Goal: Information Seeking & Learning: Learn about a topic

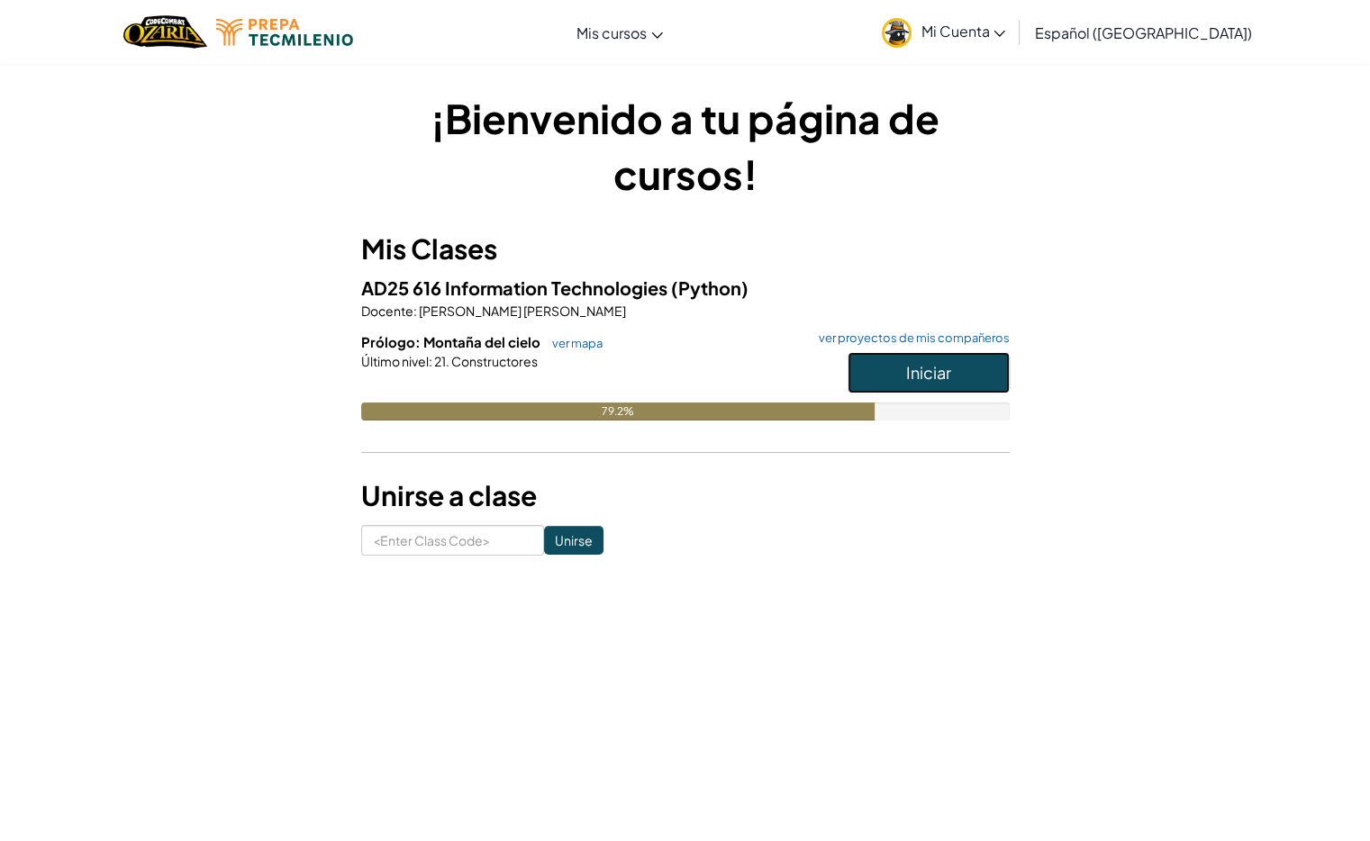
click at [915, 373] on span "Iniciar" at bounding box center [928, 372] width 45 height 21
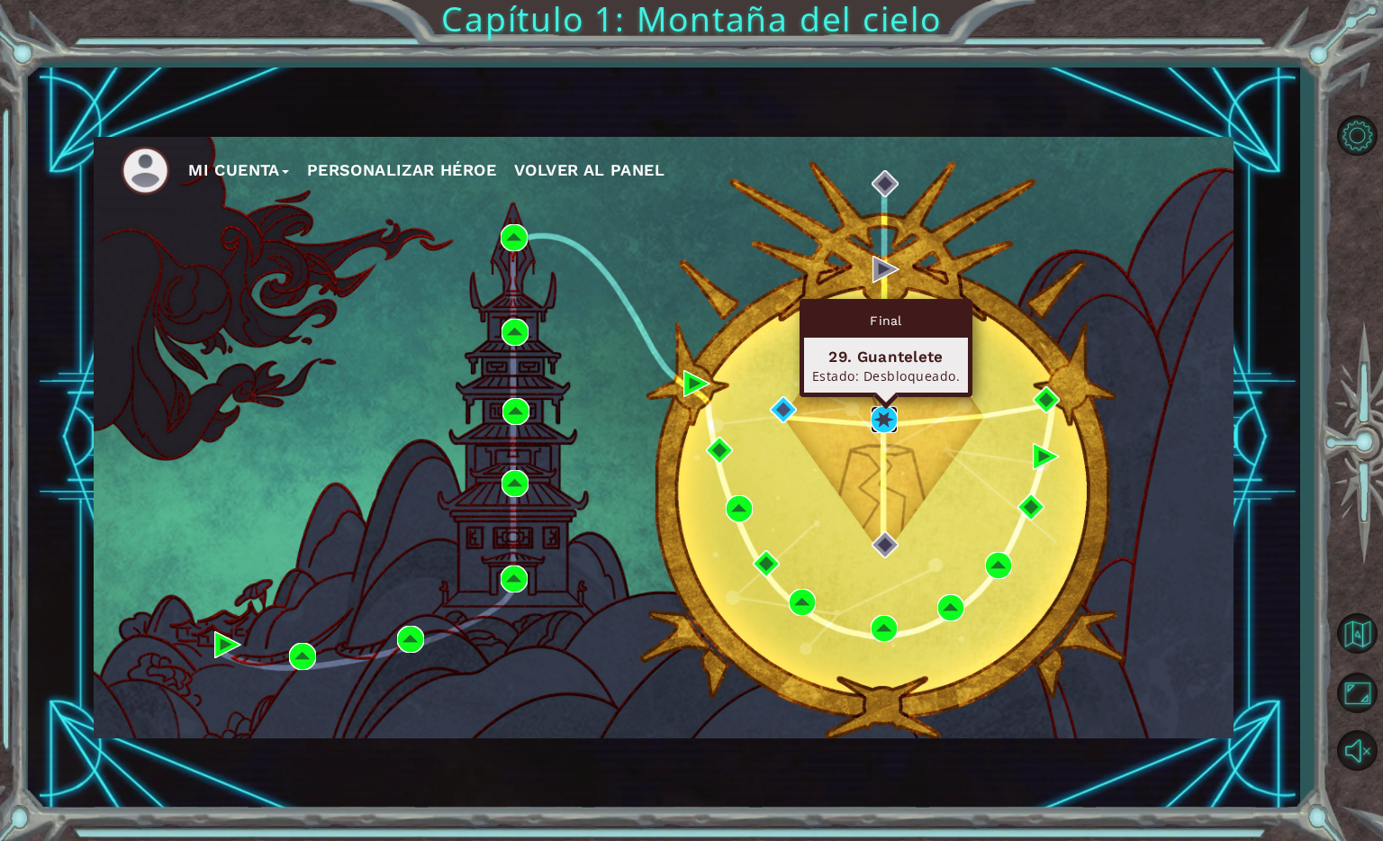
click at [875, 427] on img at bounding box center [884, 419] width 27 height 27
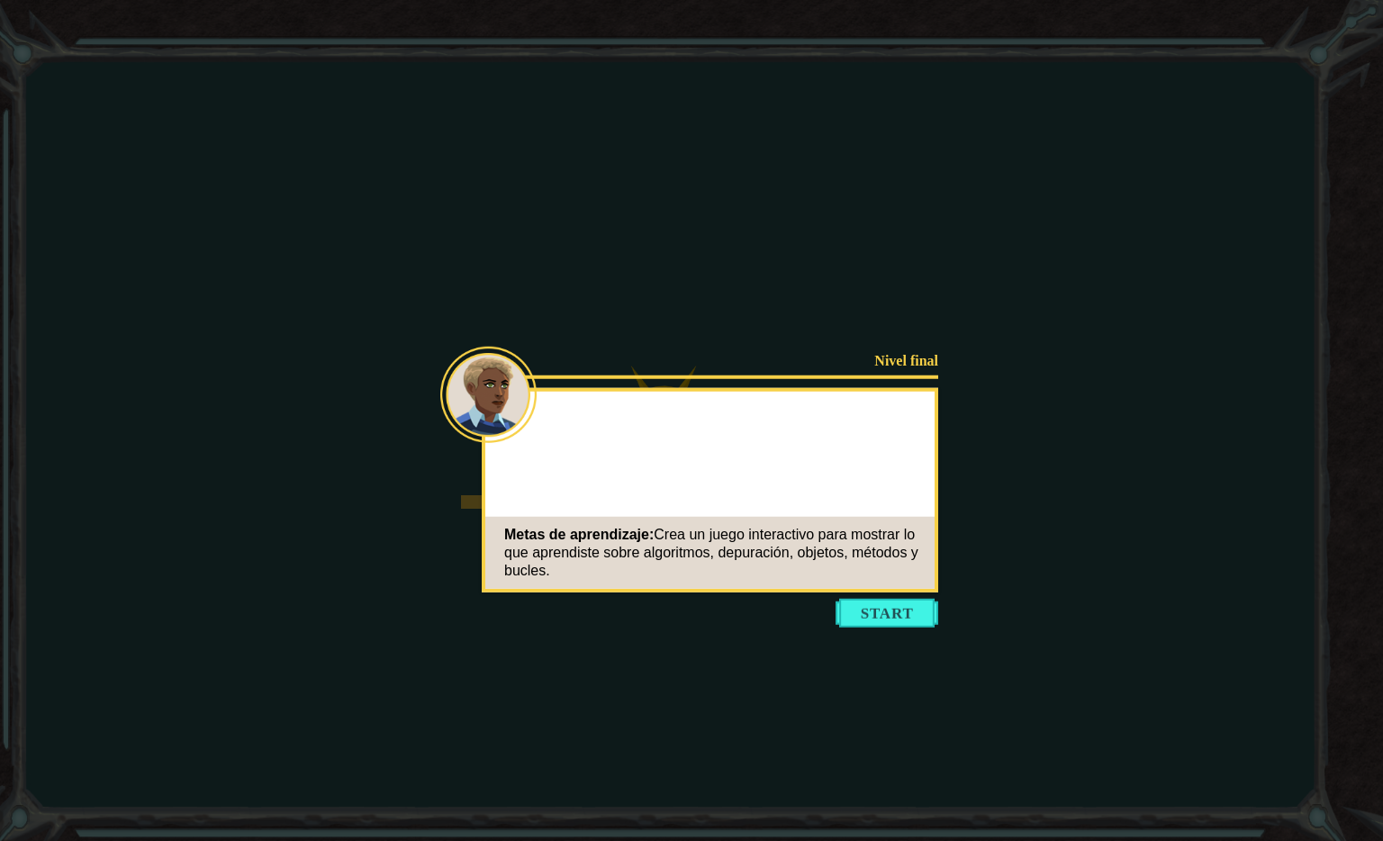
click at [875, 427] on body "Goals Error cargando del servidor Deberás unirte a un curso para jugar a este n…" at bounding box center [691, 420] width 1383 height 841
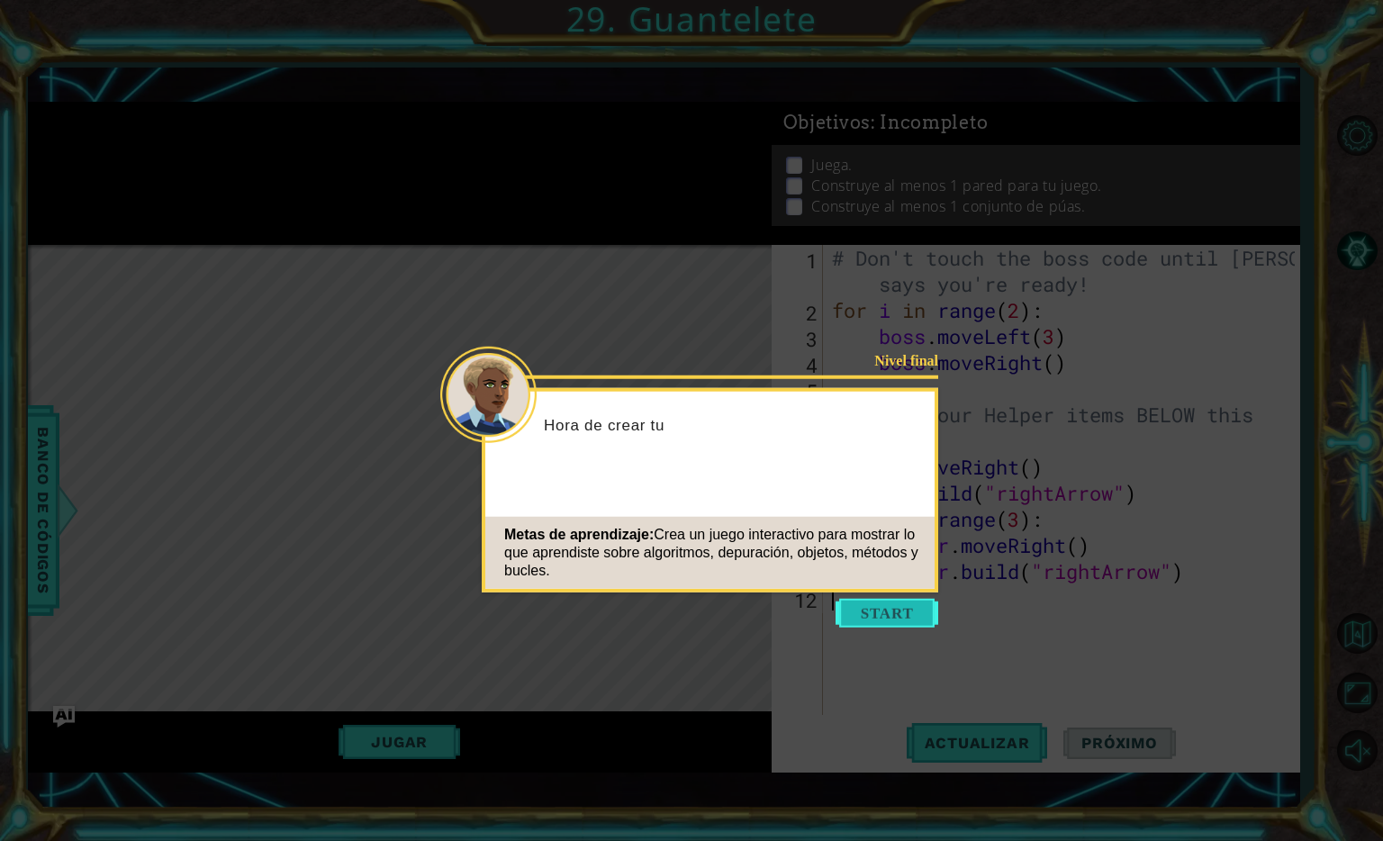
click at [903, 615] on button "Start" at bounding box center [887, 613] width 103 height 29
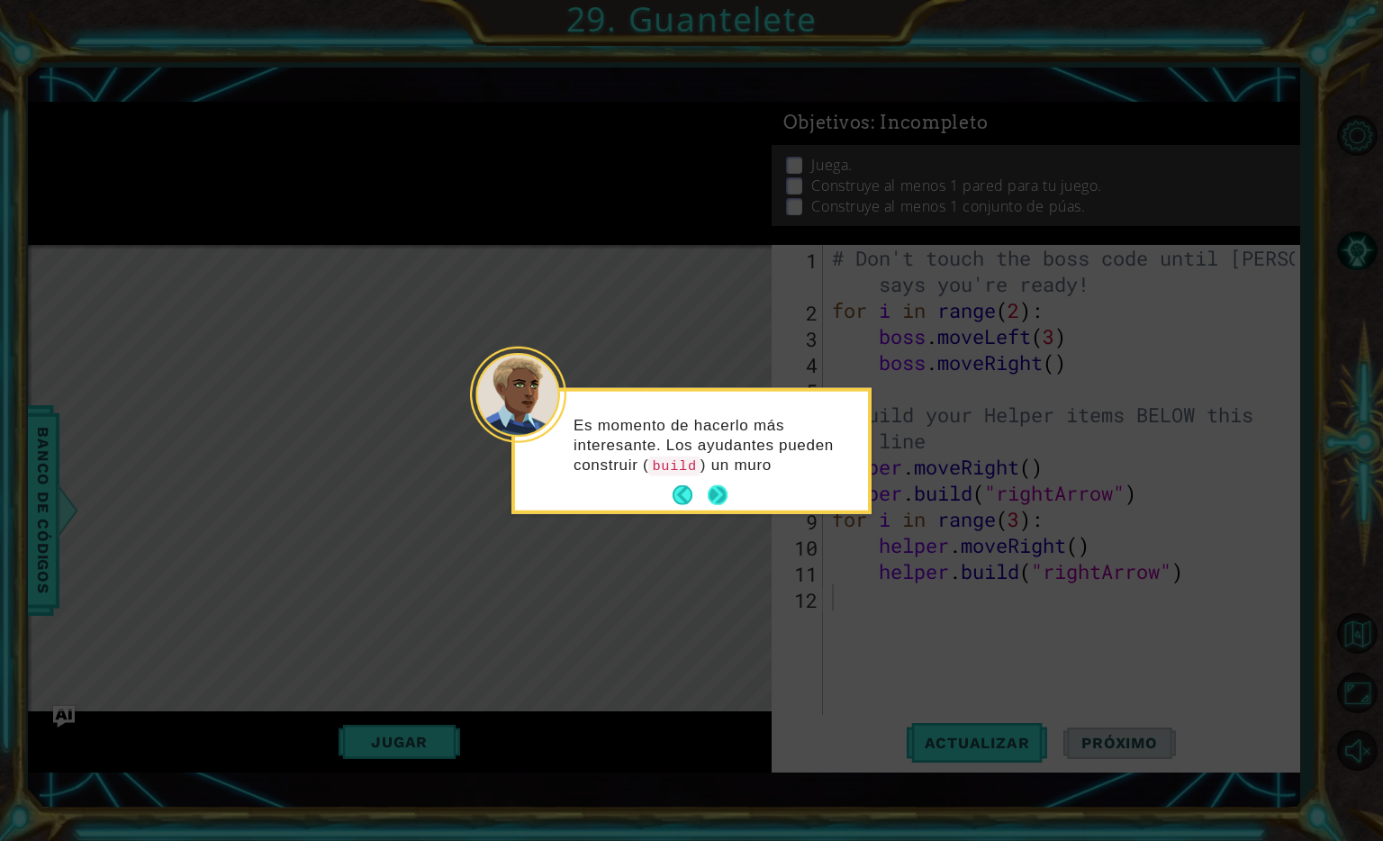
click at [720, 493] on button "Next" at bounding box center [717, 496] width 23 height 23
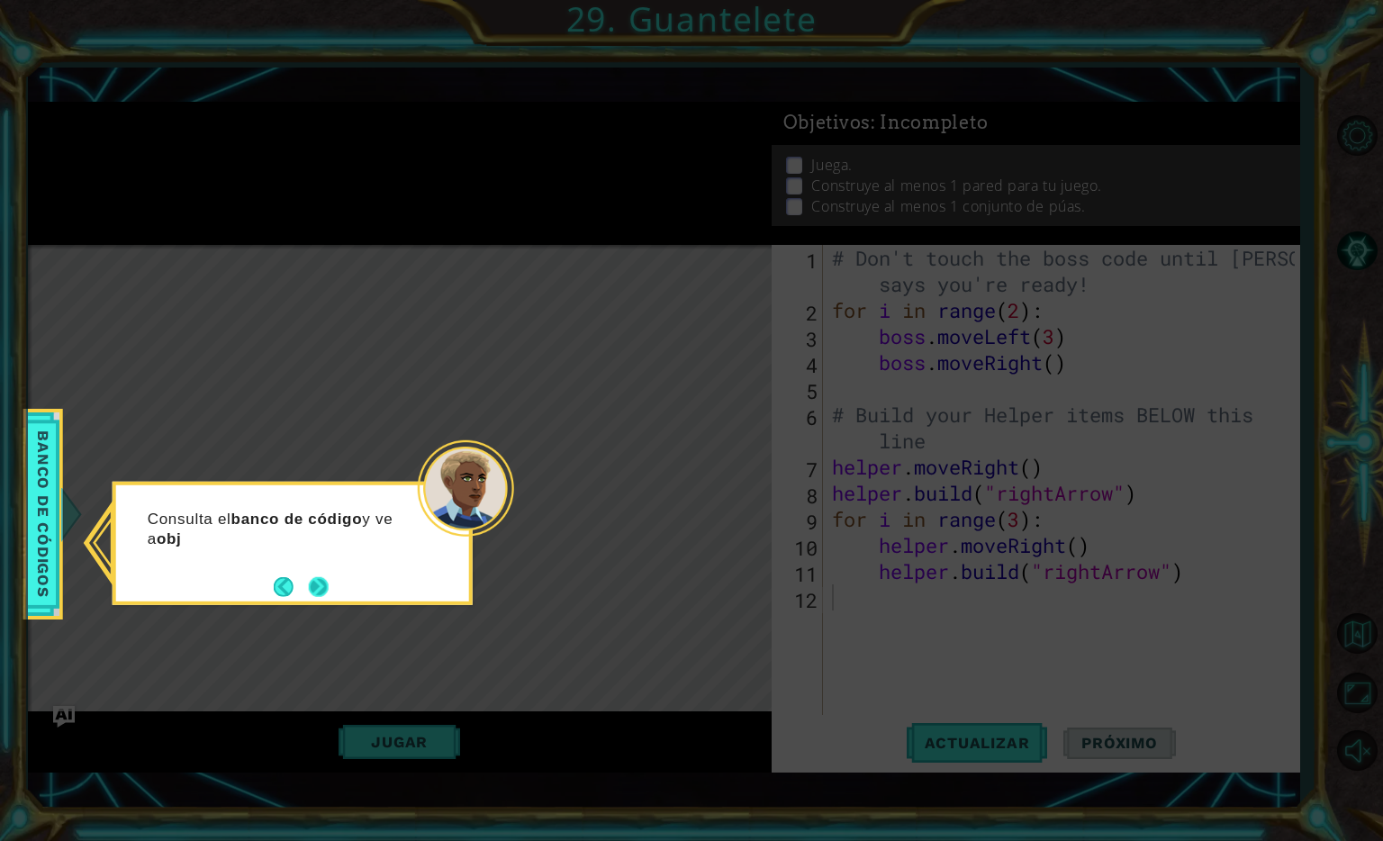
click at [313, 597] on button "Next" at bounding box center [319, 586] width 22 height 22
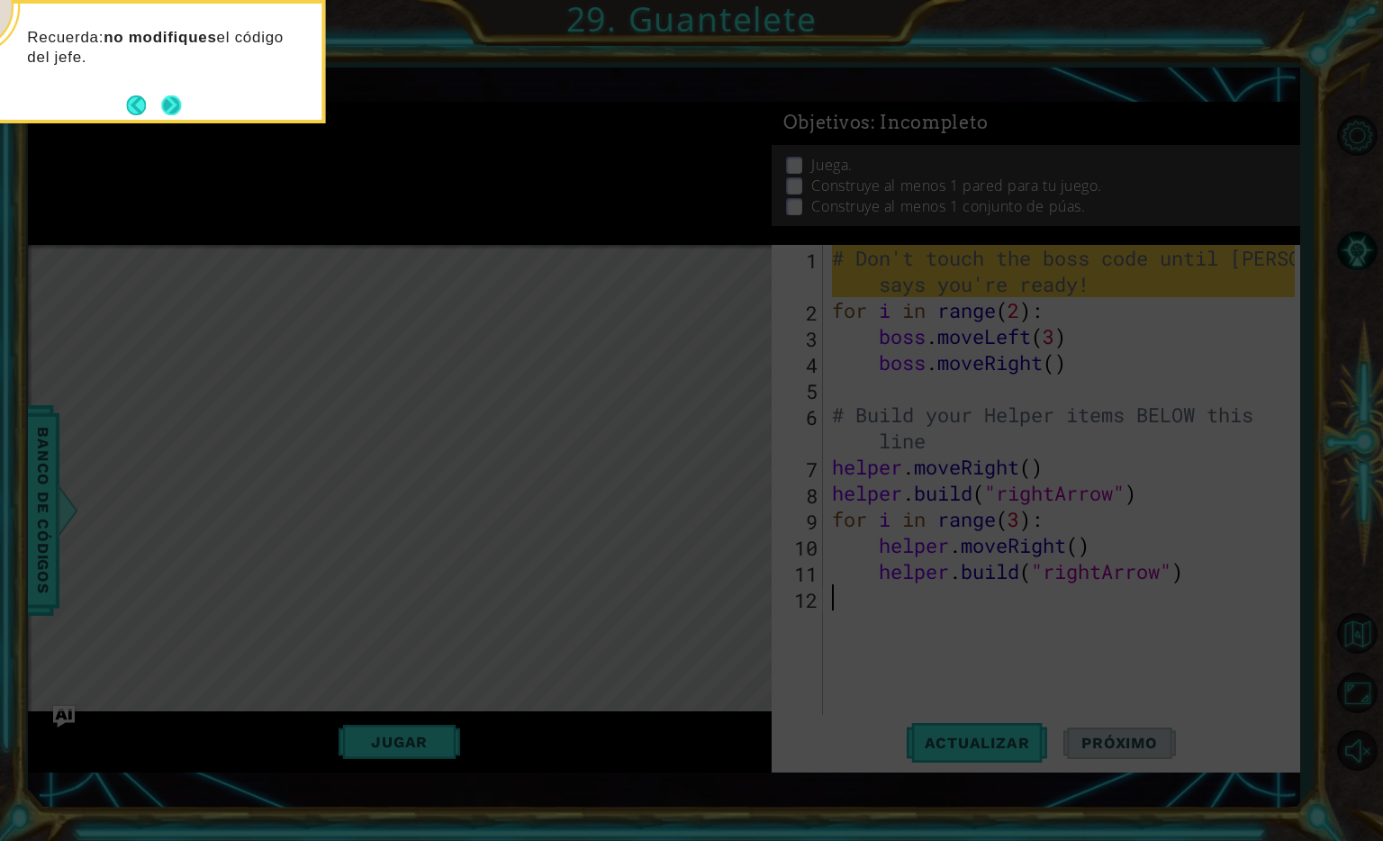
click at [160, 95] on button "Next" at bounding box center [171, 106] width 22 height 22
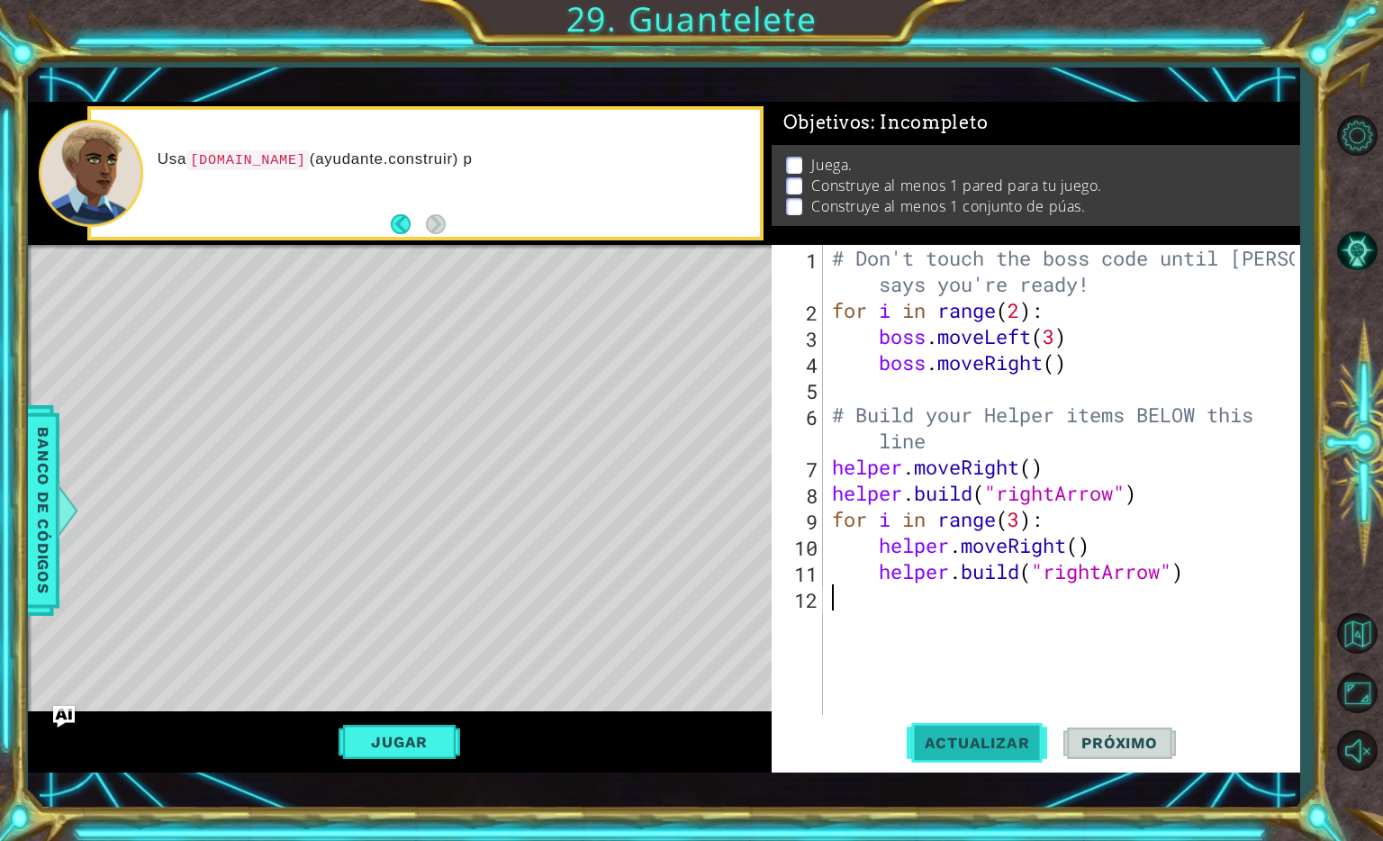
click at [1007, 755] on button "Actualizar" at bounding box center [977, 743] width 141 height 53
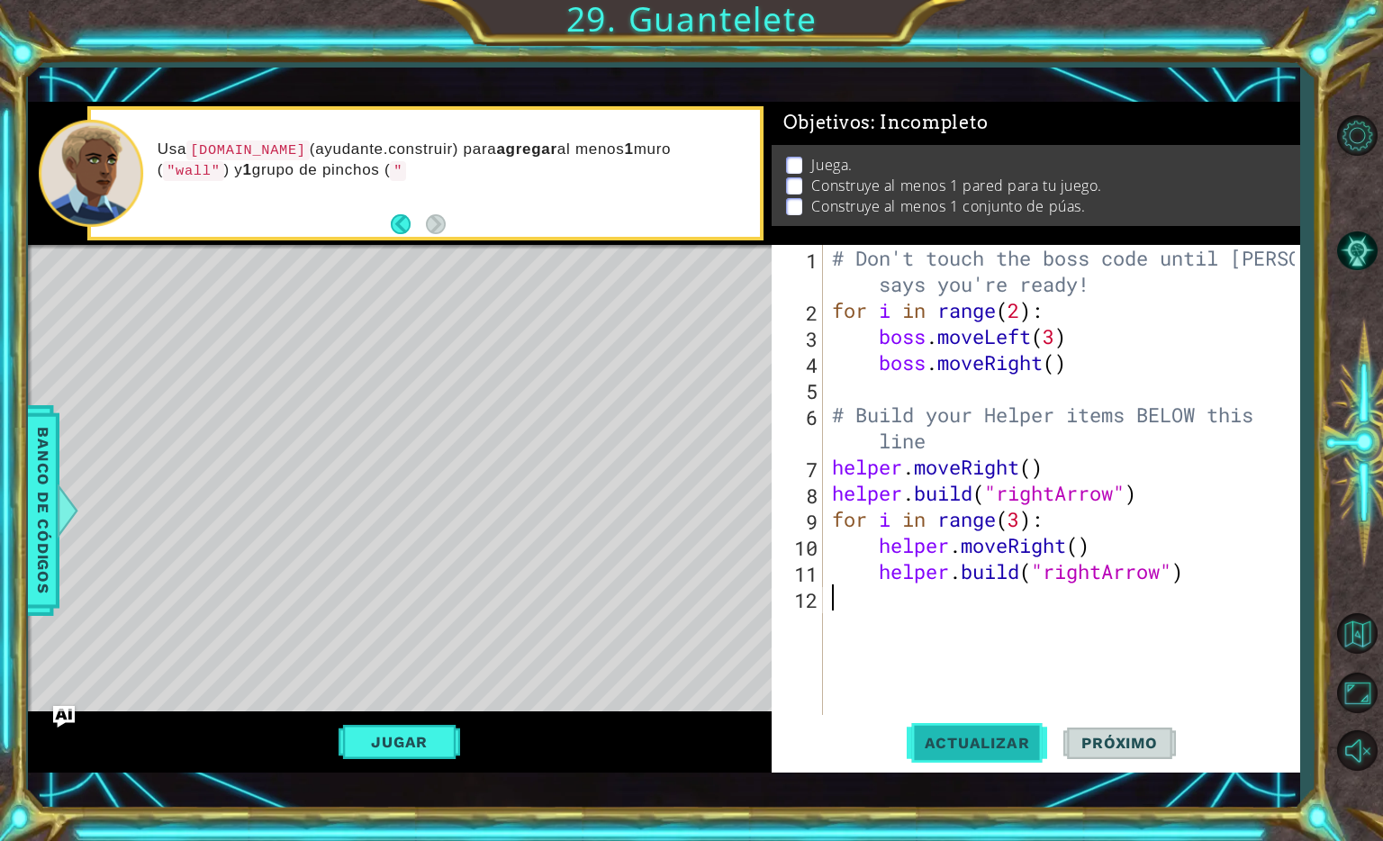
click at [1012, 748] on span "Actualizar" at bounding box center [977, 743] width 141 height 18
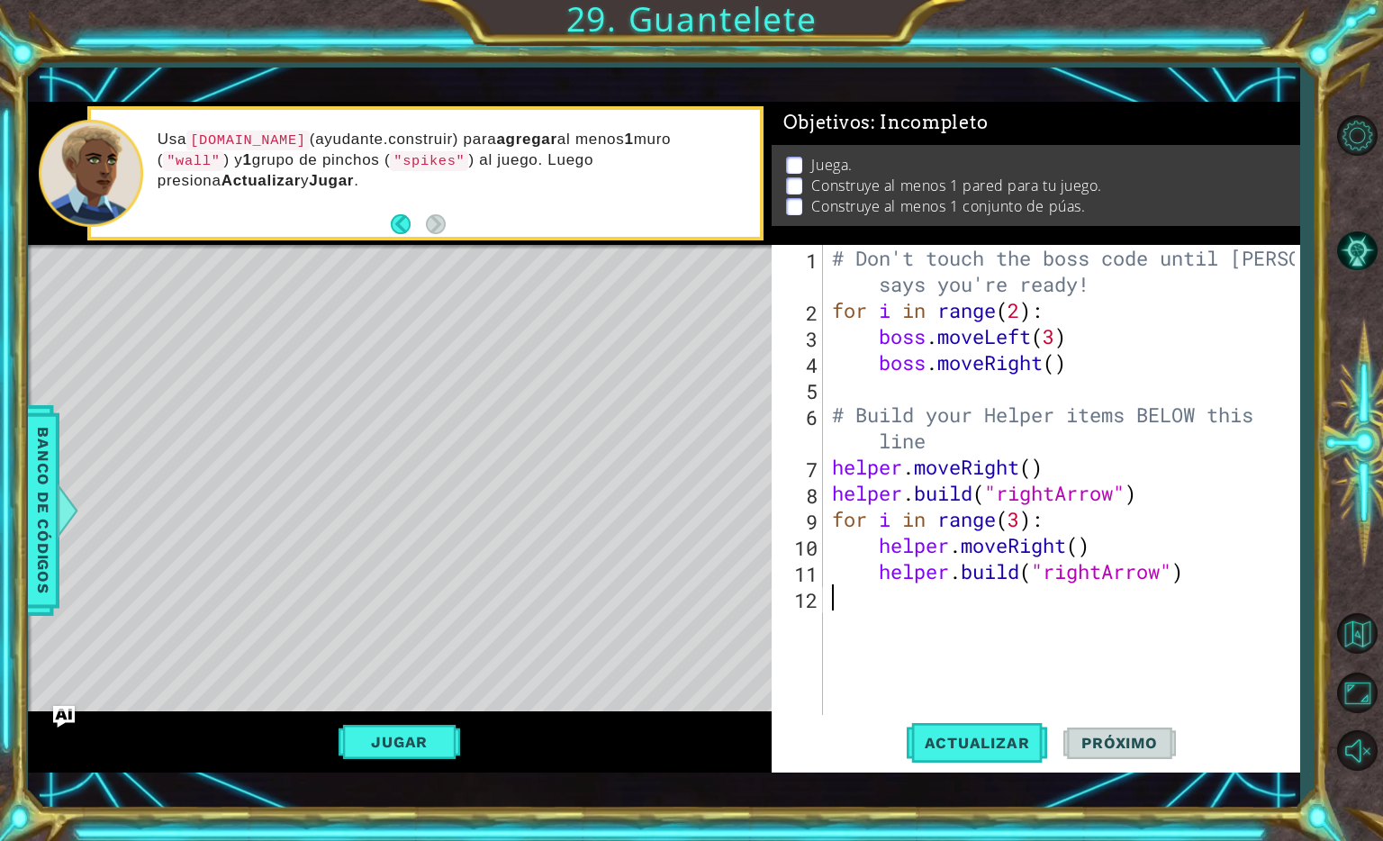
click at [1135, 748] on span "Próximo" at bounding box center [1120, 743] width 112 height 18
click at [385, 740] on button "Jugar" at bounding box center [400, 742] width 122 height 34
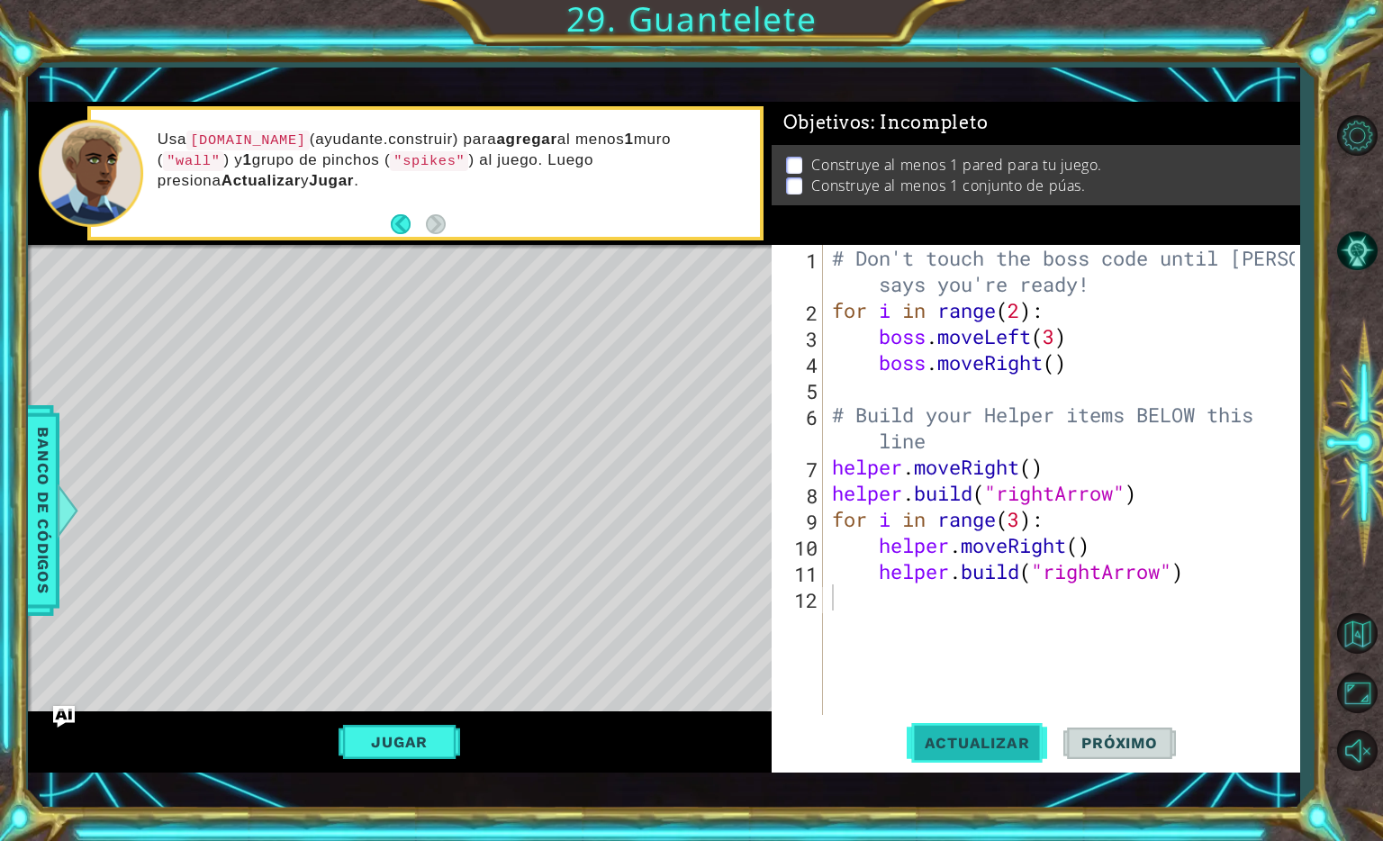
click at [918, 762] on button "Actualizar" at bounding box center [977, 743] width 141 height 53
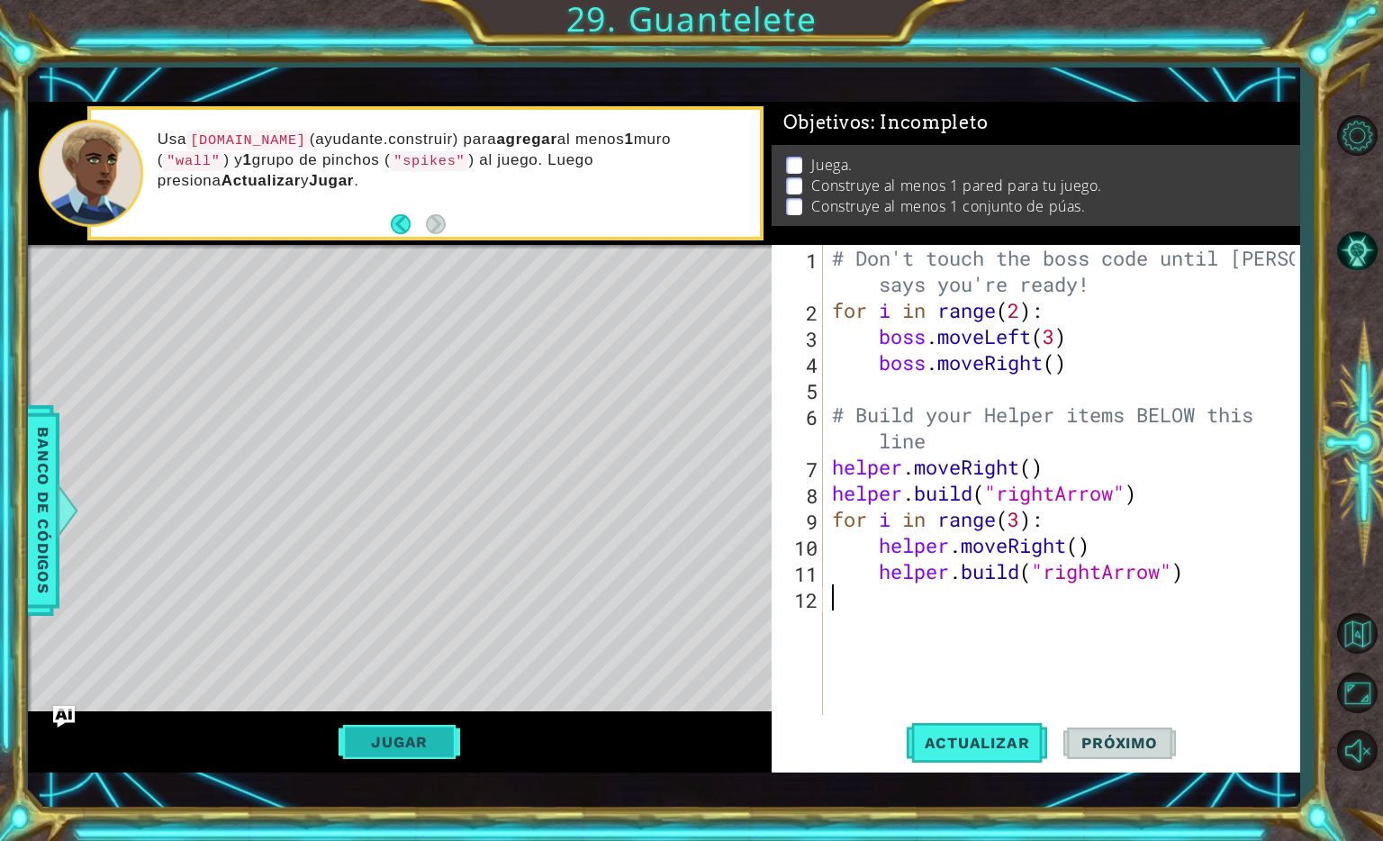
click at [400, 730] on button "Jugar" at bounding box center [400, 742] width 122 height 34
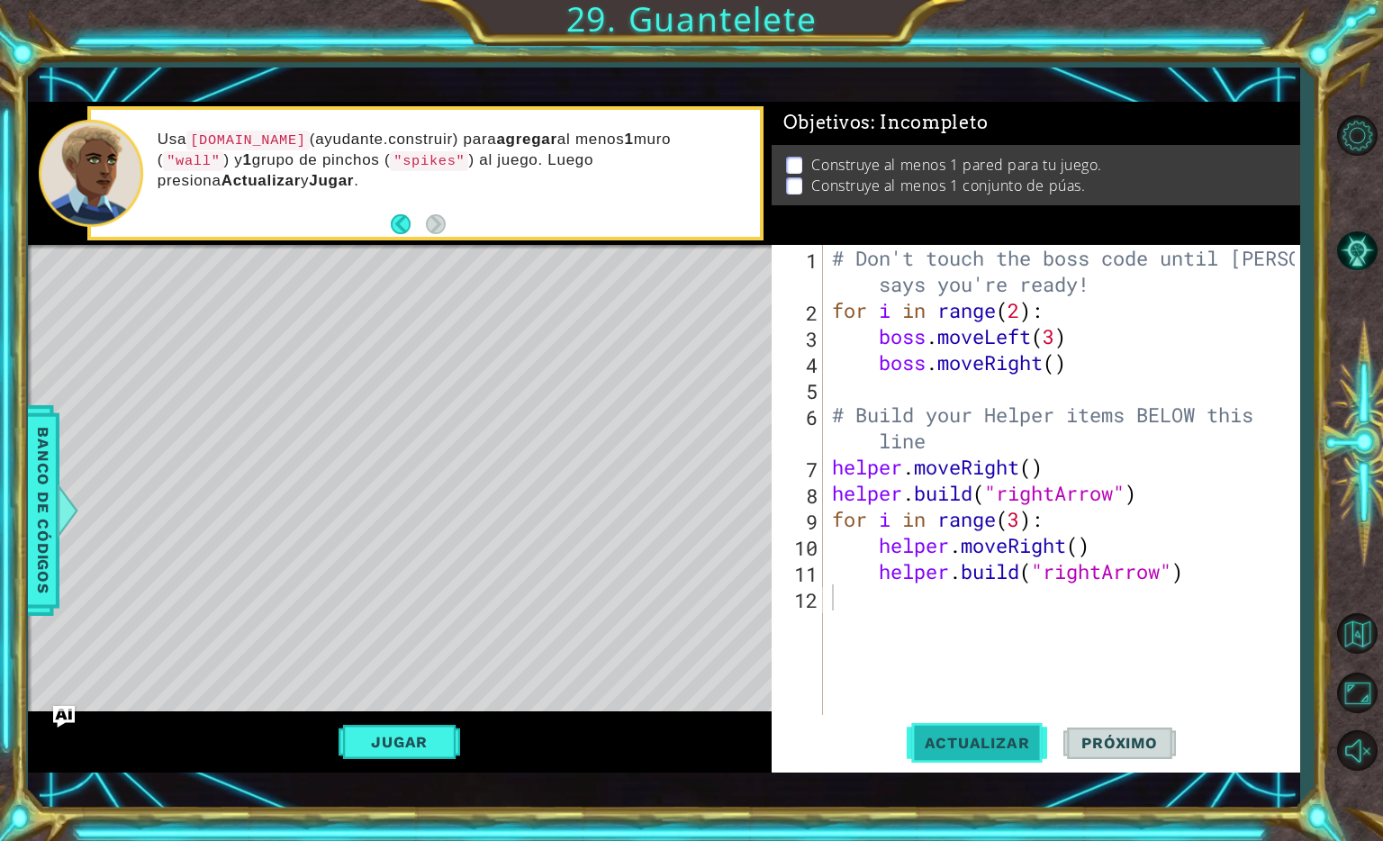
click at [1006, 728] on button "Actualizar" at bounding box center [977, 743] width 141 height 53
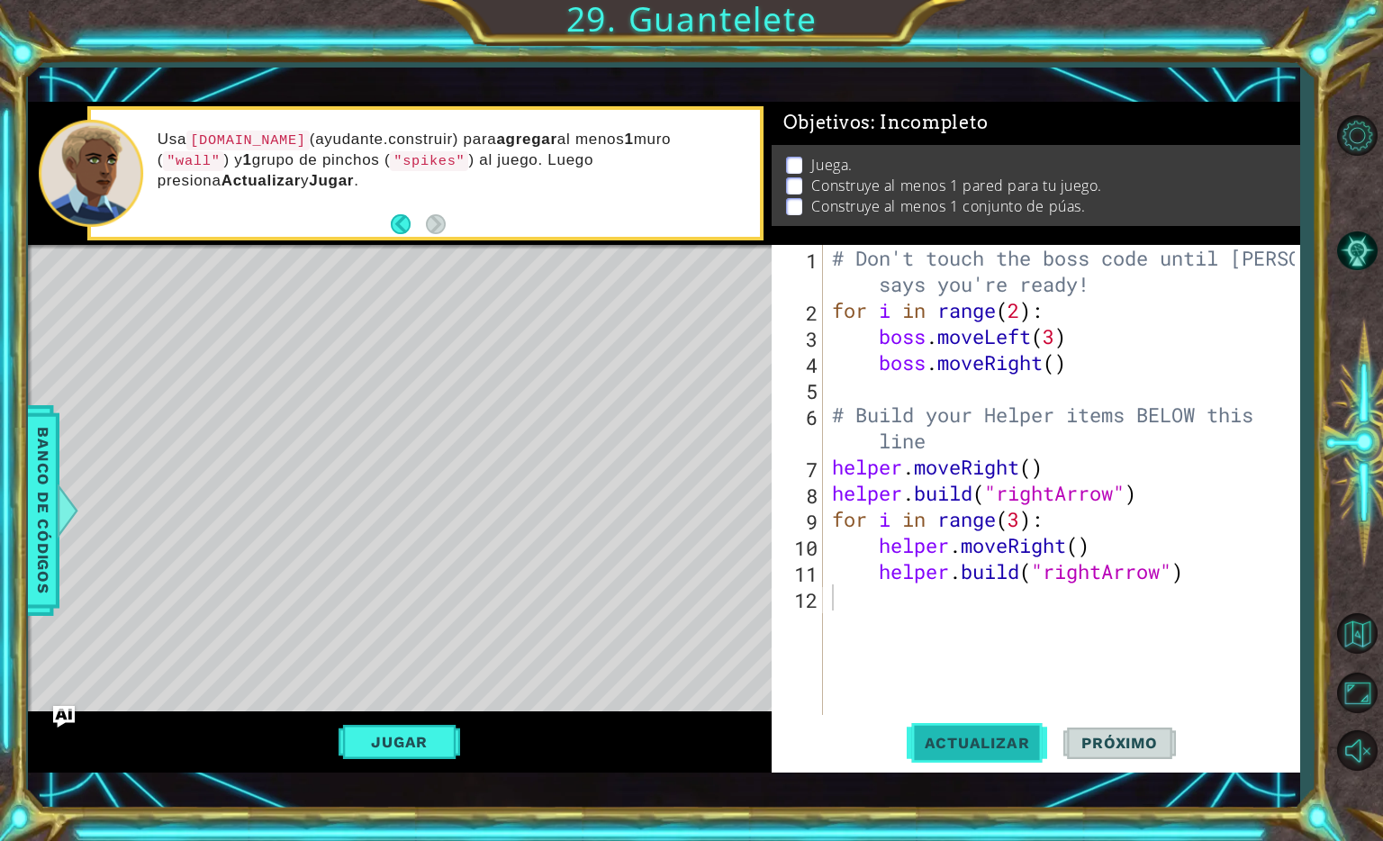
click at [1003, 730] on button "Actualizar" at bounding box center [977, 743] width 141 height 53
click at [1066, 494] on div "# Don't touch the boss code until [PERSON_NAME] says you're ready! for i in ran…" at bounding box center [1067, 519] width 476 height 548
type textarea "[DOMAIN_NAME]("rightArrow")"
click at [41, 571] on span "Banco de códigos" at bounding box center [43, 511] width 29 height 186
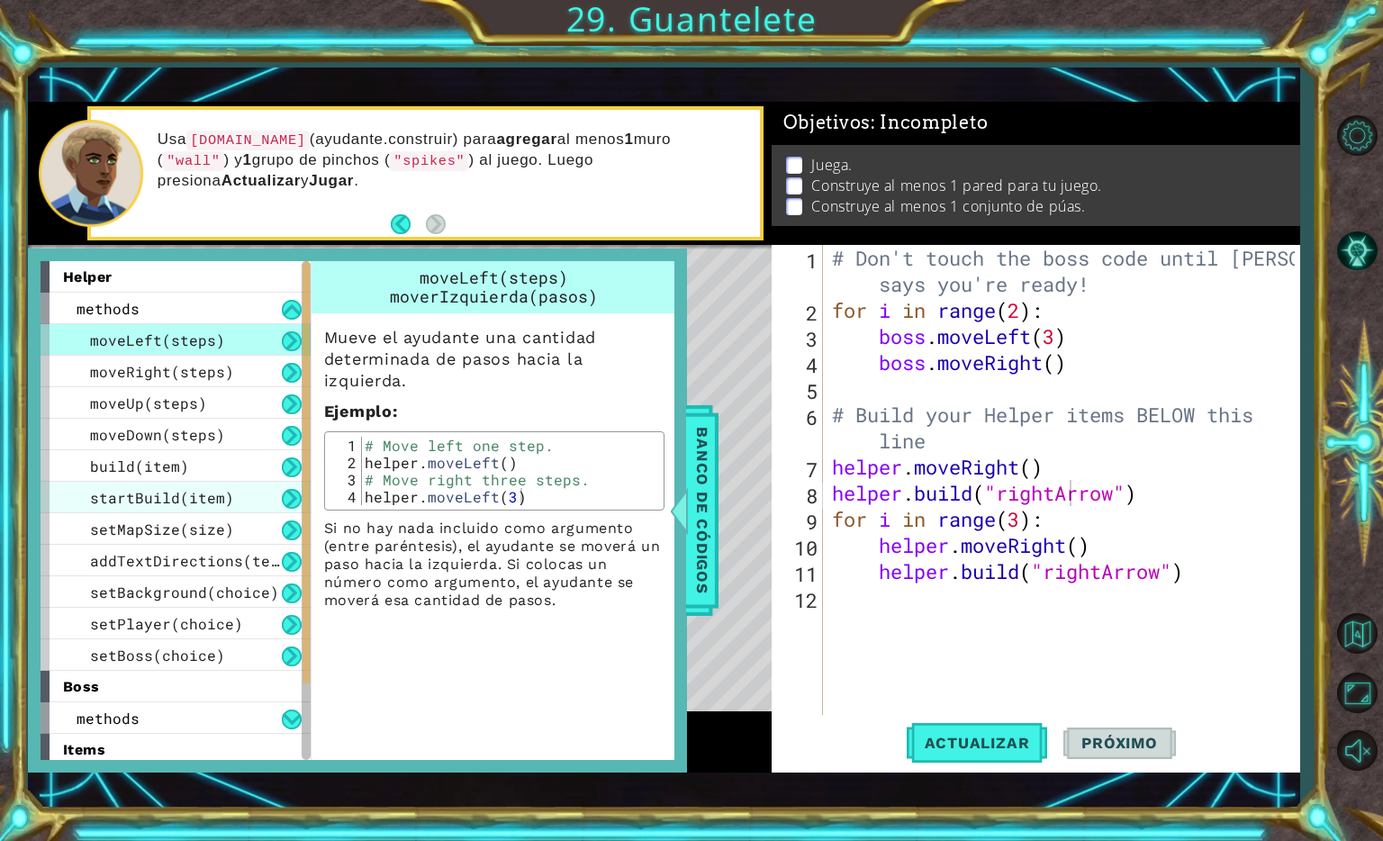
scroll to position [130, 0]
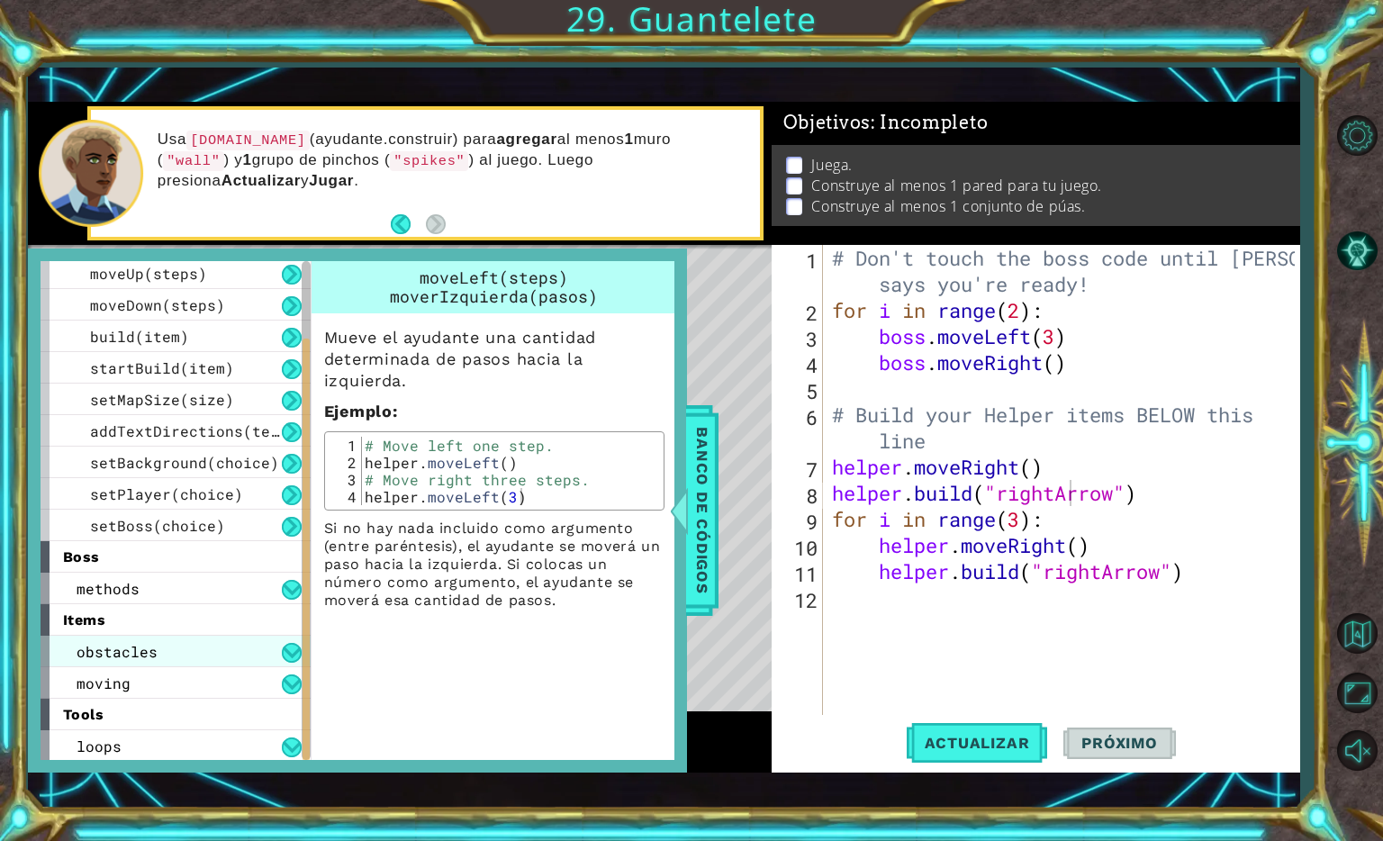
click at [186, 650] on div "obstacles" at bounding box center [176, 652] width 270 height 32
drag, startPoint x: 999, startPoint y: 498, endPoint x: 977, endPoint y: 505, distance: 22.8
click at [977, 505] on div "# Don't touch the boss code until [PERSON_NAME] says you're ready! for i in ran…" at bounding box center [1067, 519] width 476 height 548
click at [861, 611] on div "# Don't touch the boss code until [PERSON_NAME] says you're ready! for i in ran…" at bounding box center [1067, 519] width 476 height 548
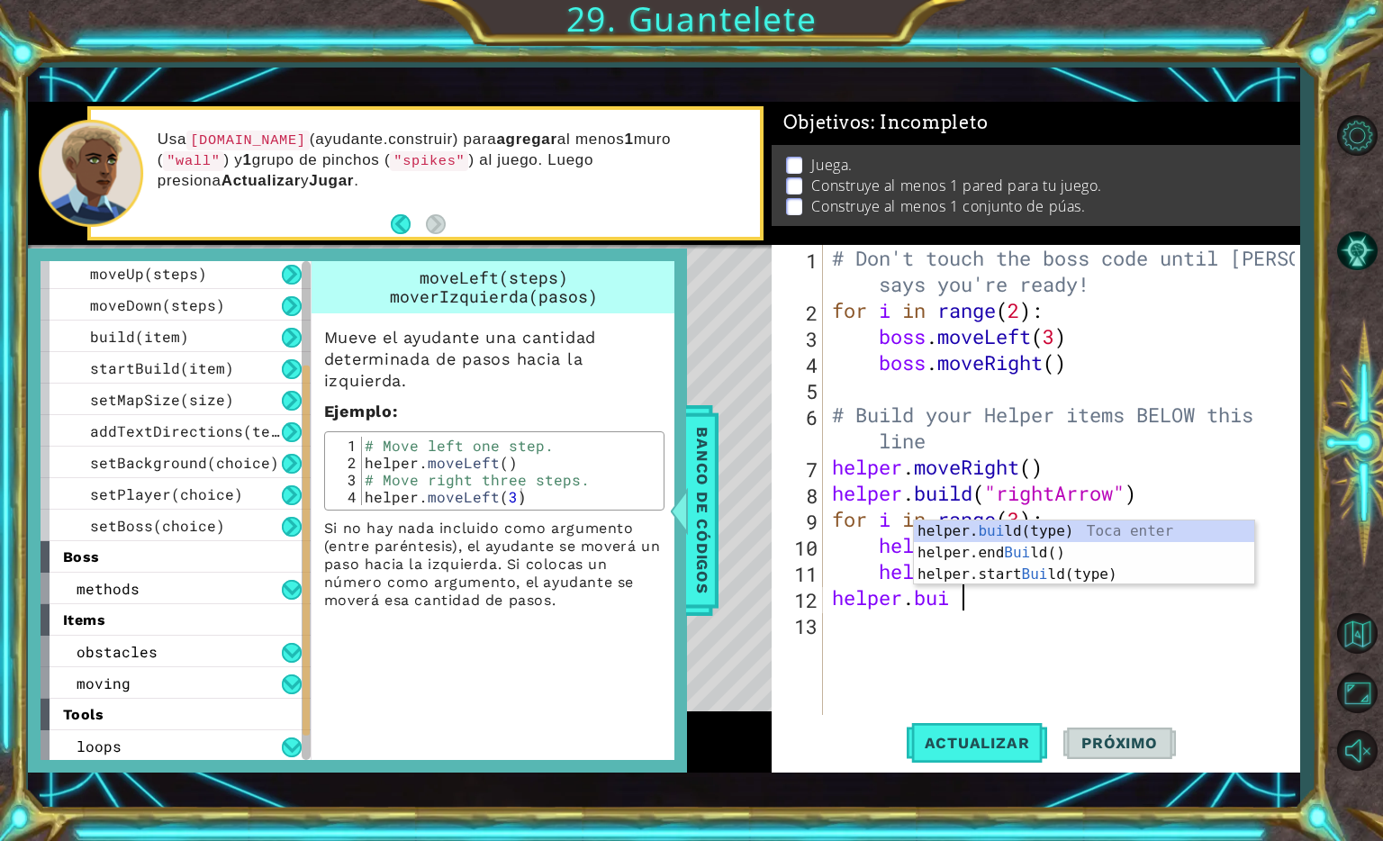
scroll to position [0, 5]
click at [951, 521] on div "helper. [PERSON_NAME](type) Toca enter helper.end [PERSON_NAME]() Toca enter he…" at bounding box center [1084, 575] width 340 height 108
type textarea "[DOMAIN_NAME]("wall")"
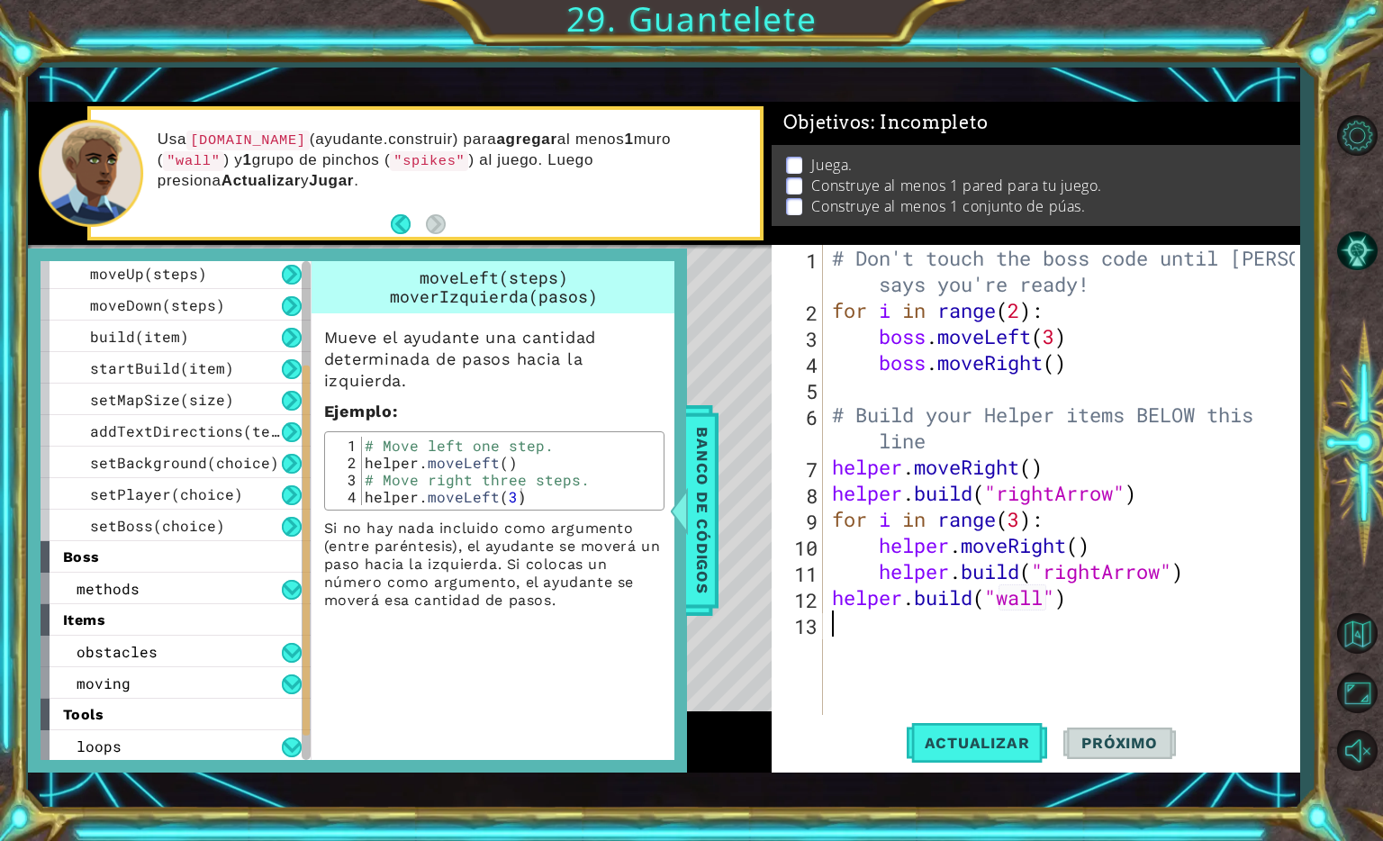
click at [1012, 637] on div "# Don't touch the boss code until [PERSON_NAME] says you're ready! for i in ran…" at bounding box center [1067, 519] width 476 height 548
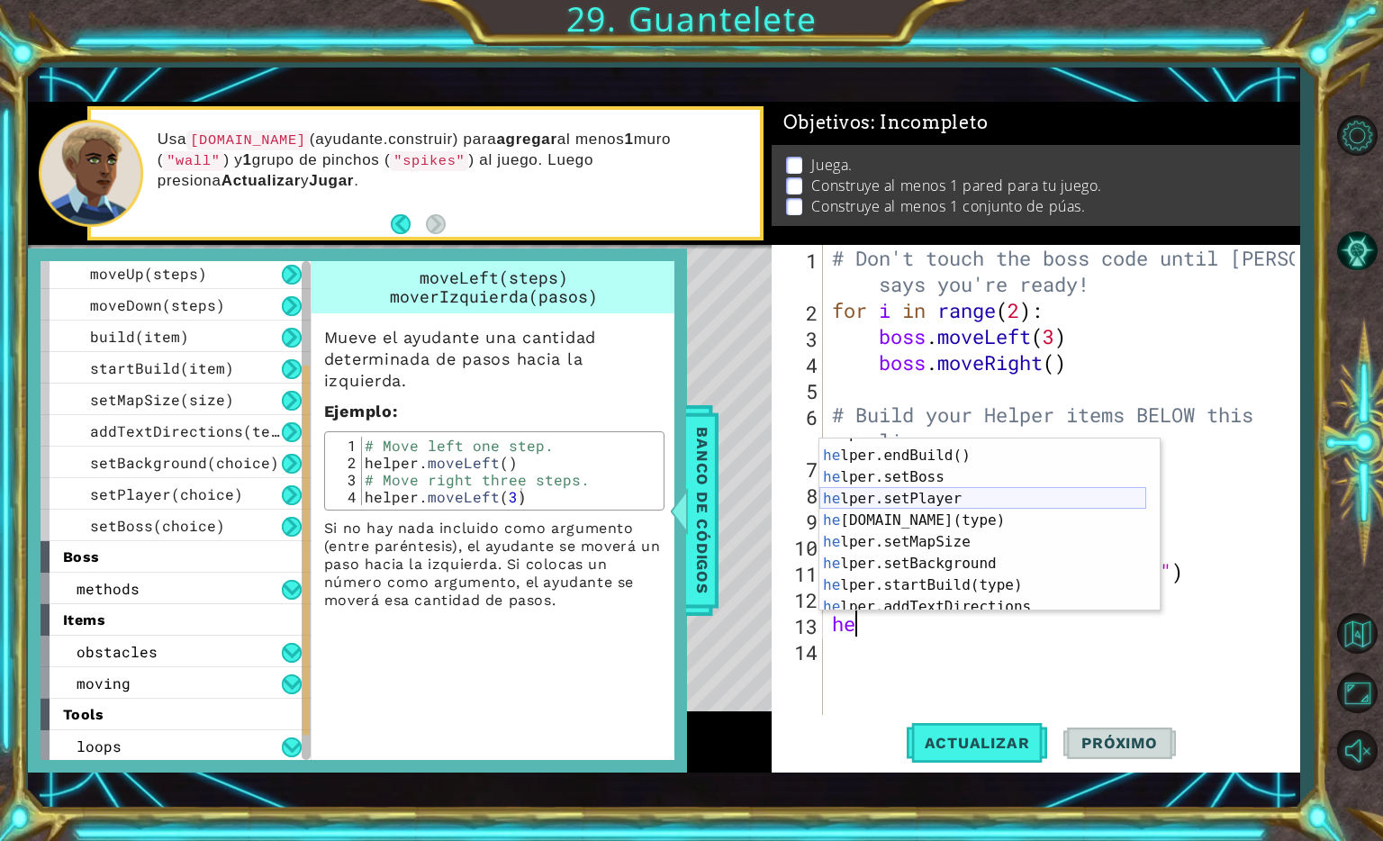
scroll to position [108, 0]
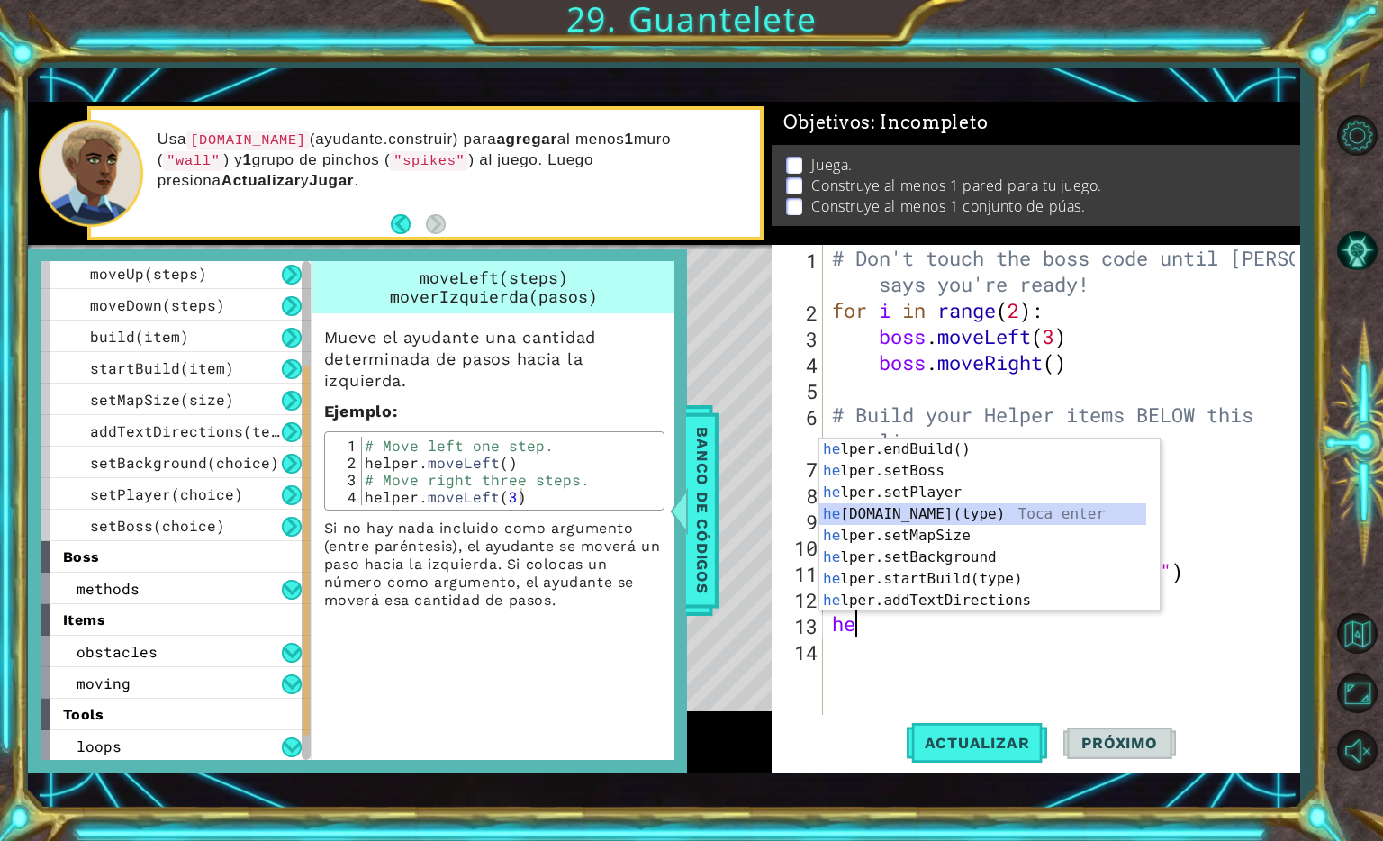
click at [956, 513] on div "he lper.endBuild() Toca enter he lper.setBoss Toca enter he lper.setPlayer Toca…" at bounding box center [983, 547] width 327 height 216
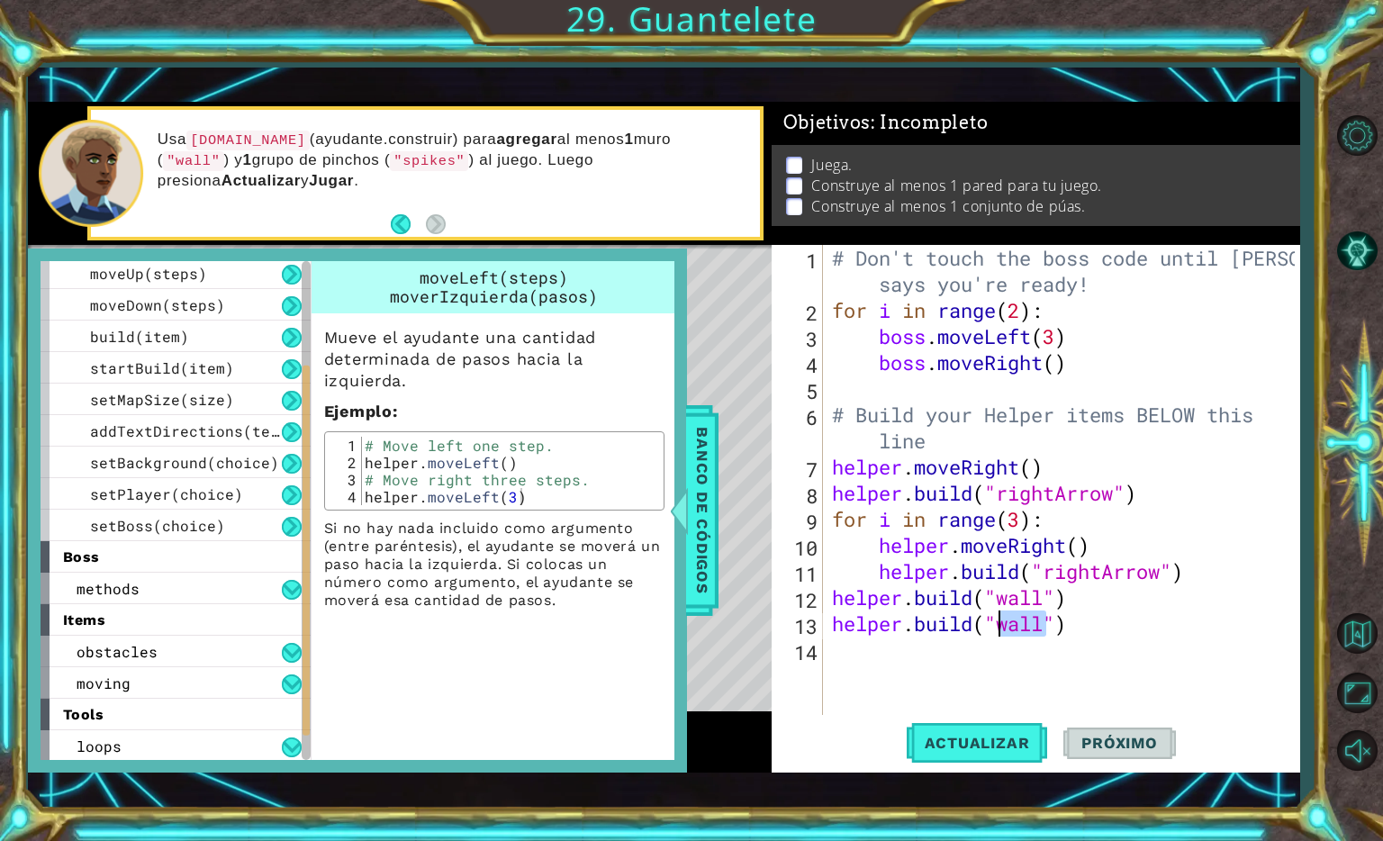
drag, startPoint x: 1045, startPoint y: 631, endPoint x: 1001, endPoint y: 632, distance: 43.2
click at [1001, 632] on div "# Don't touch the boss code until [PERSON_NAME] says you're ready! for i in ran…" at bounding box center [1067, 519] width 476 height 548
type textarea "[DOMAIN_NAME]("spikes")"
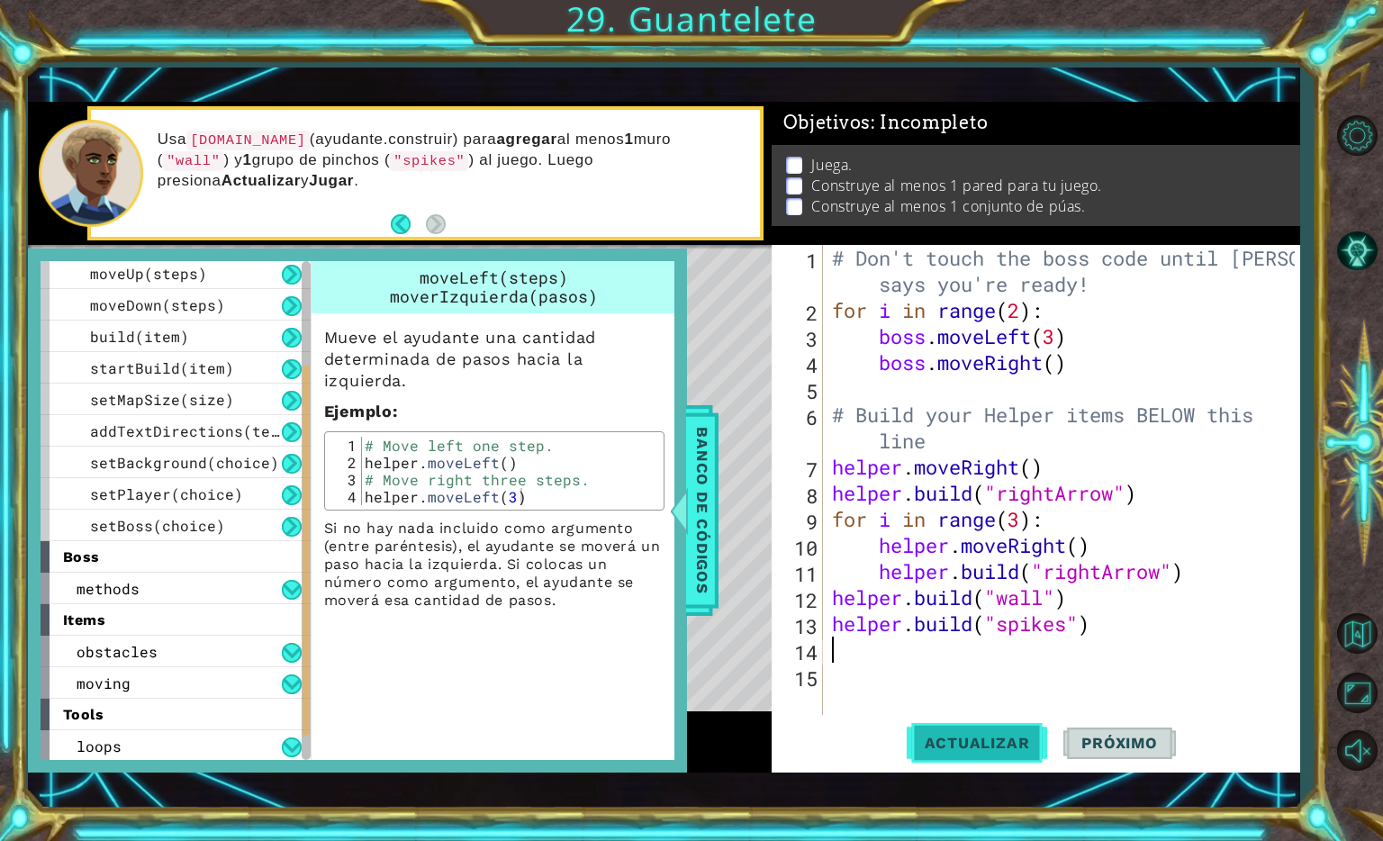
click at [944, 739] on span "Actualizar" at bounding box center [977, 743] width 141 height 18
click at [690, 457] on span "Banco de códigos" at bounding box center [702, 511] width 29 height 186
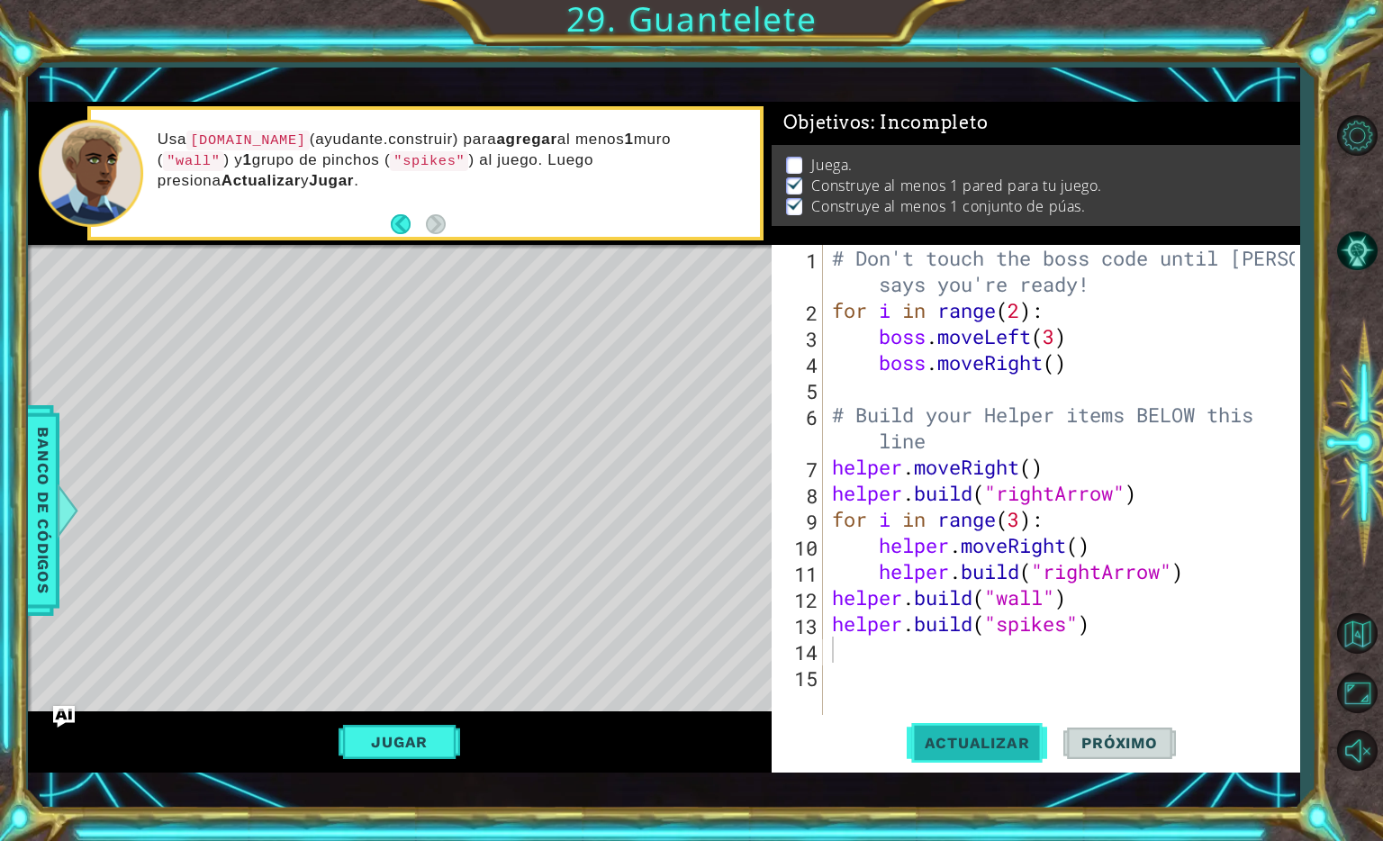
click at [980, 738] on span "Actualizar" at bounding box center [977, 743] width 141 height 18
click at [426, 739] on button "Jugar" at bounding box center [400, 742] width 122 height 34
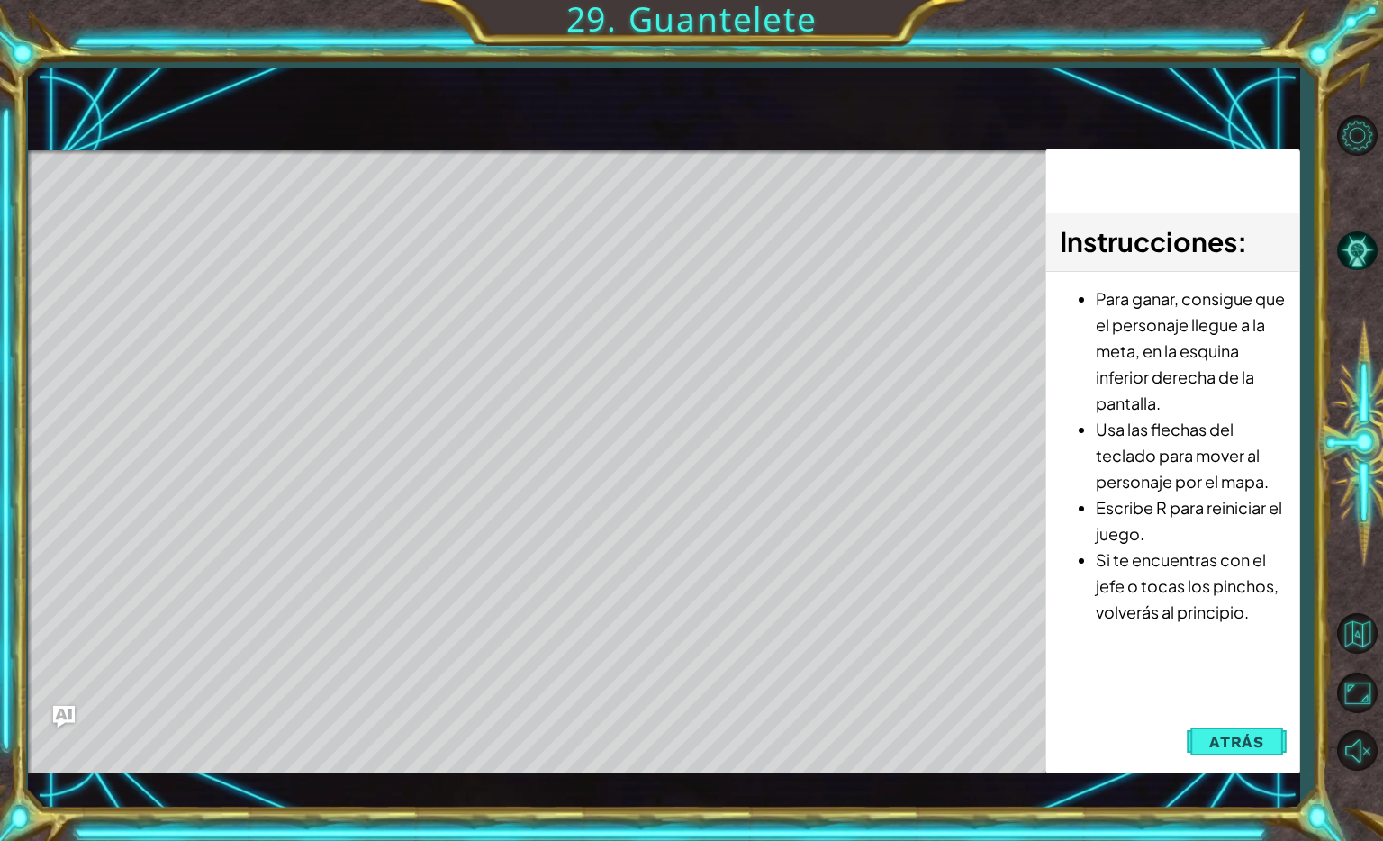
scroll to position [0, 0]
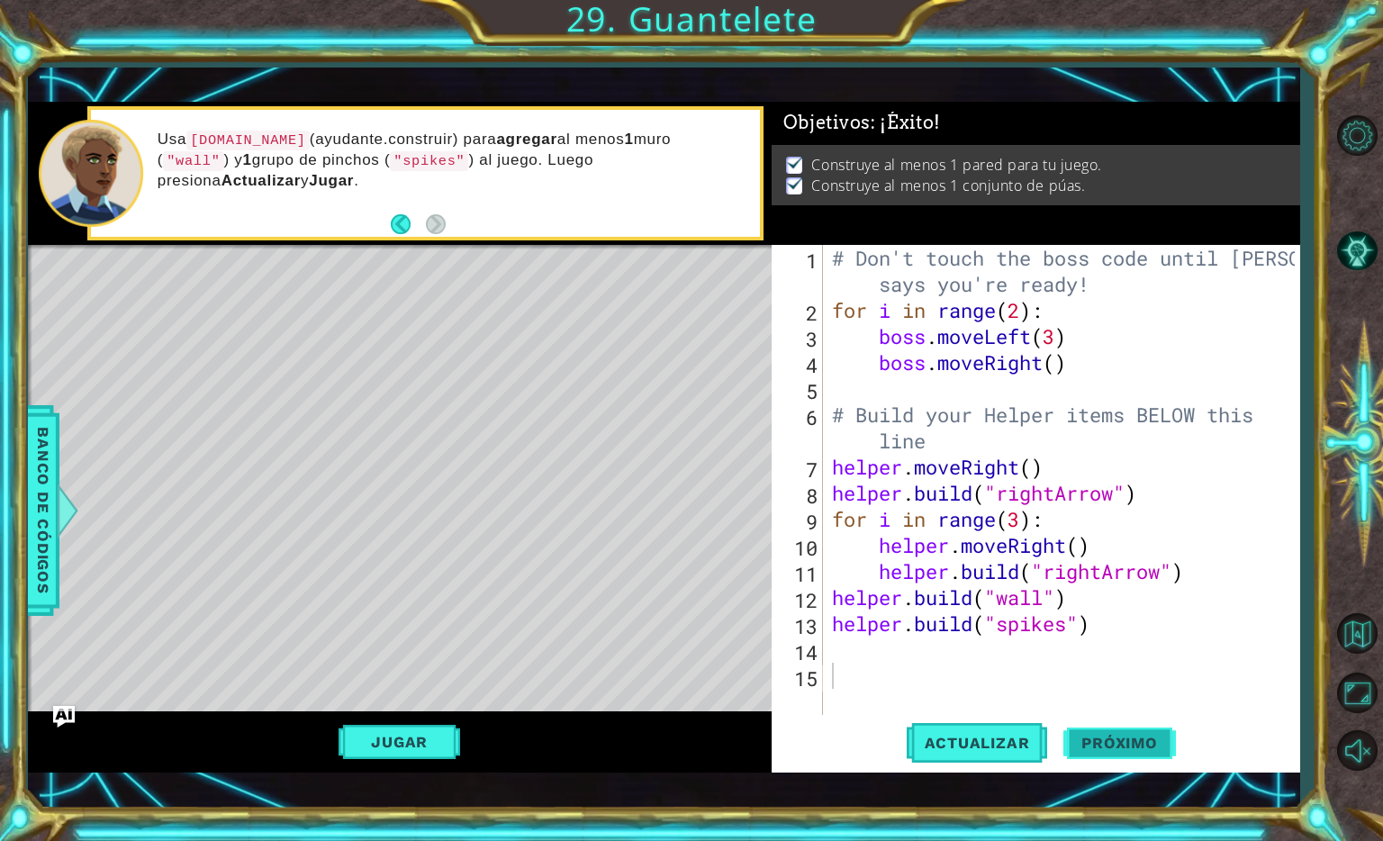
click at [1088, 755] on button "Próximo" at bounding box center [1120, 741] width 112 height 53
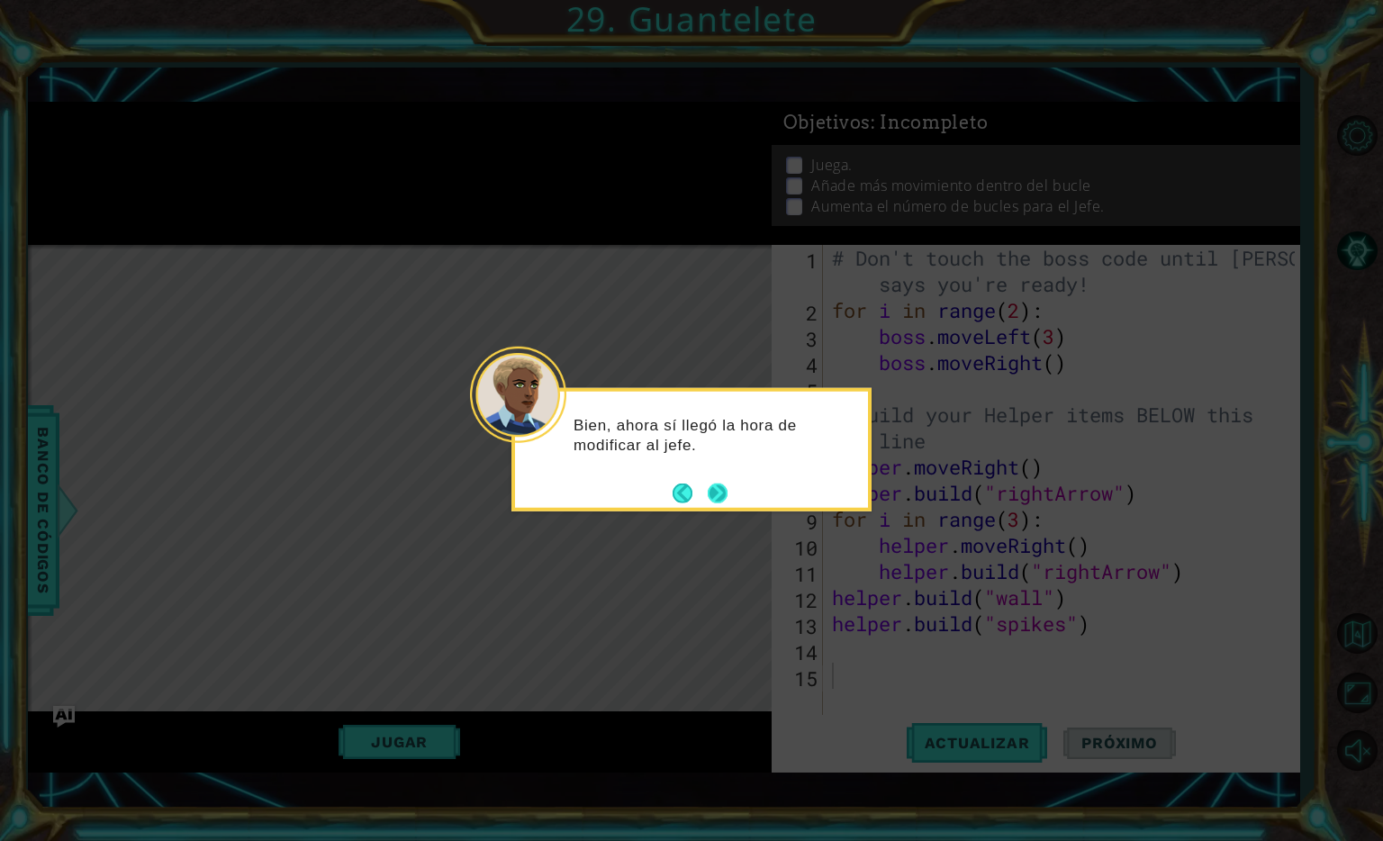
click at [715, 499] on button "Next" at bounding box center [717, 493] width 24 height 24
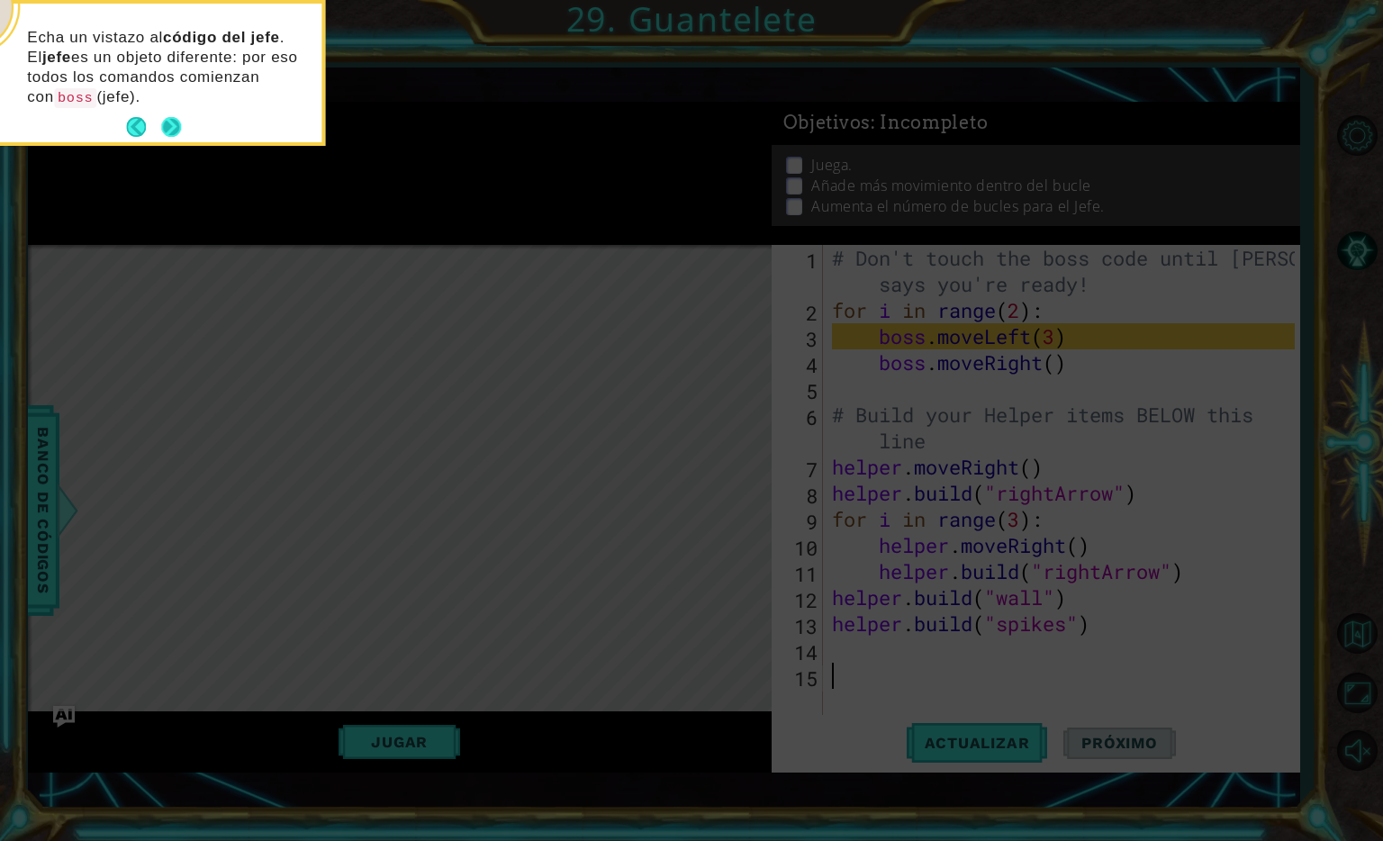
click at [179, 124] on button "Next" at bounding box center [171, 127] width 21 height 21
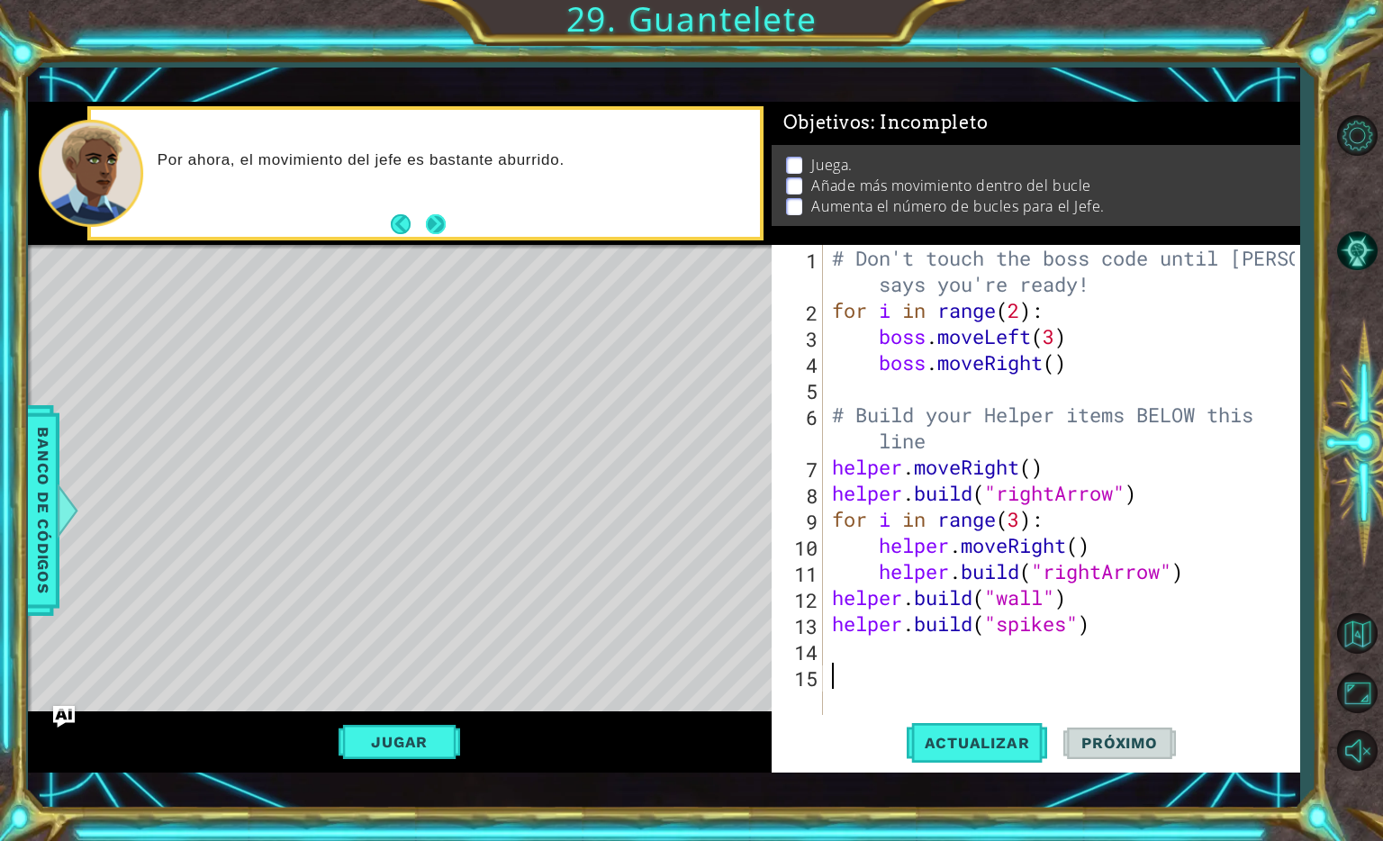
click at [436, 232] on button "Next" at bounding box center [435, 224] width 27 height 27
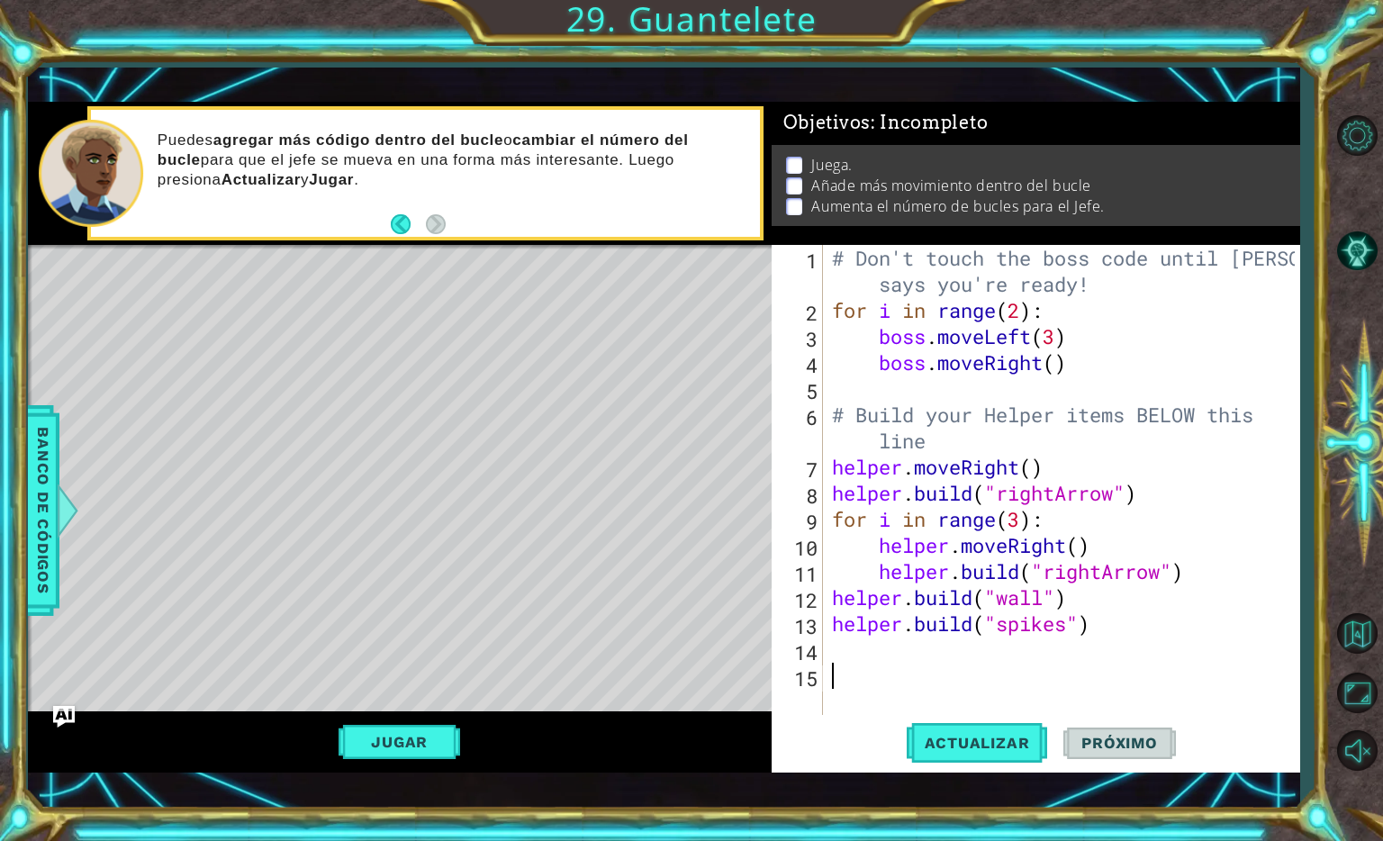
click at [1079, 355] on div "# Don't touch the boss code until [PERSON_NAME] says you're ready! for i in ran…" at bounding box center [1067, 519] width 476 height 548
type textarea "boss.moveRight()"
click at [1012, 380] on div "# Don't touch the boss code until [PERSON_NAME] says you're ready! for i in ran…" at bounding box center [1067, 519] width 476 height 548
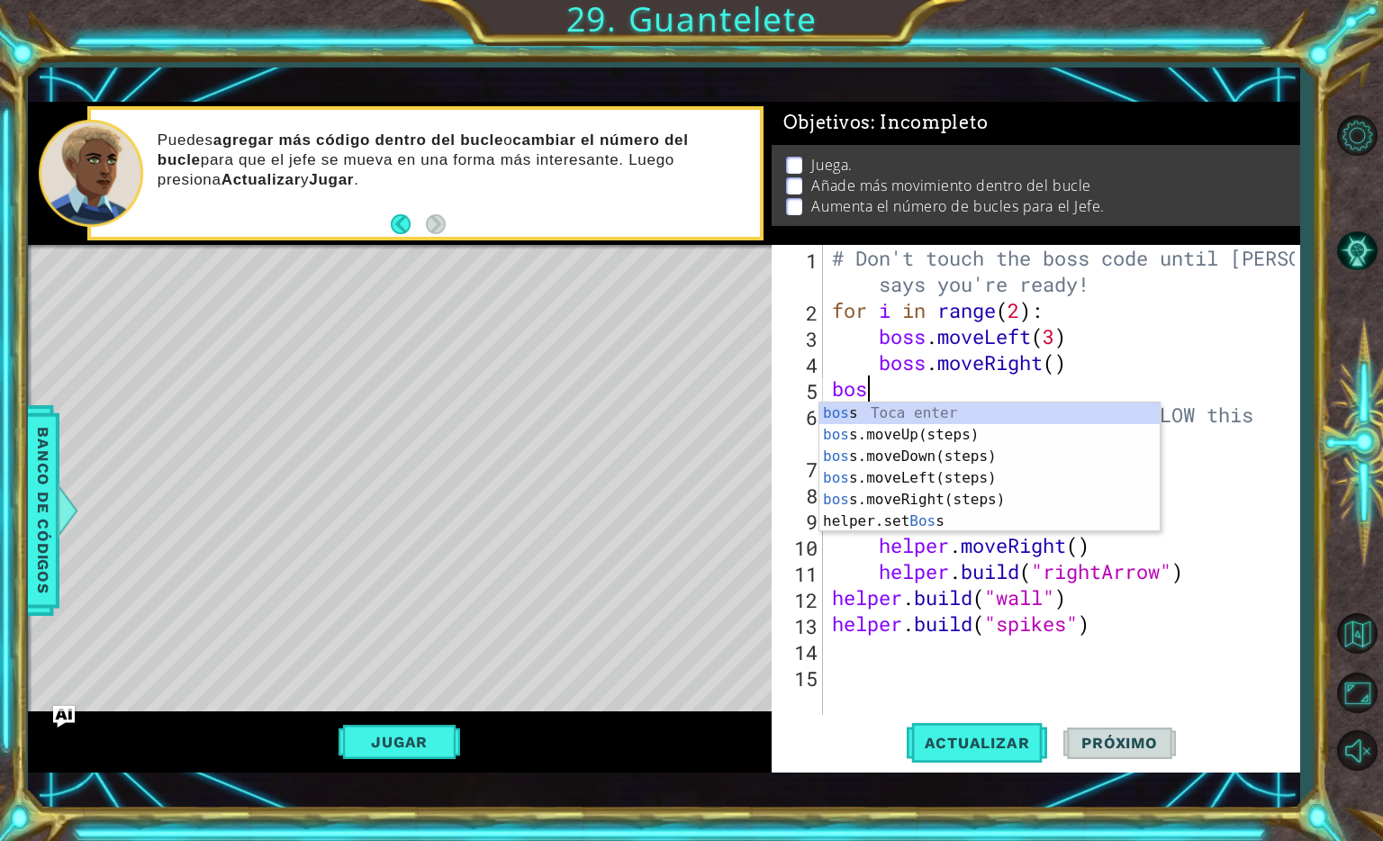
type textarea "boss"
click at [919, 498] on div "boss Toca enter boss .moveUp(steps) Toca enter boss .moveDown(steps) Toca enter…" at bounding box center [990, 489] width 340 height 173
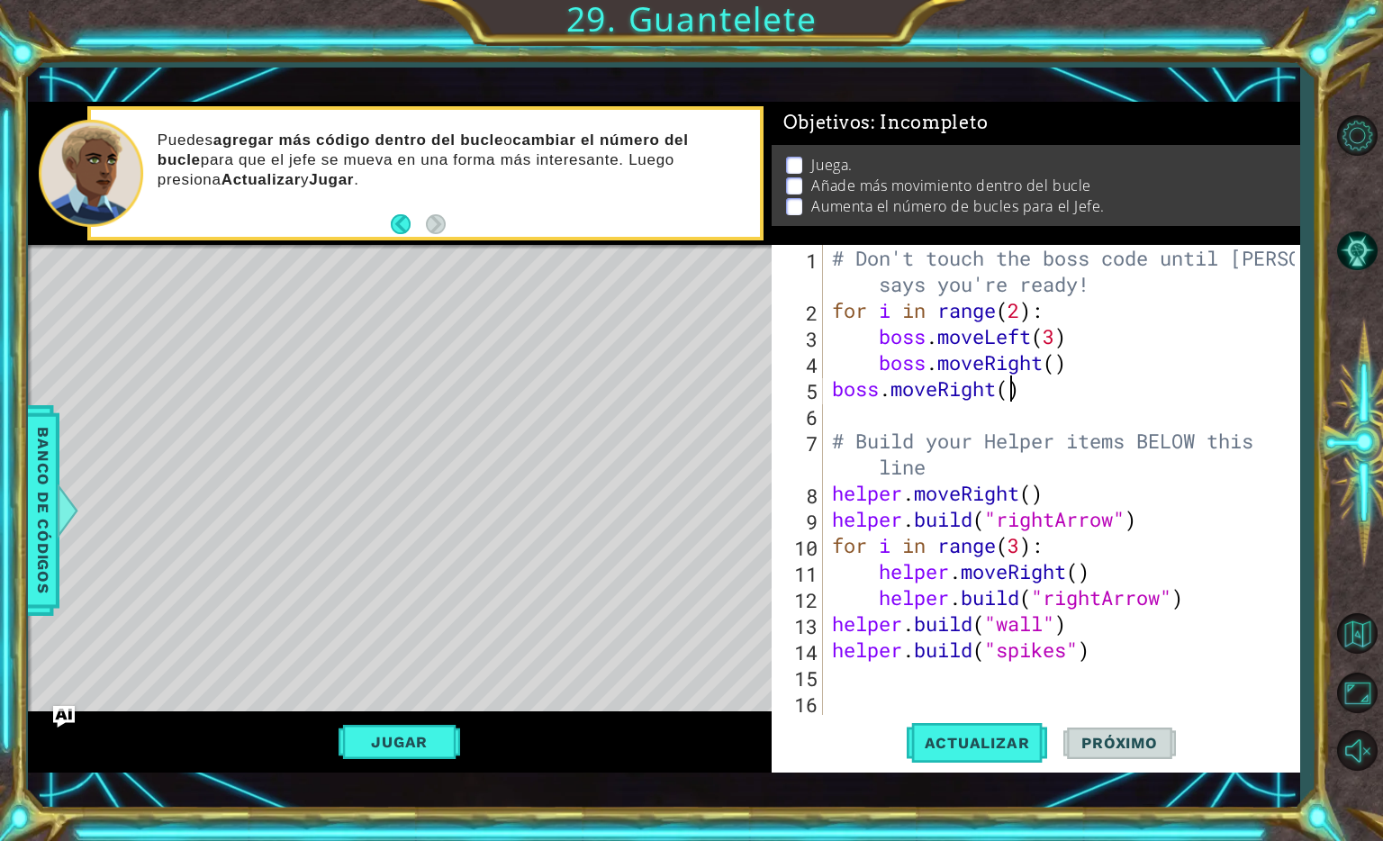
click at [1007, 391] on div "# Don't touch the boss code until [PERSON_NAME] says you're ready! for i in ran…" at bounding box center [1067, 519] width 476 height 548
type textarea "boss.moveRight(4)"
click at [962, 423] on div "# Don't touch the boss code until [PERSON_NAME] says you're ready! for i in ran…" at bounding box center [1067, 519] width 476 height 548
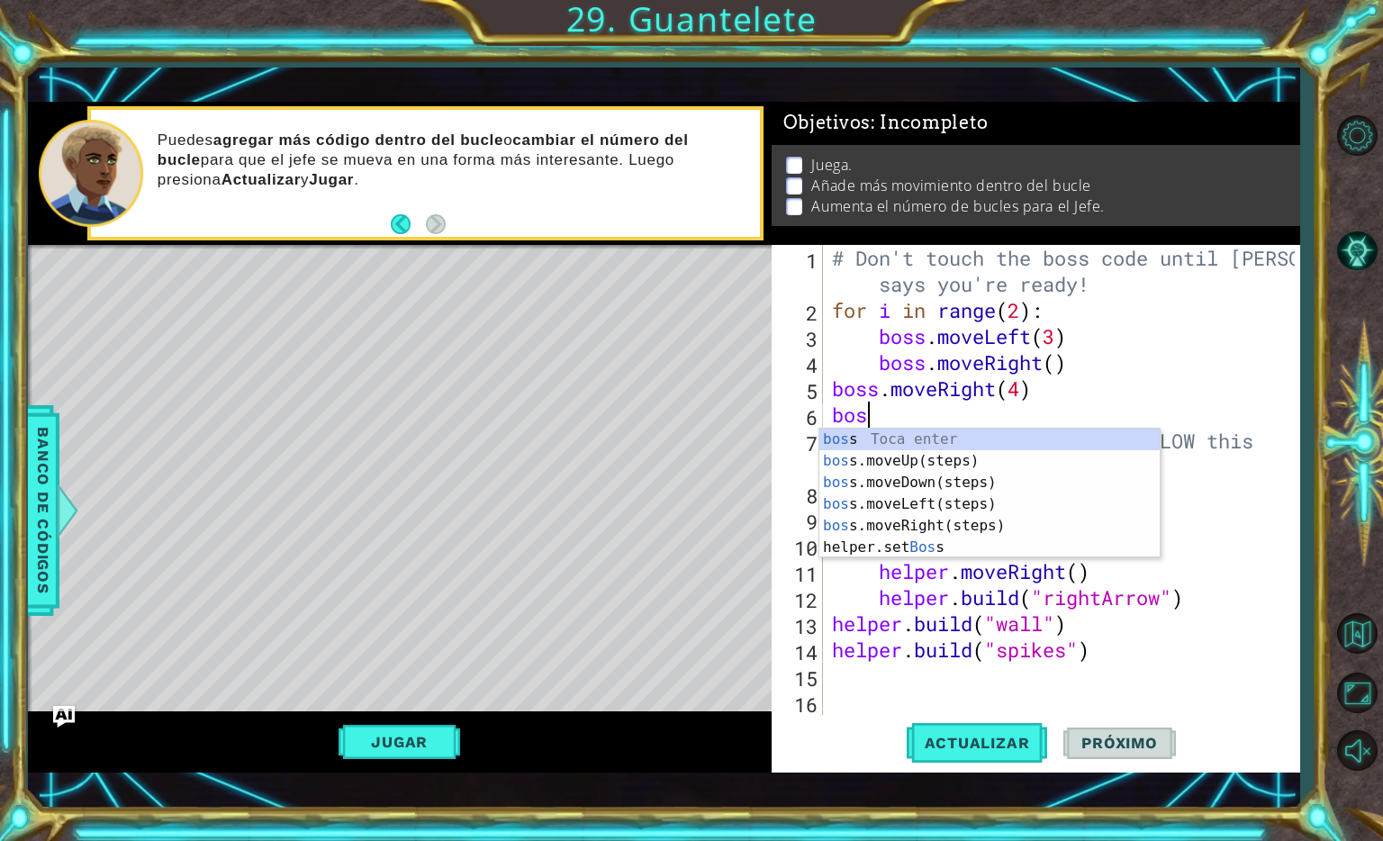
scroll to position [0, 0]
type textarea "boss"
click at [1010, 458] on div "boss Toca enter boss .moveUp(steps) Toca enter boss .moveDown(steps) Toca enter…" at bounding box center [990, 515] width 340 height 173
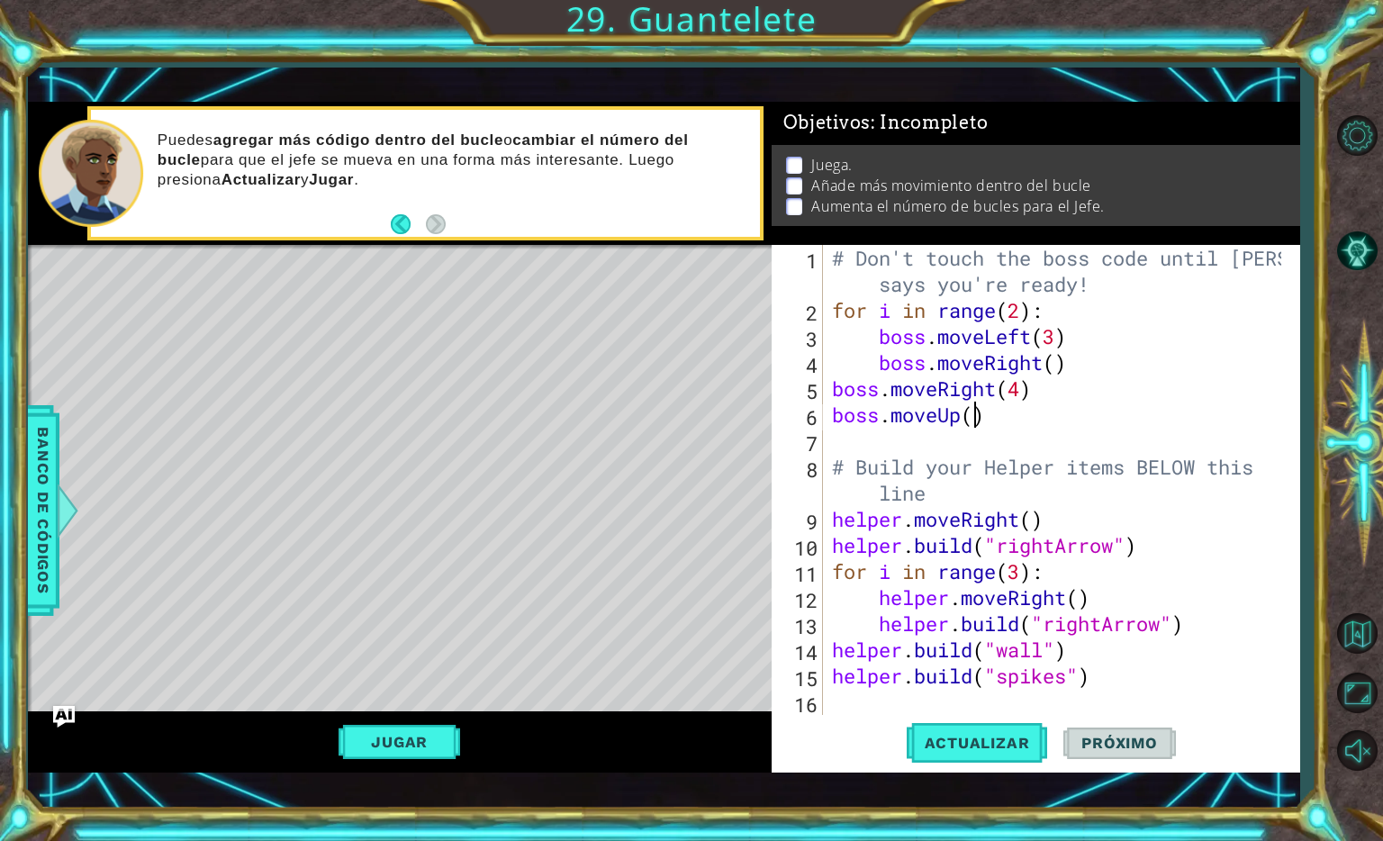
click at [970, 419] on div "# Don't touch the boss code until [PERSON_NAME] says you're ready! for i in ran…" at bounding box center [1060, 519] width 462 height 548
type textarea "boss.moveUp(1)"
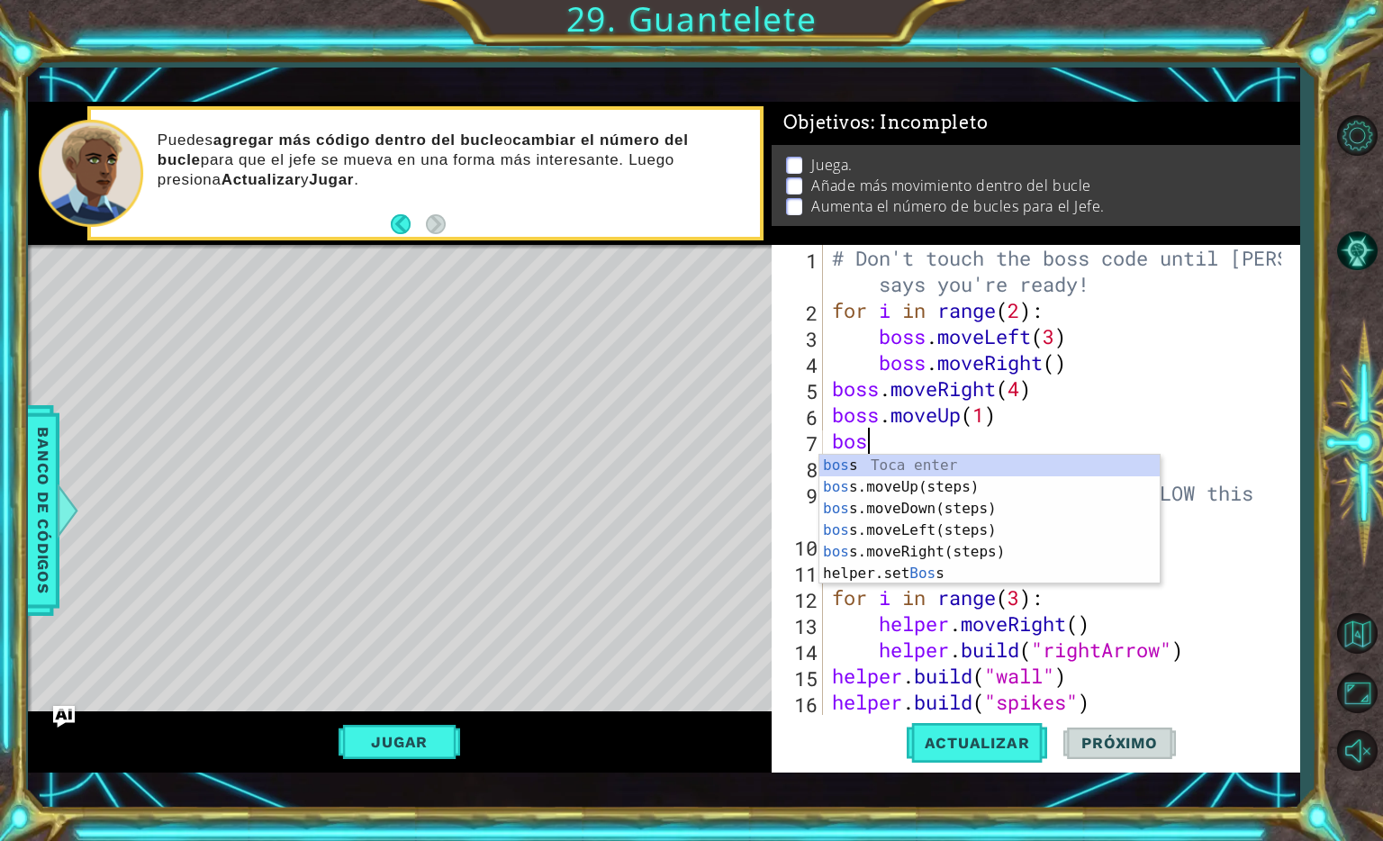
type textarea "boss"
click at [947, 522] on div "boss Toca enter boss .moveUp(steps) Toca enter boss .moveDown(steps) Toca enter…" at bounding box center [990, 541] width 340 height 173
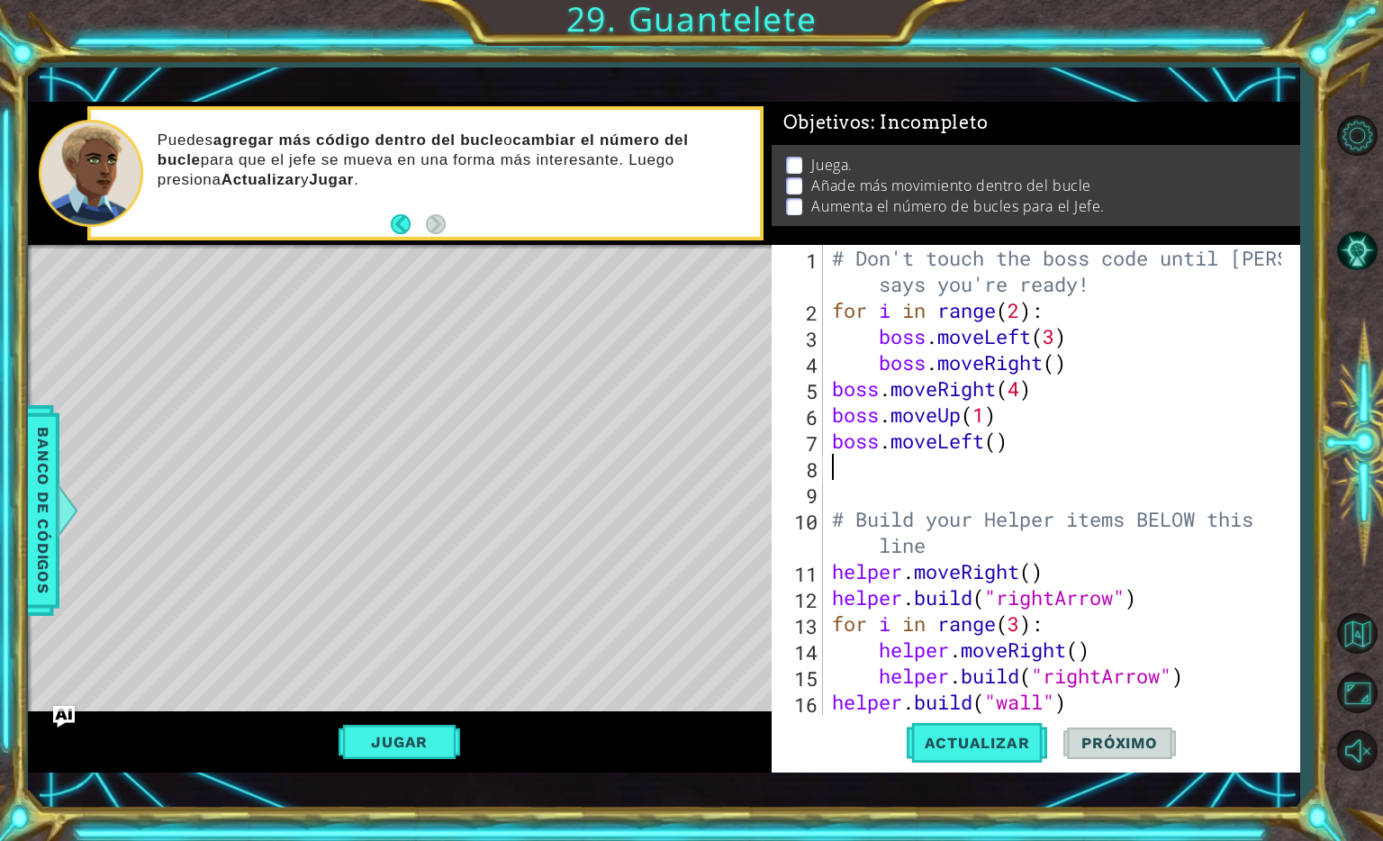
click at [998, 449] on div "# Don't touch the boss code until [PERSON_NAME] says you're ready! for i in ran…" at bounding box center [1060, 519] width 462 height 548
type textarea "boss.moveLeft(3)"
click at [965, 471] on div "# Don't touch the boss code until [PERSON_NAME] says you're ready! for i in ran…" at bounding box center [1060, 519] width 462 height 548
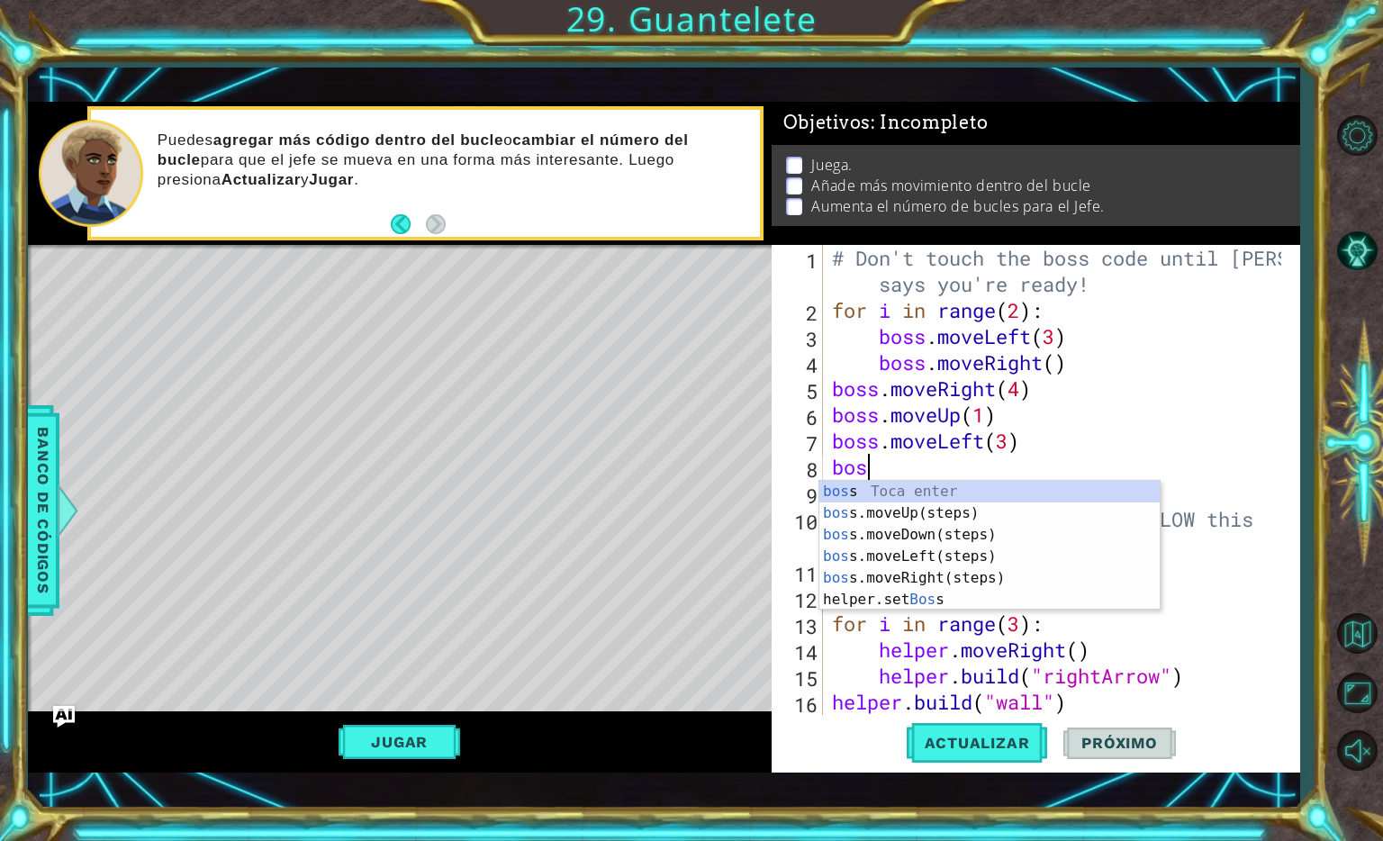
scroll to position [0, 0]
type textarea "boss"
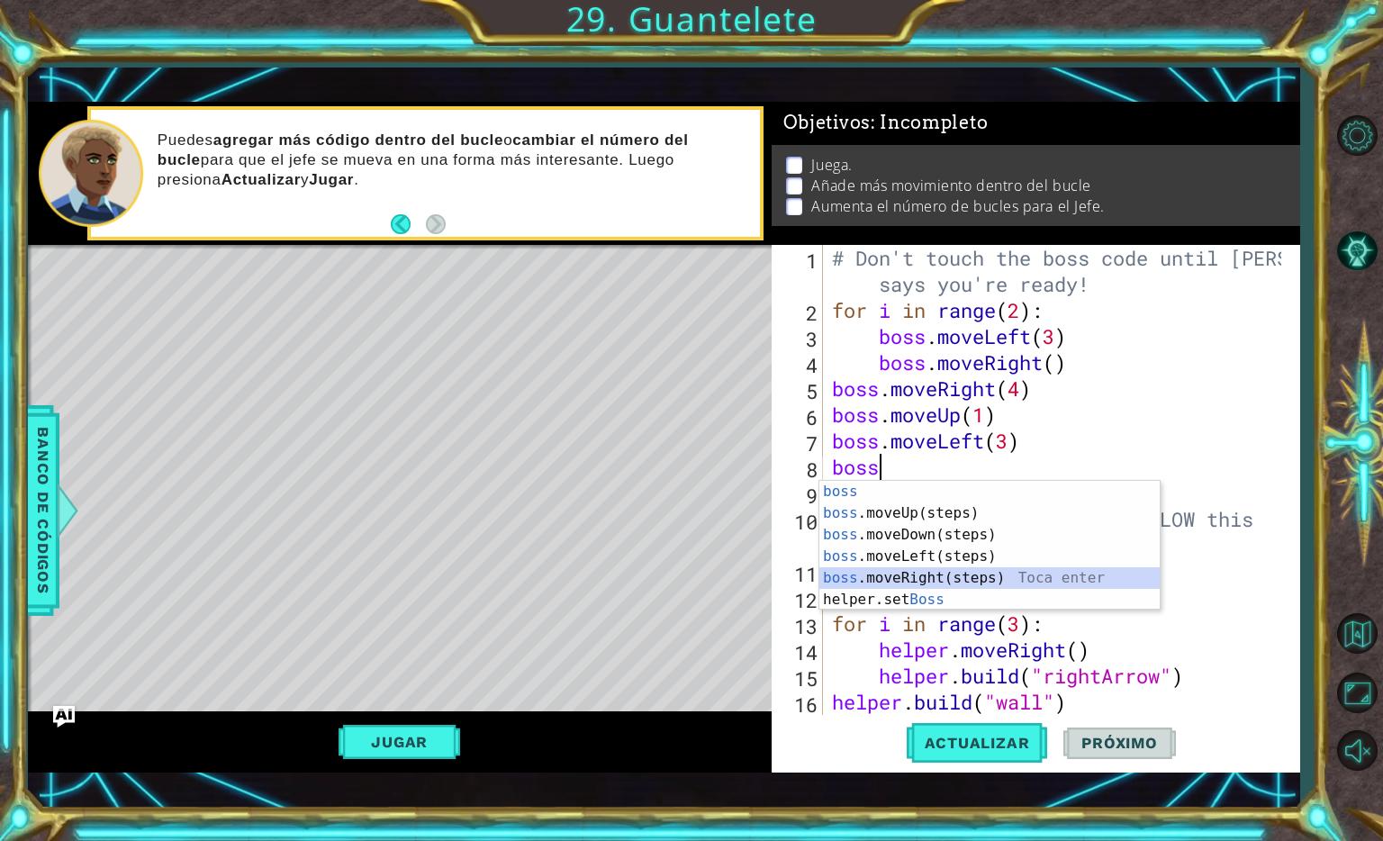
click at [929, 575] on div "boss Toca enter boss .moveUp(steps) Toca enter boss .moveDown(steps) Toca enter…" at bounding box center [990, 567] width 340 height 173
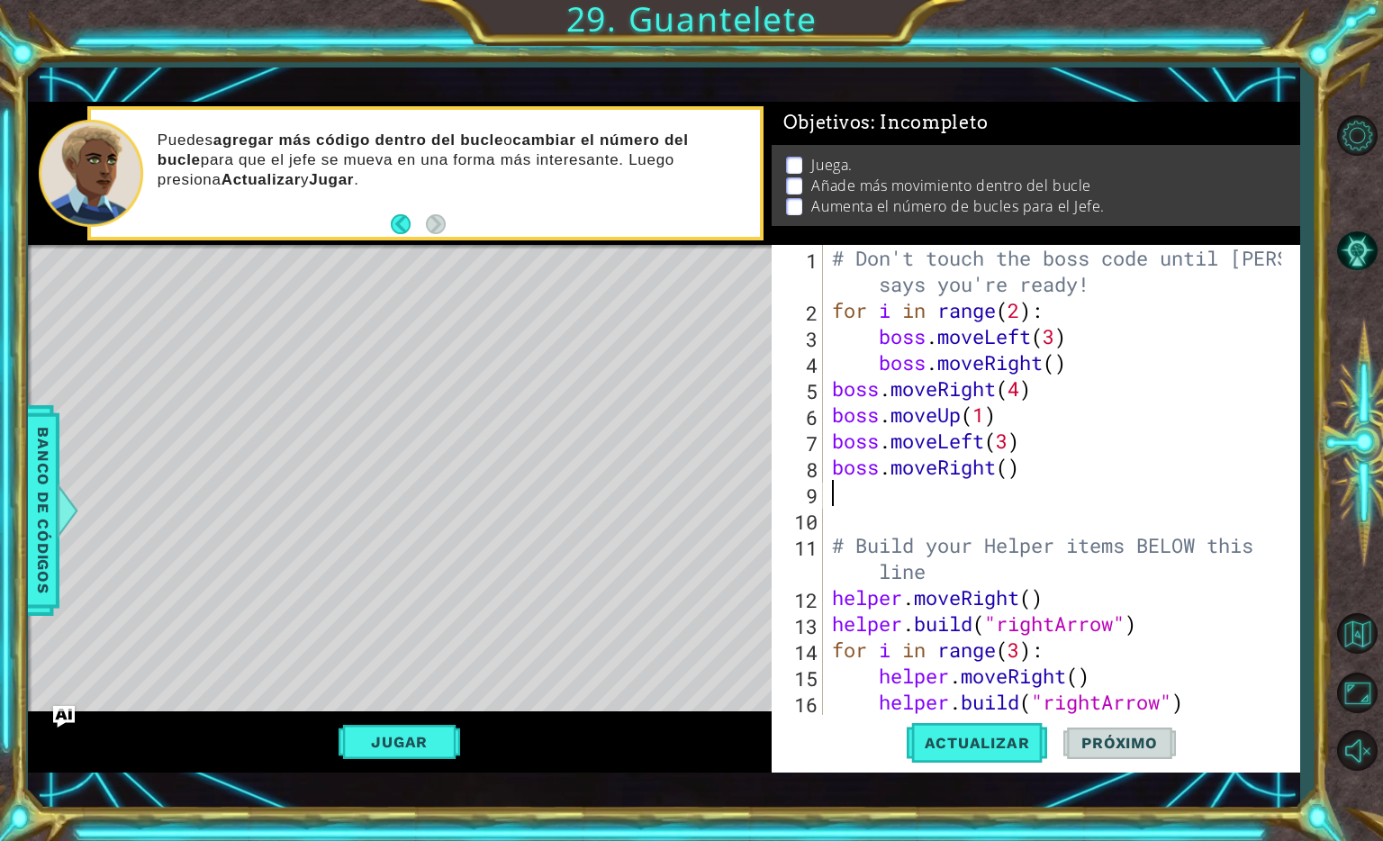
click at [1017, 467] on div "# Don't touch the boss code until [PERSON_NAME] says you're ready! for i in ran…" at bounding box center [1060, 519] width 462 height 548
click at [1001, 470] on div "# Don't touch the boss code until [PERSON_NAME] says you're ready! for i in ran…" at bounding box center [1060, 519] width 462 height 548
click at [1004, 470] on div "# Don't touch the boss code until [PERSON_NAME] says you're ready! for i in ran…" at bounding box center [1060, 519] width 462 height 548
click at [1006, 469] on div "# Don't touch the boss code until [PERSON_NAME] says you're ready! for i in ran…" at bounding box center [1060, 519] width 462 height 548
type textarea "boss.moveRight(2)"
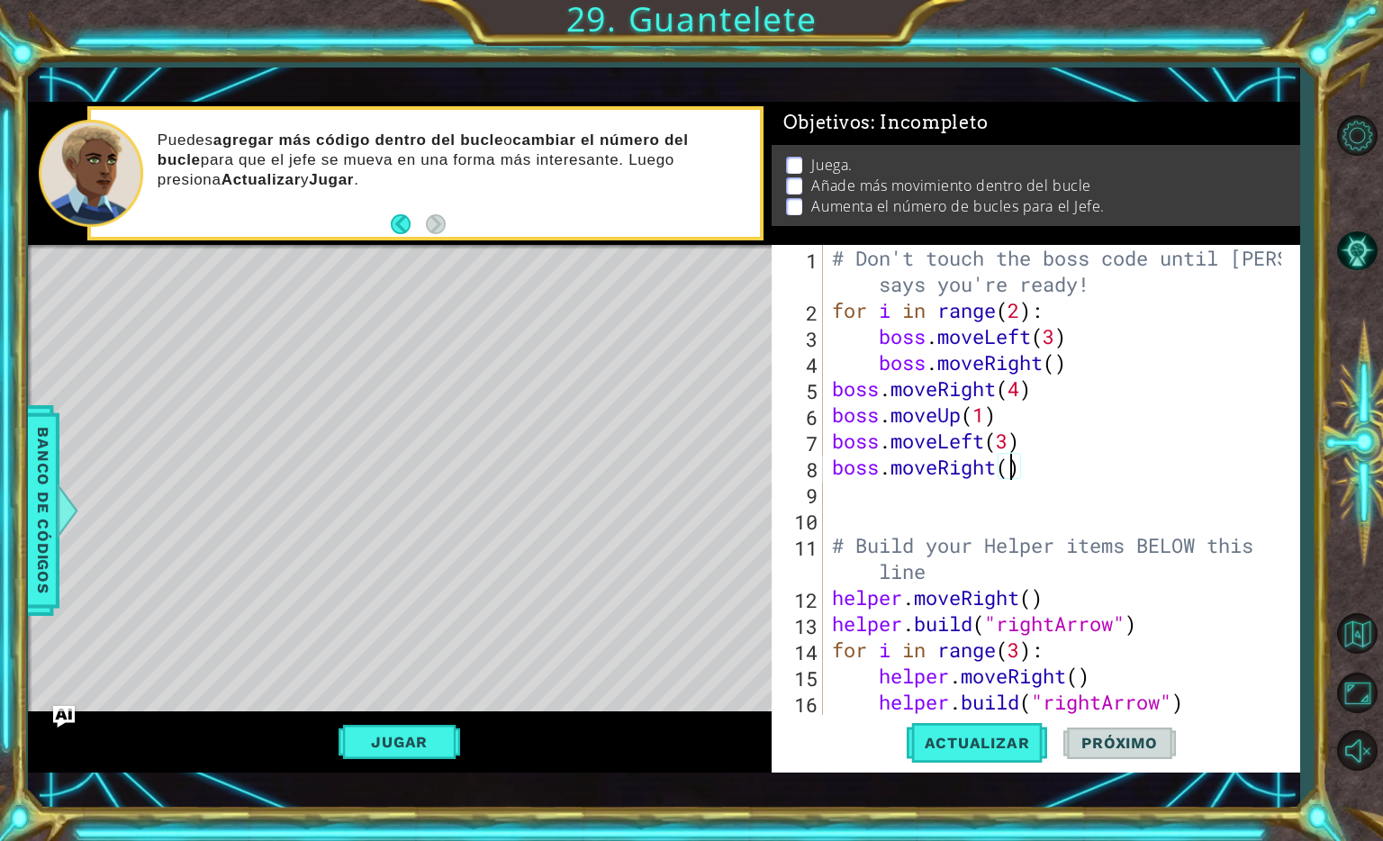
scroll to position [0, 7]
click at [951, 502] on div "# Don't touch the boss code until [PERSON_NAME] says you're ready! for i in ran…" at bounding box center [1060, 519] width 462 height 548
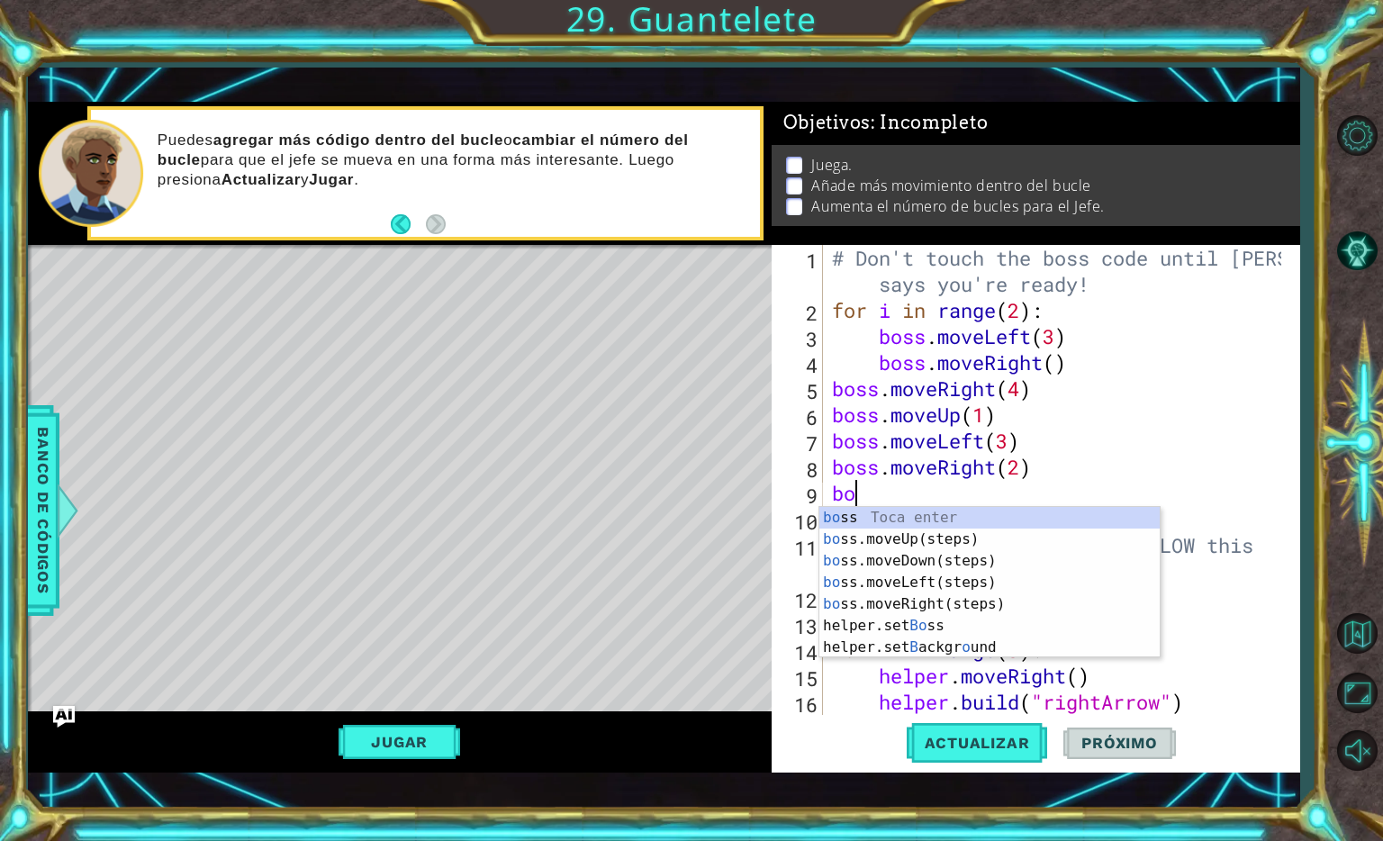
scroll to position [0, 0]
type textarea "boss"
click at [942, 563] on div "boss Toca enter boss .moveUp(steps) Toca enter boss .moveDown(steps) Toca enter…" at bounding box center [990, 593] width 340 height 173
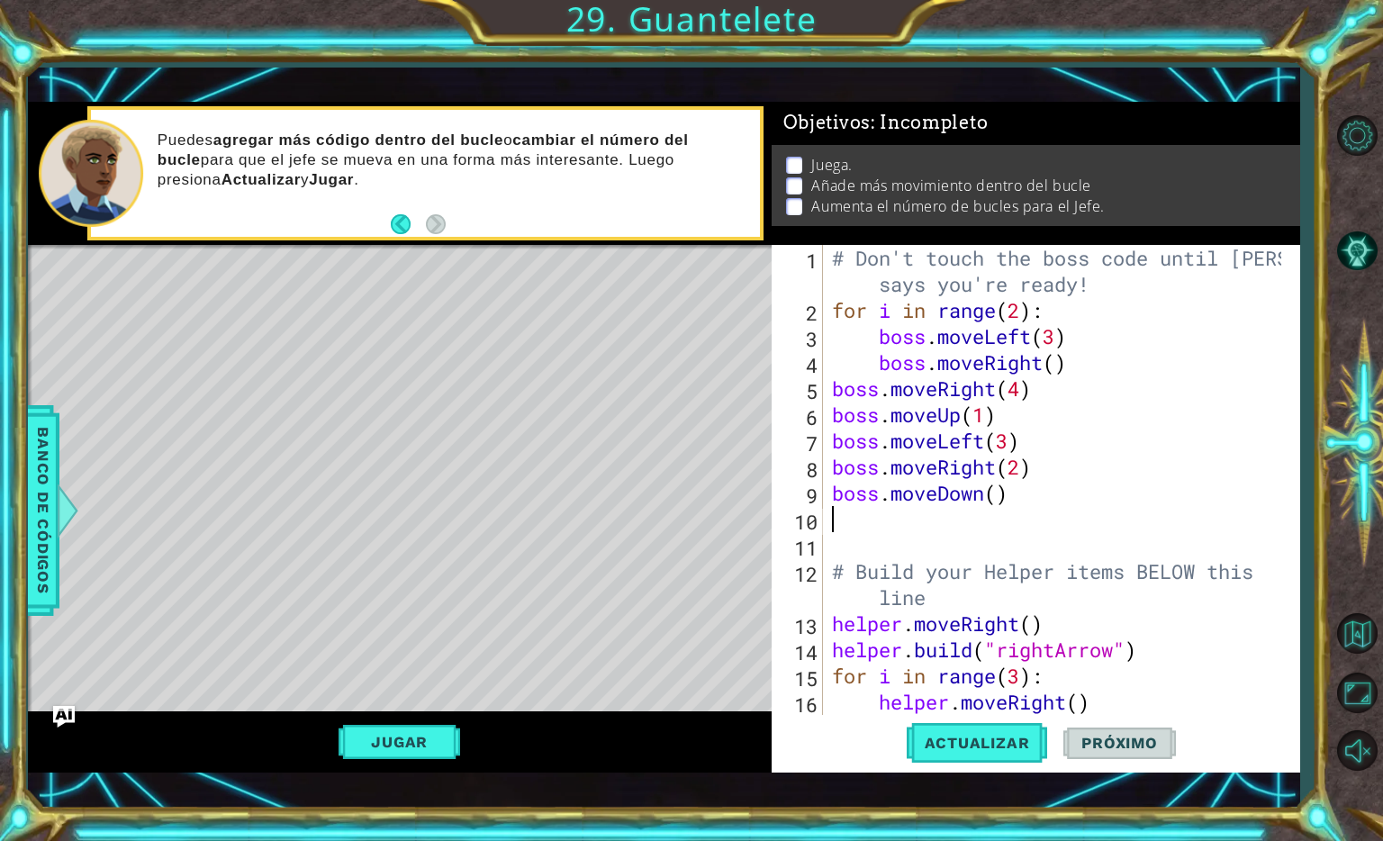
click at [1001, 498] on div "# Don't touch the boss code until [PERSON_NAME] says you're ready! for i in ran…" at bounding box center [1060, 519] width 462 height 548
type textarea "boss.moveDown(2)"
click at [953, 528] on div "# Don't touch the boss code until [PERSON_NAME] says you're ready! for i in ran…" at bounding box center [1060, 519] width 462 height 548
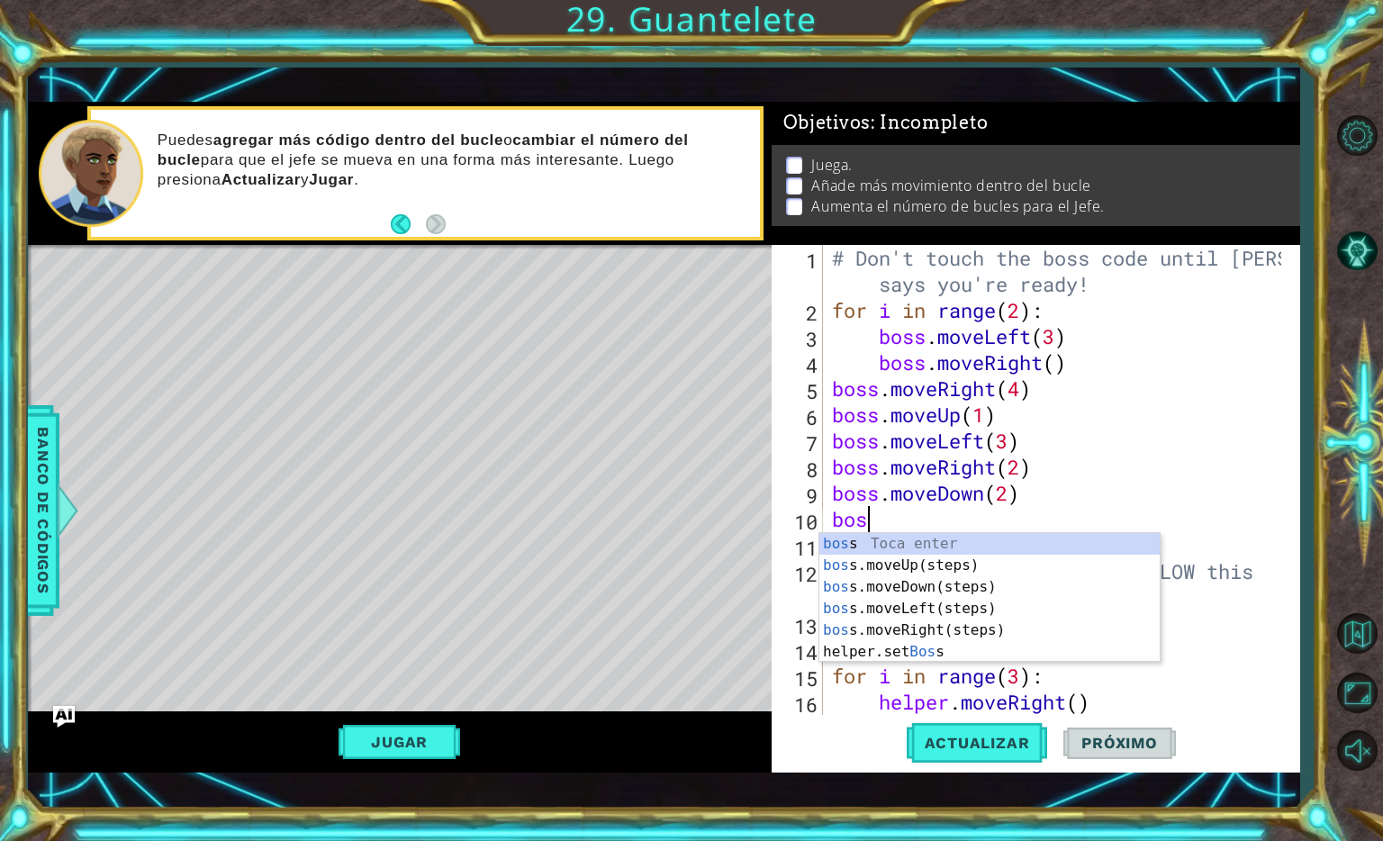
scroll to position [0, 0]
type textarea "boss"
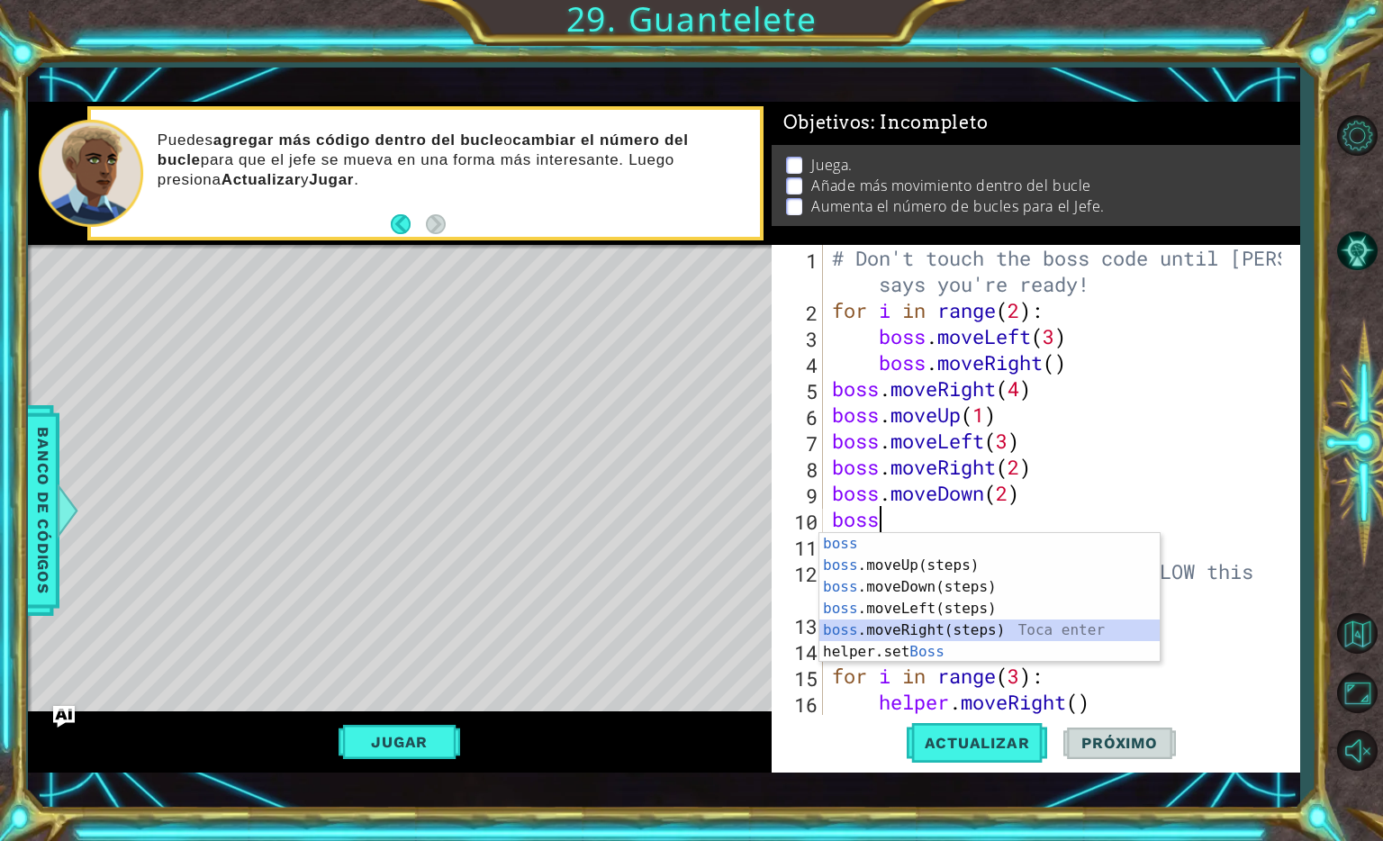
click at [953, 632] on div "boss Toca enter boss .moveUp(steps) Toca enter boss .moveDown(steps) Toca enter…" at bounding box center [990, 619] width 340 height 173
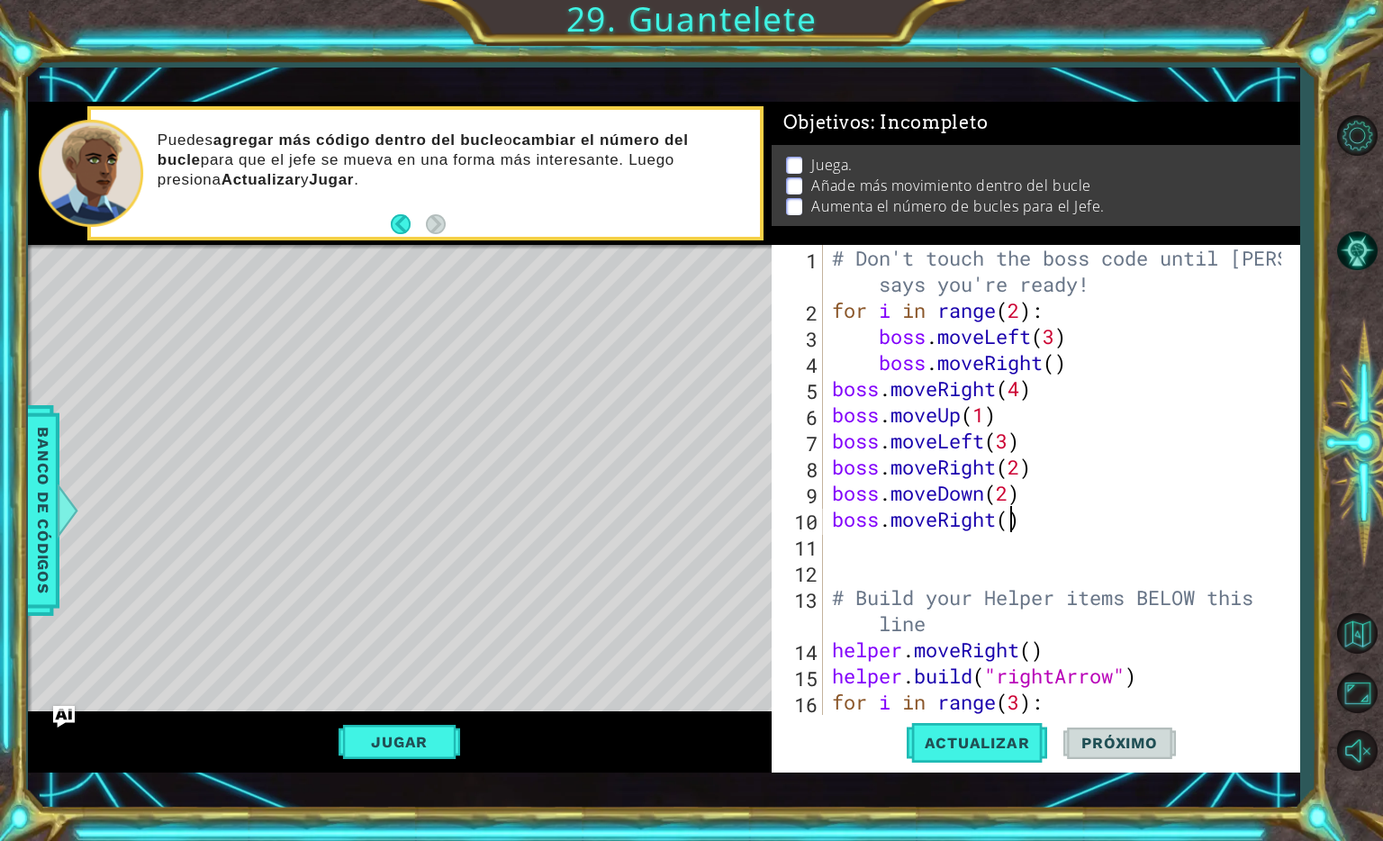
click at [1011, 523] on div "# Don't touch the boss code until [PERSON_NAME] says you're ready! for i in ran…" at bounding box center [1060, 519] width 462 height 548
click at [1000, 751] on span "Actualizar" at bounding box center [977, 743] width 141 height 18
click at [426, 745] on button "Jugar" at bounding box center [400, 742] width 122 height 34
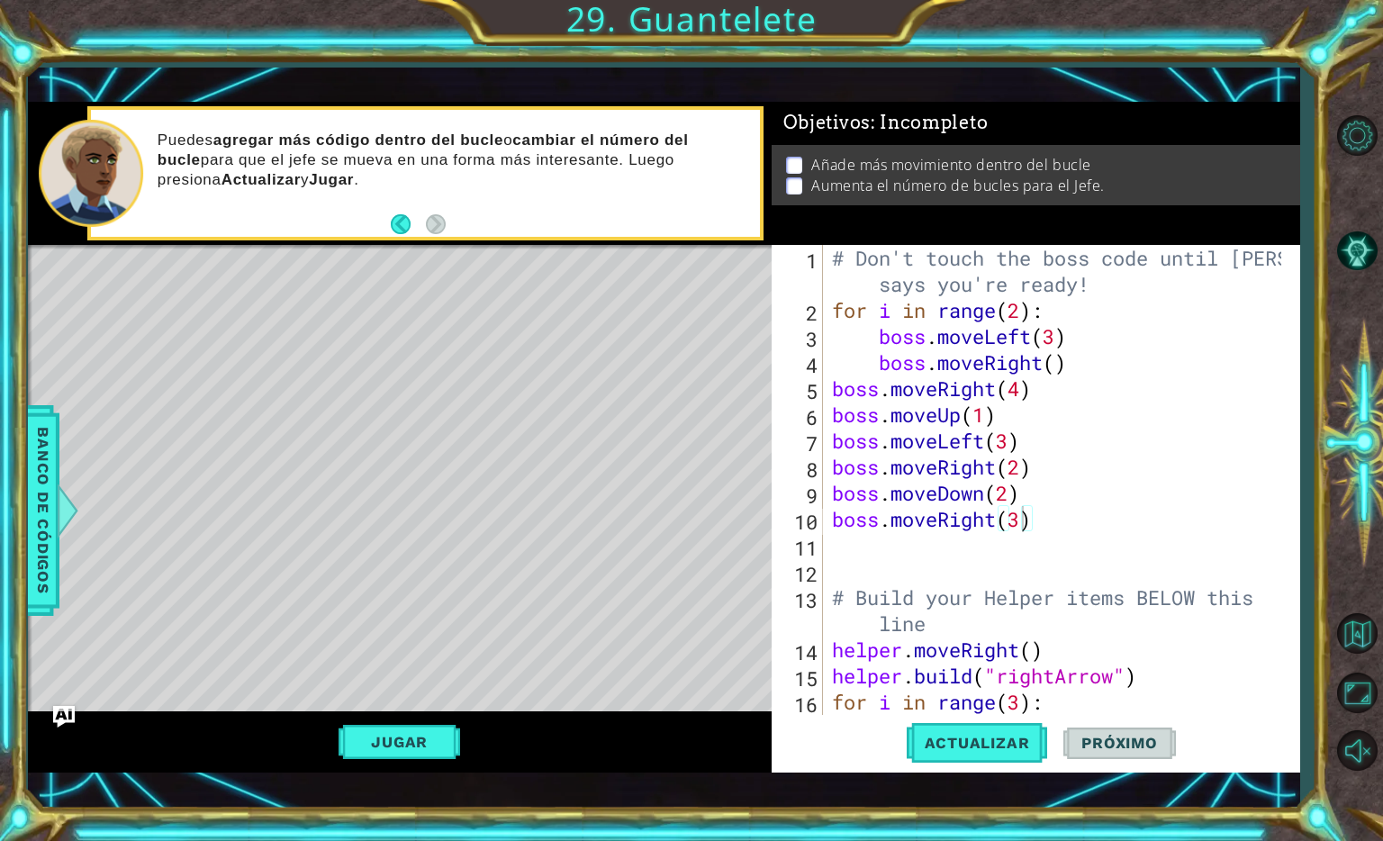
click at [778, 225] on div "Objetivos : Incompleto Añade más movimiento dentro del bucle Aumenta el número …" at bounding box center [1036, 173] width 529 height 143
click at [793, 149] on div "Añade más movimiento dentro del bucle Aumenta el número de bucles para el Jefe." at bounding box center [1036, 175] width 529 height 61
click at [793, 157] on p at bounding box center [794, 165] width 16 height 17
type textarea "boss.moveRight(4)"
click at [835, 394] on div "# Don't touch the boss code until [PERSON_NAME] says you're ready! for i in ran…" at bounding box center [1060, 519] width 462 height 548
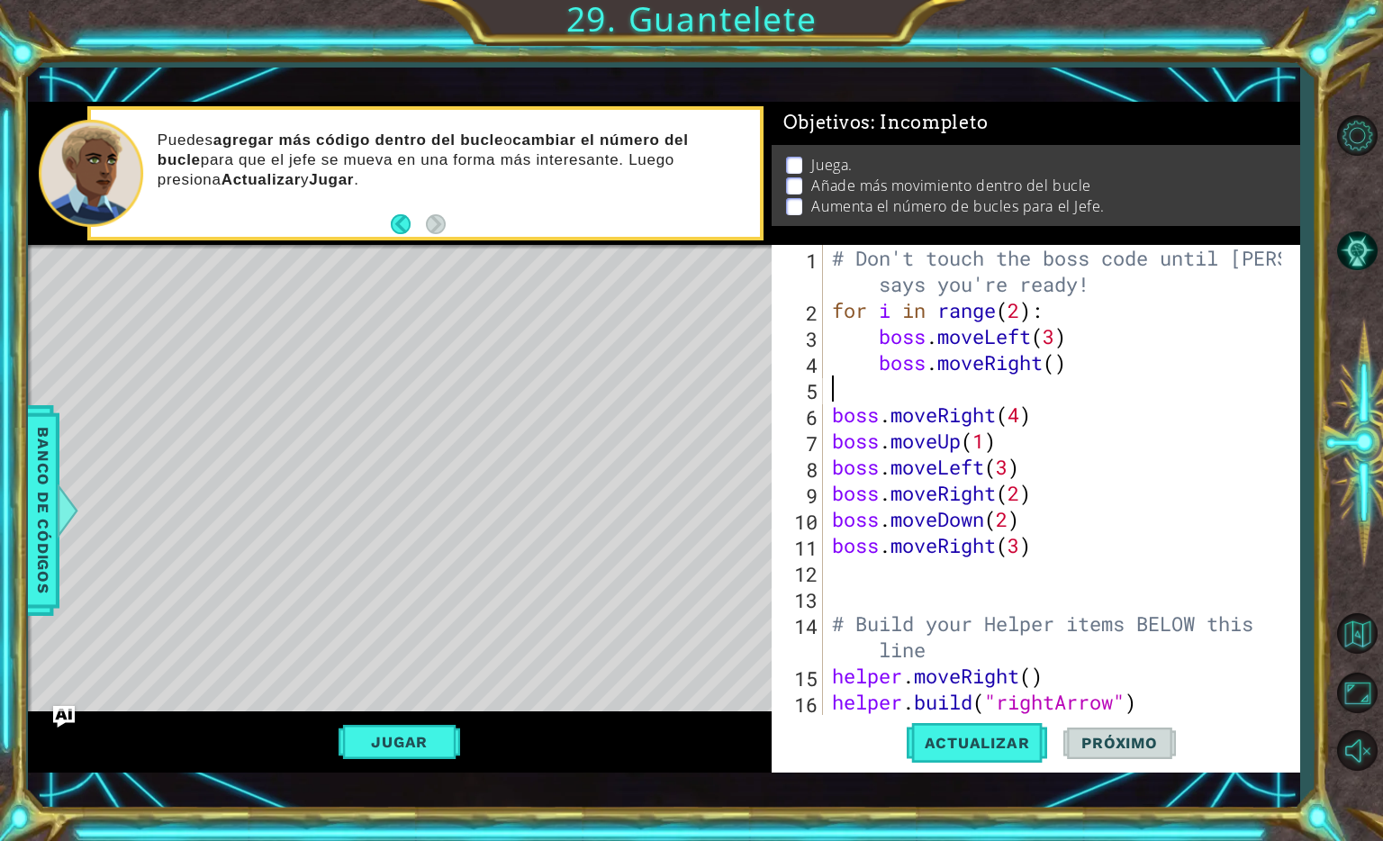
click at [842, 385] on div "# Don't touch the boss code until [PERSON_NAME] says you're ready! for i in ran…" at bounding box center [1060, 519] width 462 height 548
click at [990, 745] on span "Actualizar" at bounding box center [977, 743] width 141 height 18
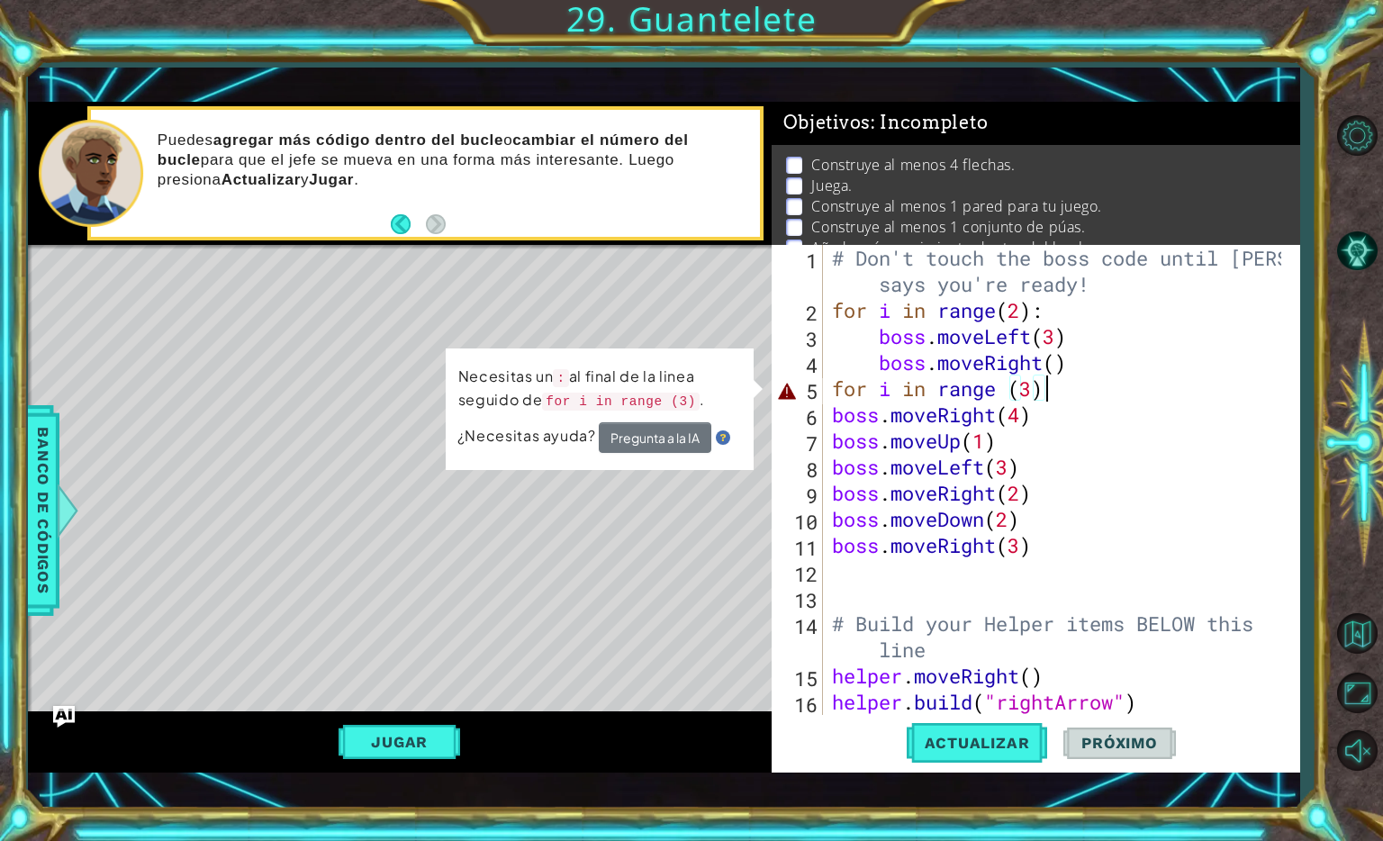
click at [1029, 393] on div "# Don't touch the boss code until [PERSON_NAME] says you're ready! for i in ran…" at bounding box center [1060, 519] width 462 height 548
click at [1046, 394] on div "# Don't touch the boss code until [PERSON_NAME] says you're ready! for i in ran…" at bounding box center [1060, 519] width 462 height 548
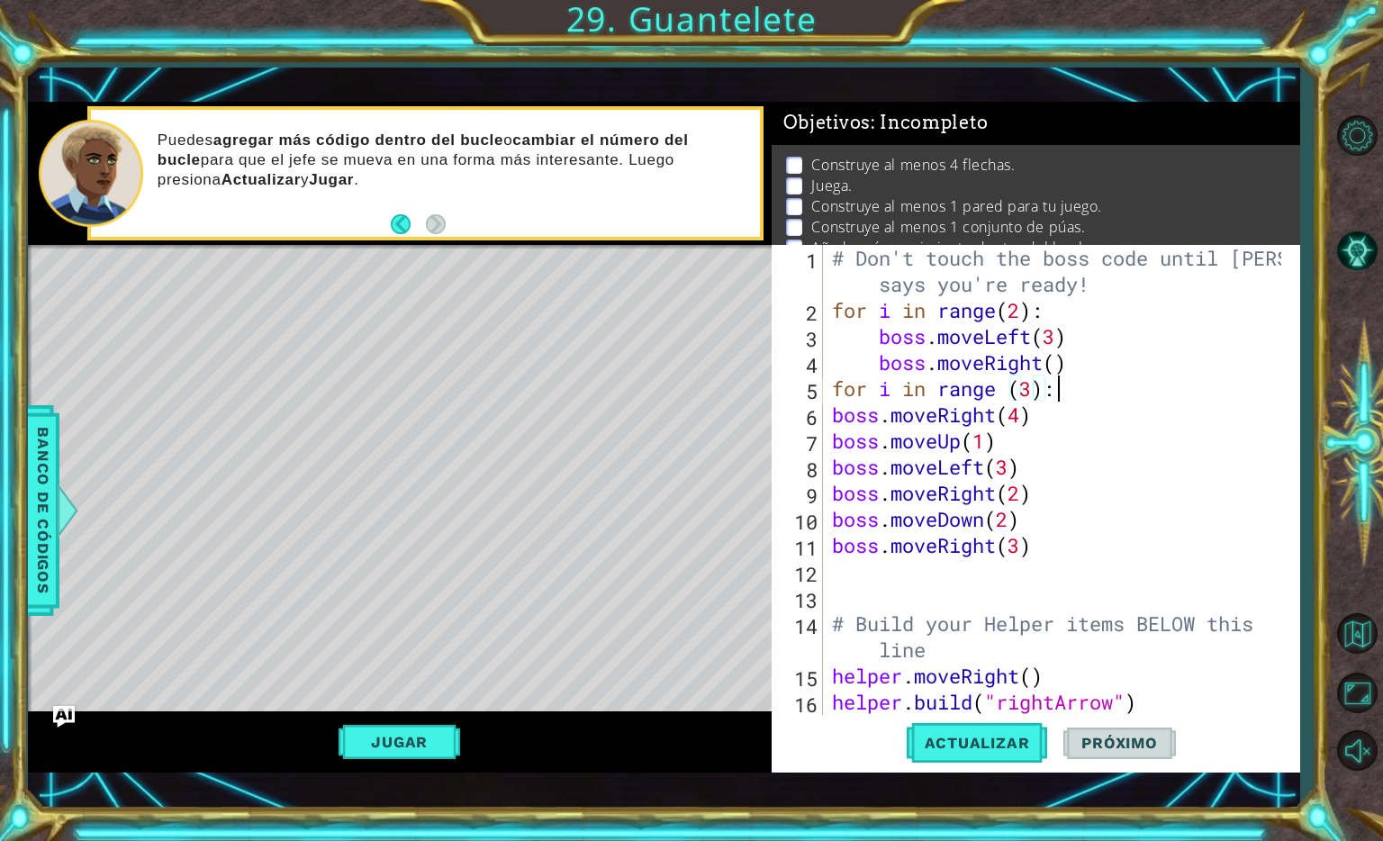
scroll to position [0, 9]
click at [1001, 739] on span "Actualizar" at bounding box center [977, 743] width 141 height 18
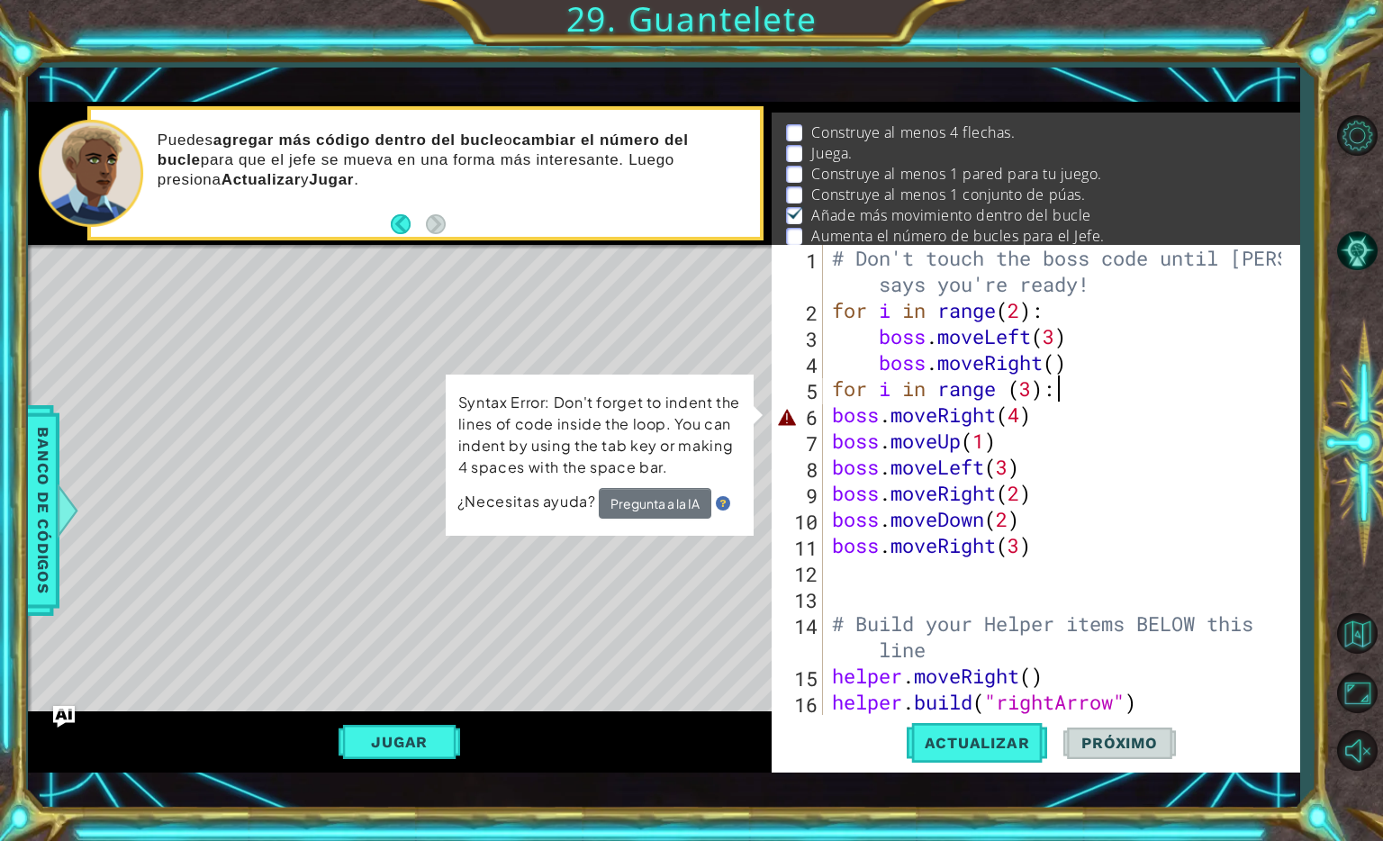
scroll to position [66, 0]
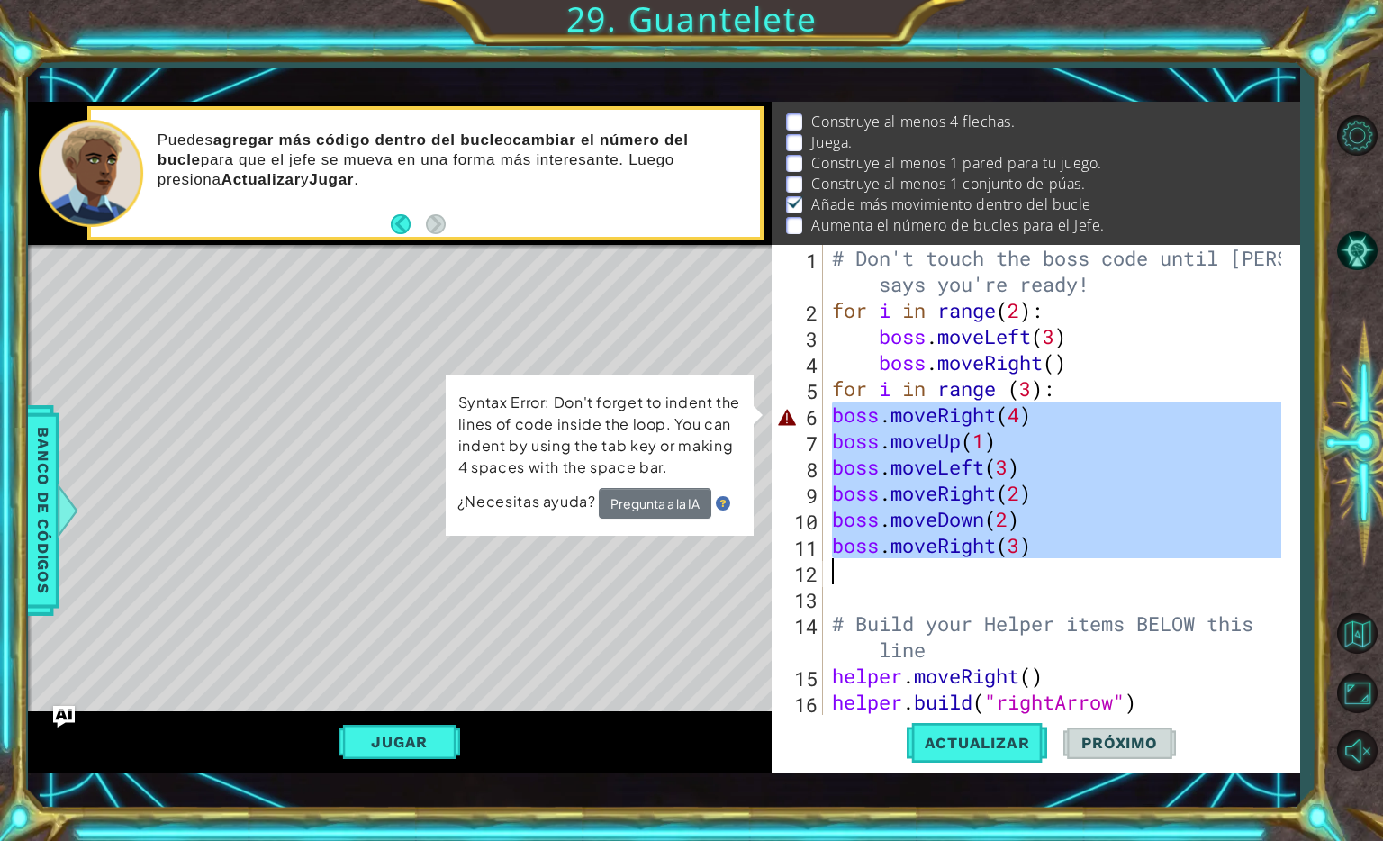
drag, startPoint x: 832, startPoint y: 421, endPoint x: 868, endPoint y: 566, distance: 148.5
click at [868, 566] on div "# Don't touch the boss code until [PERSON_NAME] says you're ready! for i in ran…" at bounding box center [1060, 519] width 462 height 548
type textarea "boss.moveRight(3)"
drag, startPoint x: 824, startPoint y: 412, endPoint x: 845, endPoint y: 430, distance: 27.5
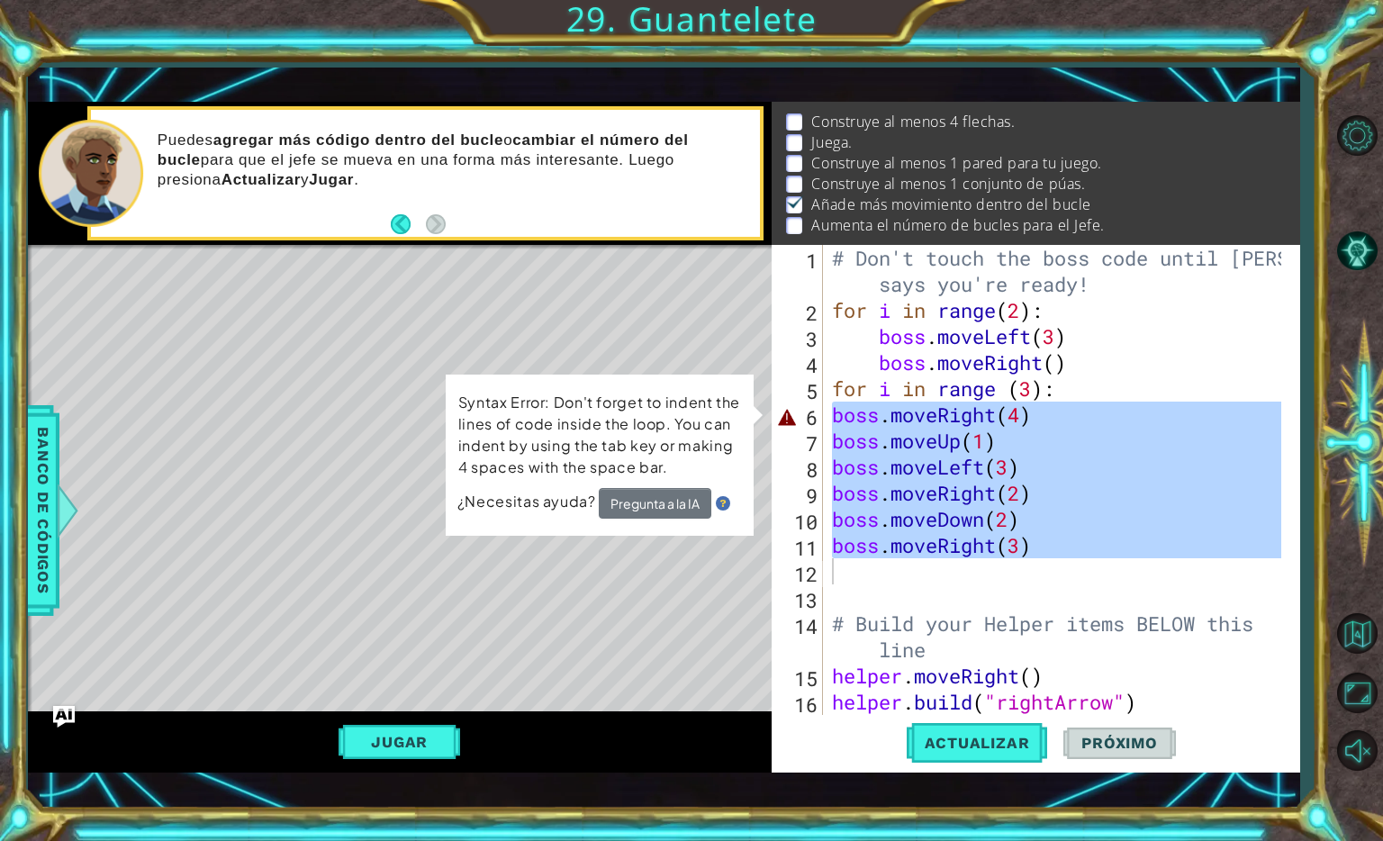
click at [845, 430] on div "boss.moveRight(3) 1 2 3 4 5 6 7 8 9 10 11 12 13 14 15 16 17 # Don't touch the b…" at bounding box center [1033, 480] width 523 height 470
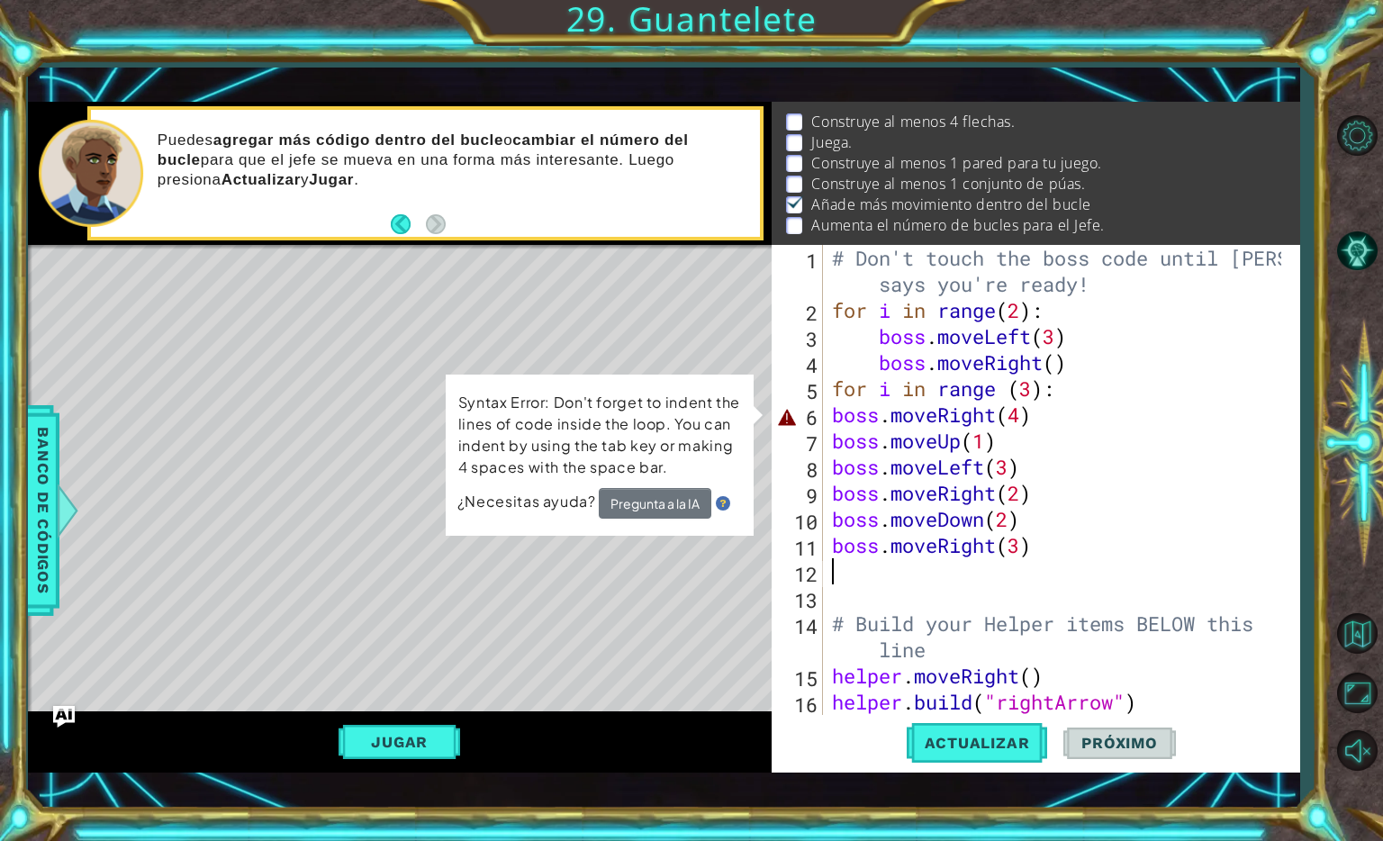
scroll to position [0, 0]
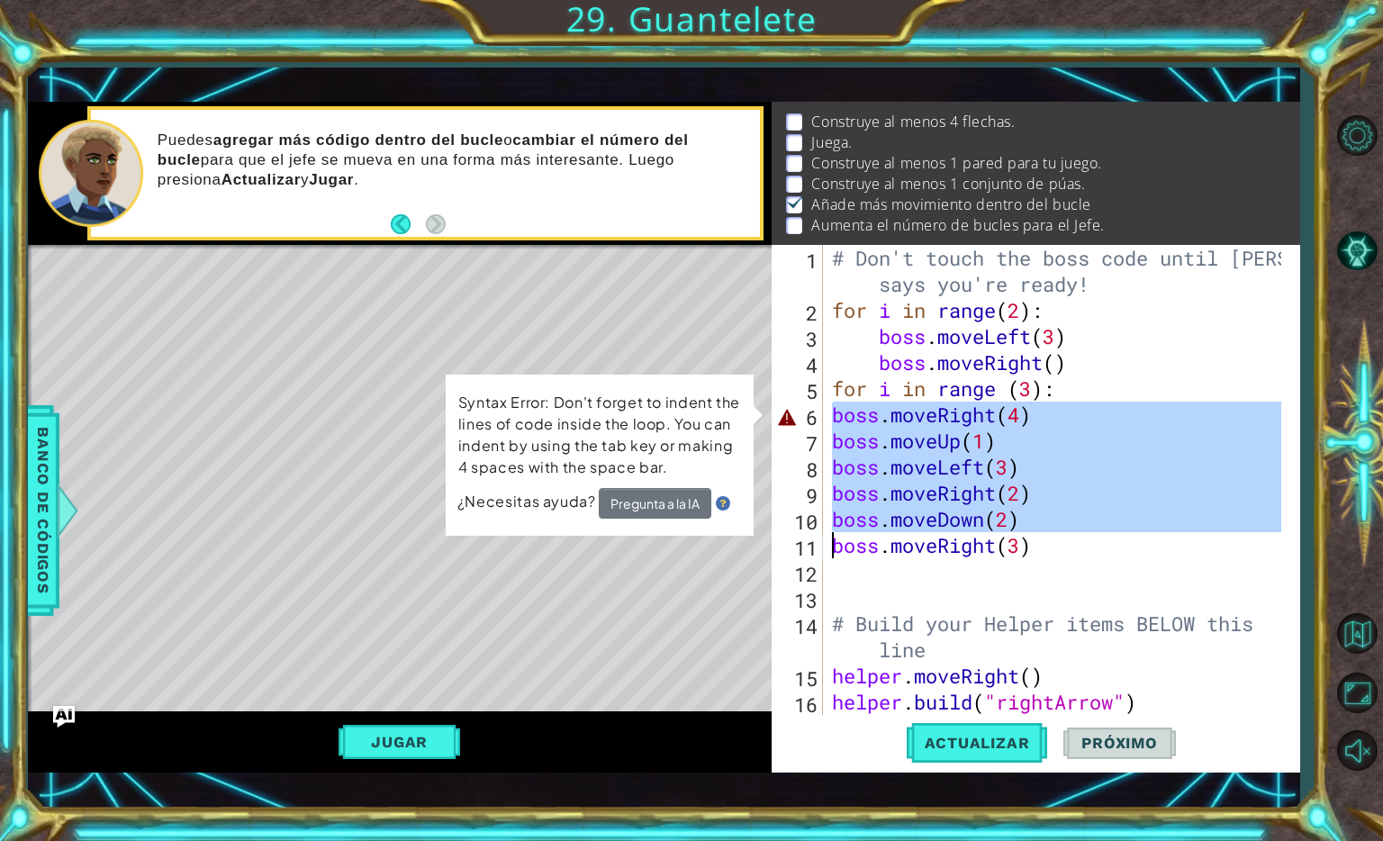
drag, startPoint x: 829, startPoint y: 409, endPoint x: 832, endPoint y: 546, distance: 136.9
click at [832, 546] on div "# Don't touch the boss code until [PERSON_NAME] says you're ready! for i in ran…" at bounding box center [1060, 519] width 462 height 548
type textarea "boss.moveRight(3)"
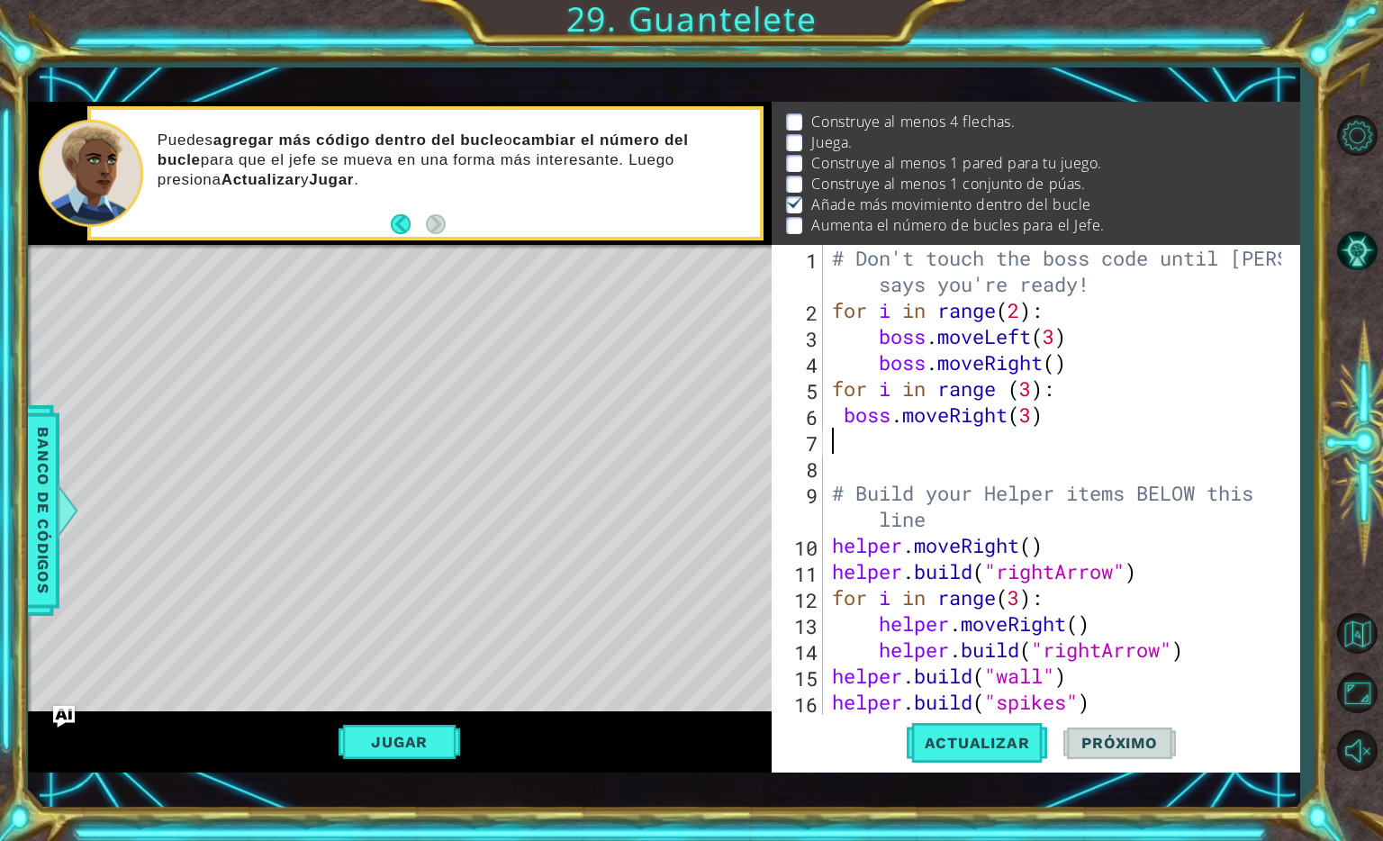
click at [1046, 432] on div "# Don't touch the boss code until [PERSON_NAME] says you're ready! for i in ran…" at bounding box center [1060, 519] width 462 height 548
click at [1048, 426] on div "# Don't touch the boss code until [PERSON_NAME] says you're ready! for i in ran…" at bounding box center [1060, 519] width 462 height 548
type textarea "boss.moveRight(3)"
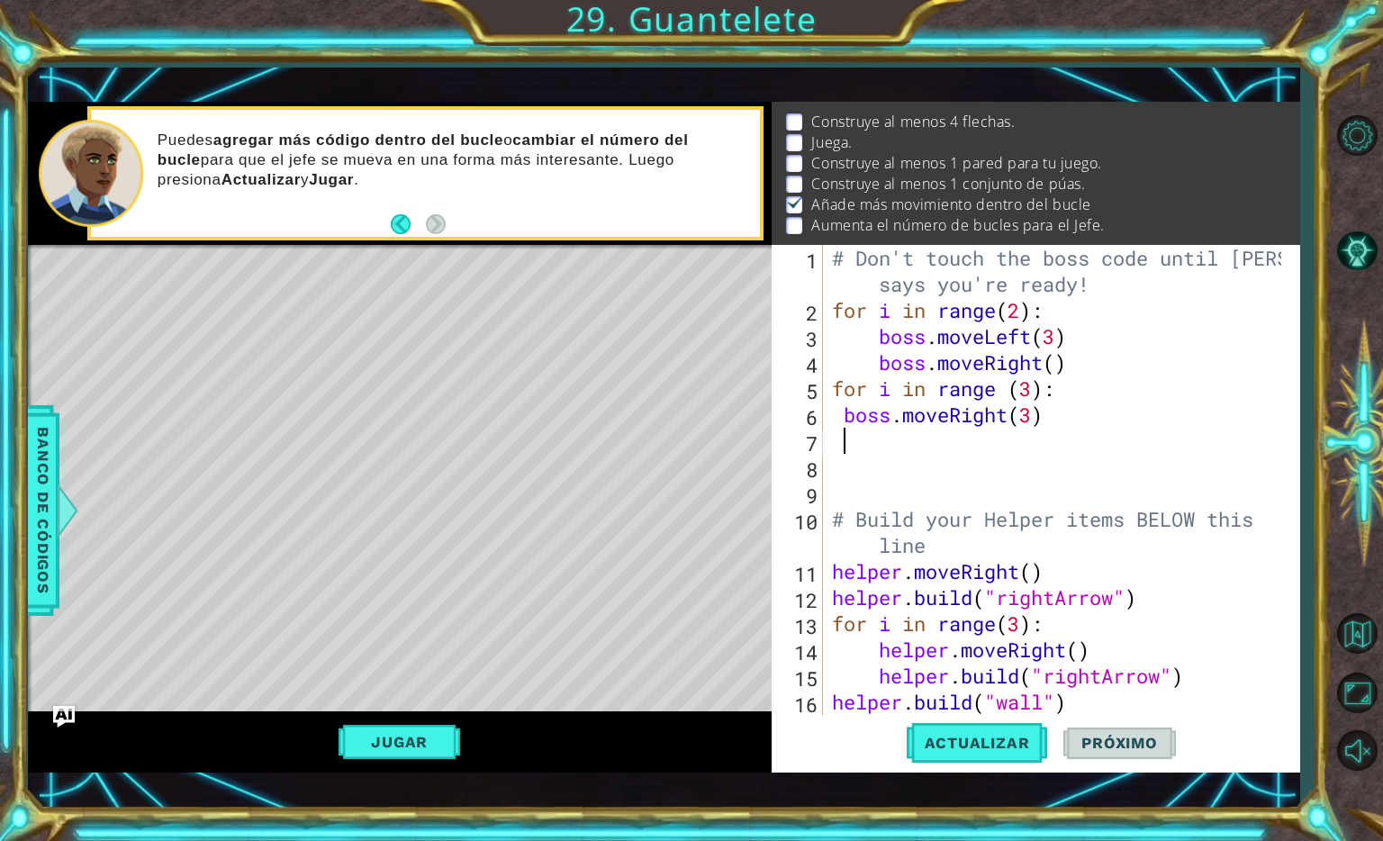
scroll to position [50, 0]
click at [852, 411] on div "# Don't touch the boss code until [PERSON_NAME] says you're ready! for i in ran…" at bounding box center [1060, 519] width 462 height 548
click at [844, 411] on div "# Don't touch the boss code until [PERSON_NAME] says you're ready! for i in ran…" at bounding box center [1060, 519] width 462 height 548
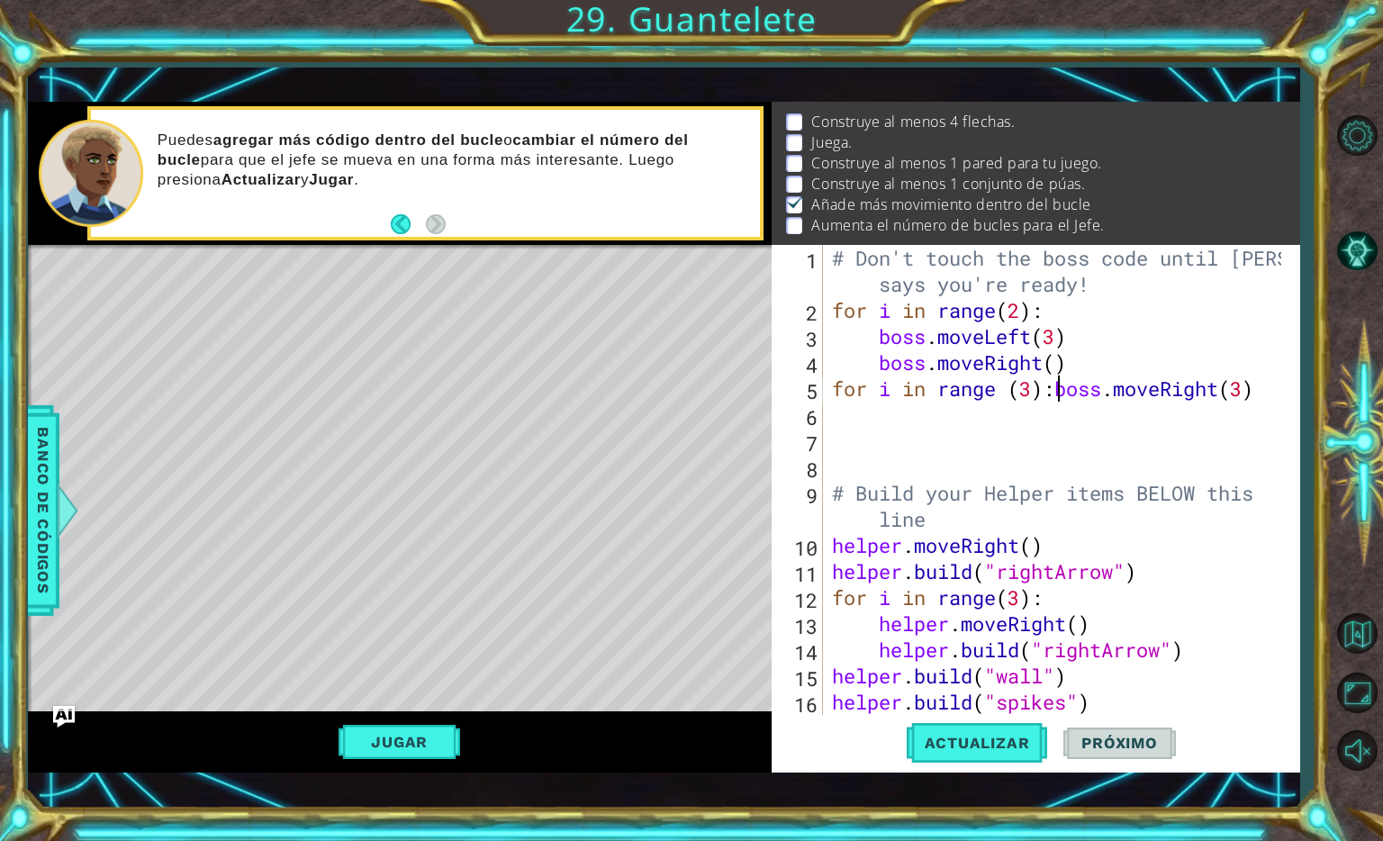
type textarea "boss.moveRight(3)"
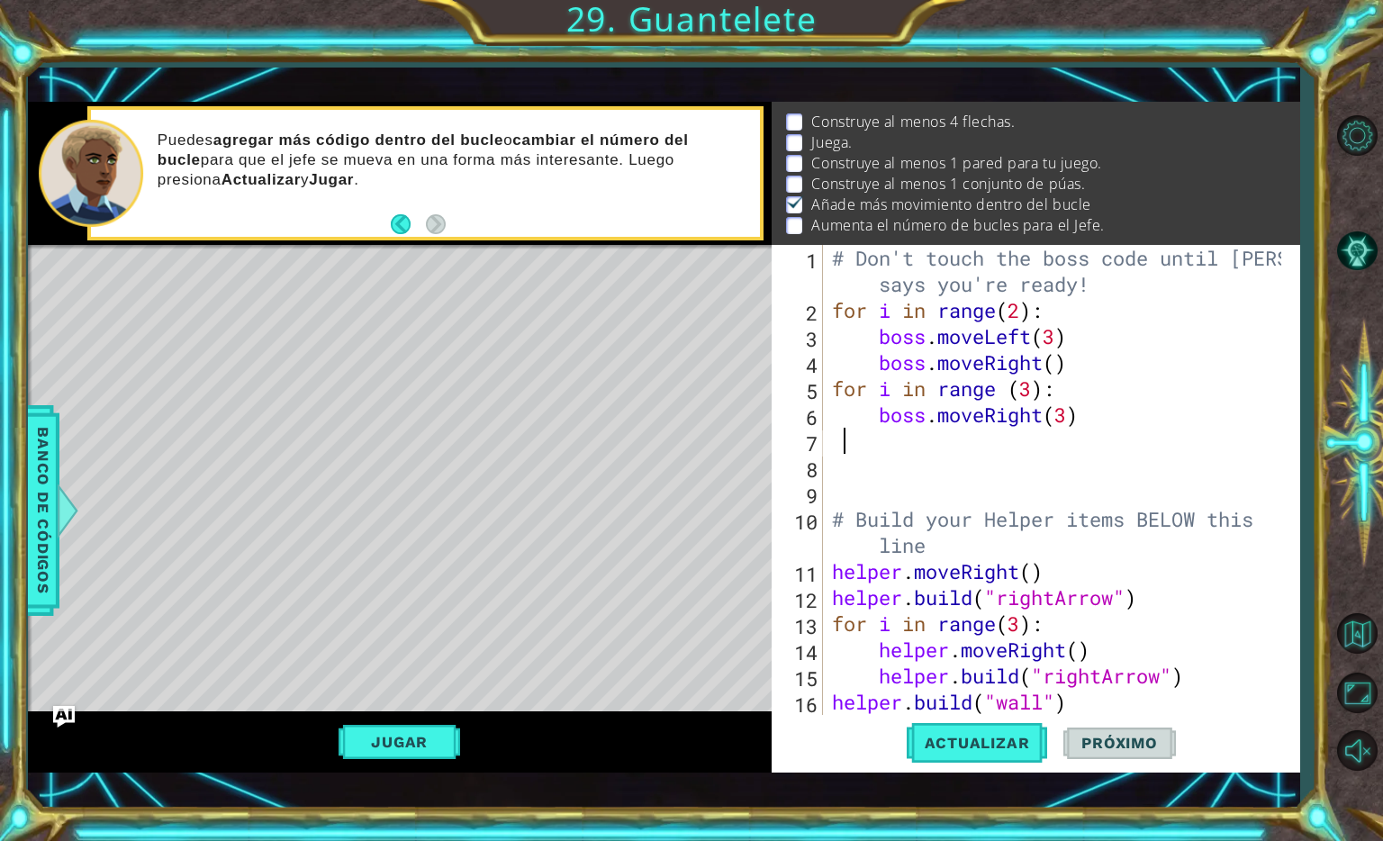
click at [893, 432] on div "# Don't touch the boss code until [PERSON_NAME] says you're ready! for i in ran…" at bounding box center [1060, 519] width 462 height 548
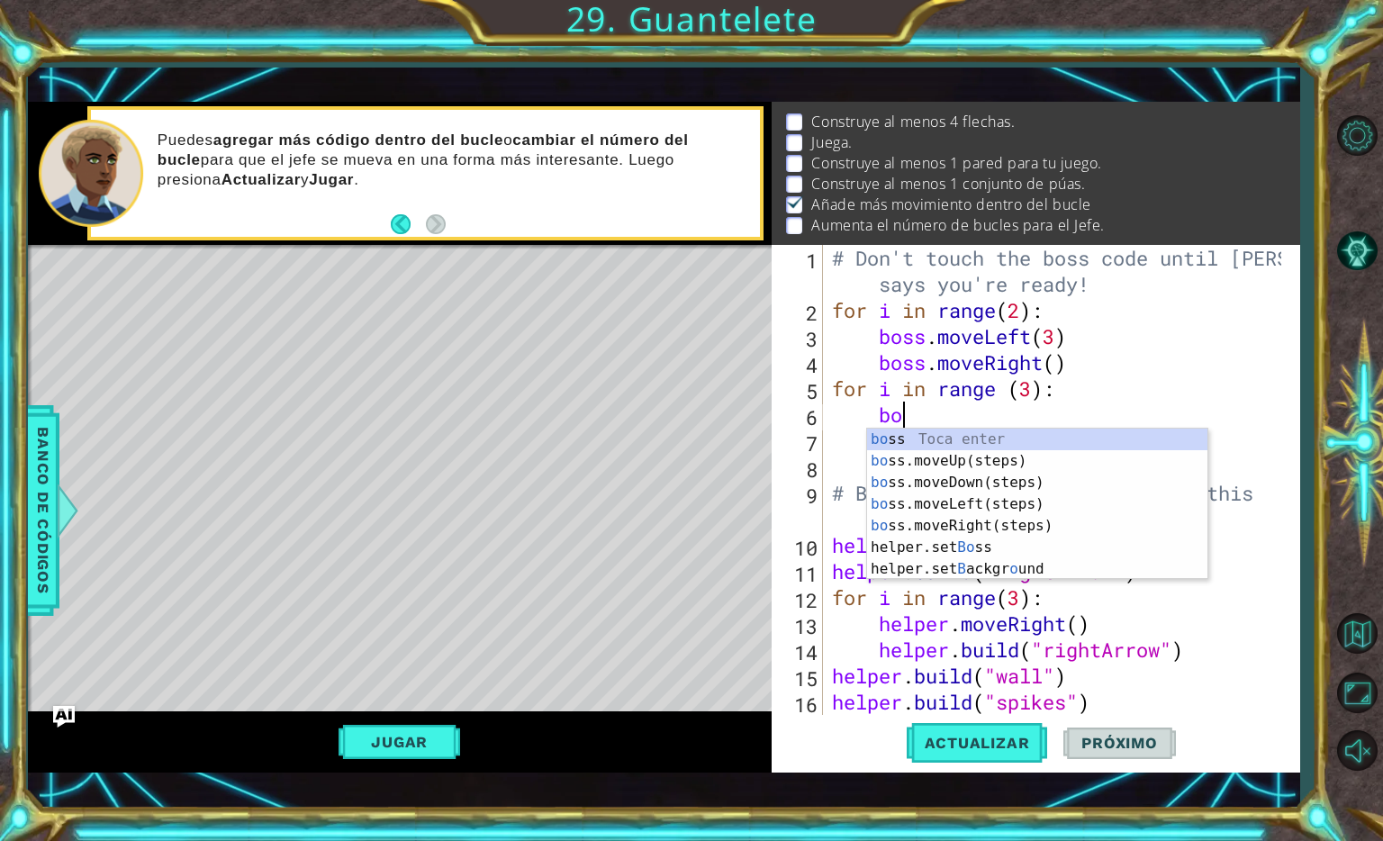
type textarea "b"
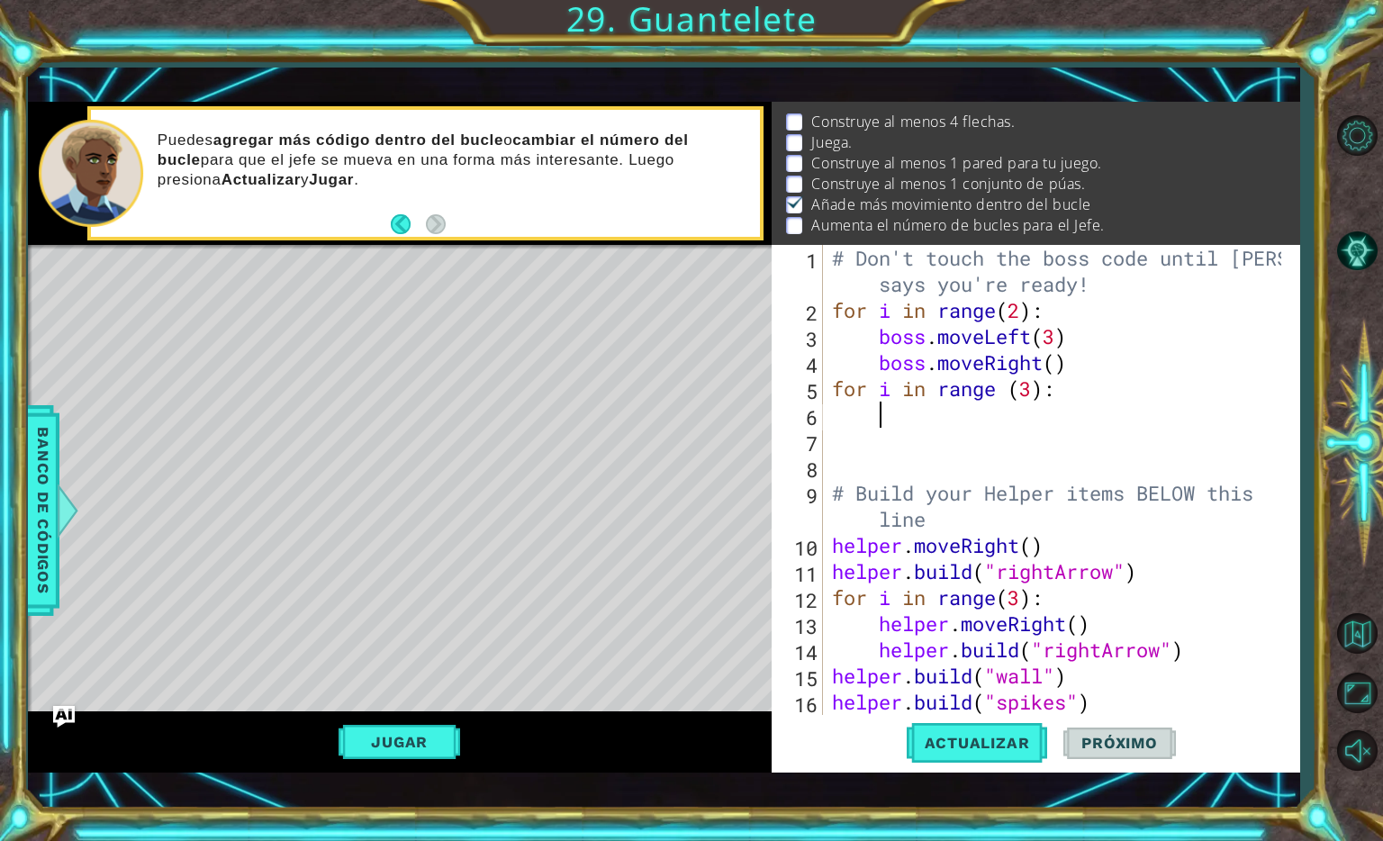
click at [990, 404] on div "# Don't touch the boss code until [PERSON_NAME] says you're ready! for i in ran…" at bounding box center [1060, 519] width 462 height 548
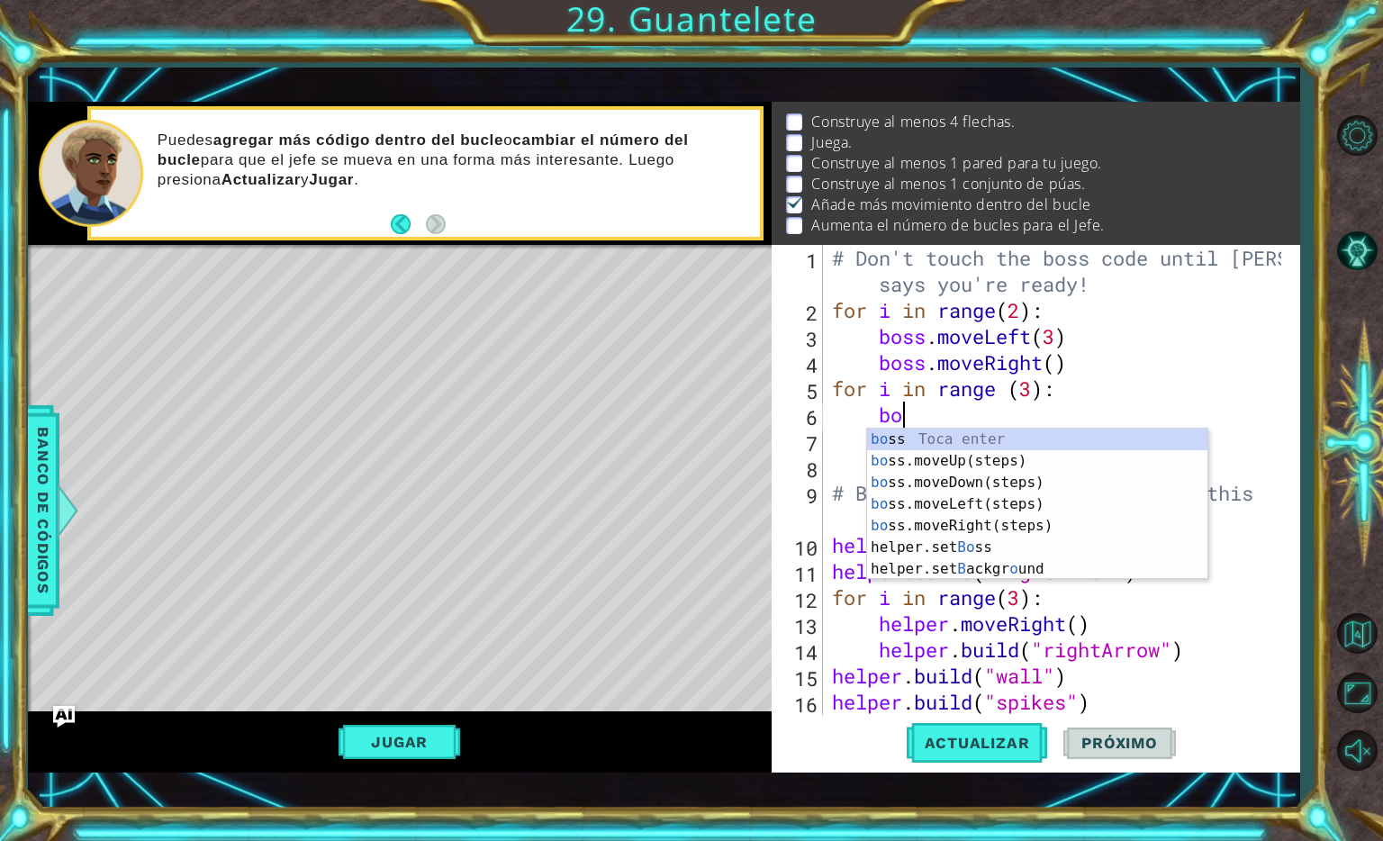
scroll to position [0, 3]
type textarea "boss"
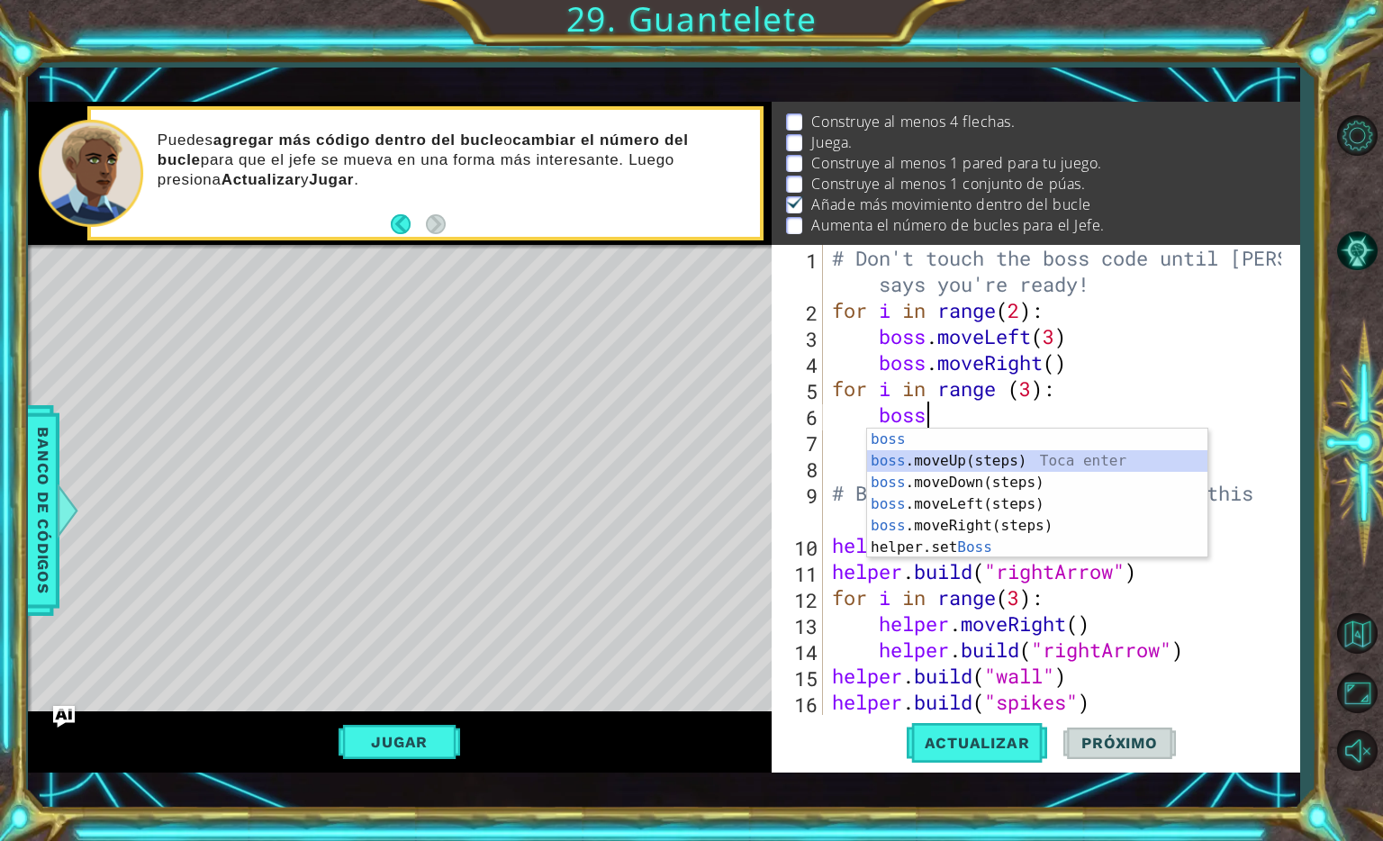
click at [982, 466] on div "boss Toca enter boss .moveUp(steps) Toca enter boss .moveDown(steps) Toca enter…" at bounding box center [1037, 515] width 340 height 173
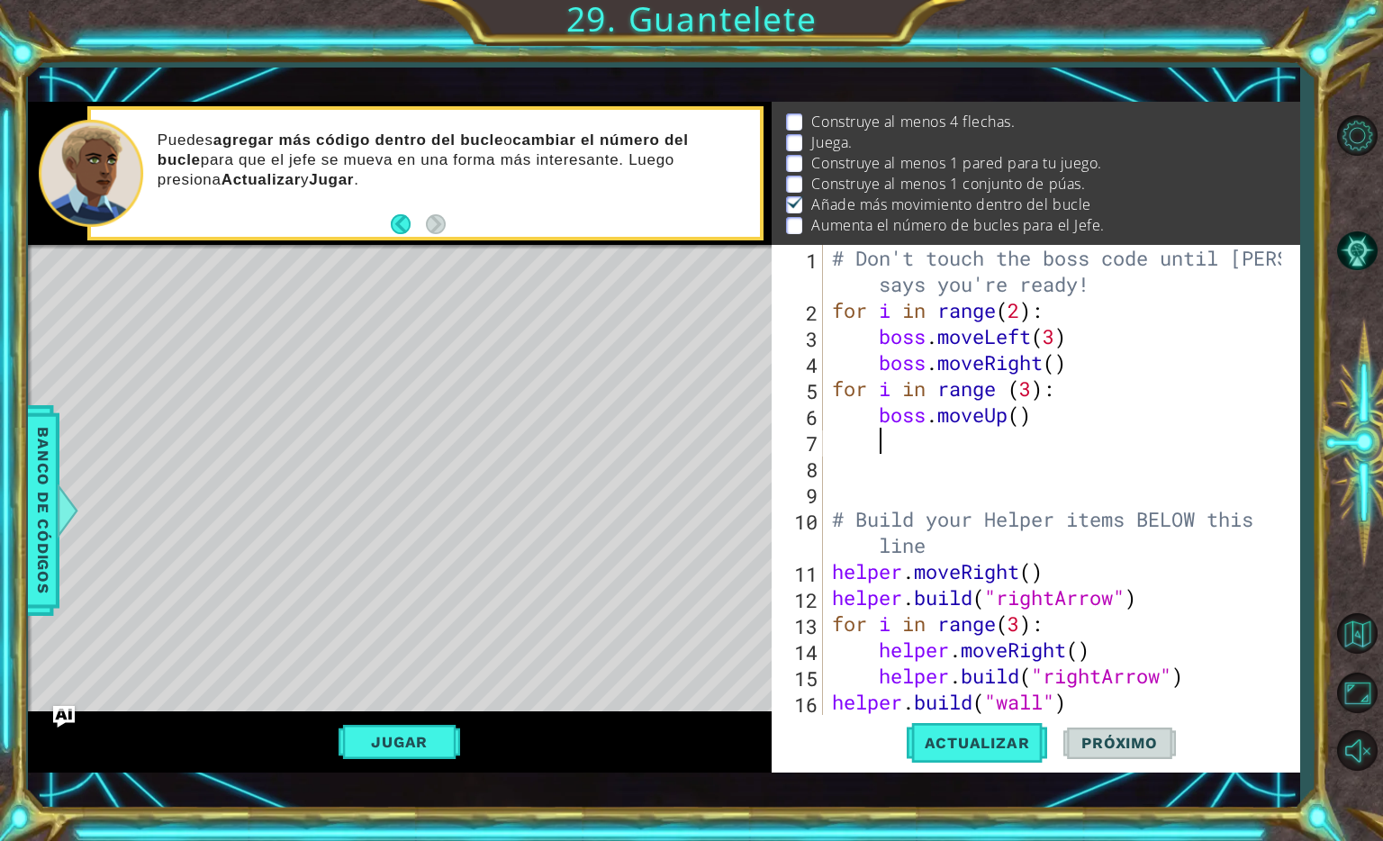
click at [1022, 416] on div "# Don't touch the boss code until [PERSON_NAME] says you're ready! for i in ran…" at bounding box center [1060, 519] width 462 height 548
type textarea "boss.moveUp(2)"
click at [937, 466] on div "# Don't touch the boss code until [PERSON_NAME] says you're ready! for i in ran…" at bounding box center [1060, 519] width 462 height 548
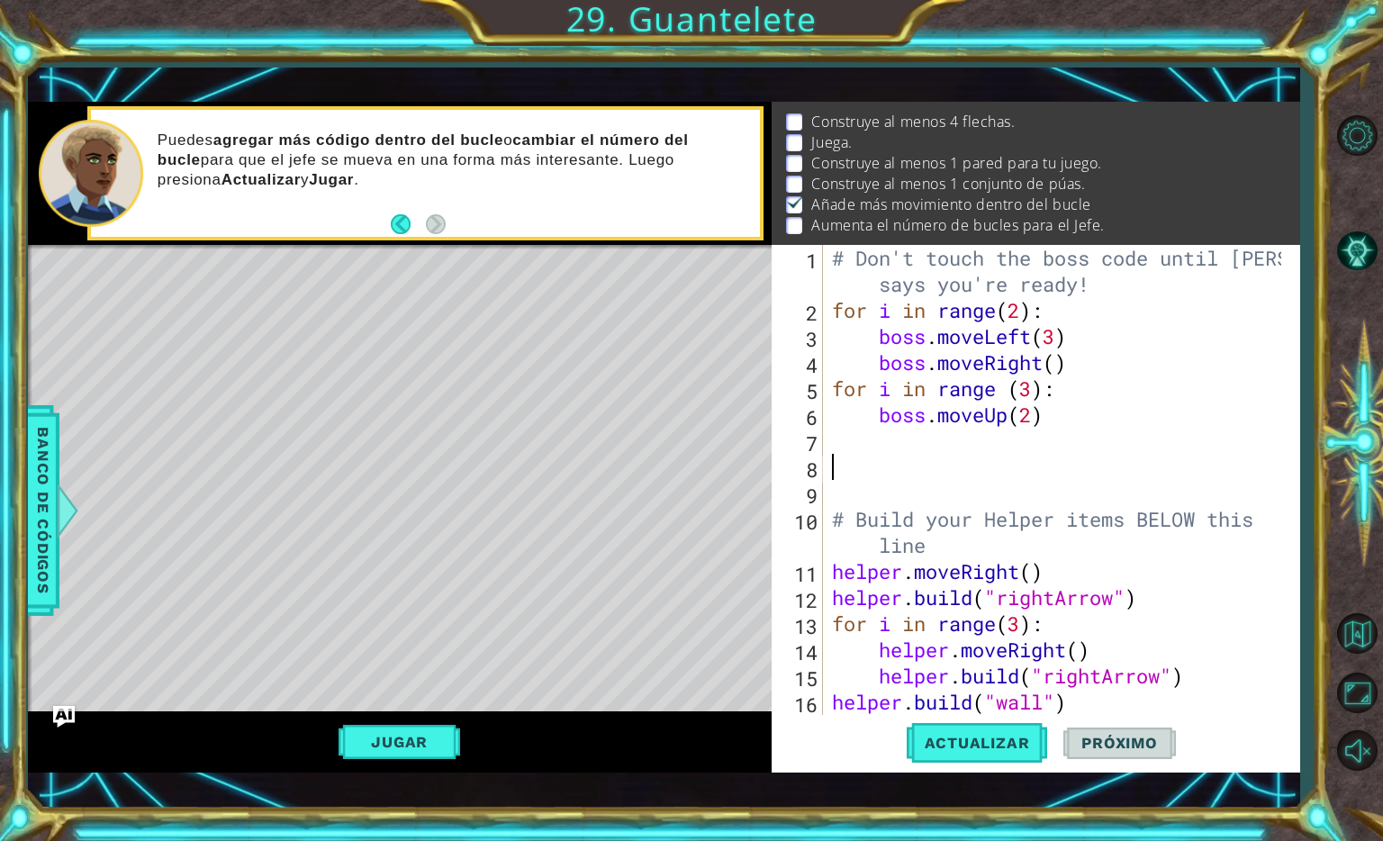
click at [943, 458] on div "# Don't touch the boss code until [PERSON_NAME] says you're ready! for i in ran…" at bounding box center [1060, 519] width 462 height 548
click at [947, 453] on div "# Don't touch the boss code until [PERSON_NAME] says you're ready! for i in ran…" at bounding box center [1060, 519] width 462 height 548
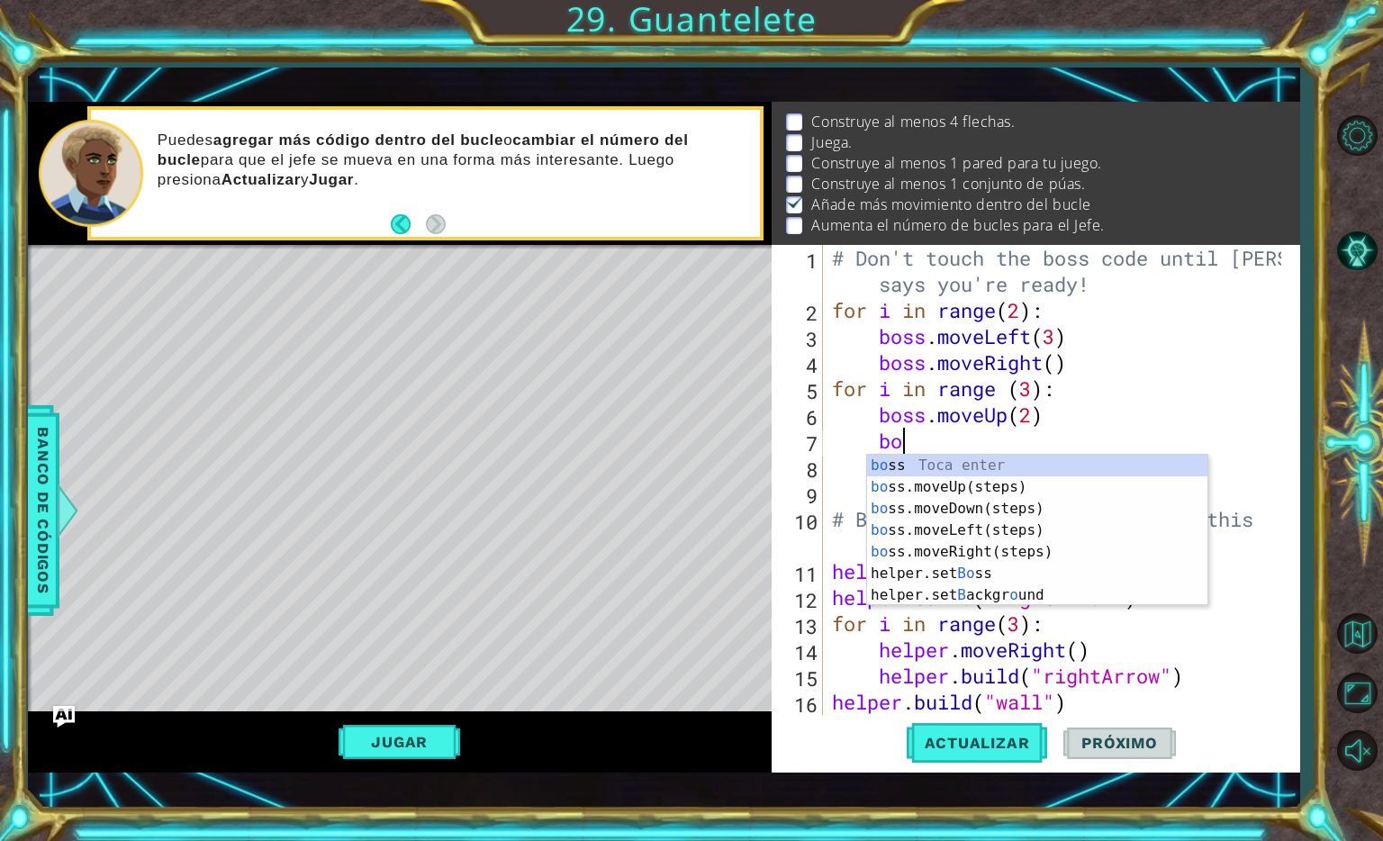
scroll to position [0, 3]
type textarea "boss"
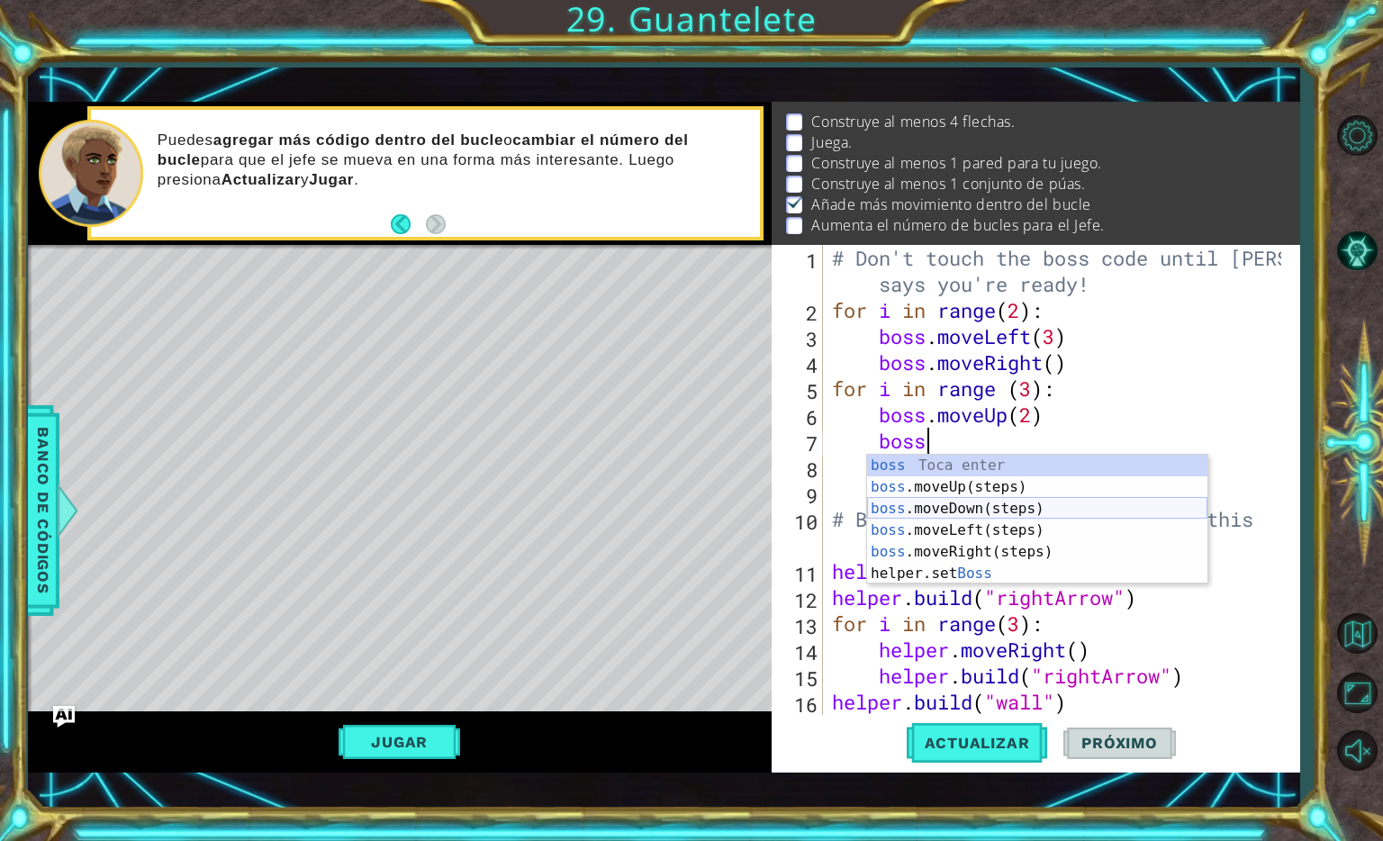
click at [974, 507] on div "boss Toca enter boss .moveUp(steps) Toca enter boss .moveDown(steps) Toca enter…" at bounding box center [1037, 541] width 340 height 173
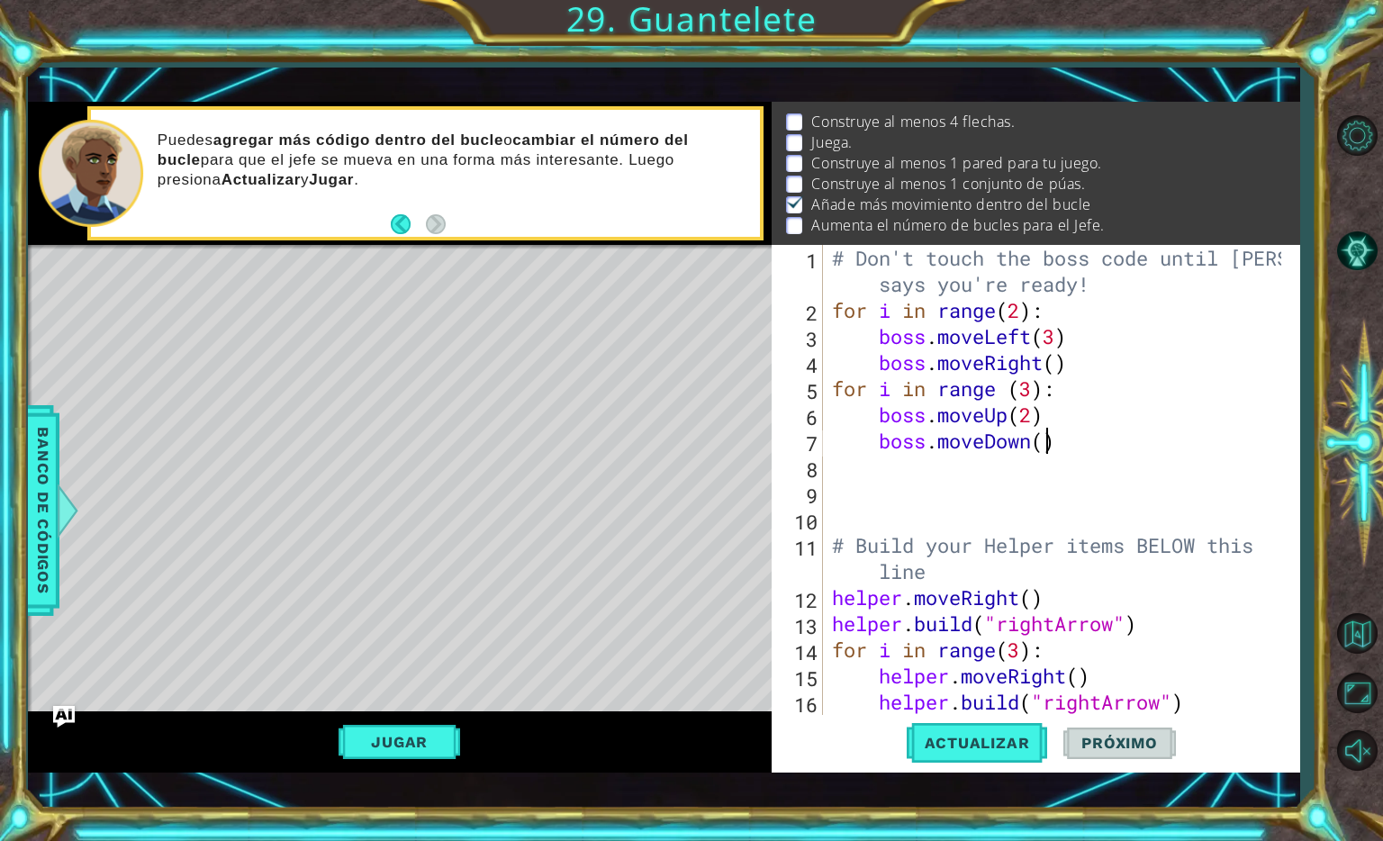
click at [1047, 440] on div "# Don't touch the boss code until [PERSON_NAME] says you're ready! for i in ran…" at bounding box center [1060, 519] width 462 height 548
type textarea "boss.moveDown(1)"
click at [1009, 467] on div "# Don't touch the boss code until [PERSON_NAME] says you're ready! for i in ran…" at bounding box center [1060, 519] width 462 height 548
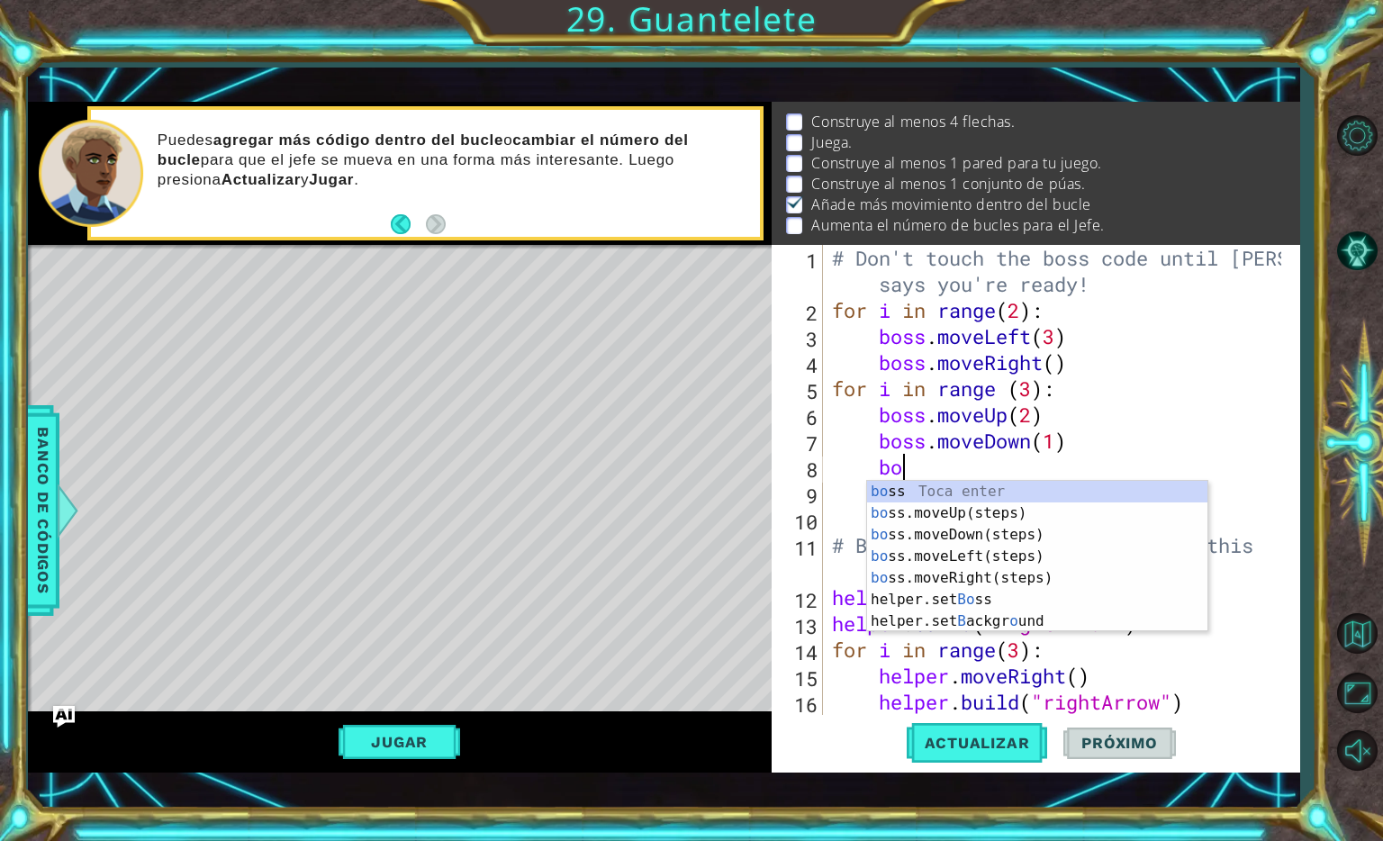
scroll to position [0, 3]
type textarea "boss"
click at [956, 568] on div "boss Toca enter boss .moveUp(steps) Toca enter boss .moveDown(steps) Toca enter…" at bounding box center [1037, 567] width 340 height 173
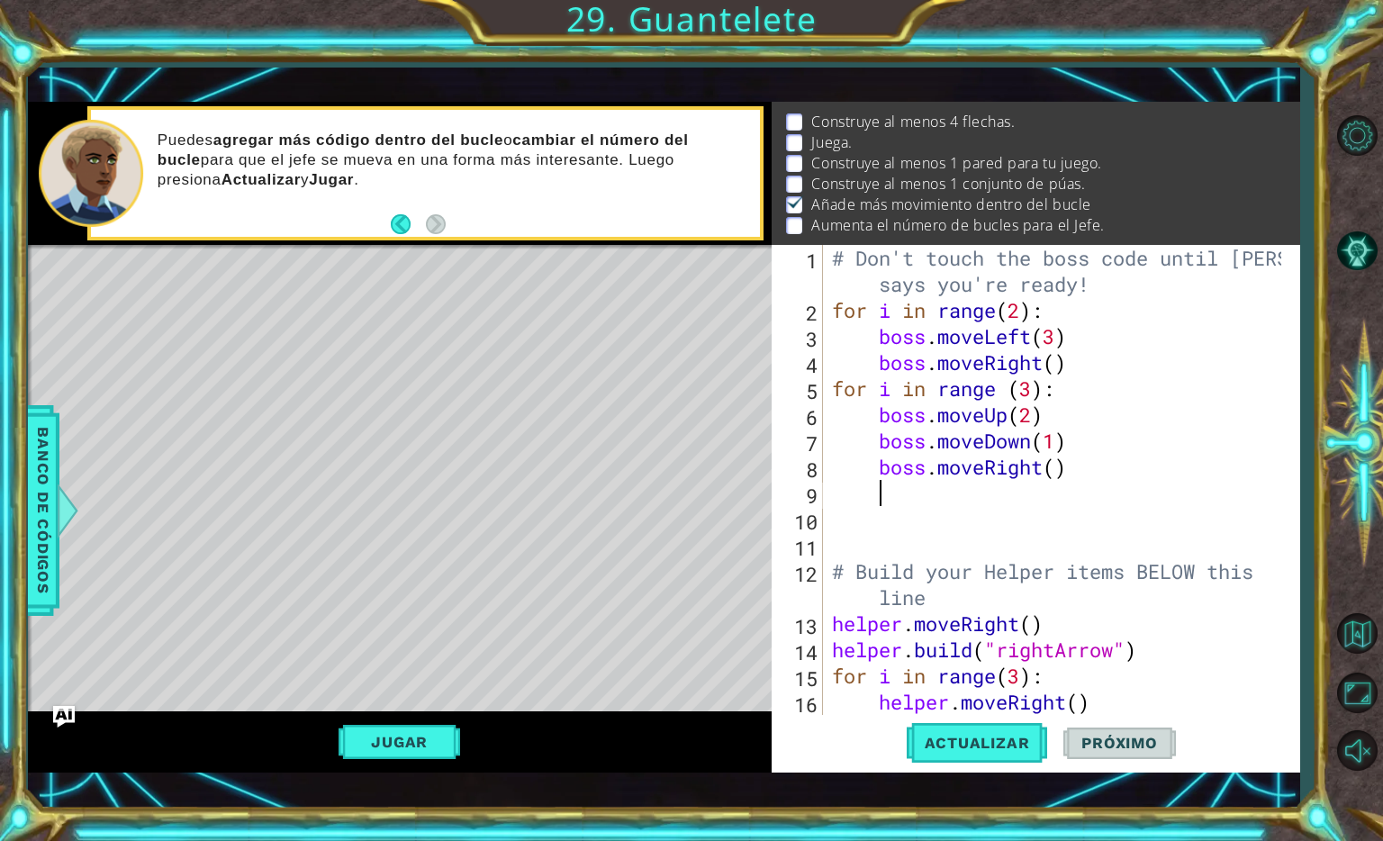
click at [1052, 467] on div "# Don't touch the boss code until [PERSON_NAME] says you're ready! for i in ran…" at bounding box center [1060, 519] width 462 height 548
type textarea "boss.moveRight(4)"
click at [984, 508] on div "# Don't touch the boss code until [PERSON_NAME] says you're ready! for i in ran…" at bounding box center [1060, 519] width 462 height 548
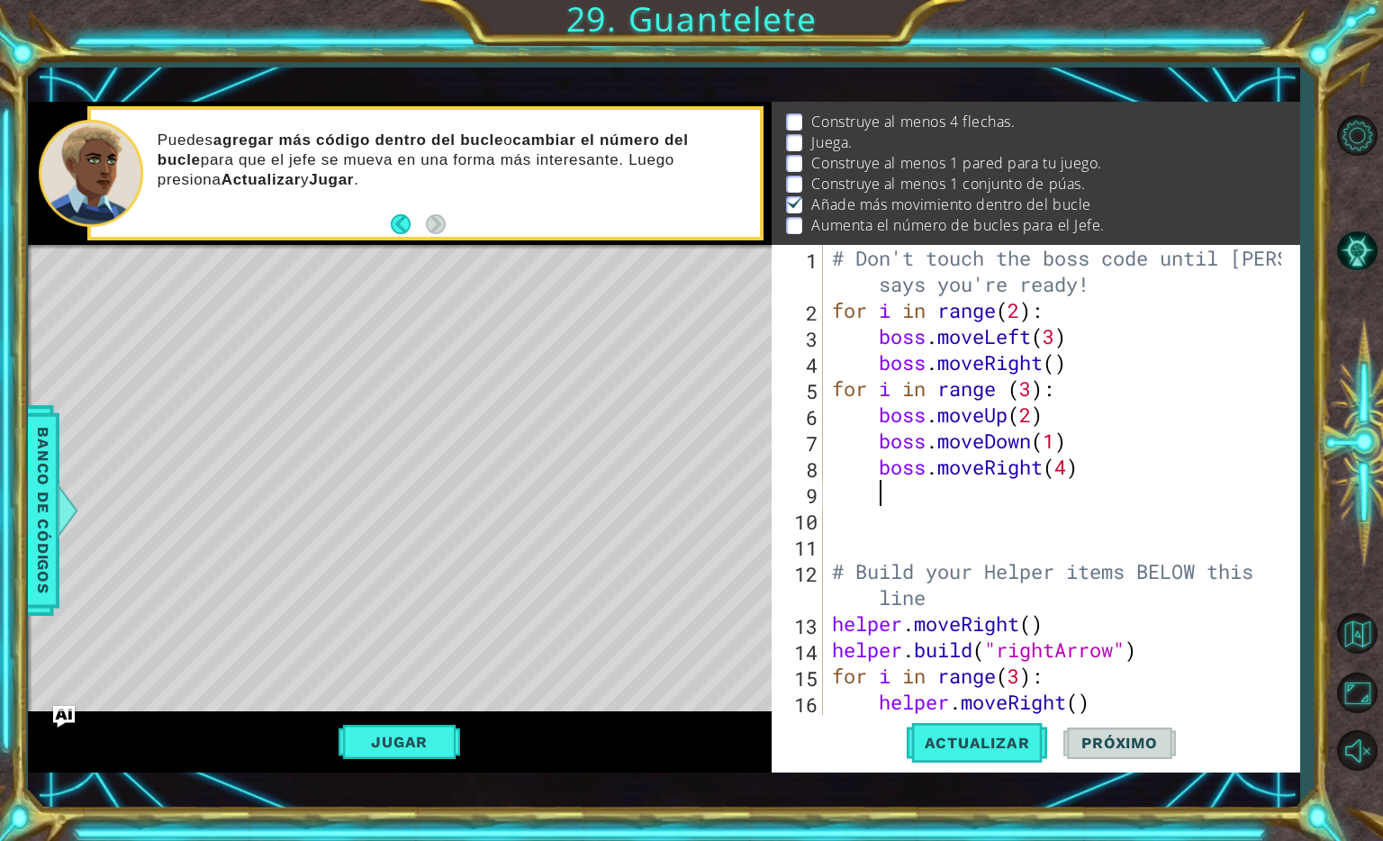
click at [988, 500] on div "# Don't touch the boss code until [PERSON_NAME] says you're ready! for i in ran…" at bounding box center [1060, 519] width 462 height 548
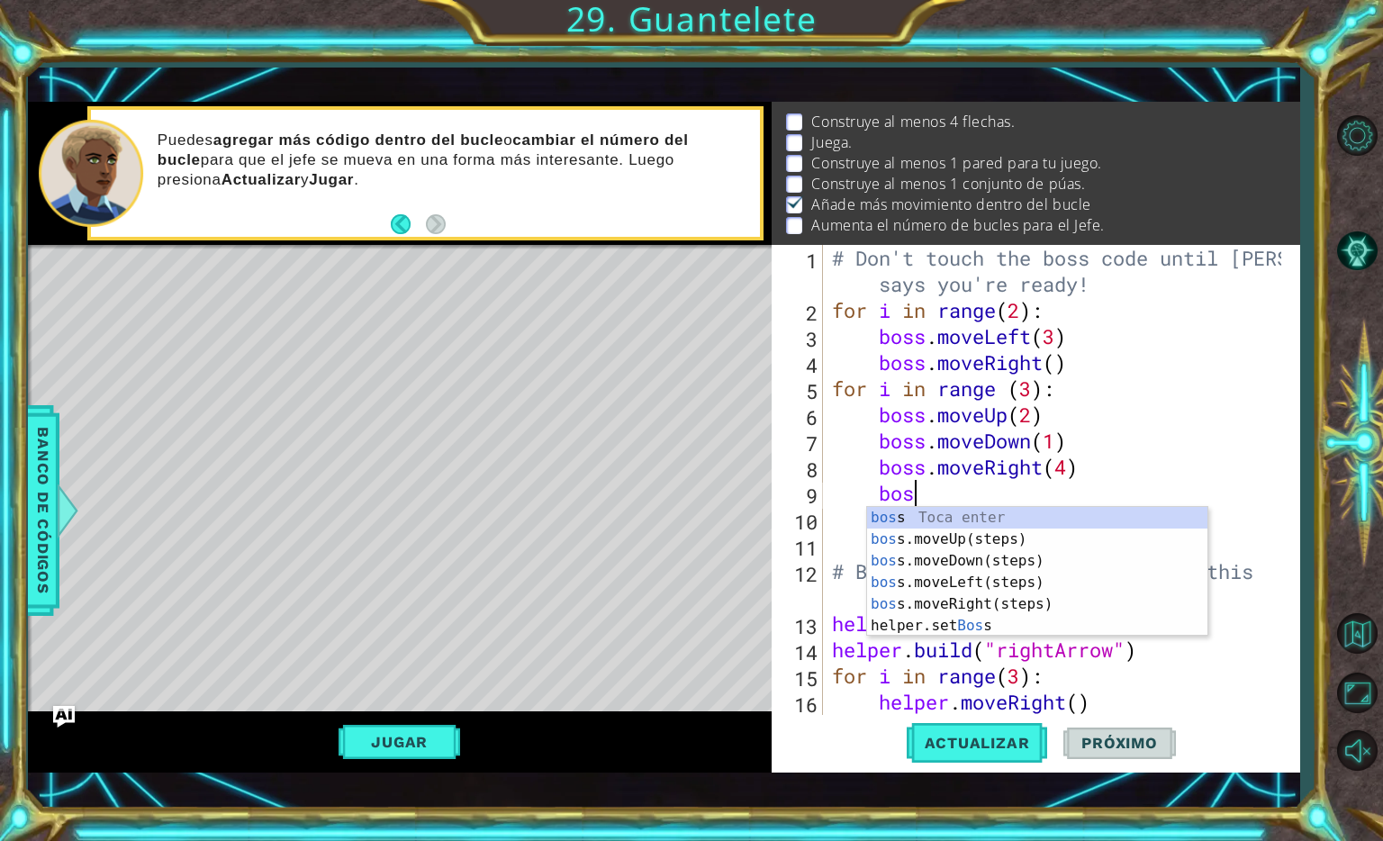
scroll to position [0, 3]
type textarea "boss"
click at [965, 557] on div "boss Toca enter boss .moveUp(steps) Toca enter boss .moveDown(steps) Toca enter…" at bounding box center [1037, 593] width 340 height 173
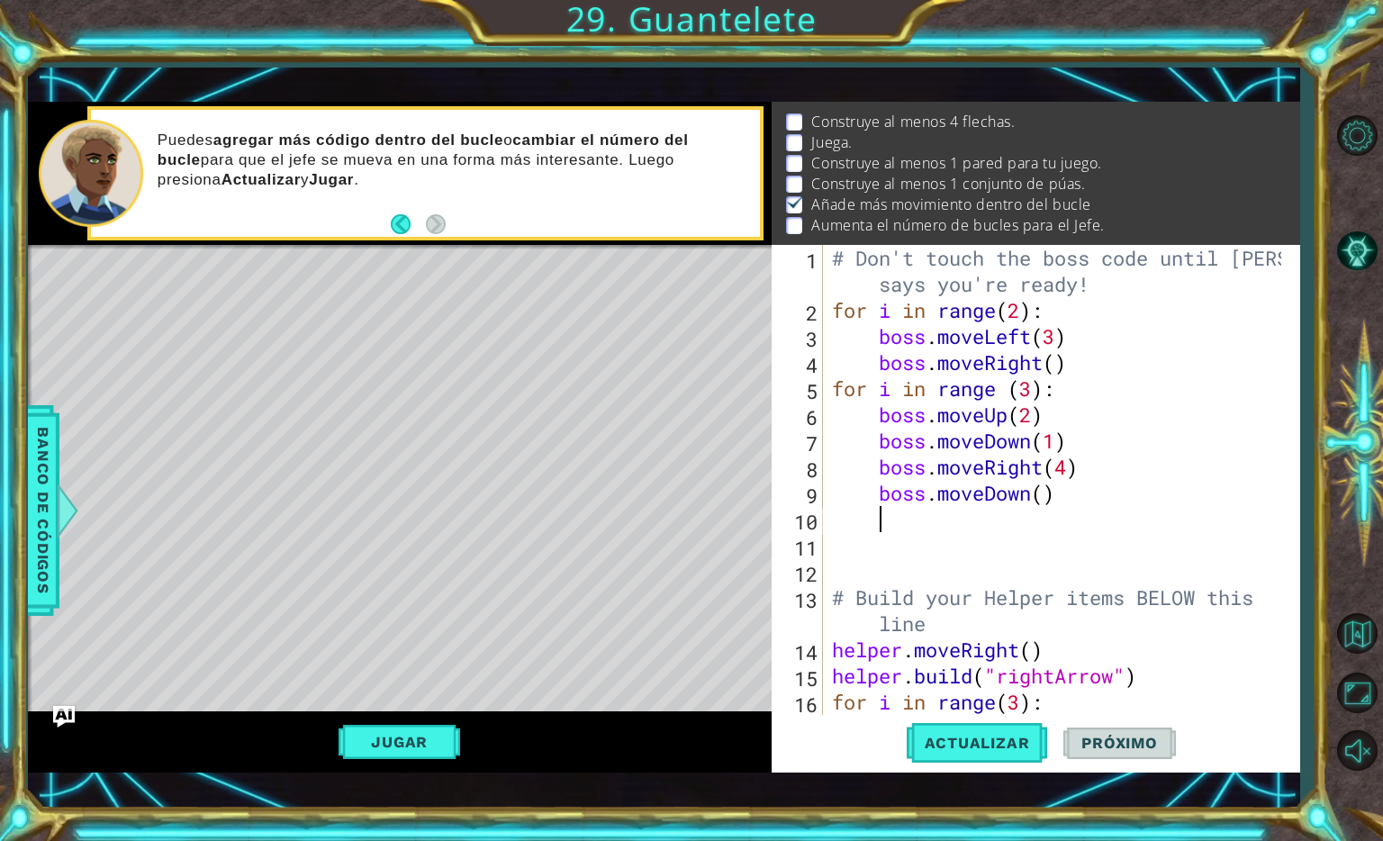
scroll to position [0, 0]
click at [1043, 498] on div "# Don't touch the boss code until [PERSON_NAME] says you're ready! for i in ran…" at bounding box center [1060, 519] width 462 height 548
type textarea "boss.moveDown(2)"
click at [1004, 516] on div "# Don't touch the boss code until [PERSON_NAME] says you're ready! for i in ran…" at bounding box center [1060, 519] width 462 height 548
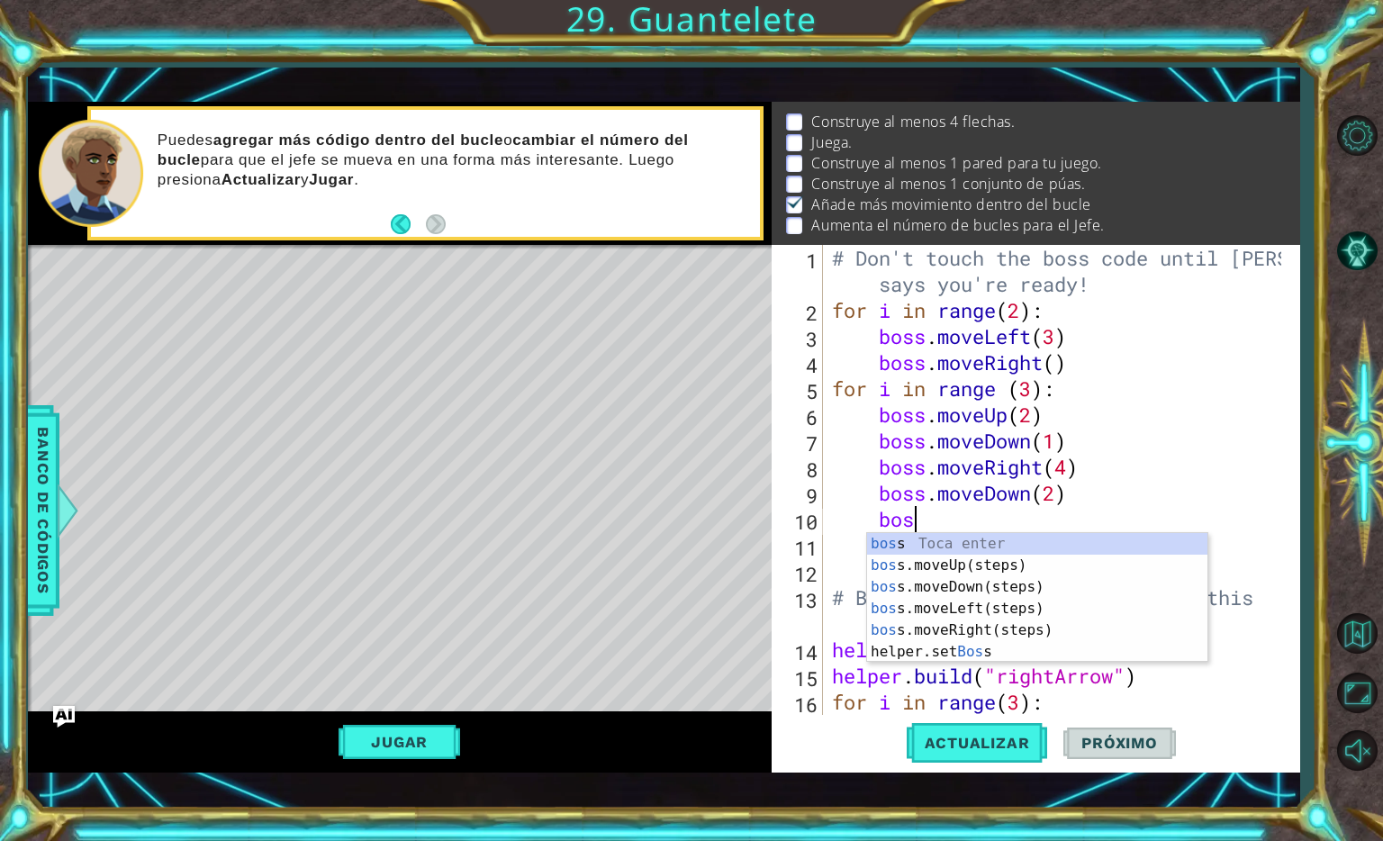
scroll to position [0, 3]
type textarea "boss"
click at [995, 611] on div "boss Toca enter boss .moveUp(steps) Toca enter boss .moveDown(steps) Toca enter…" at bounding box center [1037, 619] width 340 height 173
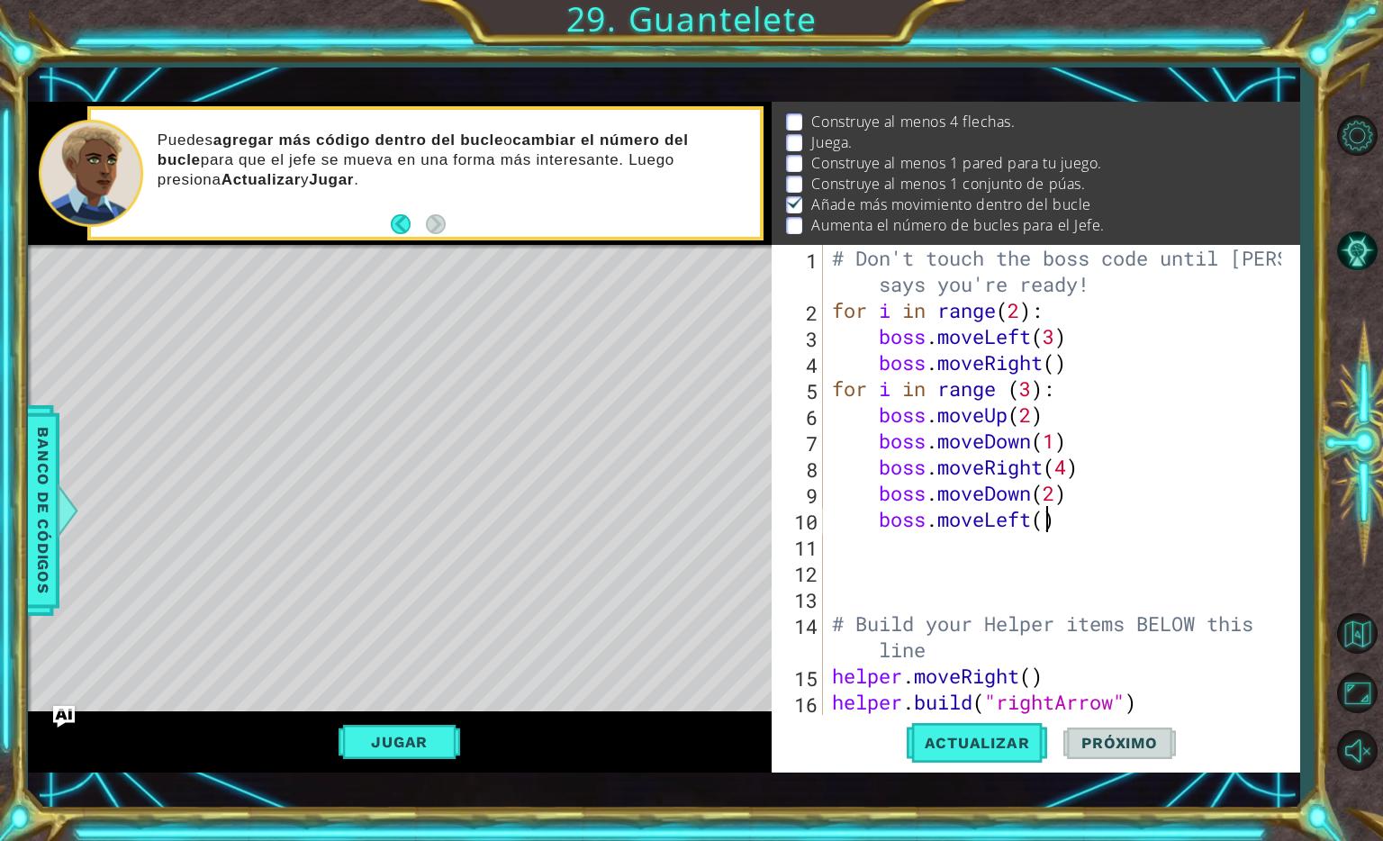
click at [1045, 521] on div "# Don't touch the boss code until [PERSON_NAME] says you're ready! for i in ran…" at bounding box center [1060, 519] width 462 height 548
type textarea "boss.moveLeft(3)"
click at [1045, 521] on div "# Don't touch the boss code until [PERSON_NAME] says you're ready! for i in ran…" at bounding box center [1060, 519] width 462 height 548
click at [1014, 551] on div "# Don't touch the boss code until [PERSON_NAME] says you're ready! for i in ran…" at bounding box center [1060, 519] width 462 height 548
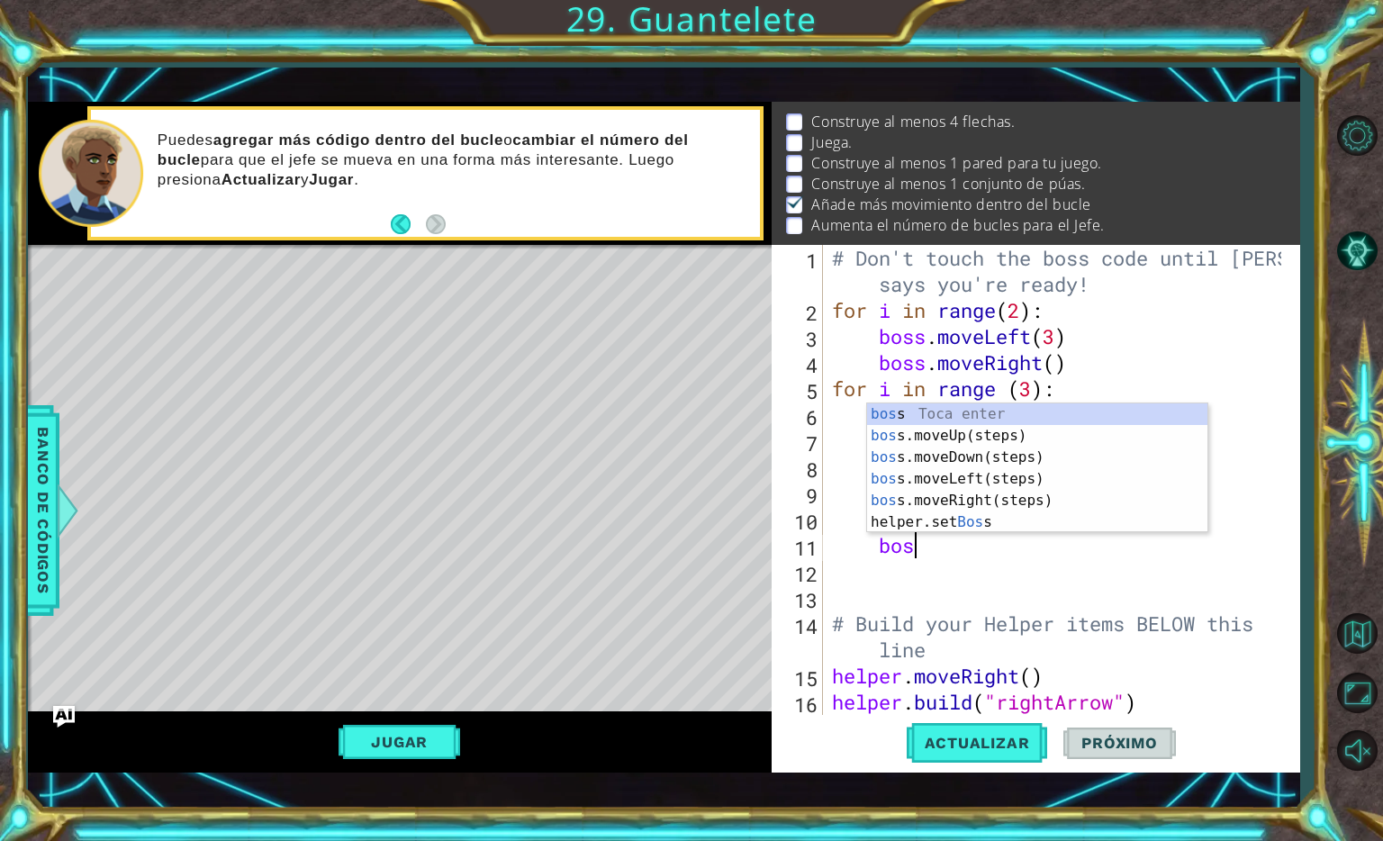
scroll to position [0, 3]
type textarea "boss"
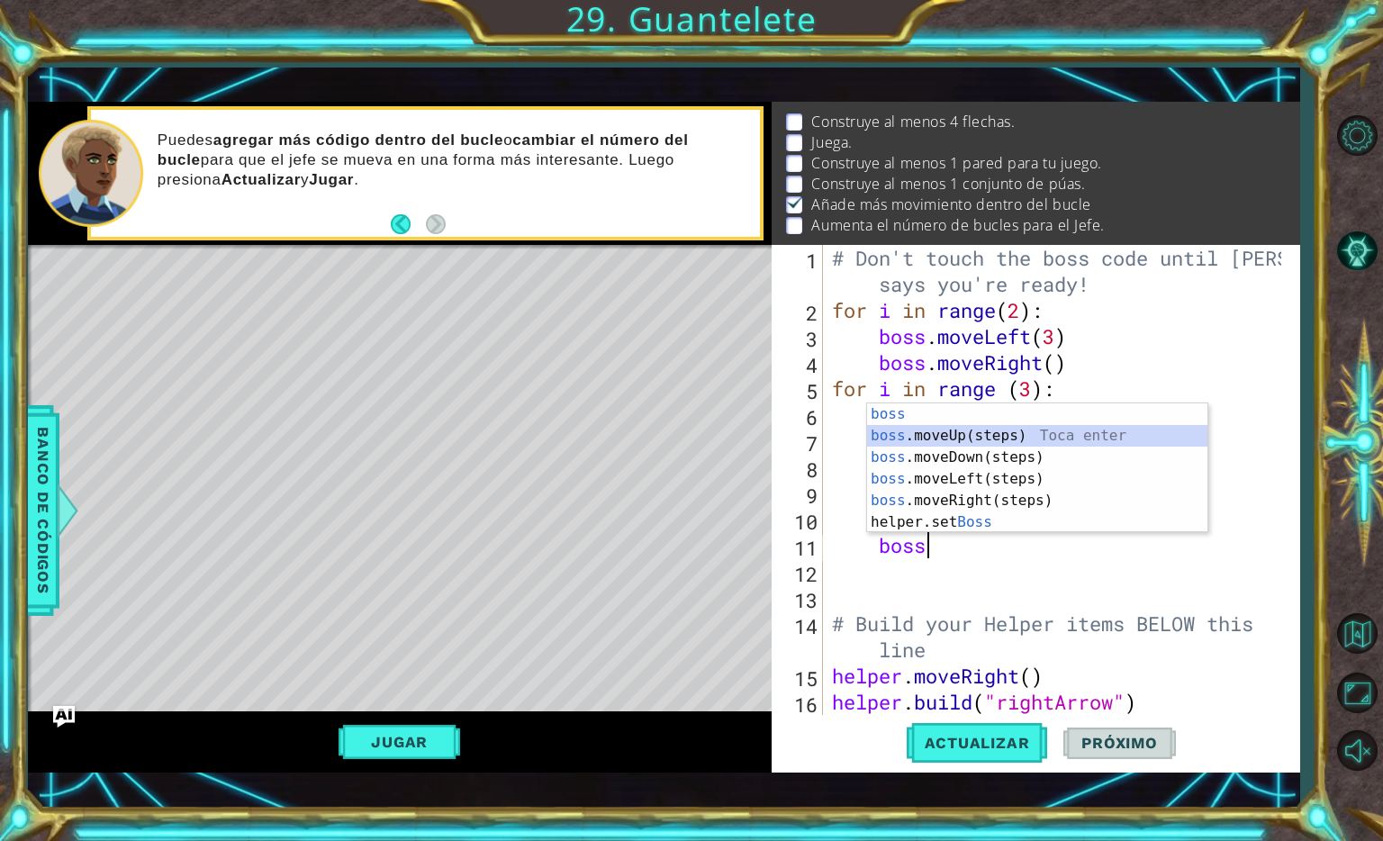
click at [979, 430] on div "boss Toca enter boss .moveUp(steps) Toca enter boss .moveDown(steps) Toca enter…" at bounding box center [1037, 489] width 340 height 173
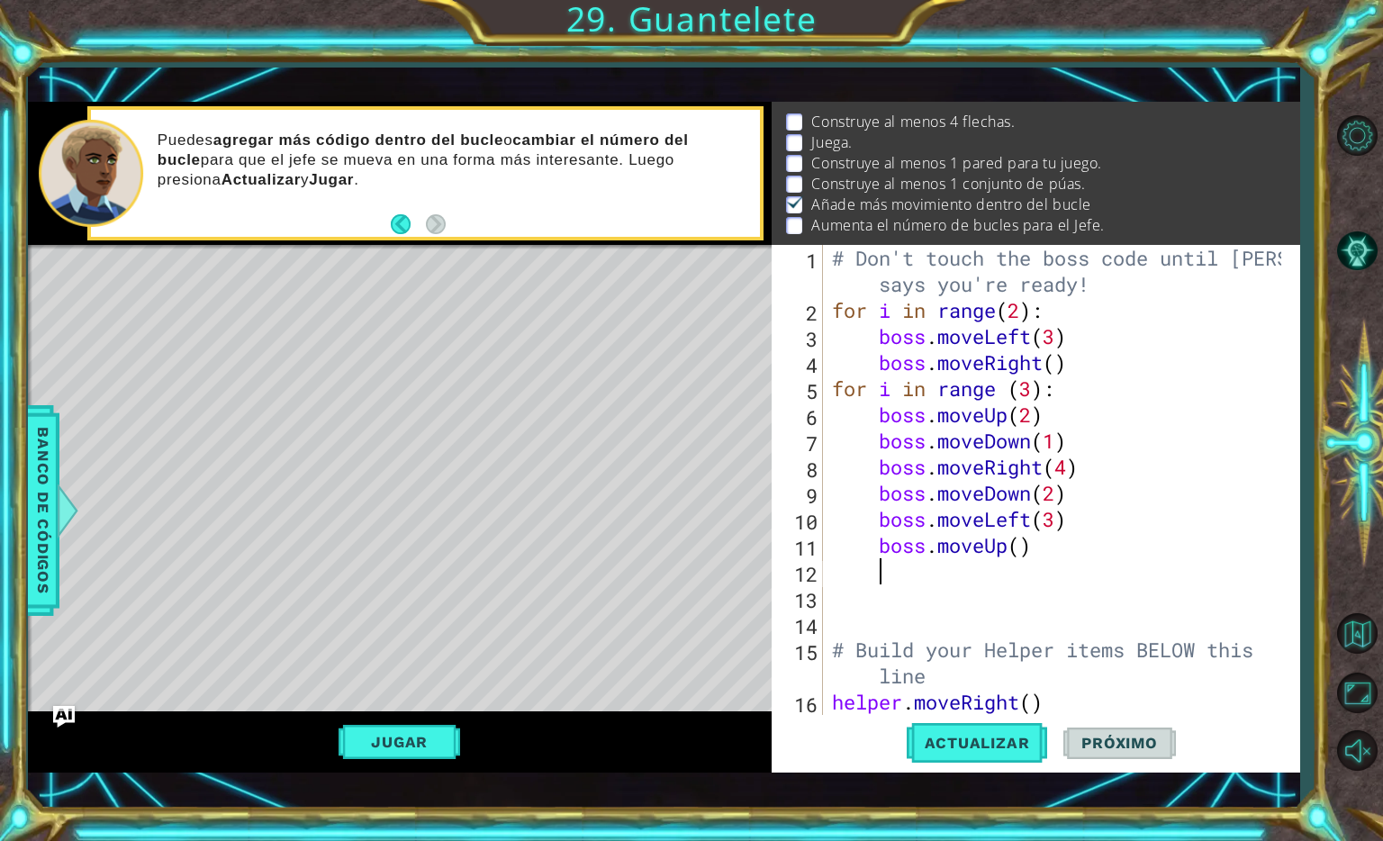
click at [1023, 549] on div "# Don't touch the boss code until [PERSON_NAME] says you're ready! for i in ran…" at bounding box center [1060, 519] width 462 height 548
click at [992, 756] on button "Actualizar" at bounding box center [977, 743] width 141 height 53
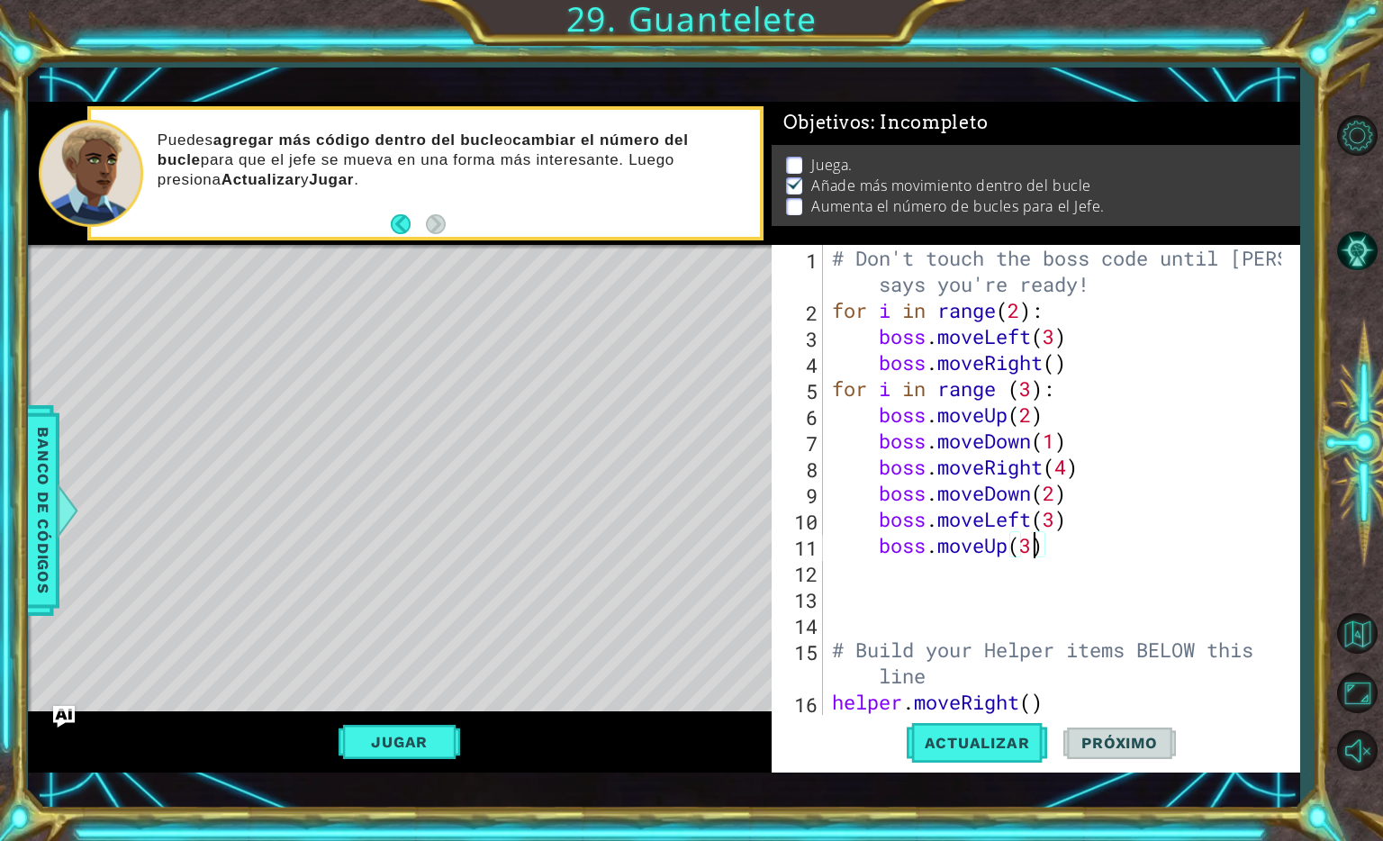
scroll to position [4, 0]
click at [1024, 312] on div "# Don't touch the boss code until [PERSON_NAME] says you're ready! for i in ran…" at bounding box center [1060, 519] width 462 height 548
click at [861, 496] on div "# Don't touch the boss code until [PERSON_NAME] says you're ready! for i in ran…" at bounding box center [1060, 519] width 462 height 548
type textarea "boss.moveDown(2)"
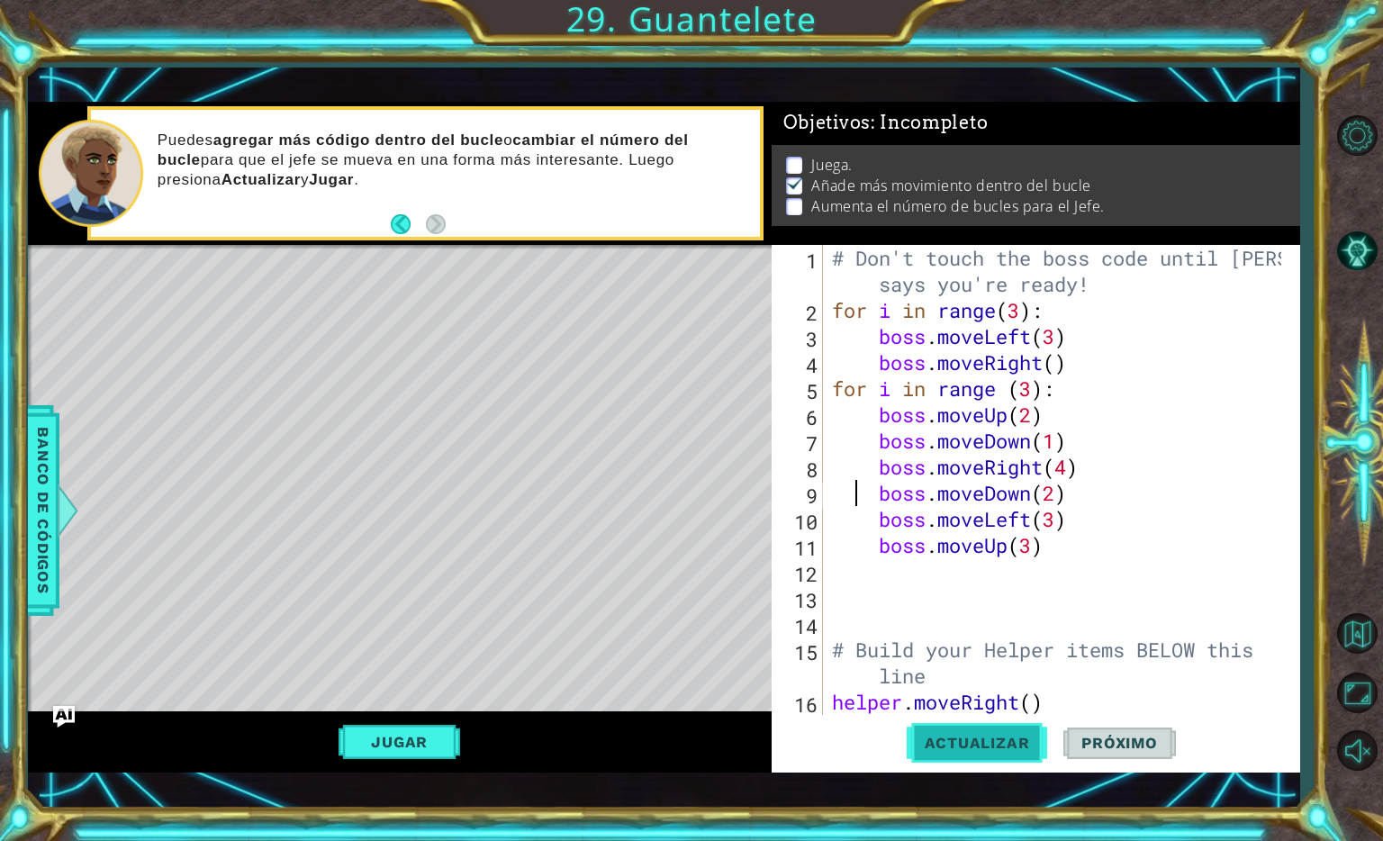
click at [950, 726] on button "Actualizar" at bounding box center [977, 743] width 141 height 53
click at [425, 738] on button "Jugar" at bounding box center [400, 742] width 122 height 34
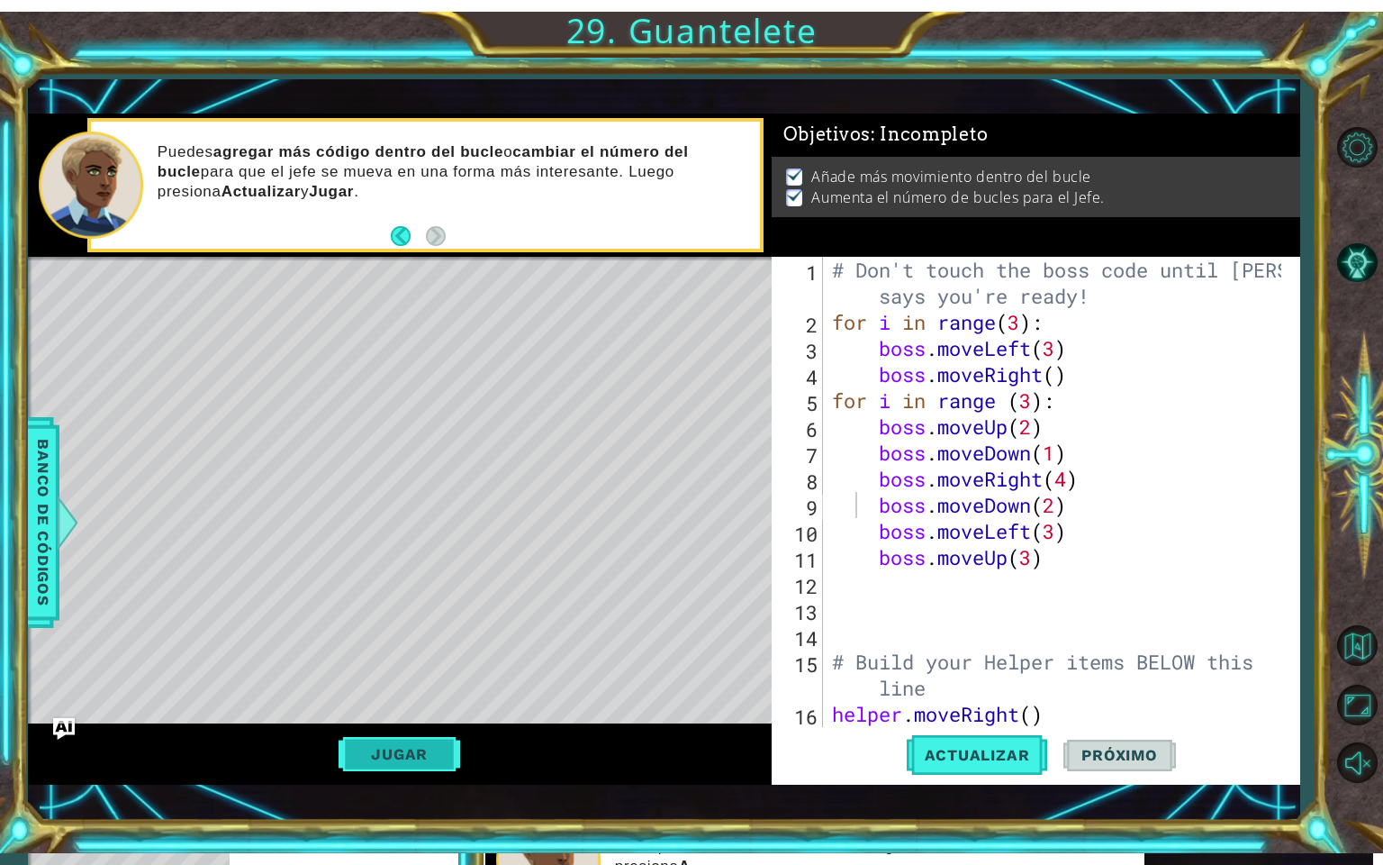
scroll to position [0, 0]
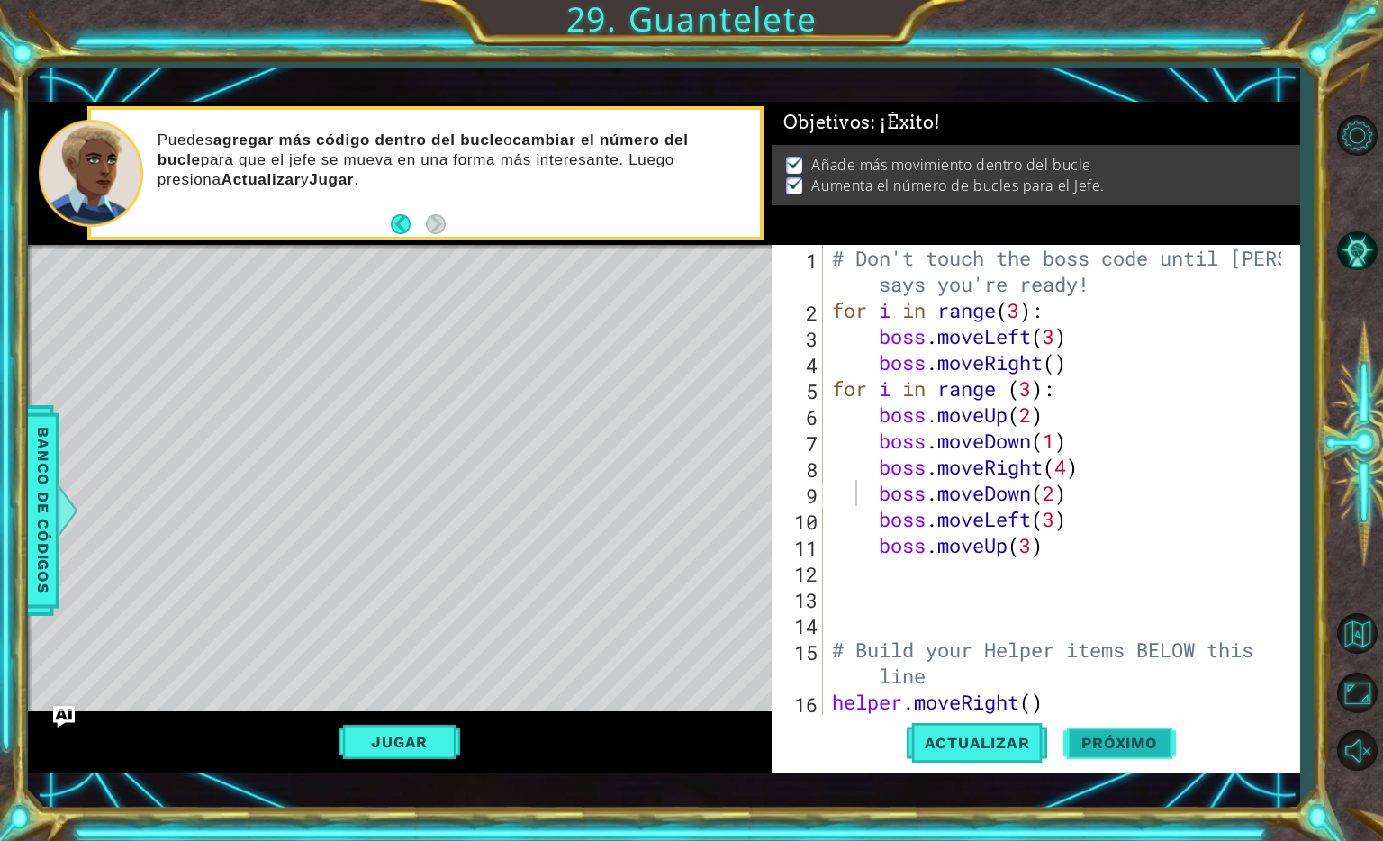
click at [1079, 748] on span "Próximo" at bounding box center [1120, 745] width 112 height 18
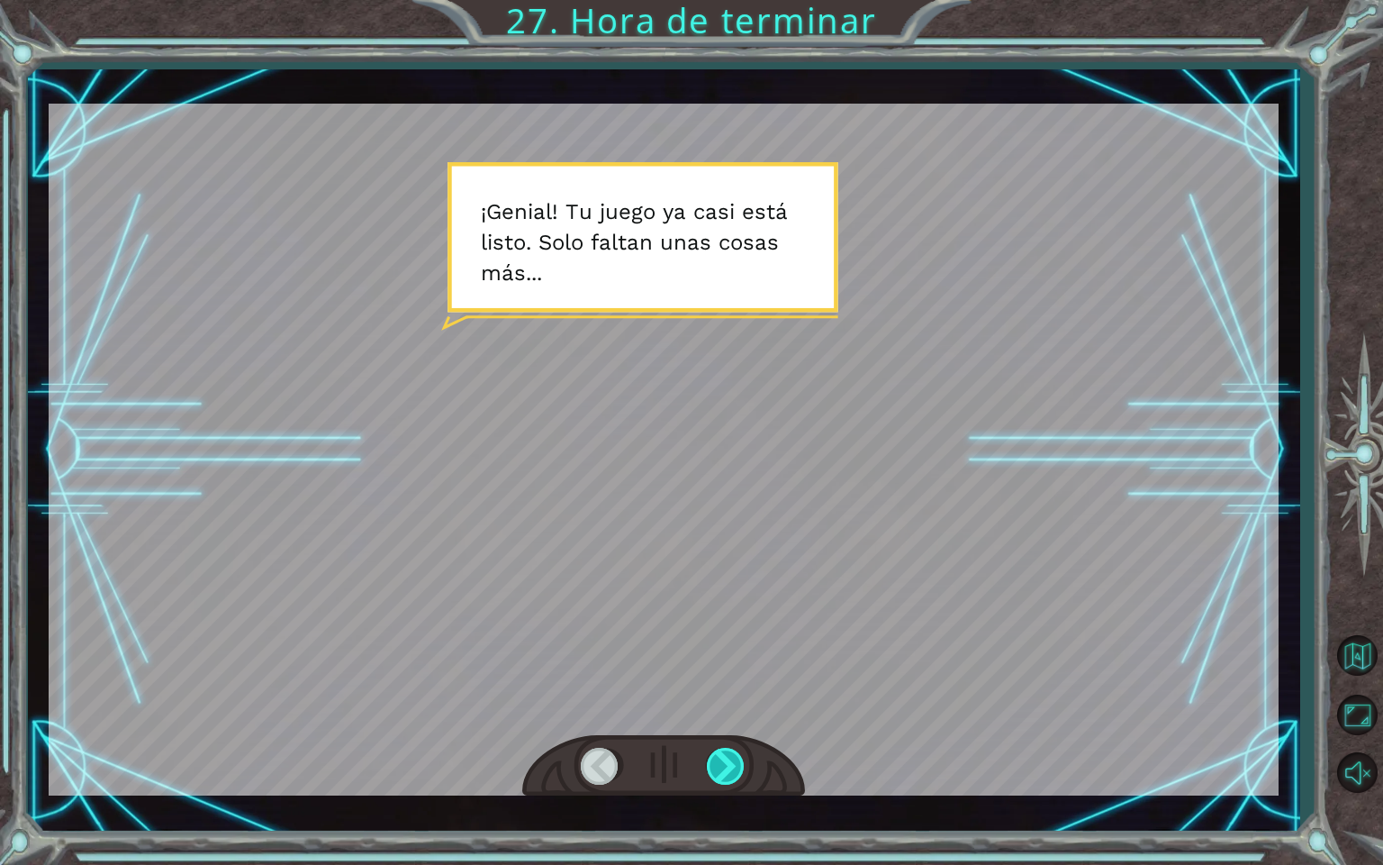
click at [725, 782] on div at bounding box center [727, 766] width 41 height 37
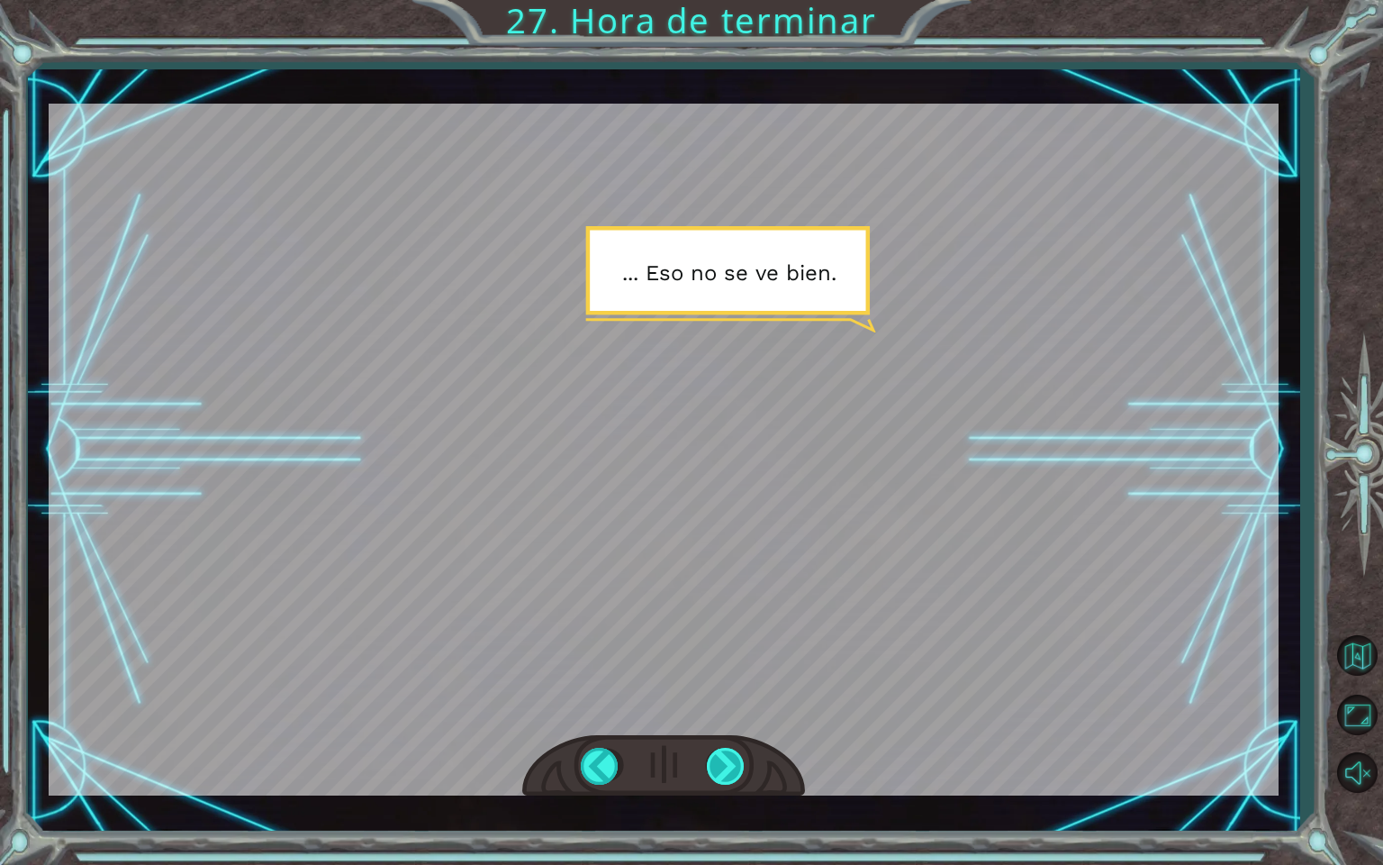
click at [725, 782] on div at bounding box center [727, 766] width 41 height 37
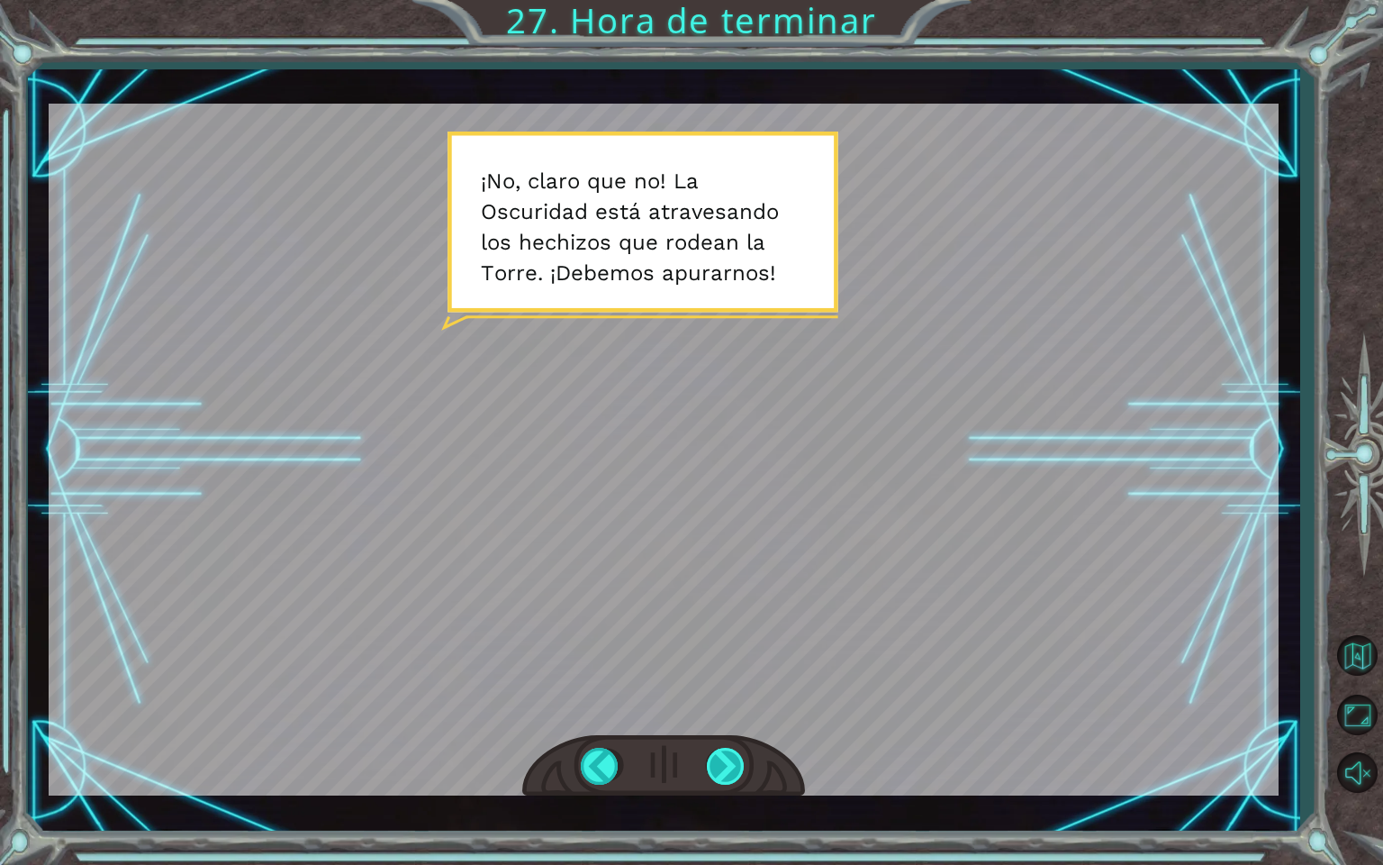
click at [739, 776] on div at bounding box center [727, 766] width 41 height 37
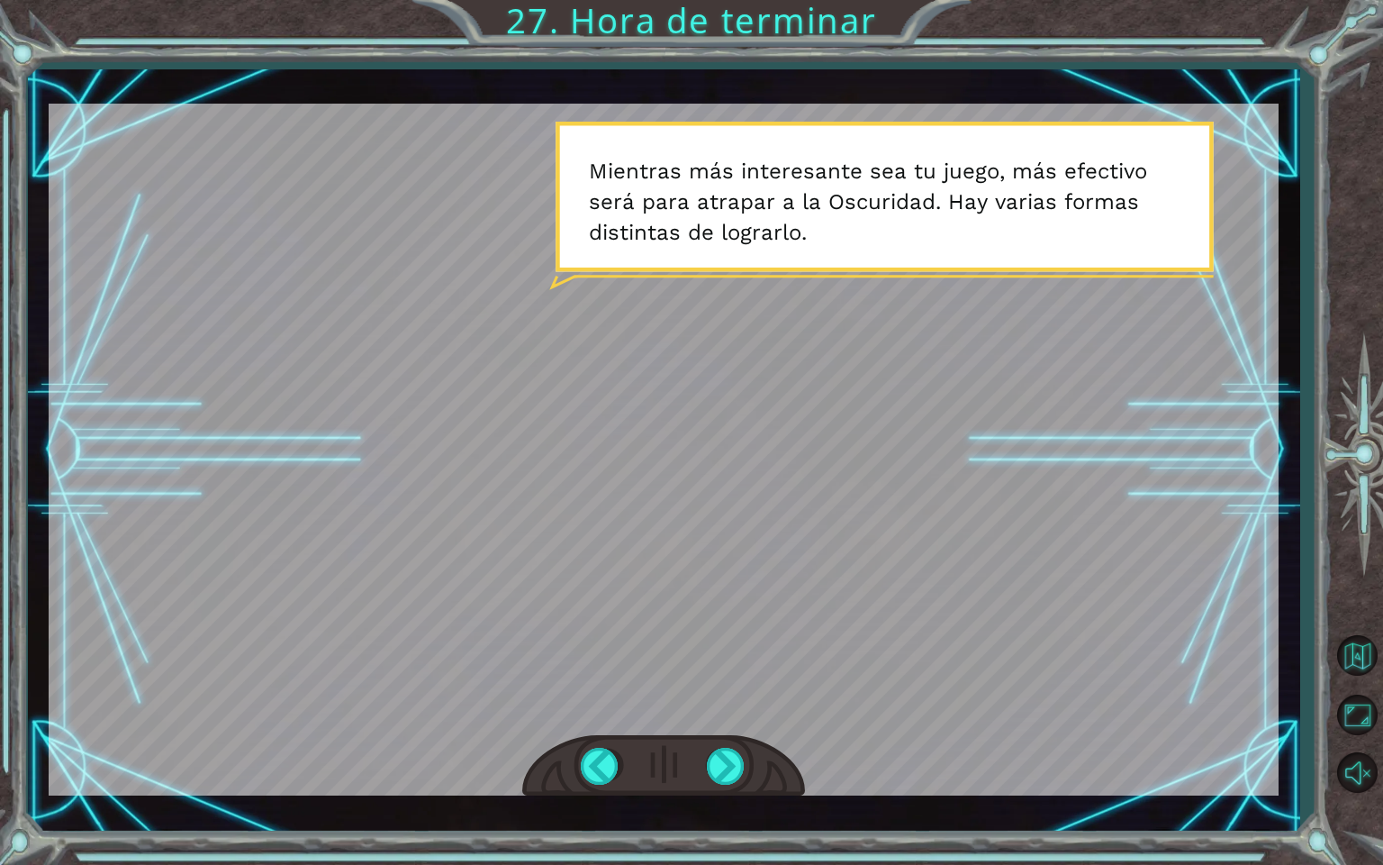
click at [738, 746] on div at bounding box center [663, 766] width 283 height 62
click at [735, 752] on div at bounding box center [727, 766] width 41 height 37
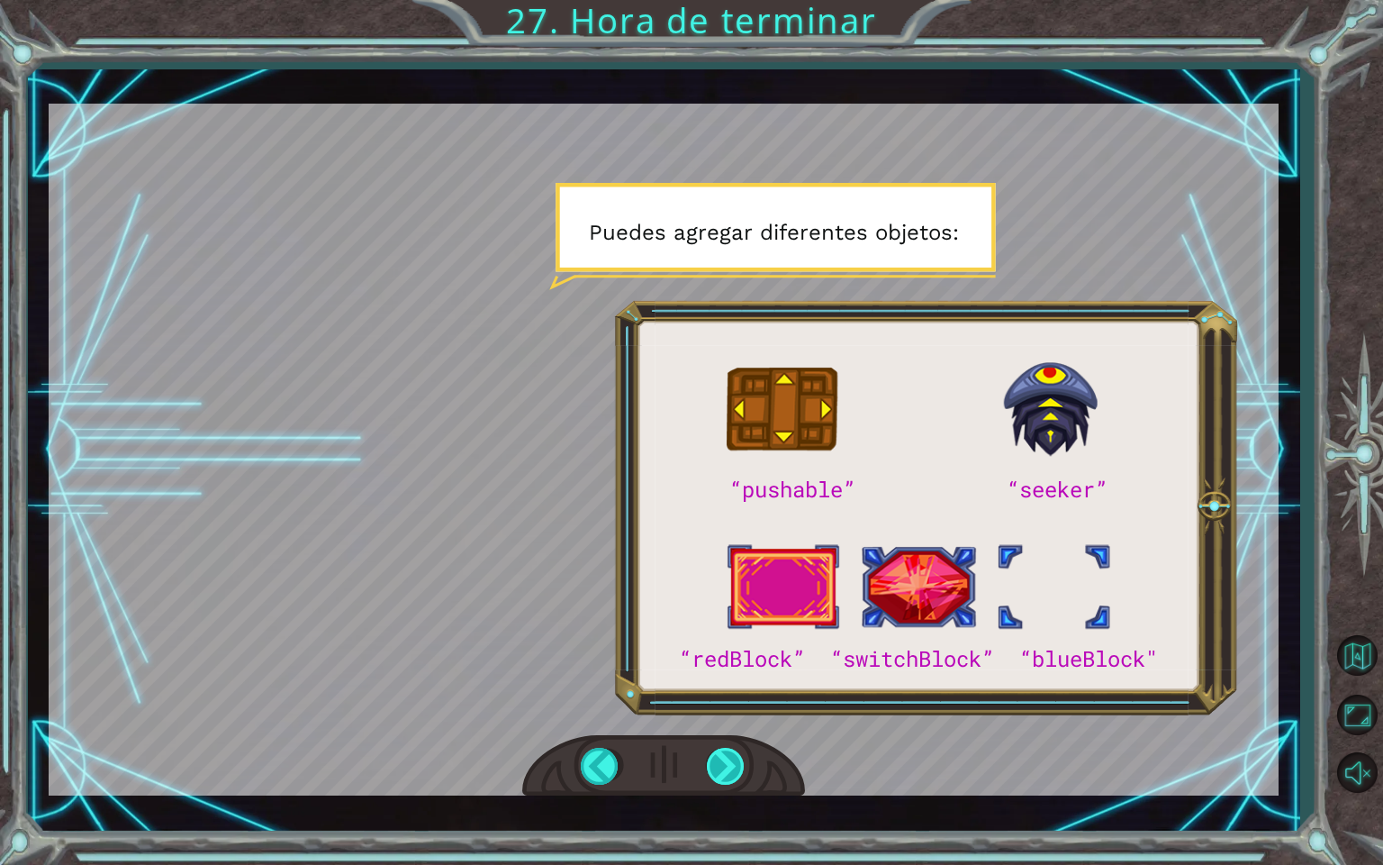
click at [721, 760] on div at bounding box center [727, 766] width 41 height 37
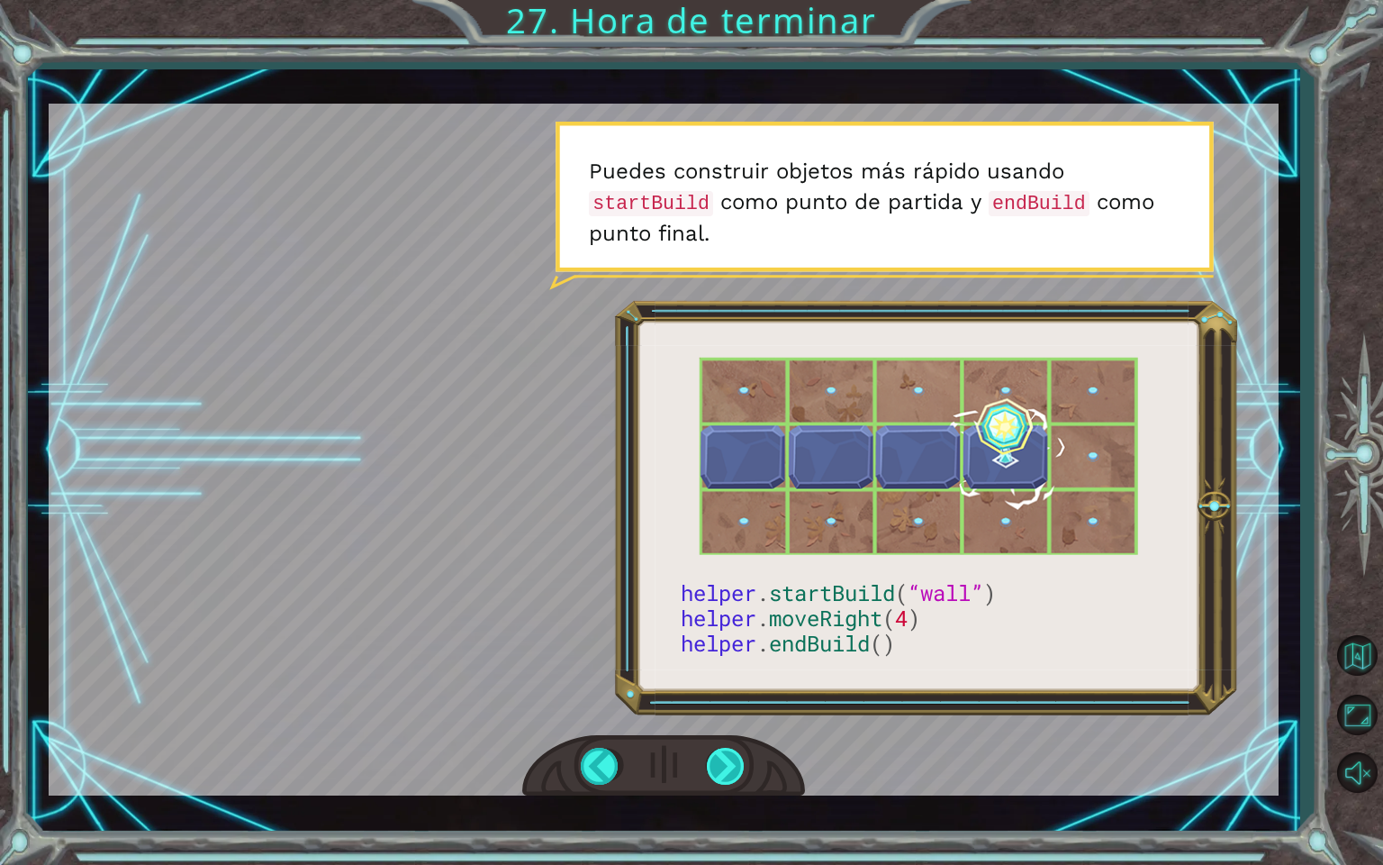
click at [727, 775] on div at bounding box center [727, 766] width 41 height 37
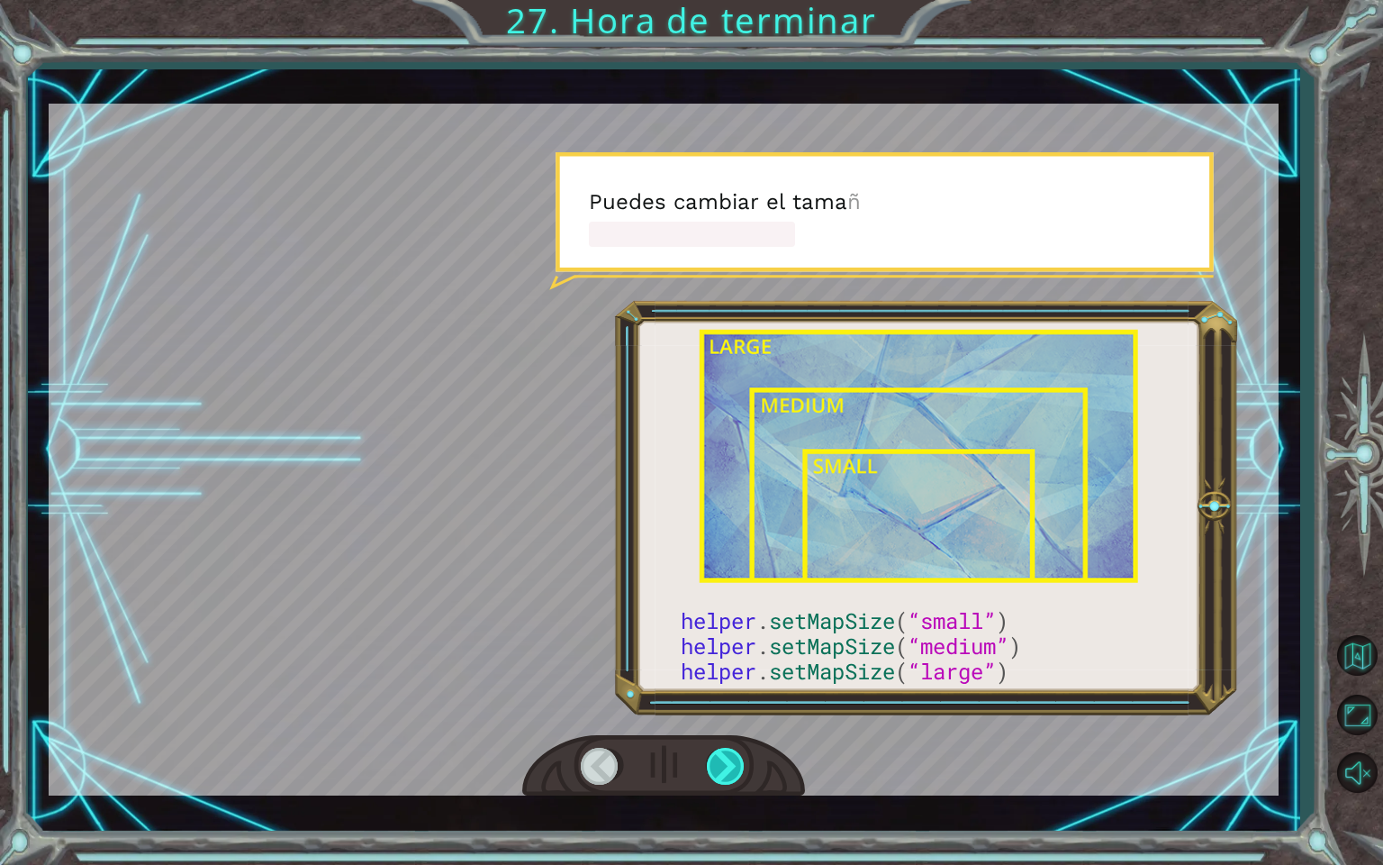
click at [727, 775] on div at bounding box center [727, 766] width 41 height 37
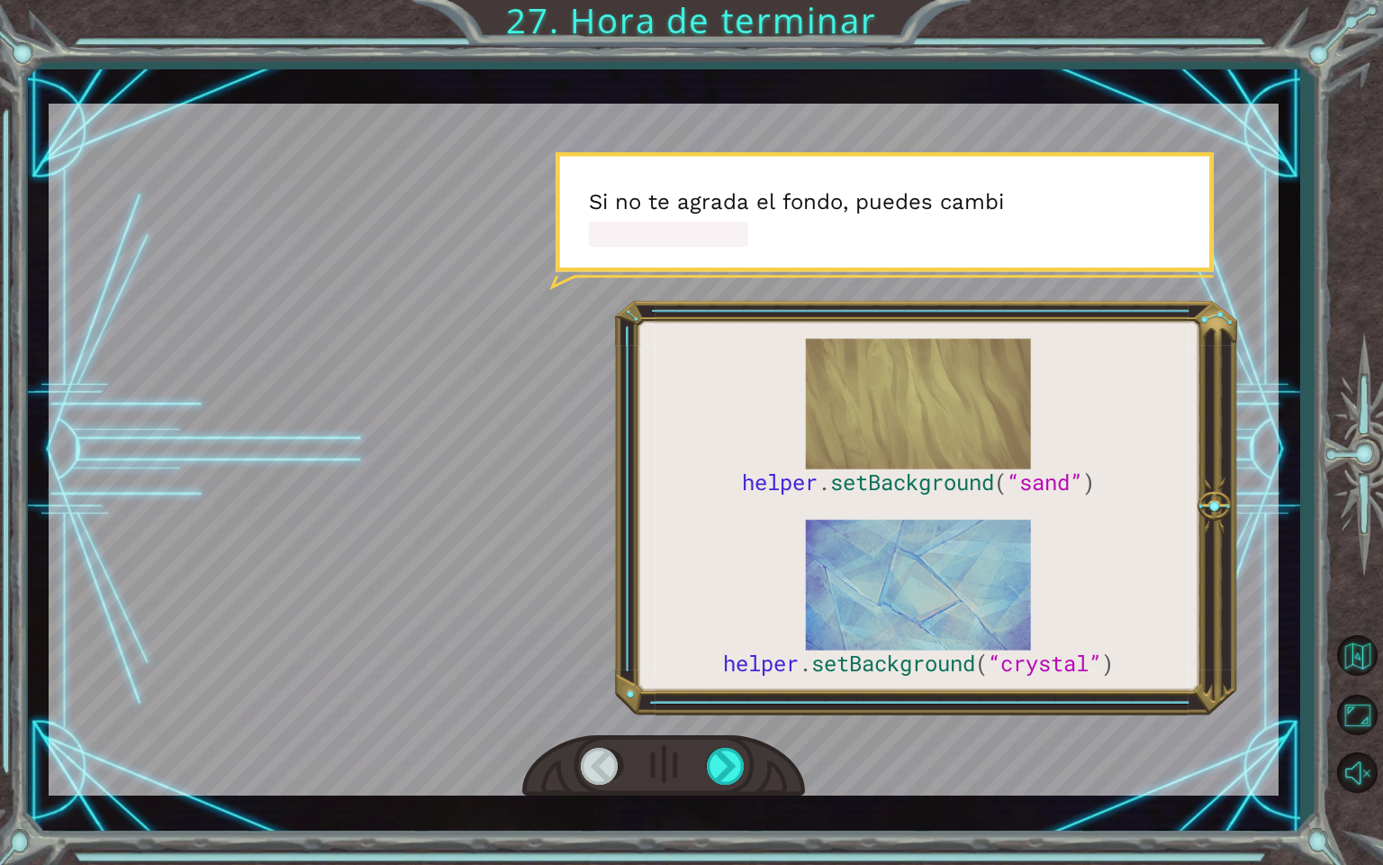
click at [598, 764] on div at bounding box center [601, 766] width 41 height 37
click at [718, 775] on div at bounding box center [727, 766] width 41 height 37
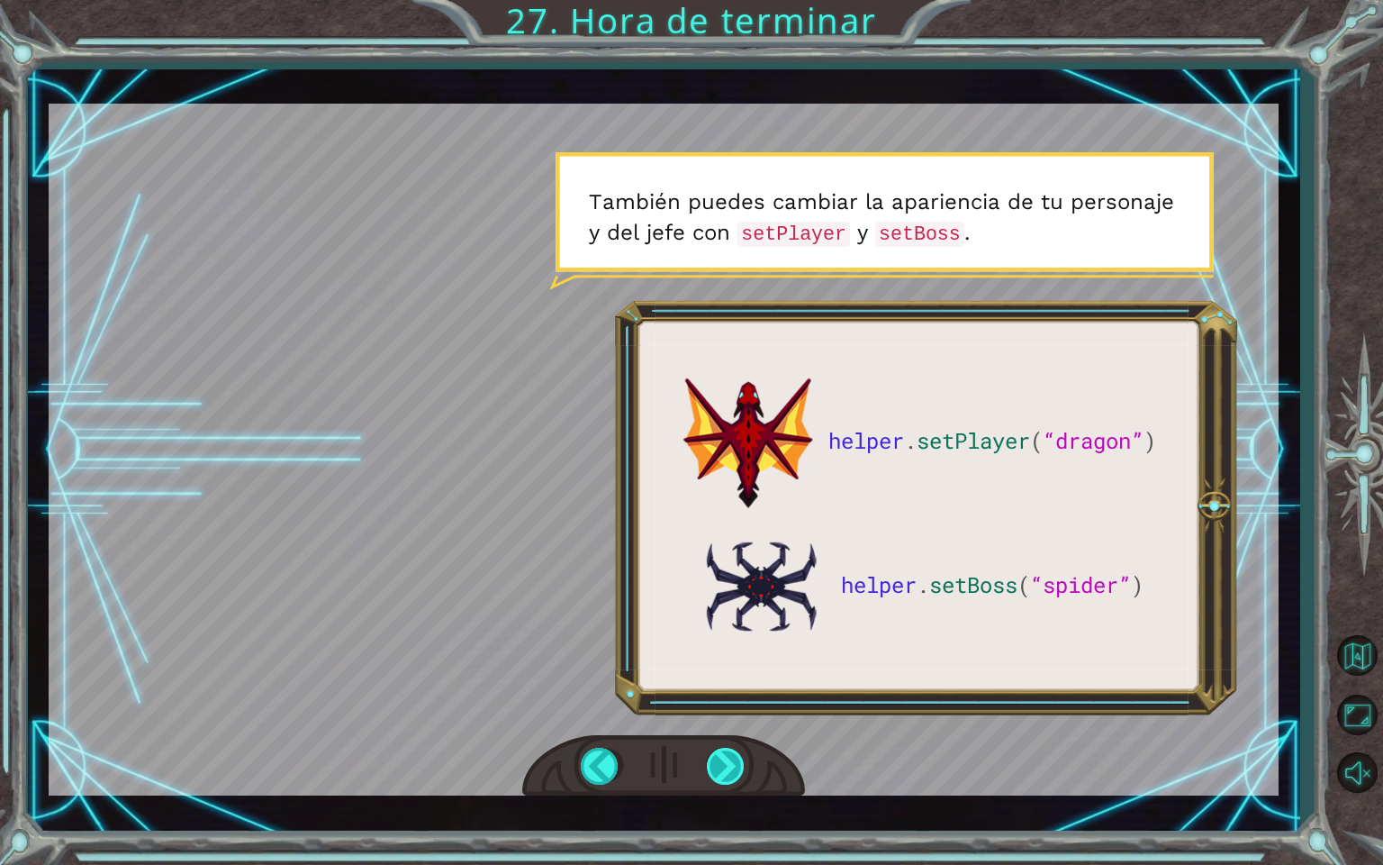
click at [718, 775] on div at bounding box center [727, 766] width 41 height 37
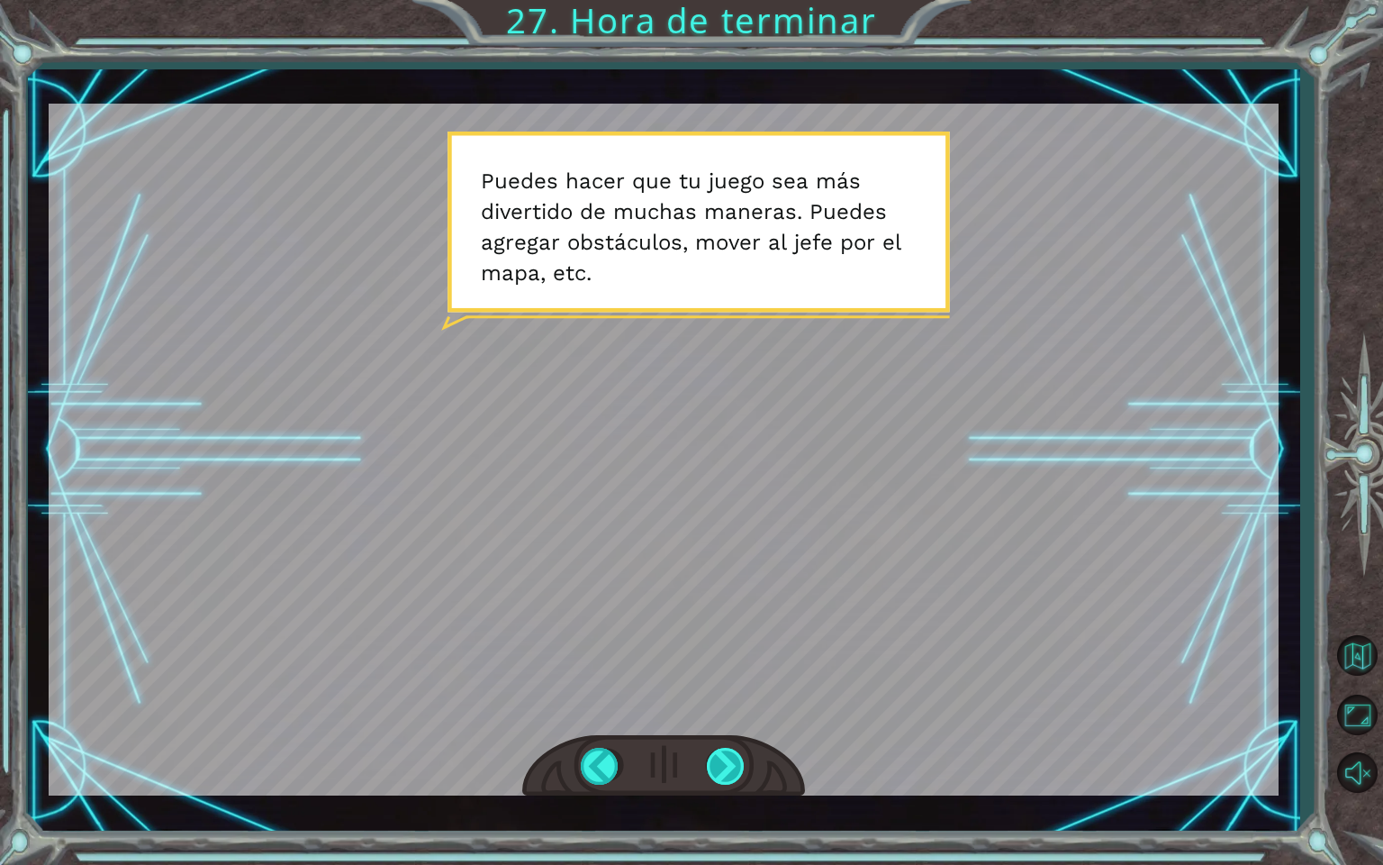
click at [718, 778] on div at bounding box center [727, 766] width 41 height 37
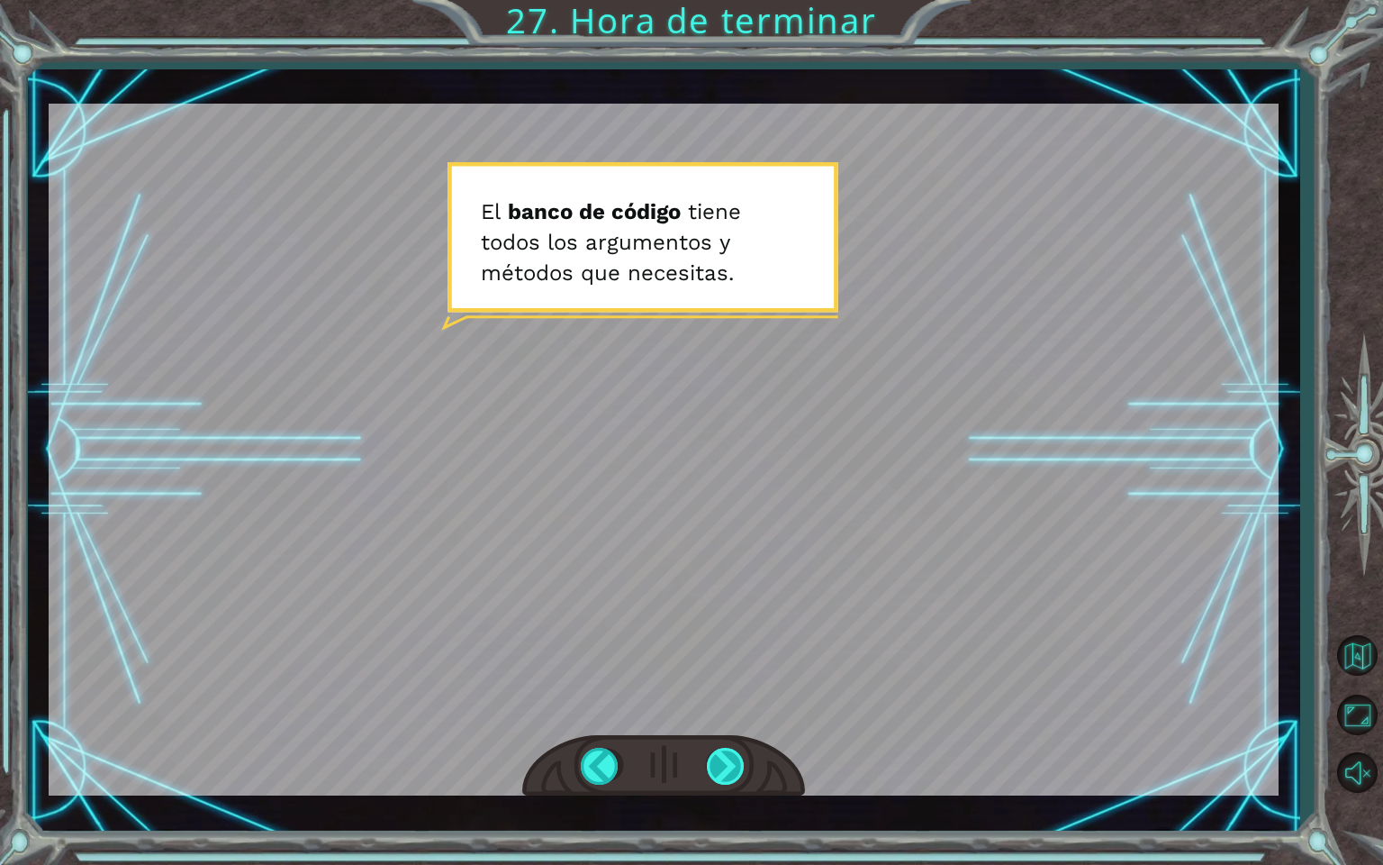
click at [718, 778] on div at bounding box center [727, 766] width 41 height 37
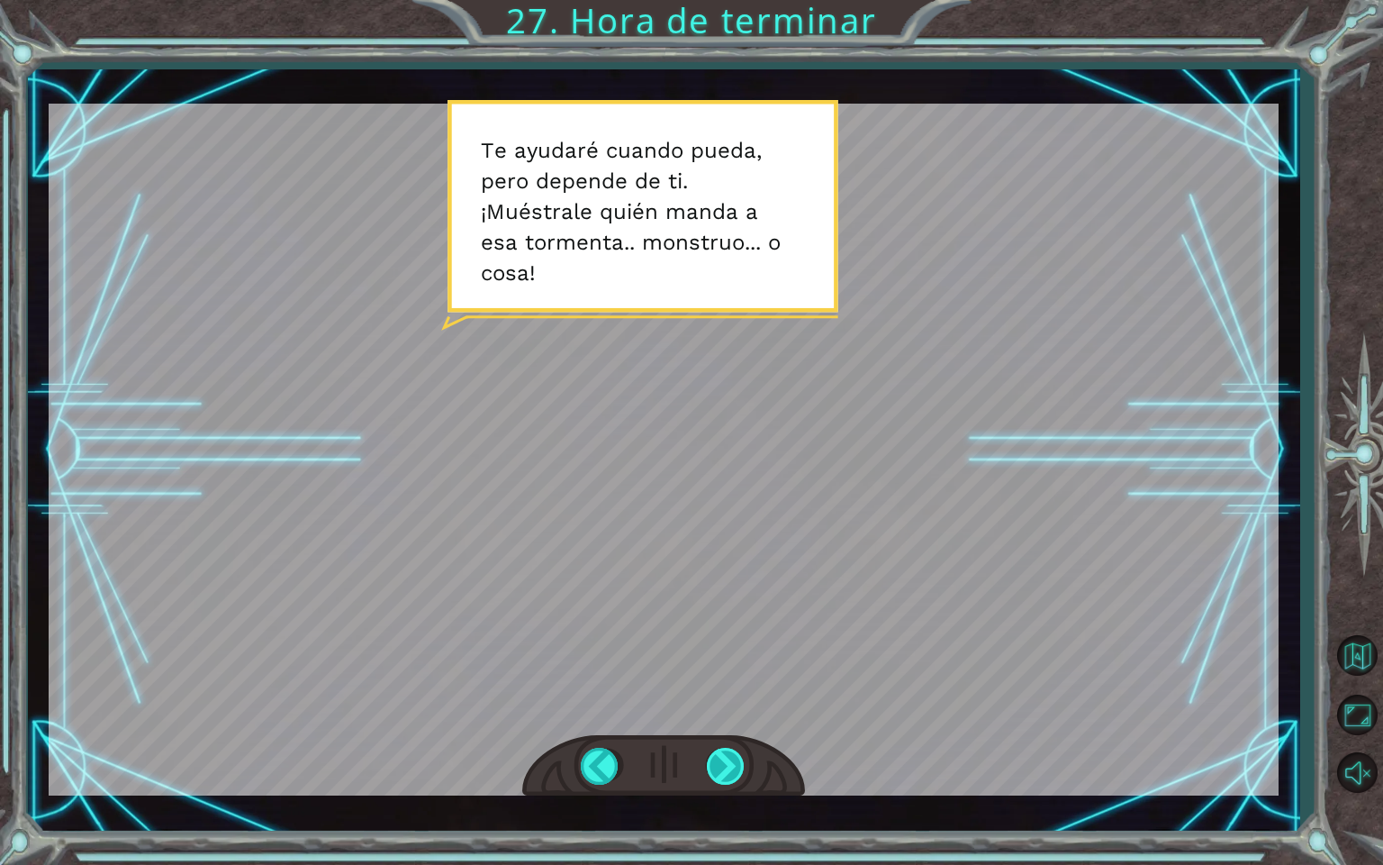
click at [718, 778] on div at bounding box center [727, 766] width 41 height 37
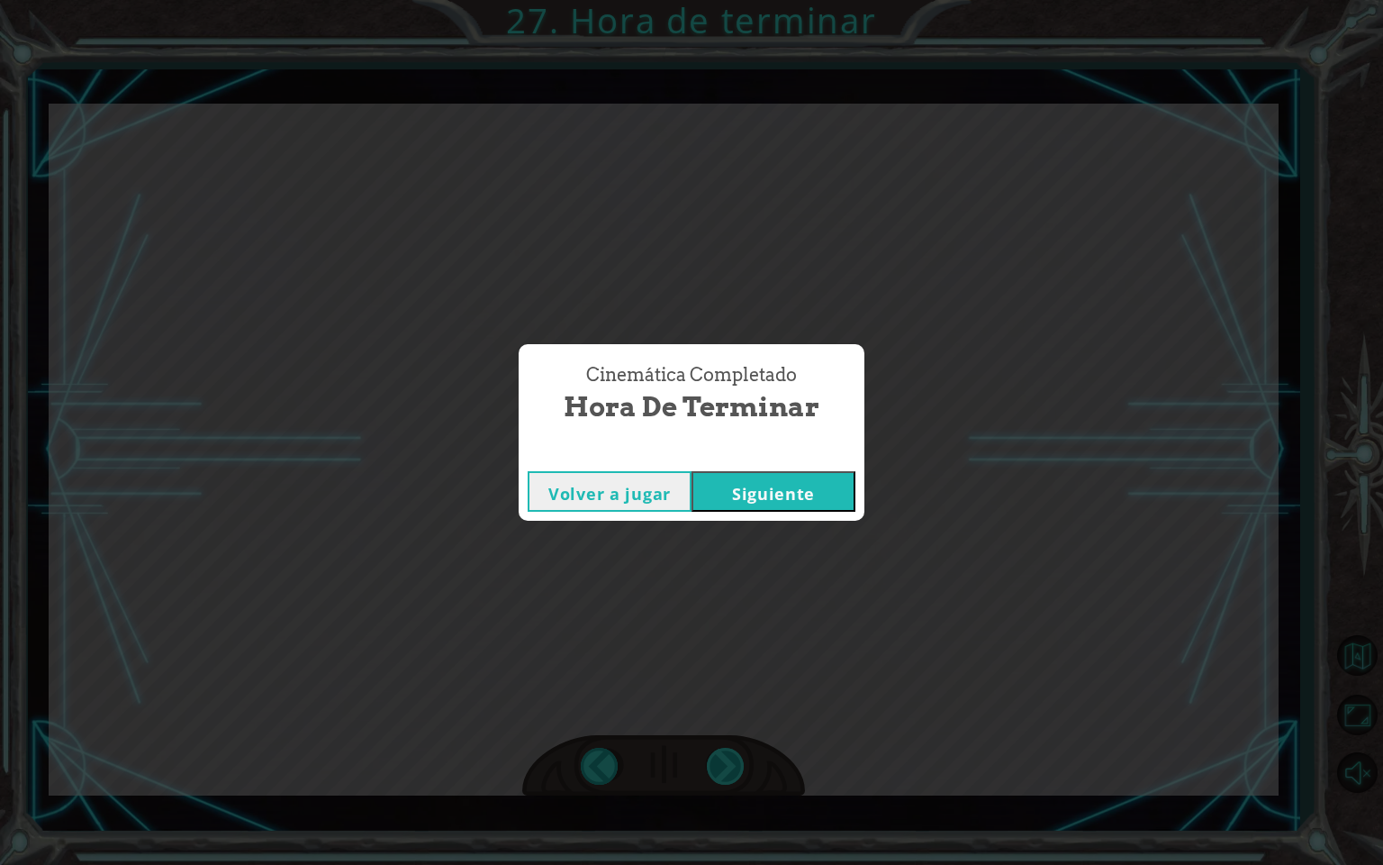
click at [718, 778] on div "Cinemática Completado Hora de terminar Volver a jugar [GEOGRAPHIC_DATA]" at bounding box center [691, 432] width 1383 height 865
click at [800, 492] on button "Siguiente" at bounding box center [774, 491] width 164 height 41
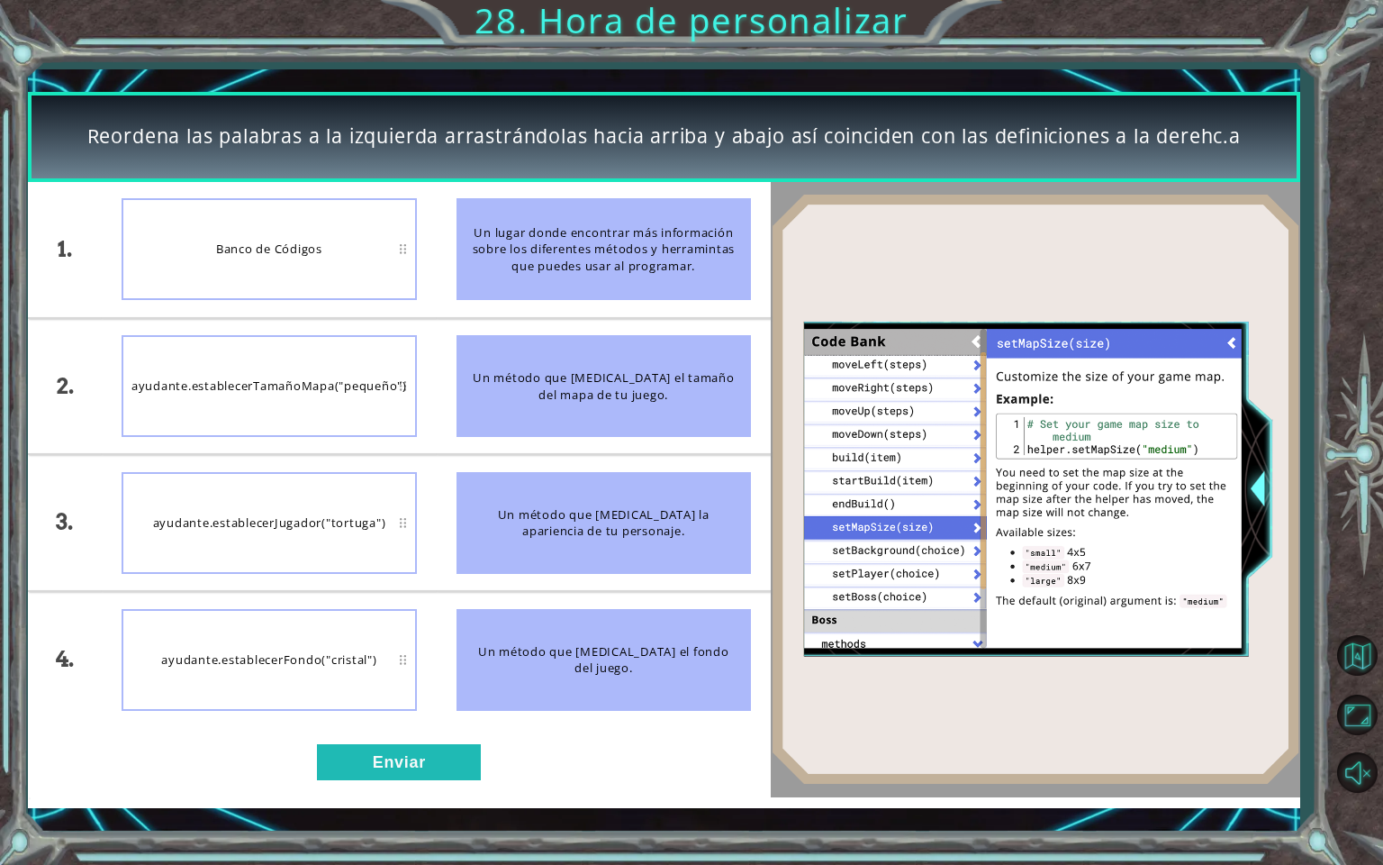
click at [409, 784] on div "1. 2. 3. 4. Banco de Códigos ayudante.establecerTamañoMapa("pequeño") ayudante.…" at bounding box center [399, 489] width 743 height 615
click at [415, 771] on button "Enviar" at bounding box center [399, 762] width 164 height 36
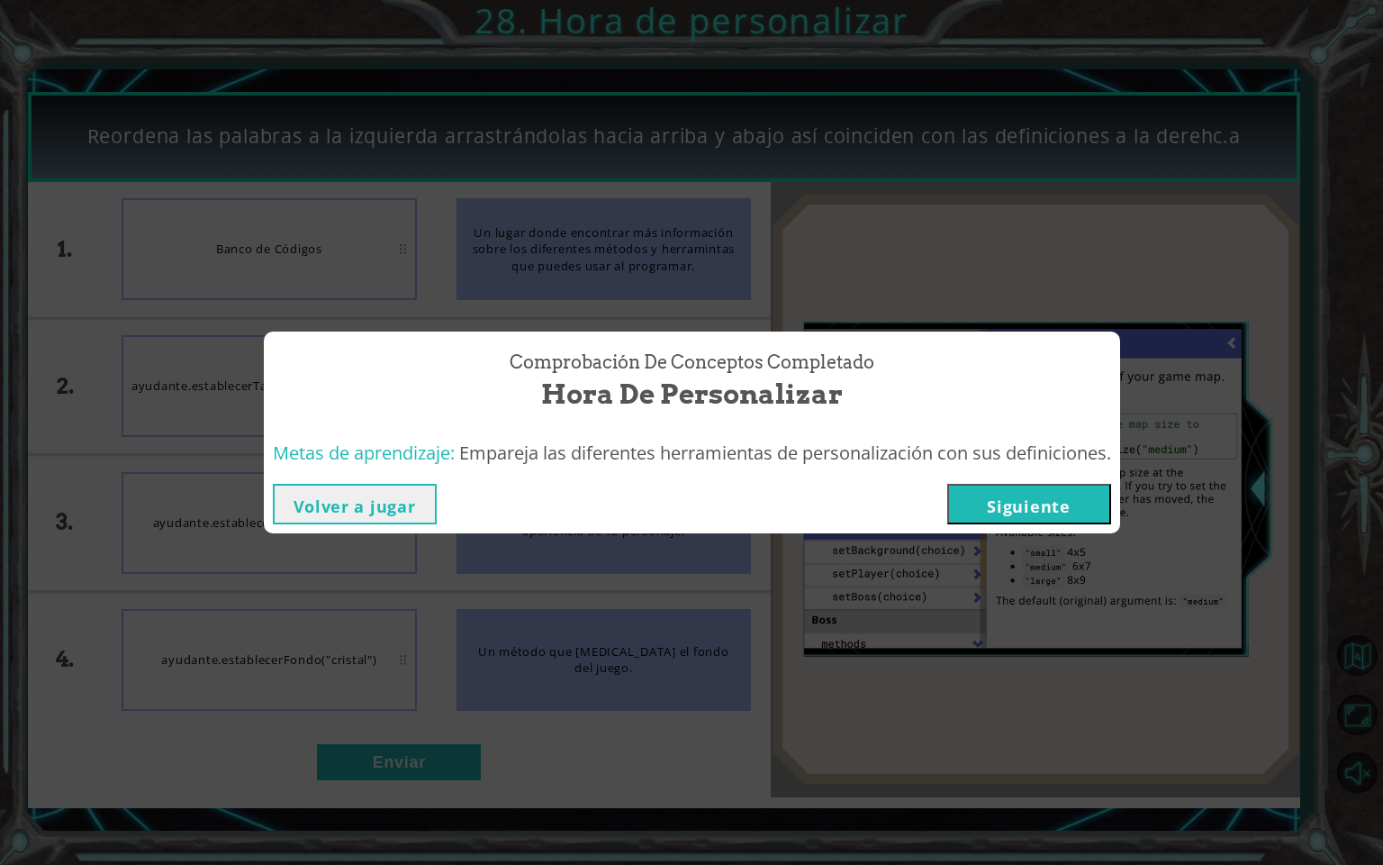
click at [1012, 494] on button "Siguiente" at bounding box center [1029, 504] width 164 height 41
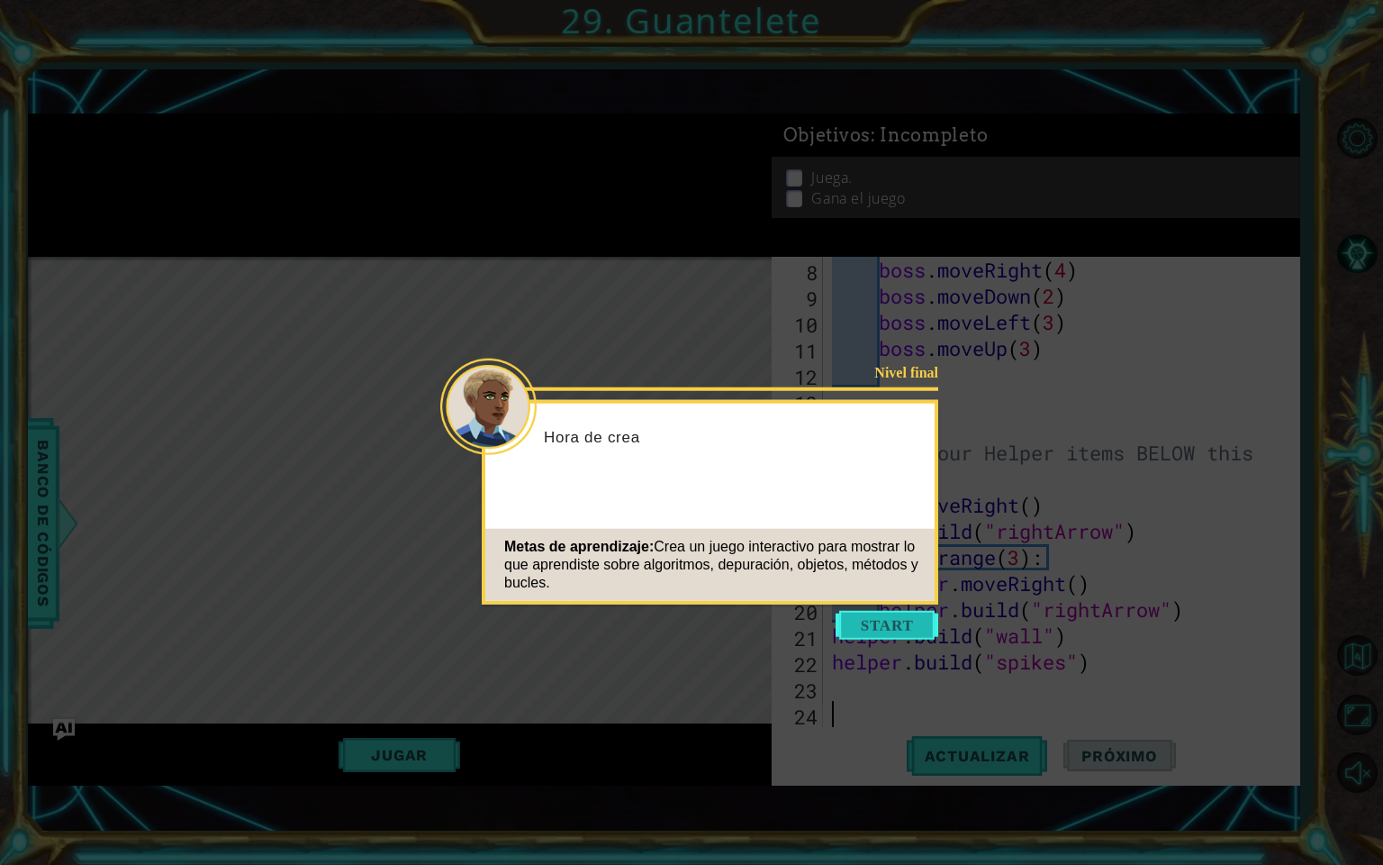
scroll to position [209, 0]
click at [854, 626] on button "Start" at bounding box center [887, 625] width 103 height 29
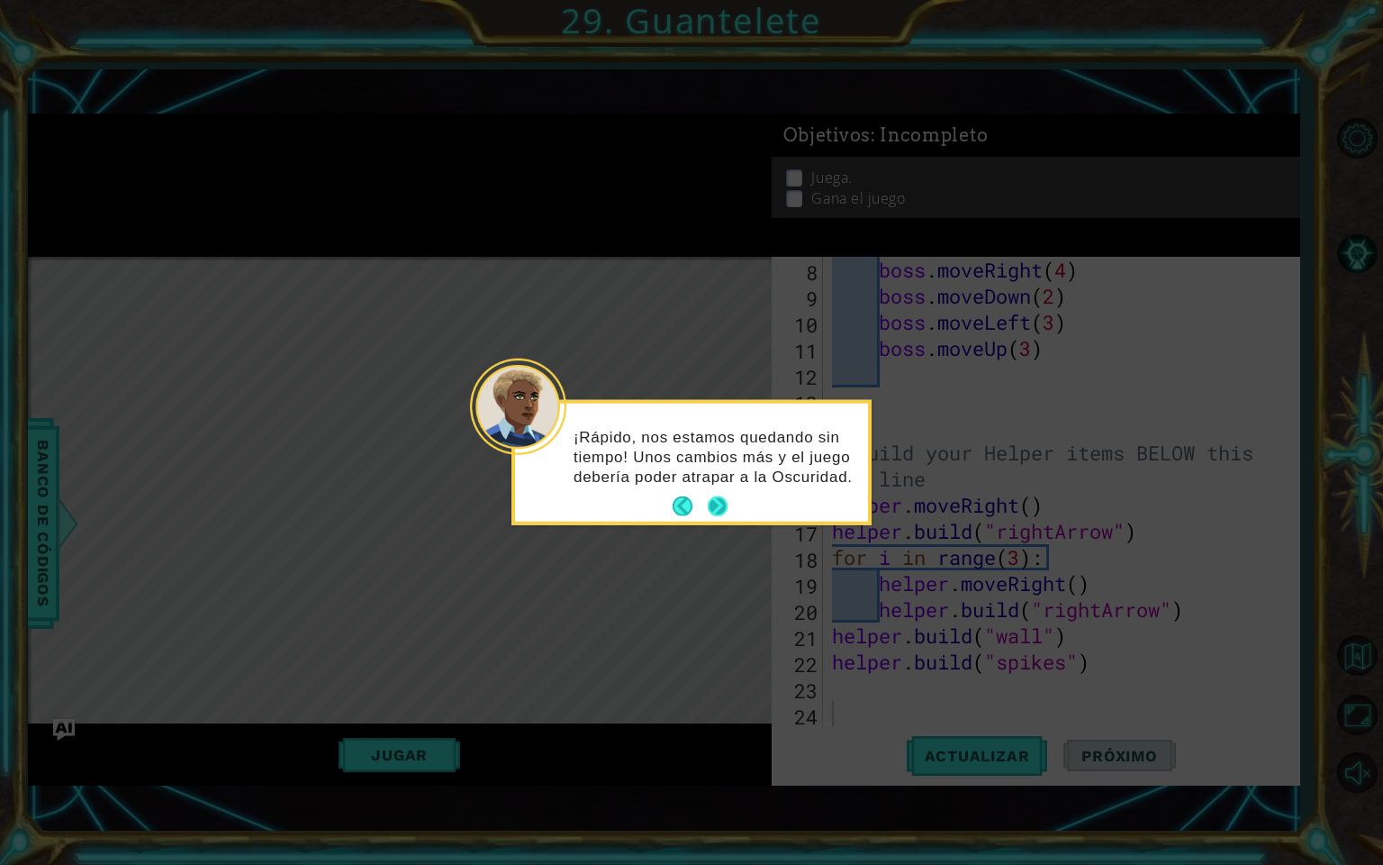
click at [720, 508] on button "Next" at bounding box center [718, 506] width 20 height 20
click at [720, 508] on button "Next" at bounding box center [717, 504] width 23 height 23
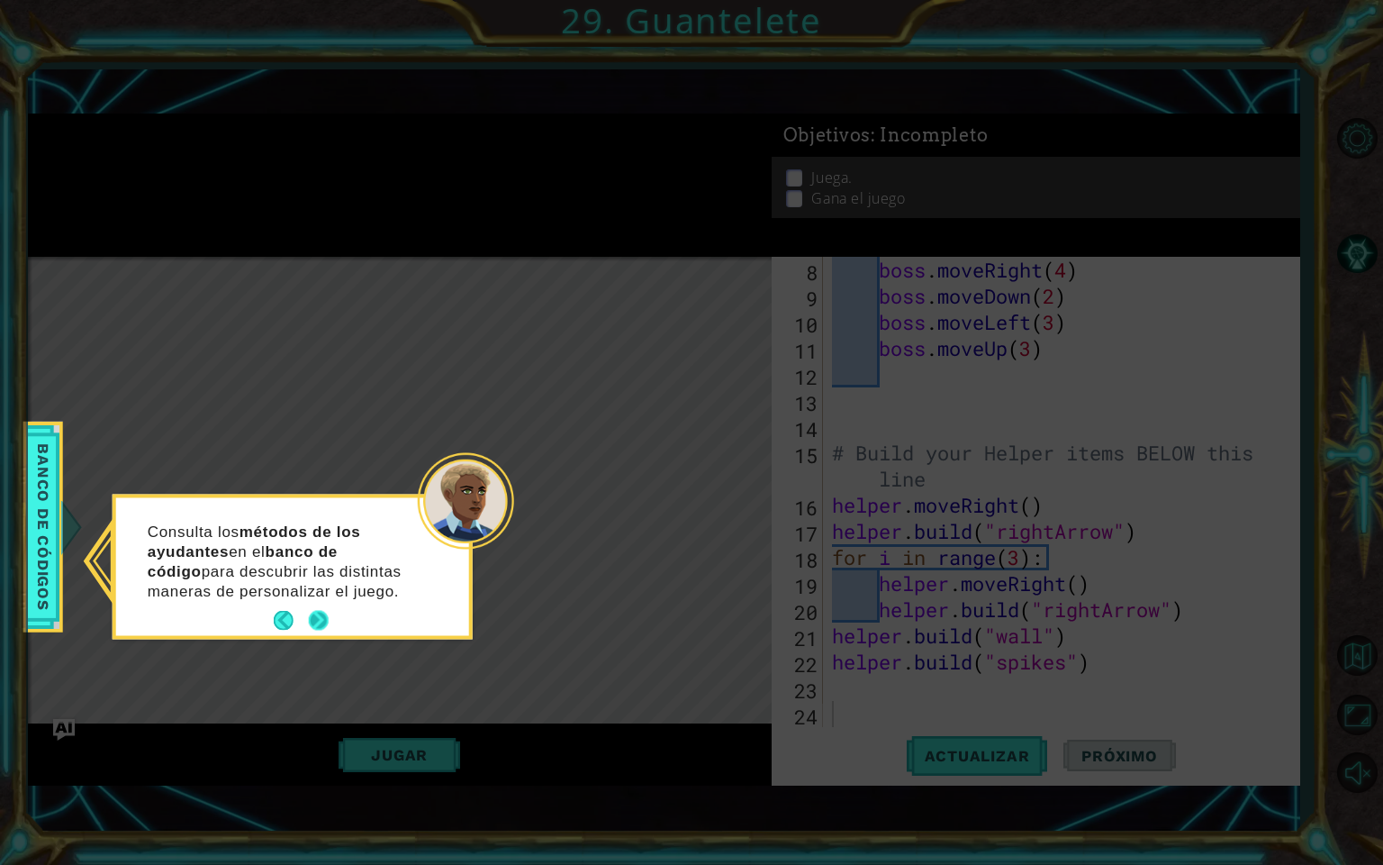
click at [319, 628] on button "Next" at bounding box center [318, 620] width 21 height 21
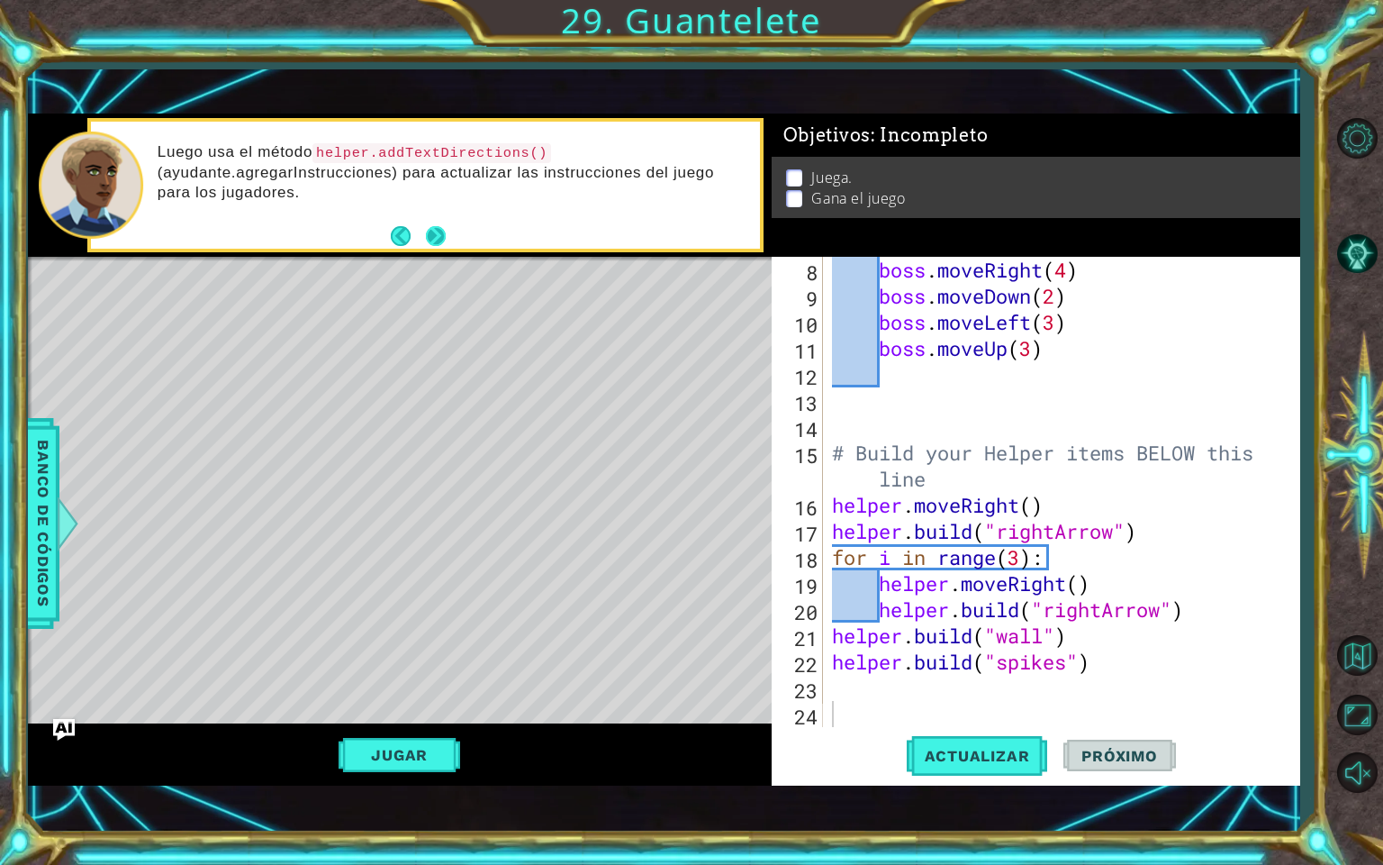
click at [436, 240] on button "Next" at bounding box center [435, 236] width 24 height 24
click at [436, 240] on button "Next" at bounding box center [435, 236] width 21 height 21
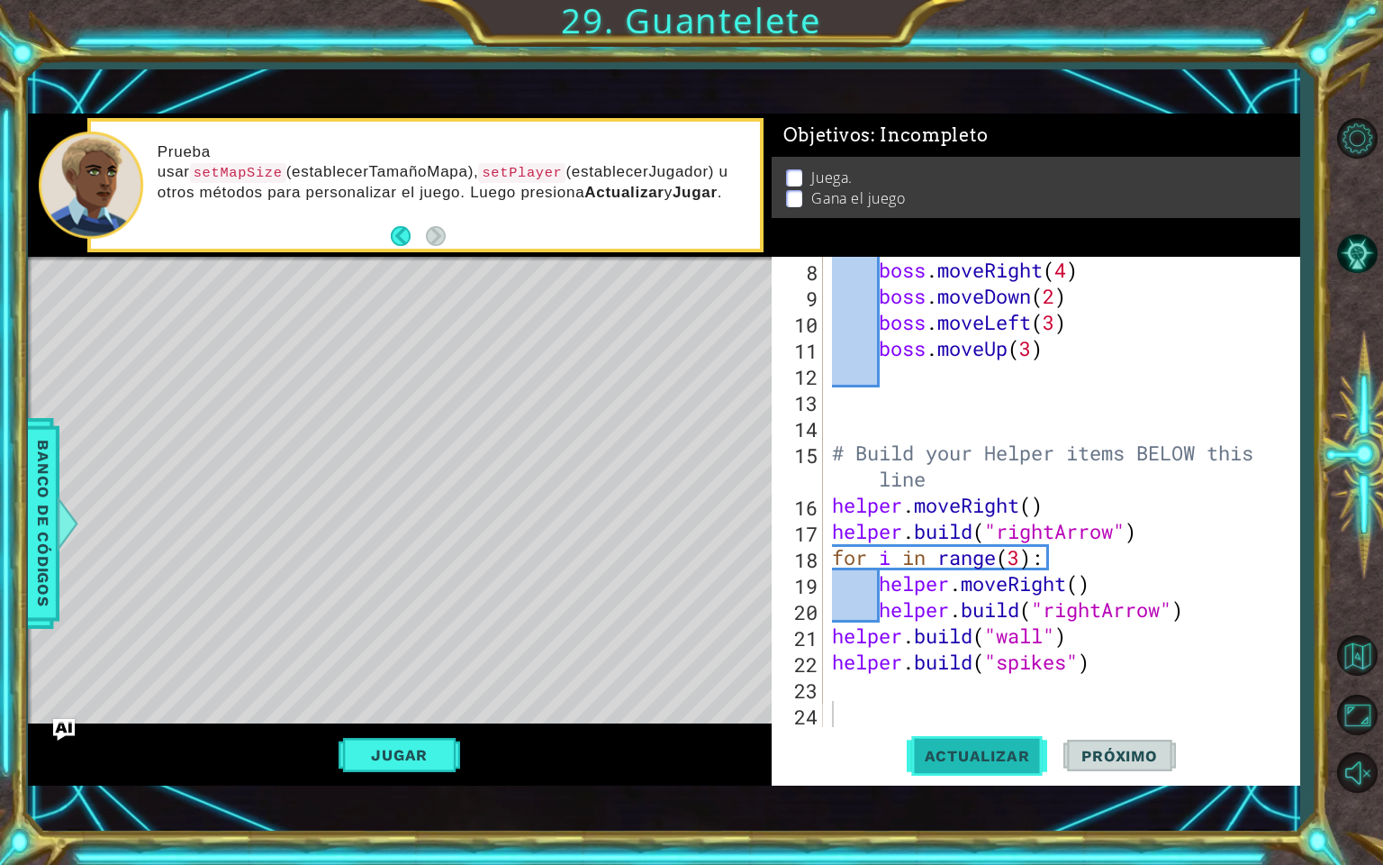
click at [992, 747] on span "Actualizar" at bounding box center [977, 756] width 141 height 18
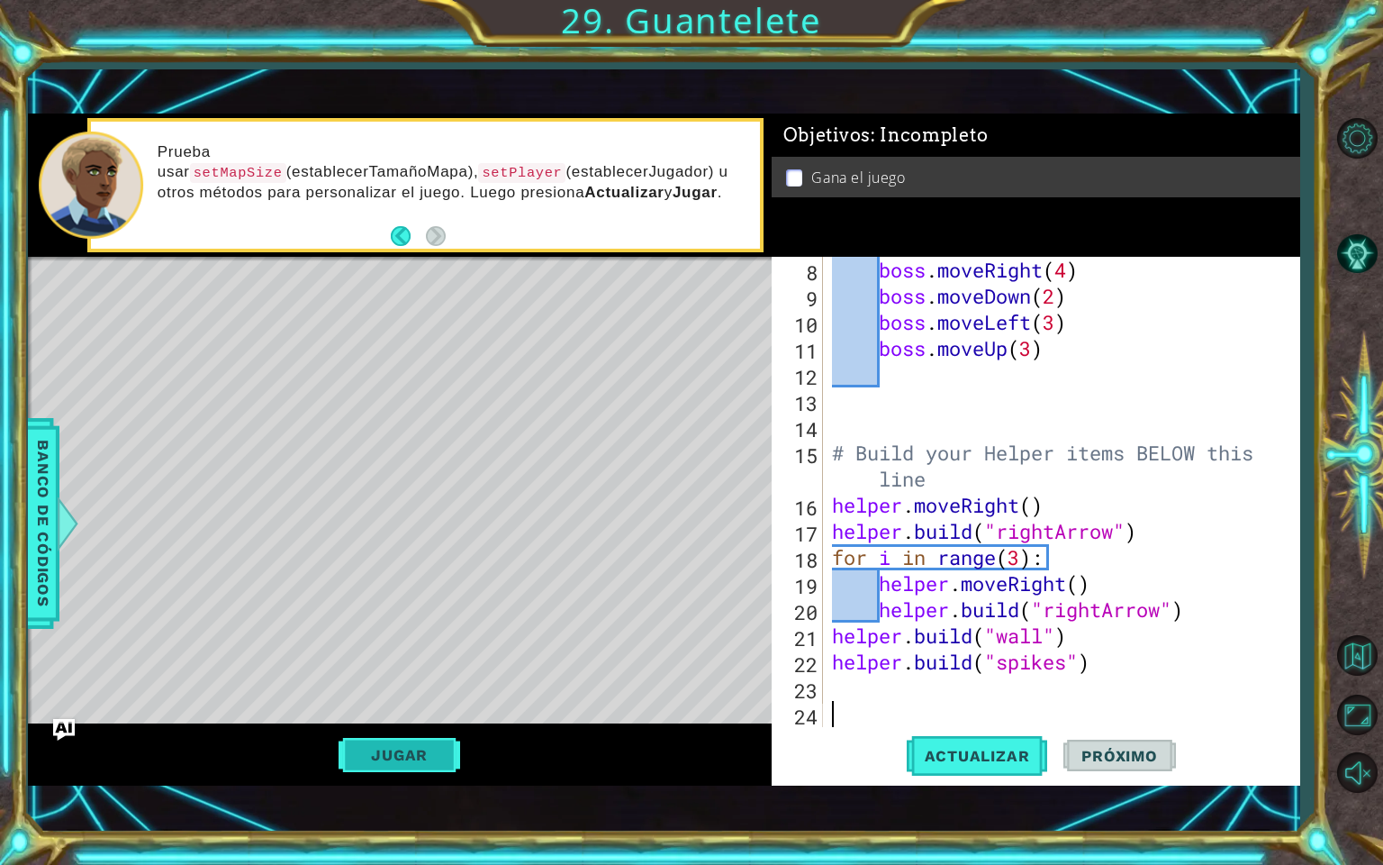
click at [389, 745] on button "Jugar" at bounding box center [400, 755] width 122 height 34
click at [1073, 766] on button "Próximo" at bounding box center [1120, 759] width 112 height 53
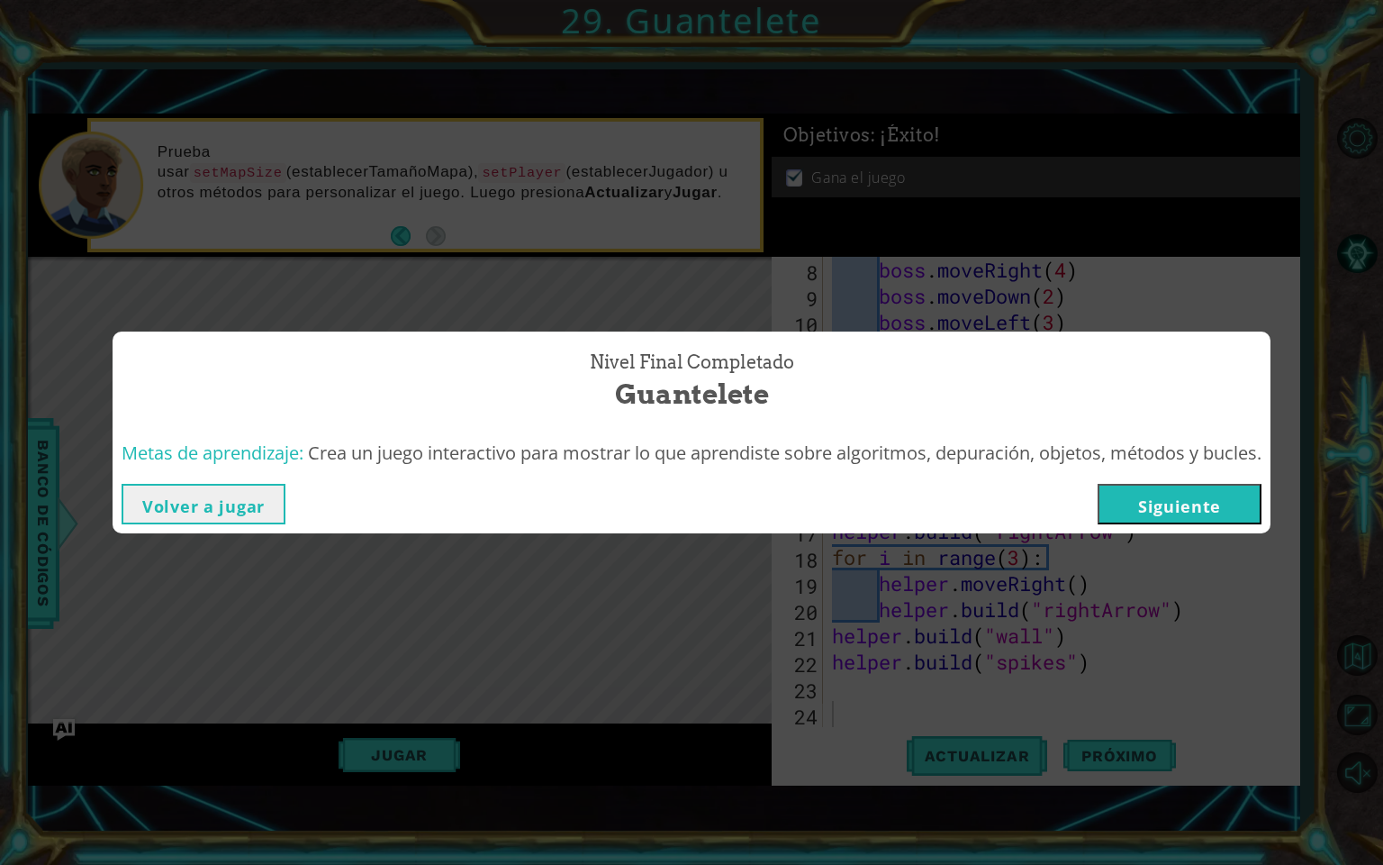
click at [1191, 519] on button "Siguiente" at bounding box center [1180, 504] width 164 height 41
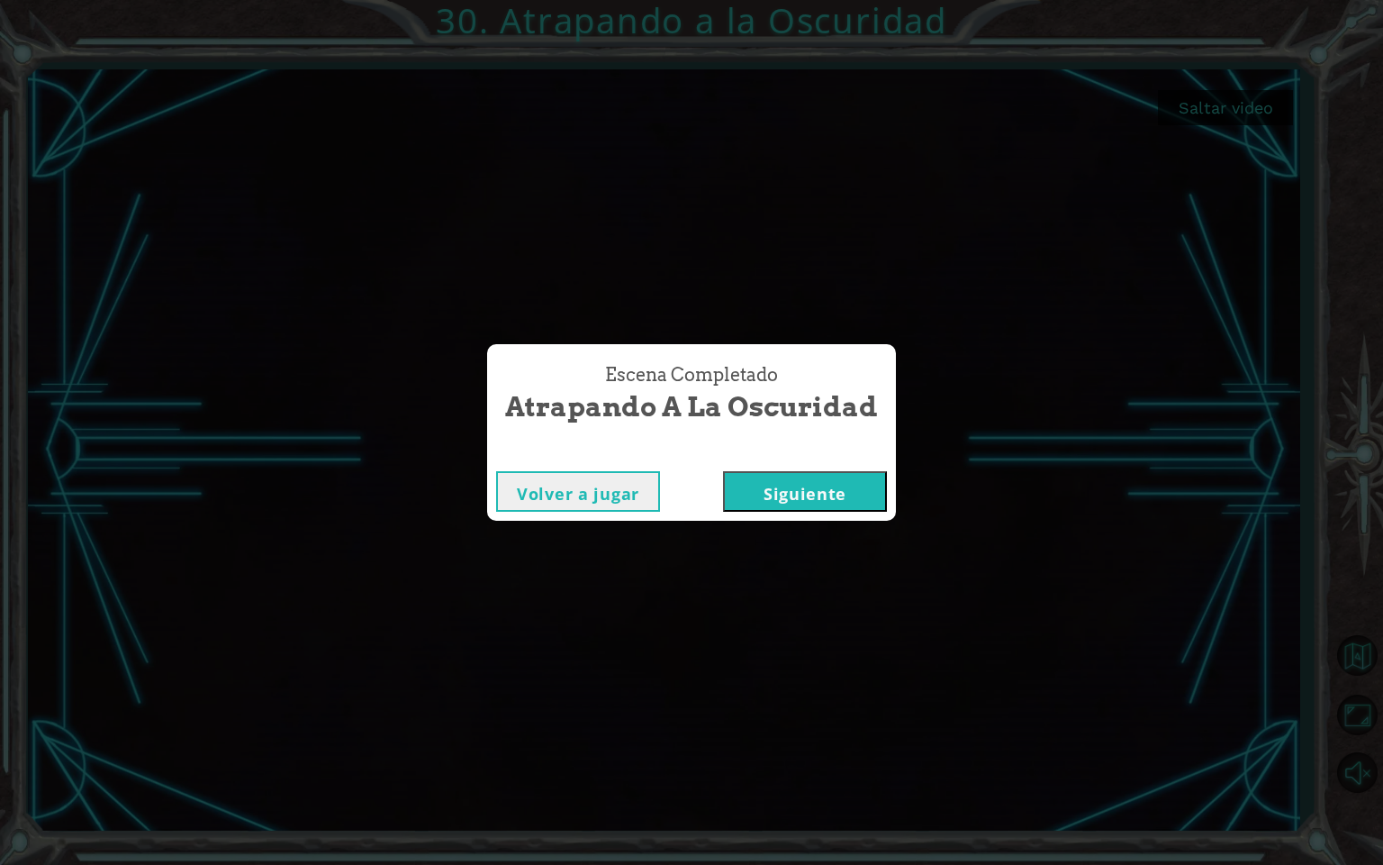
click at [775, 467] on div "Volver a jugar [GEOGRAPHIC_DATA]" at bounding box center [691, 491] width 409 height 59
click at [770, 501] on button "Siguiente" at bounding box center [805, 491] width 164 height 41
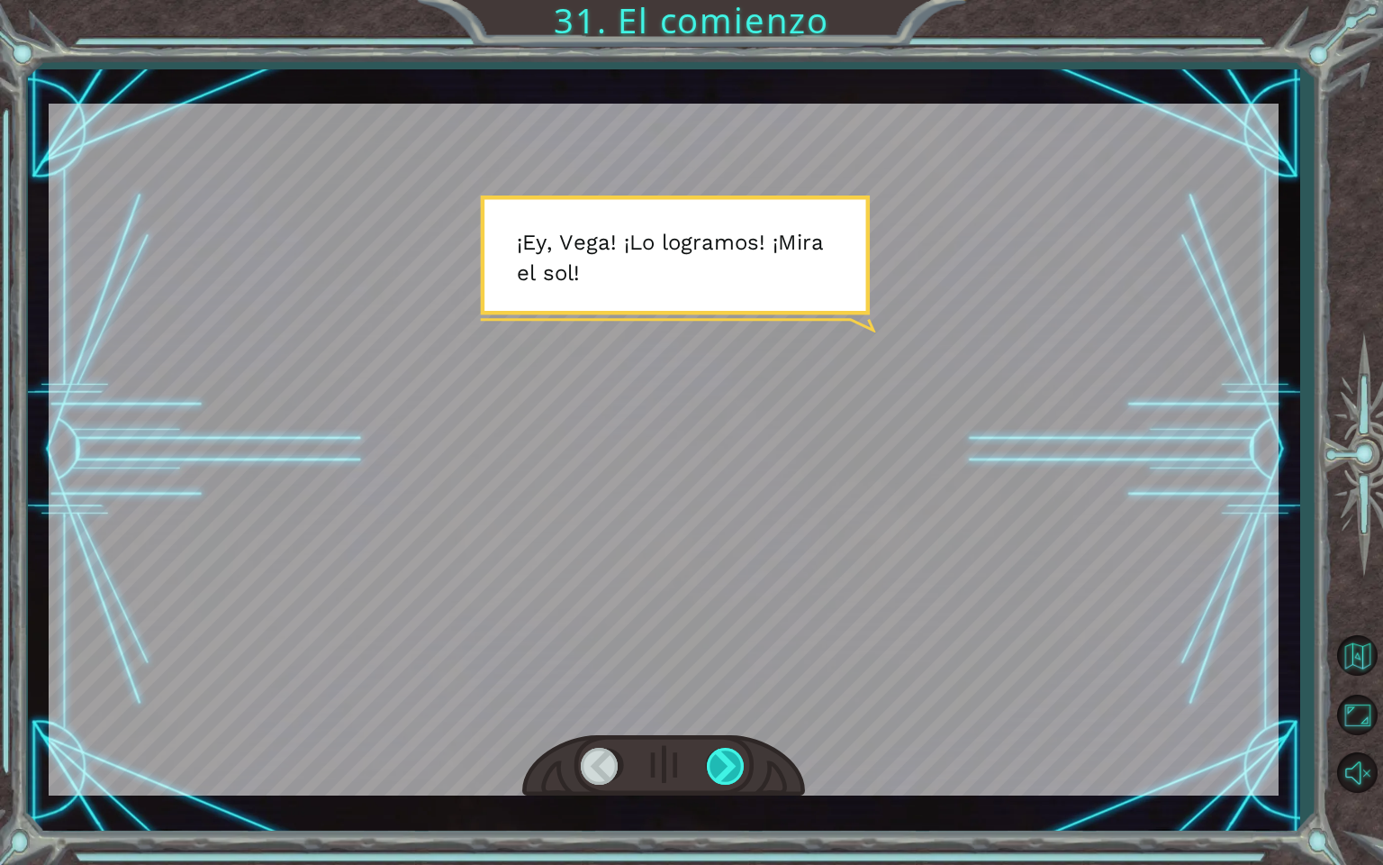
click at [716, 775] on div at bounding box center [727, 766] width 41 height 37
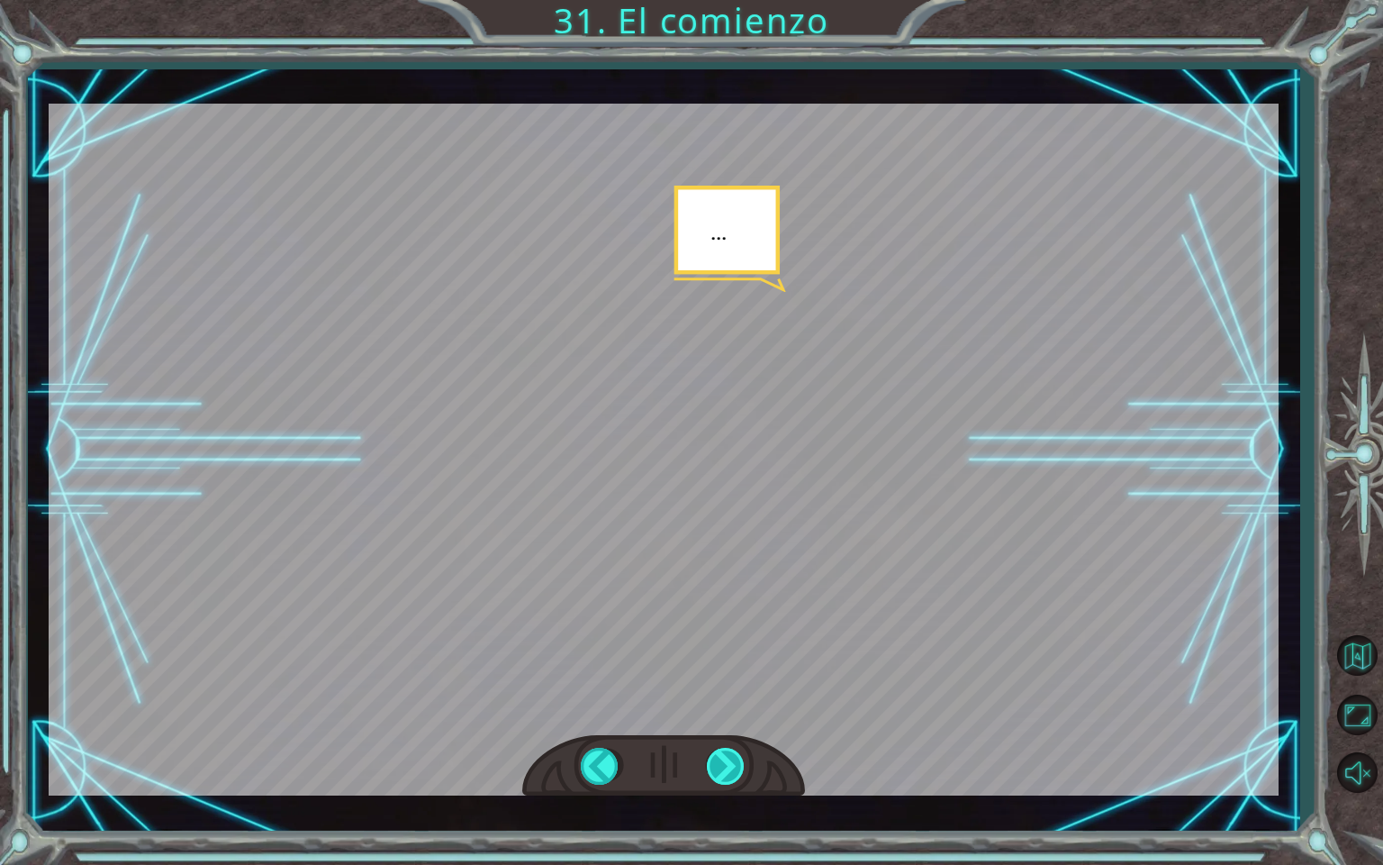
click at [716, 775] on div at bounding box center [727, 766] width 41 height 37
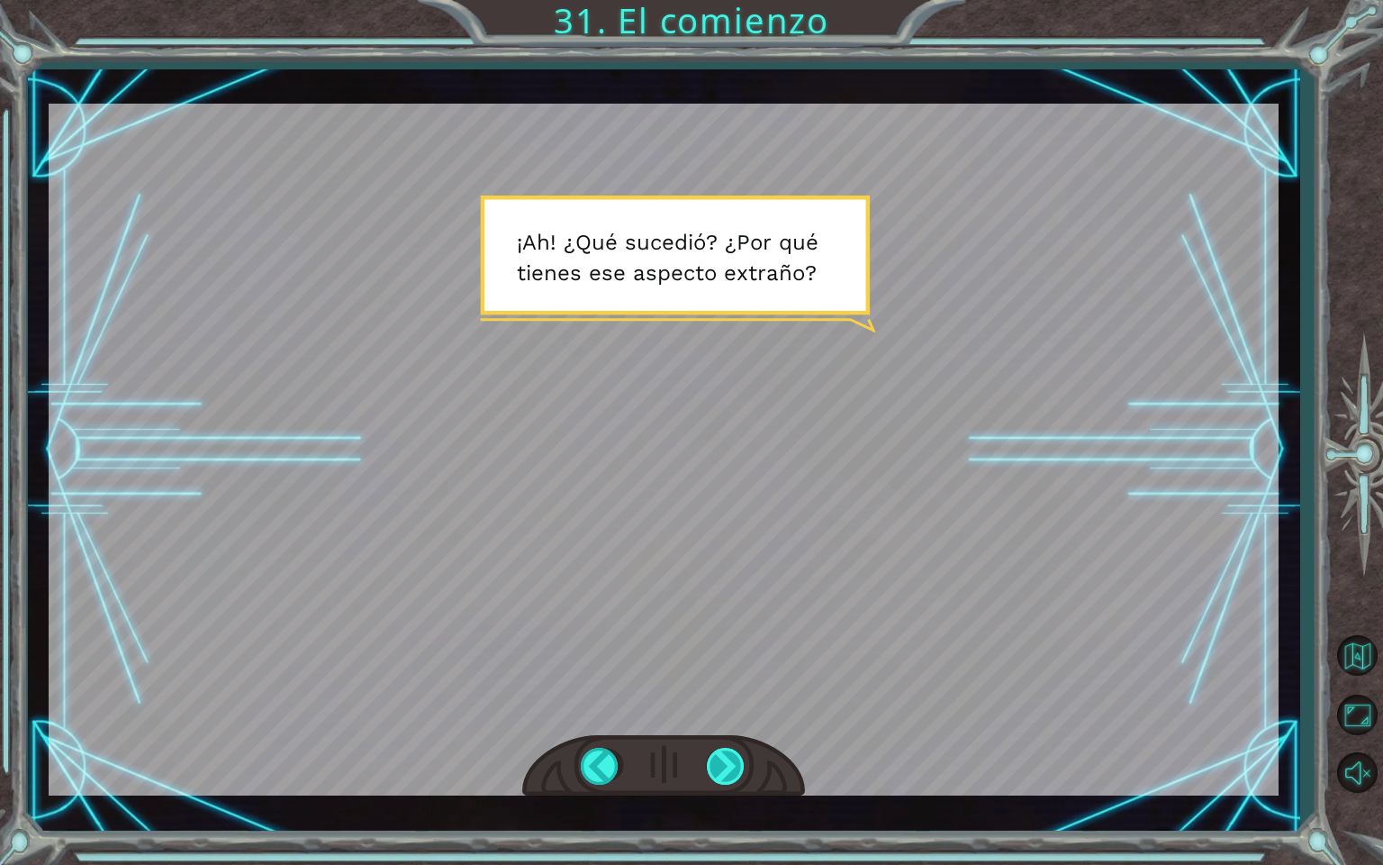
click at [716, 775] on div at bounding box center [727, 766] width 41 height 37
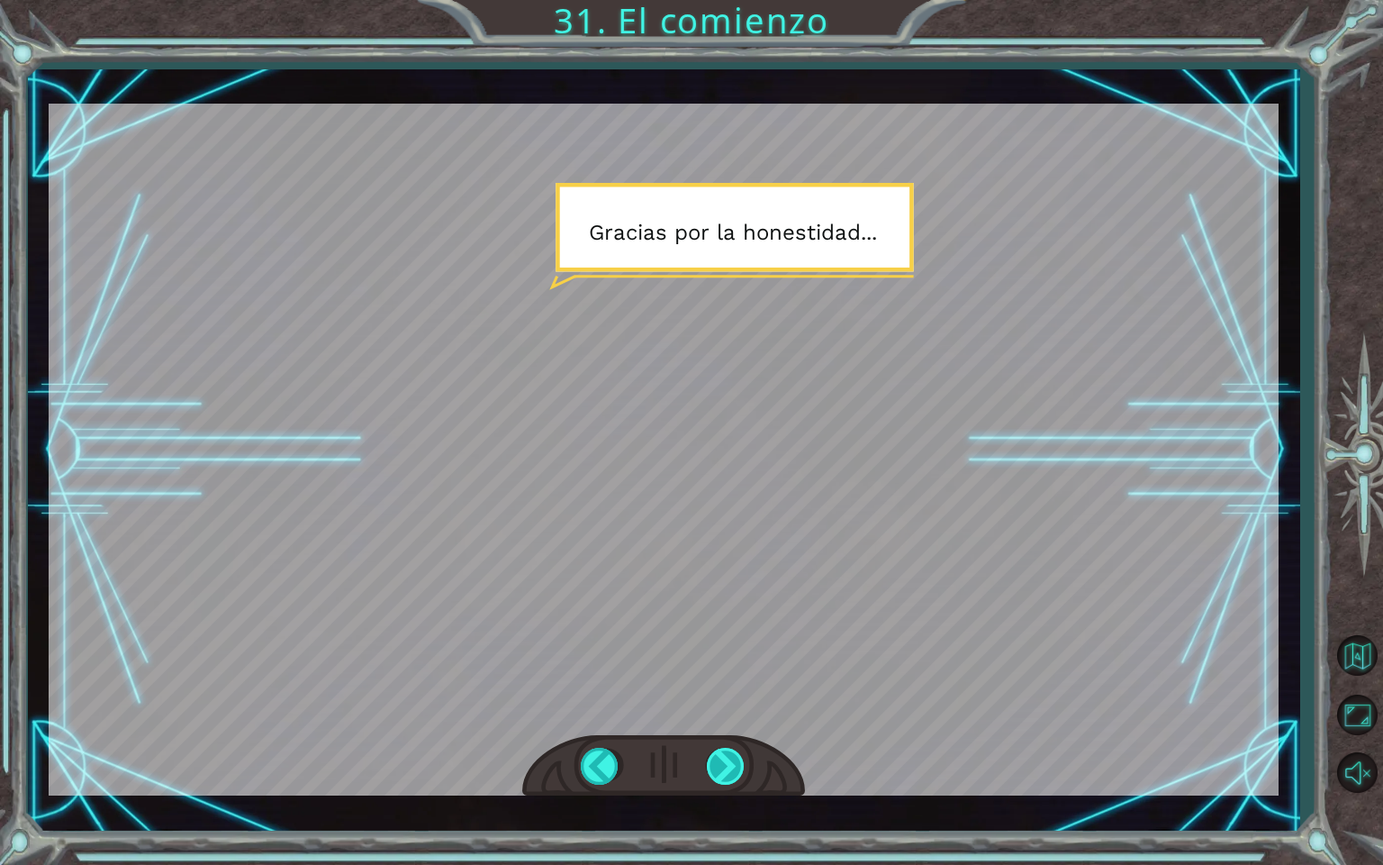
click at [716, 775] on div at bounding box center [727, 766] width 41 height 37
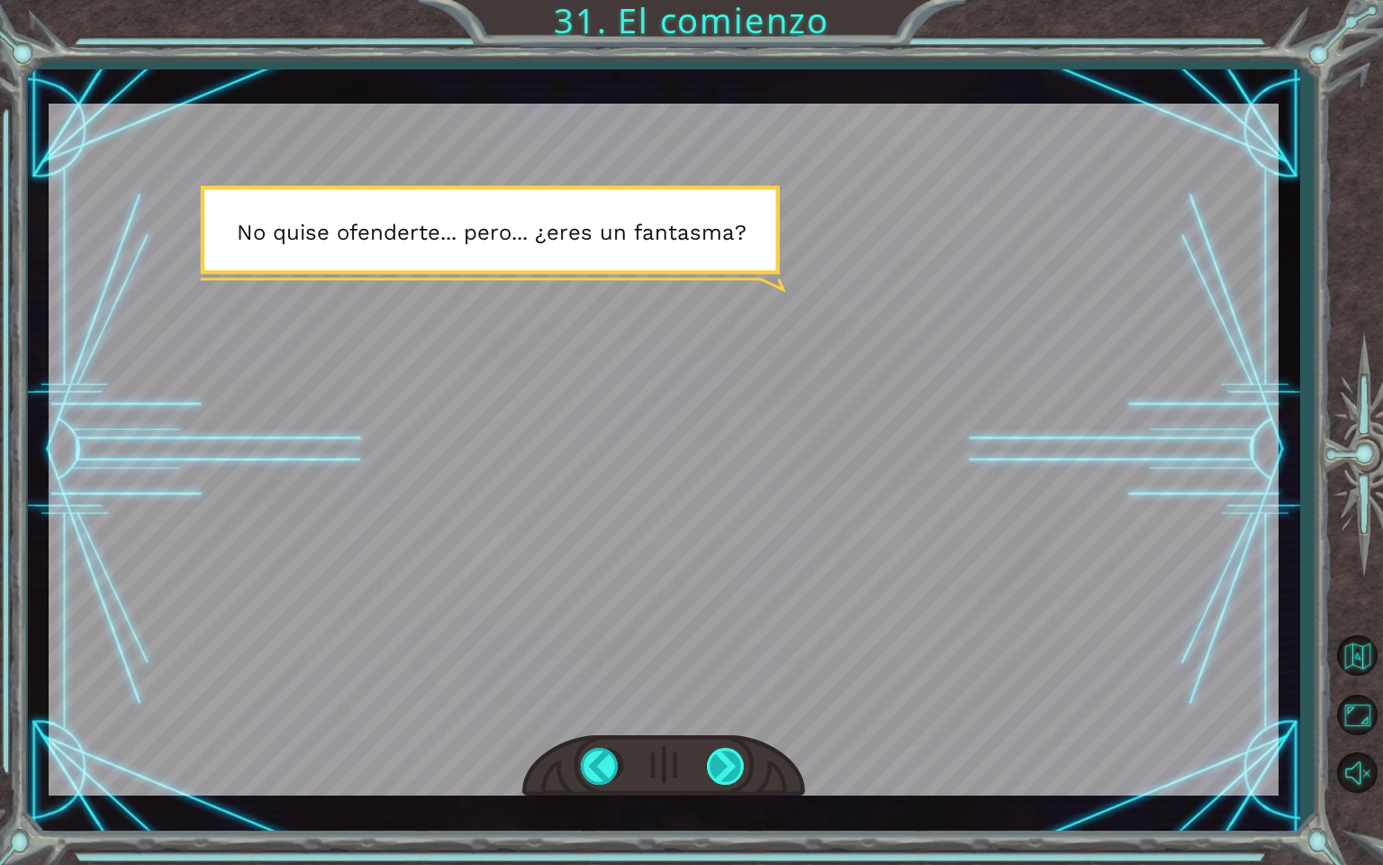
click at [716, 775] on div at bounding box center [727, 766] width 41 height 37
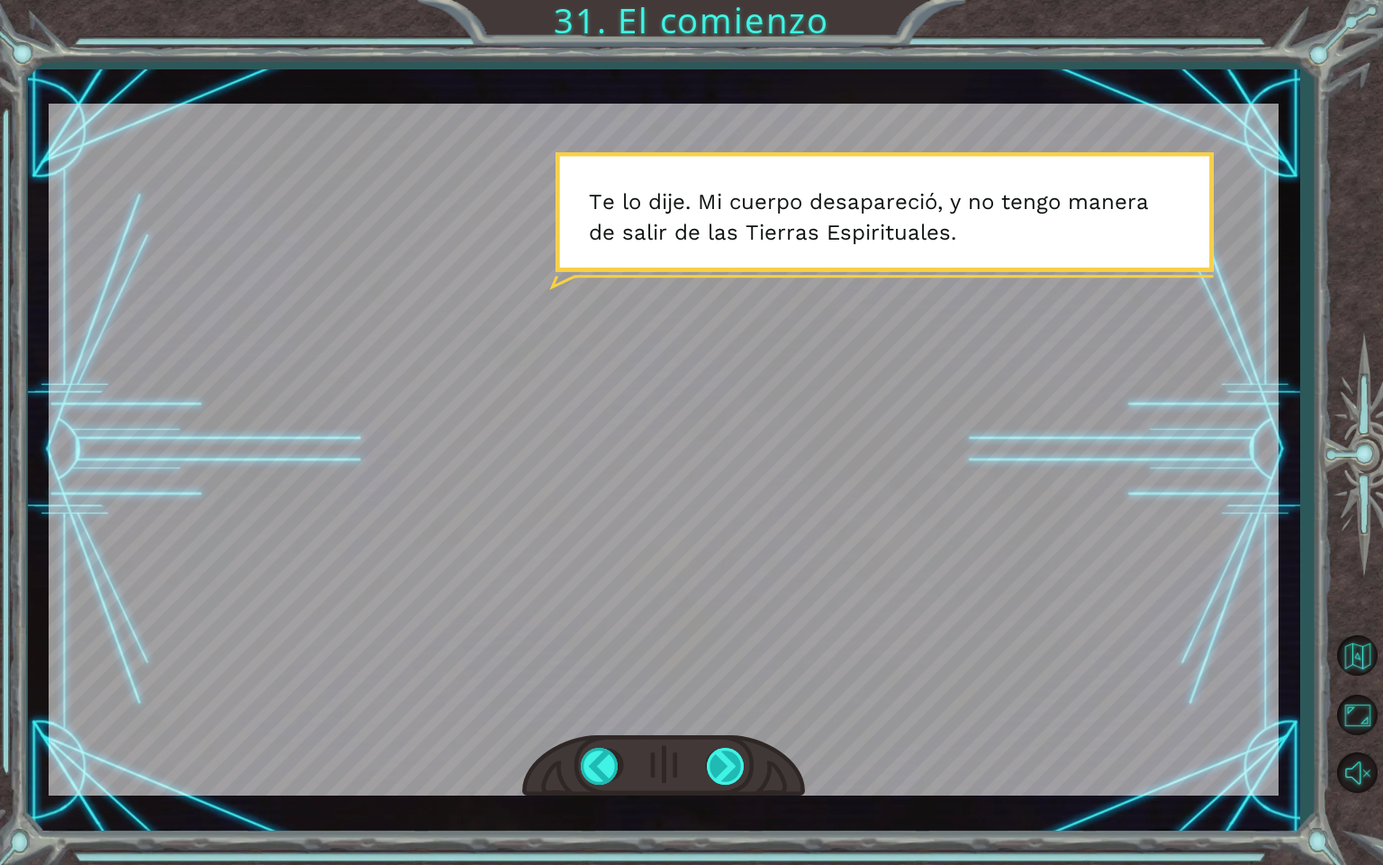
click at [716, 775] on div at bounding box center [727, 766] width 41 height 37
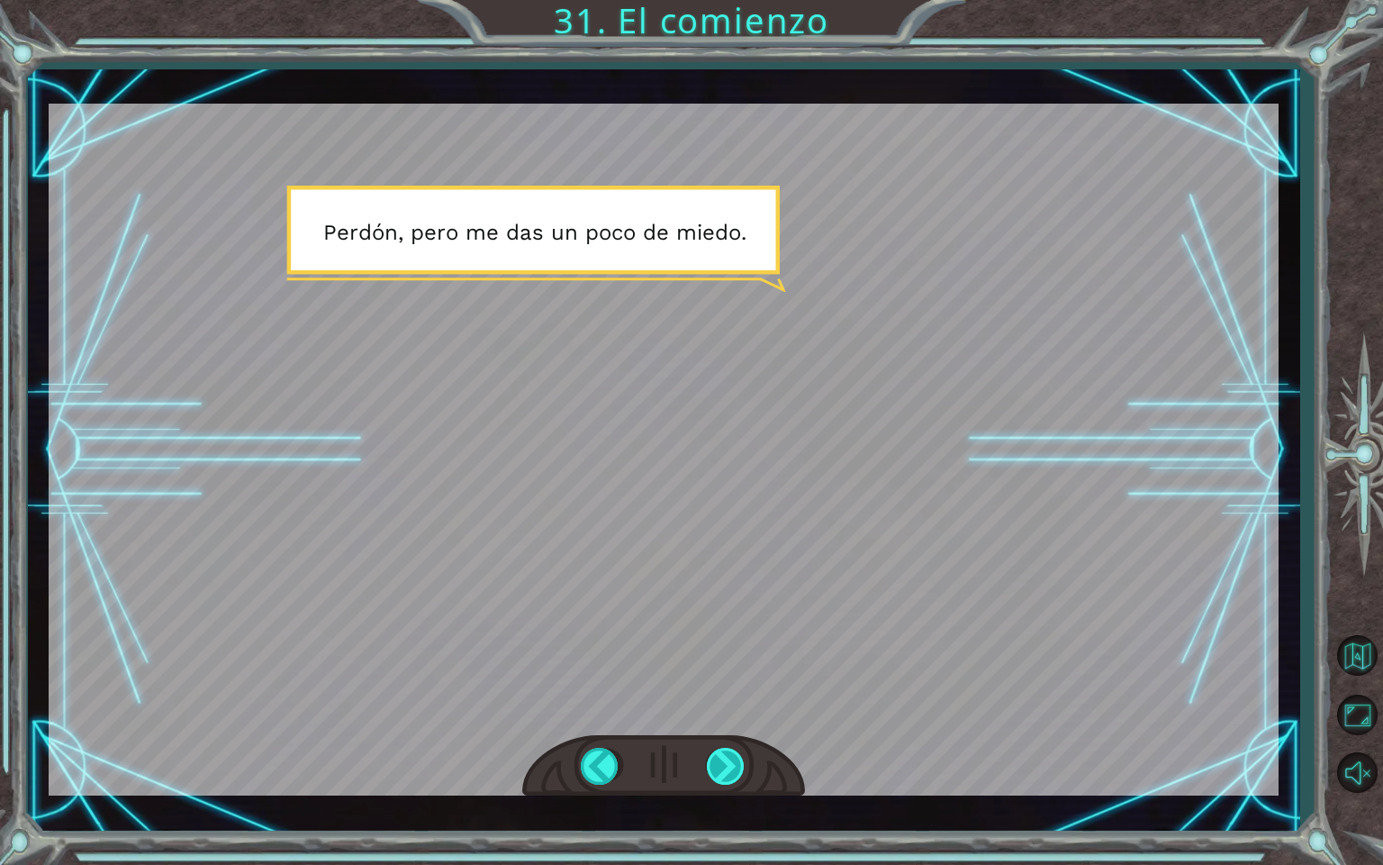
click at [716, 775] on div at bounding box center [727, 766] width 41 height 37
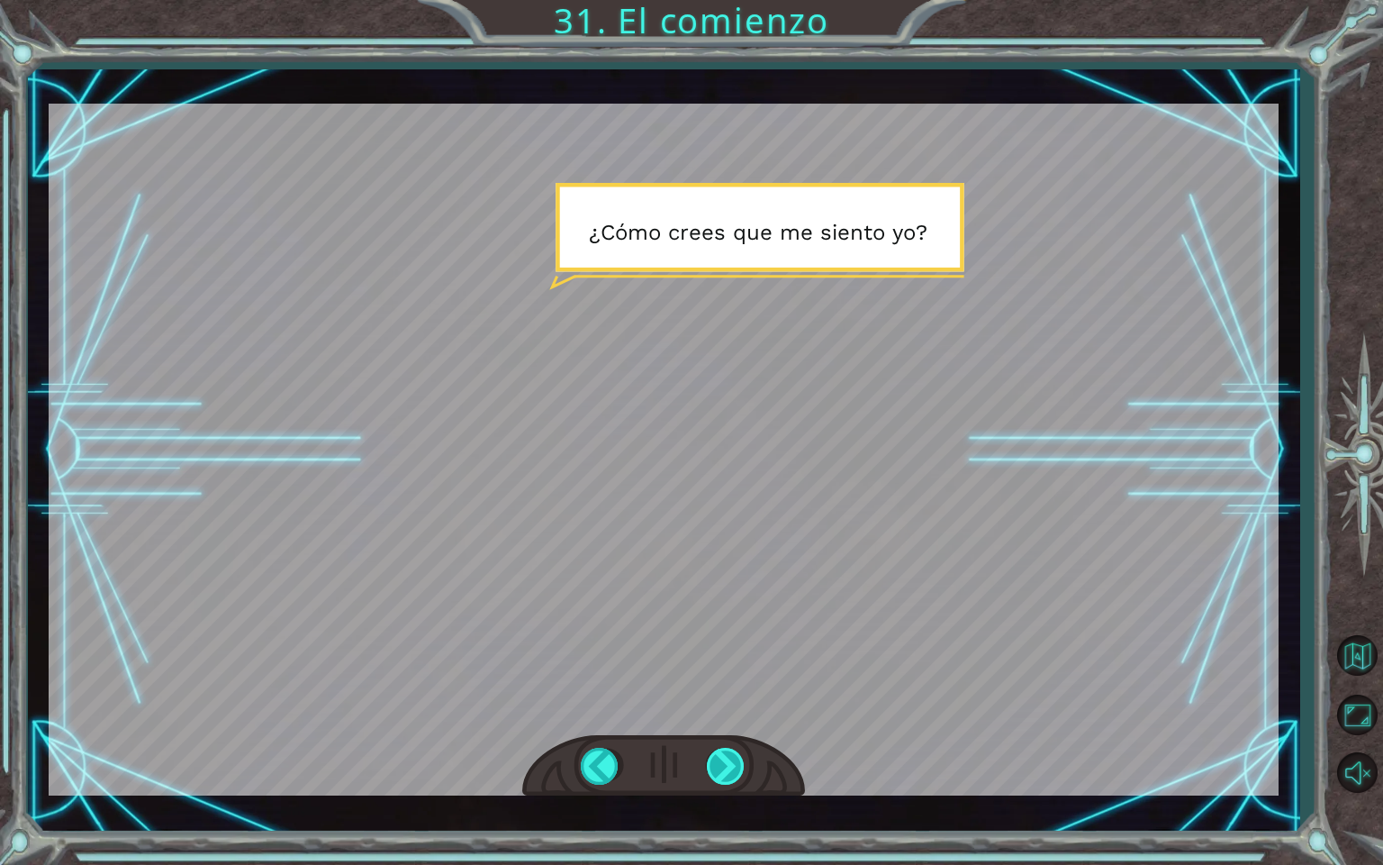
click at [716, 775] on div at bounding box center [727, 766] width 41 height 37
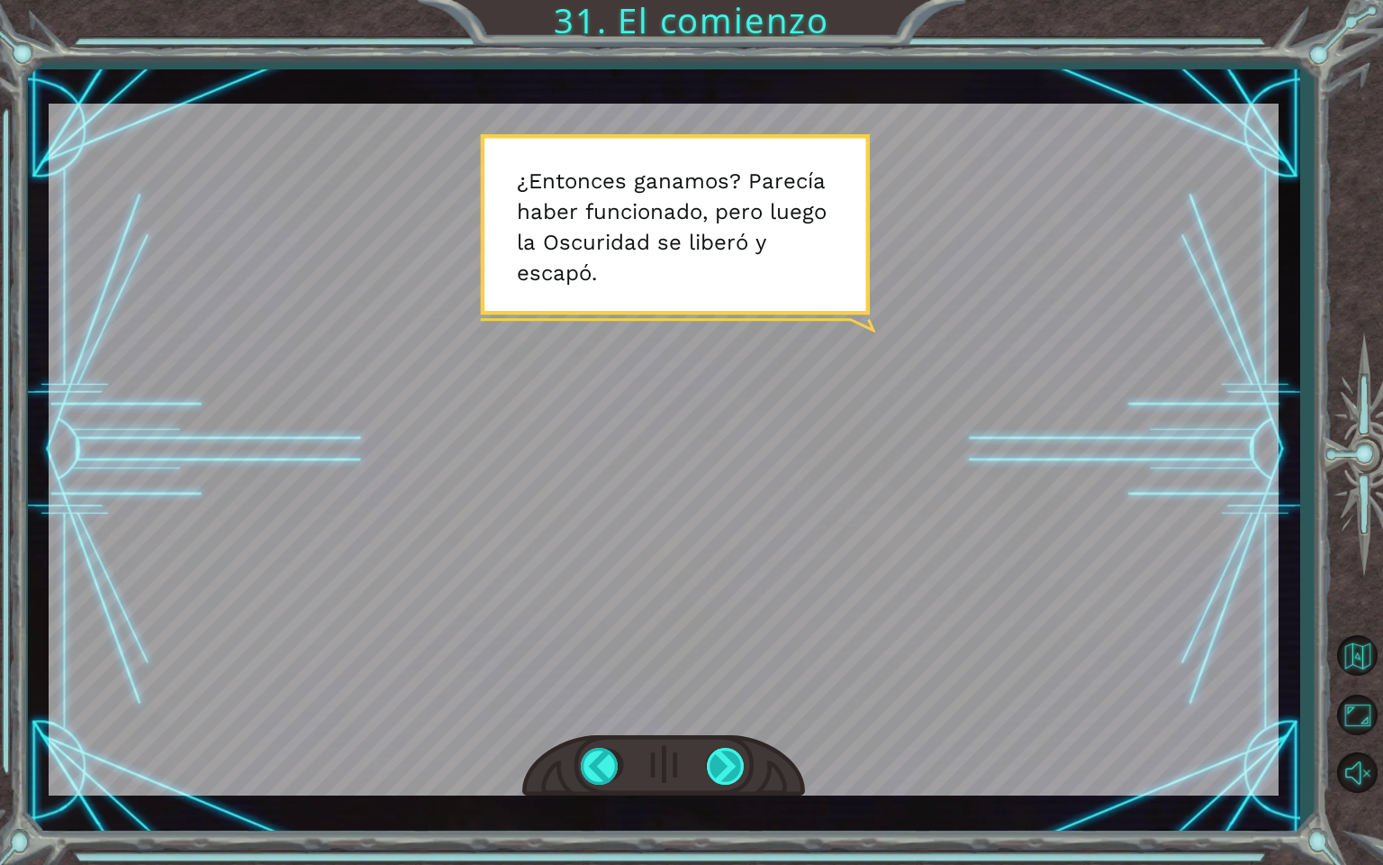
click at [716, 775] on div at bounding box center [727, 766] width 41 height 37
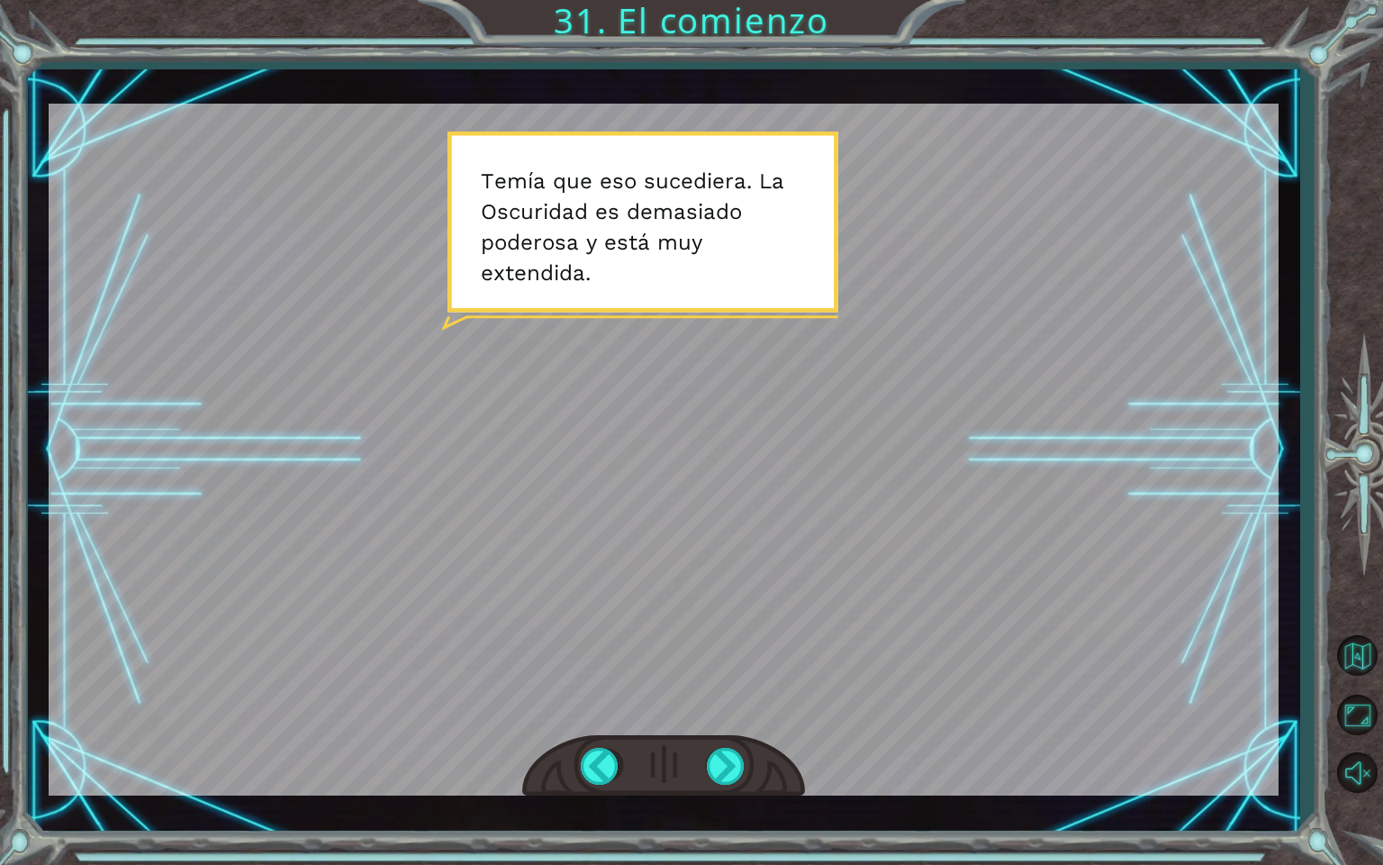
click at [729, 788] on div at bounding box center [663, 766] width 283 height 62
click at [729, 782] on div at bounding box center [727, 766] width 41 height 37
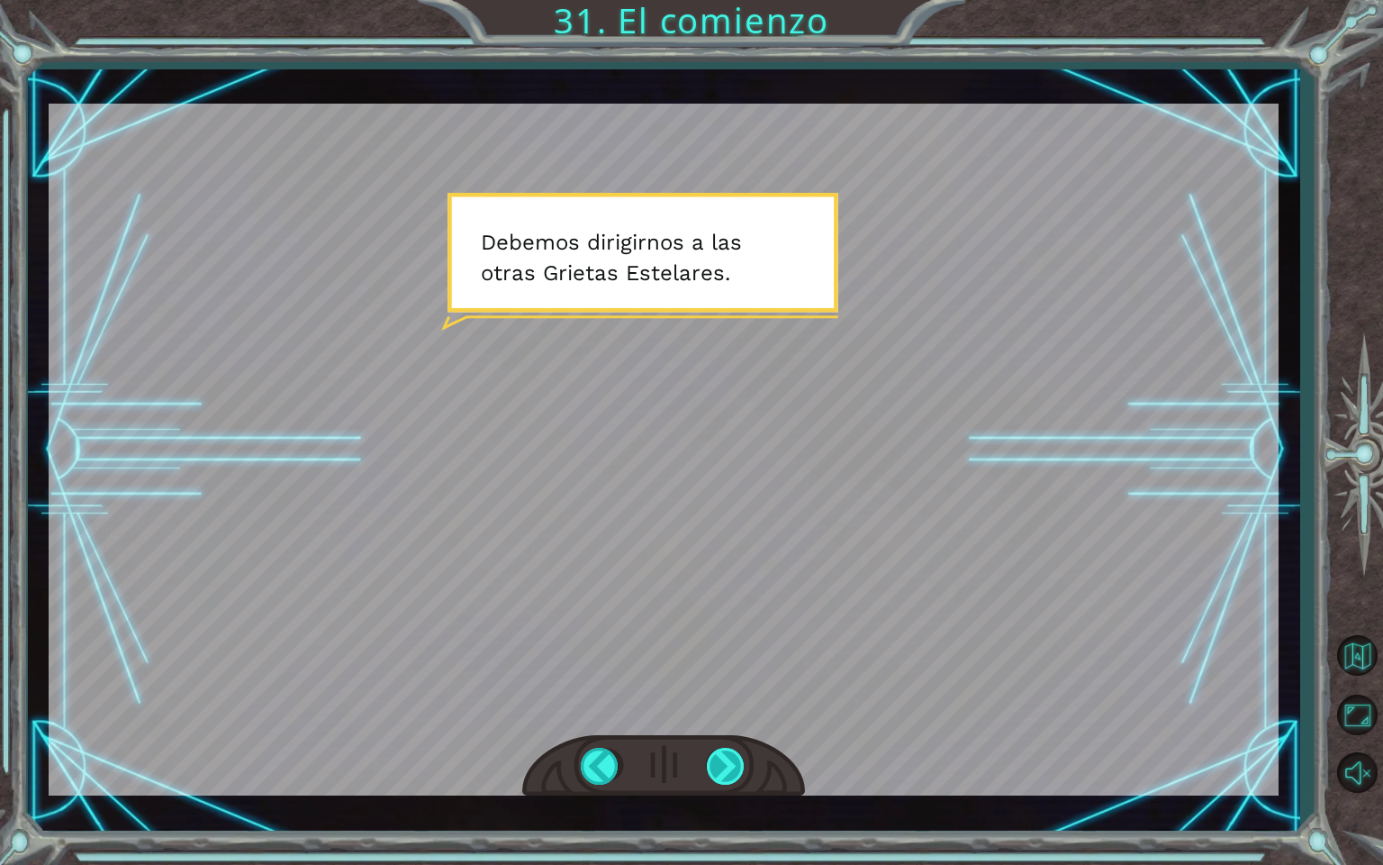
click at [729, 782] on div at bounding box center [727, 766] width 41 height 37
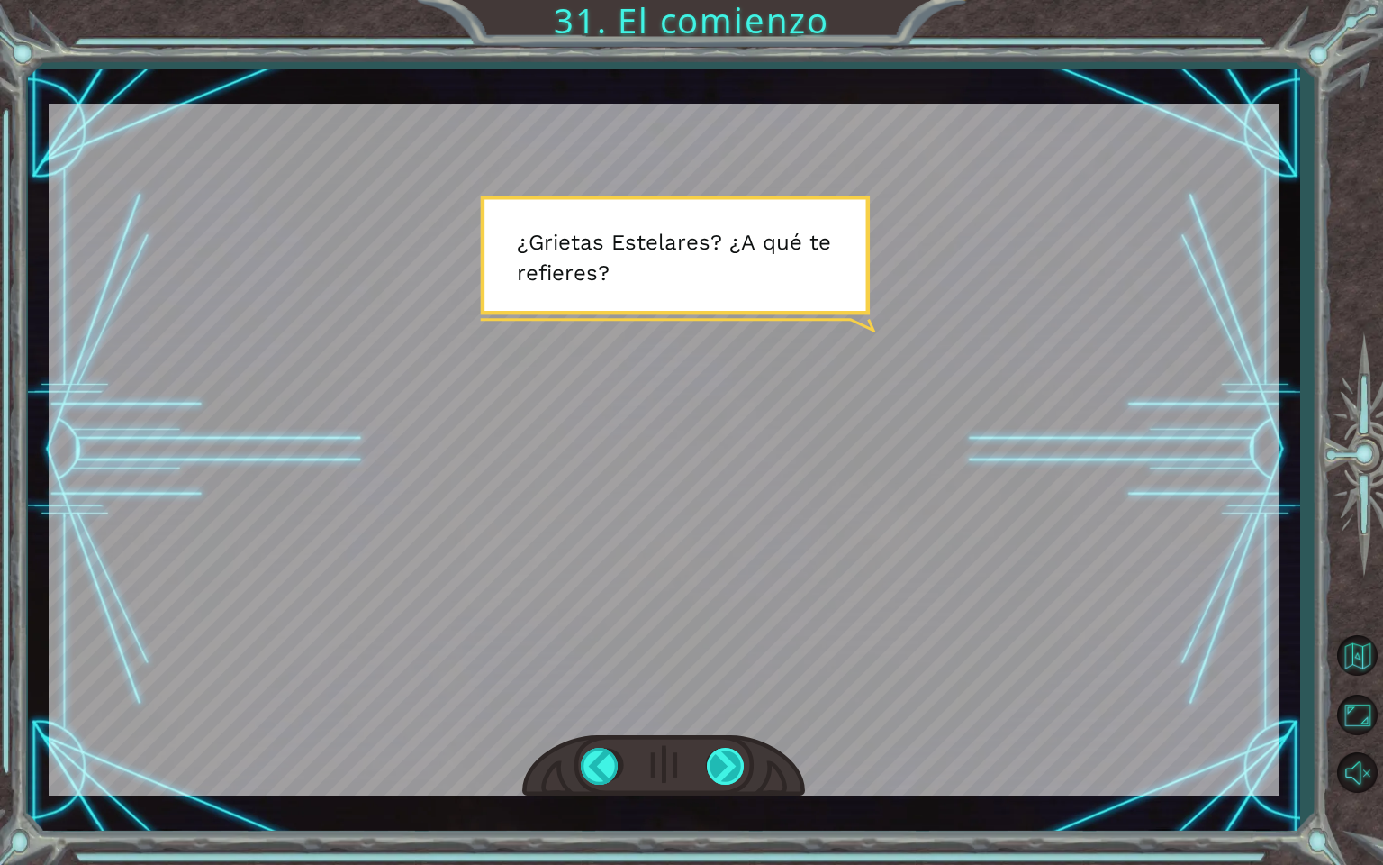
click at [729, 782] on div at bounding box center [727, 766] width 41 height 37
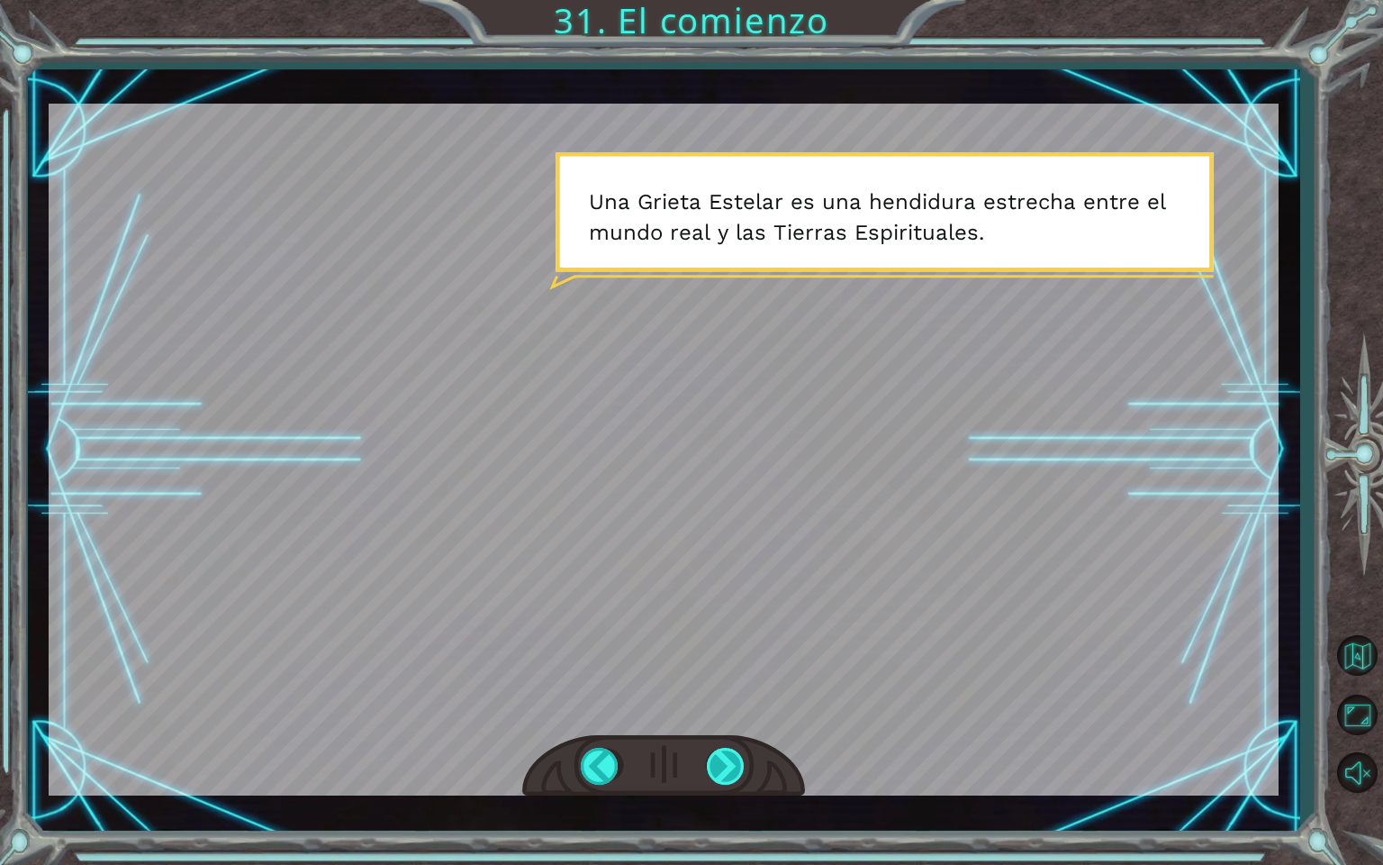
click at [729, 782] on div at bounding box center [727, 766] width 41 height 37
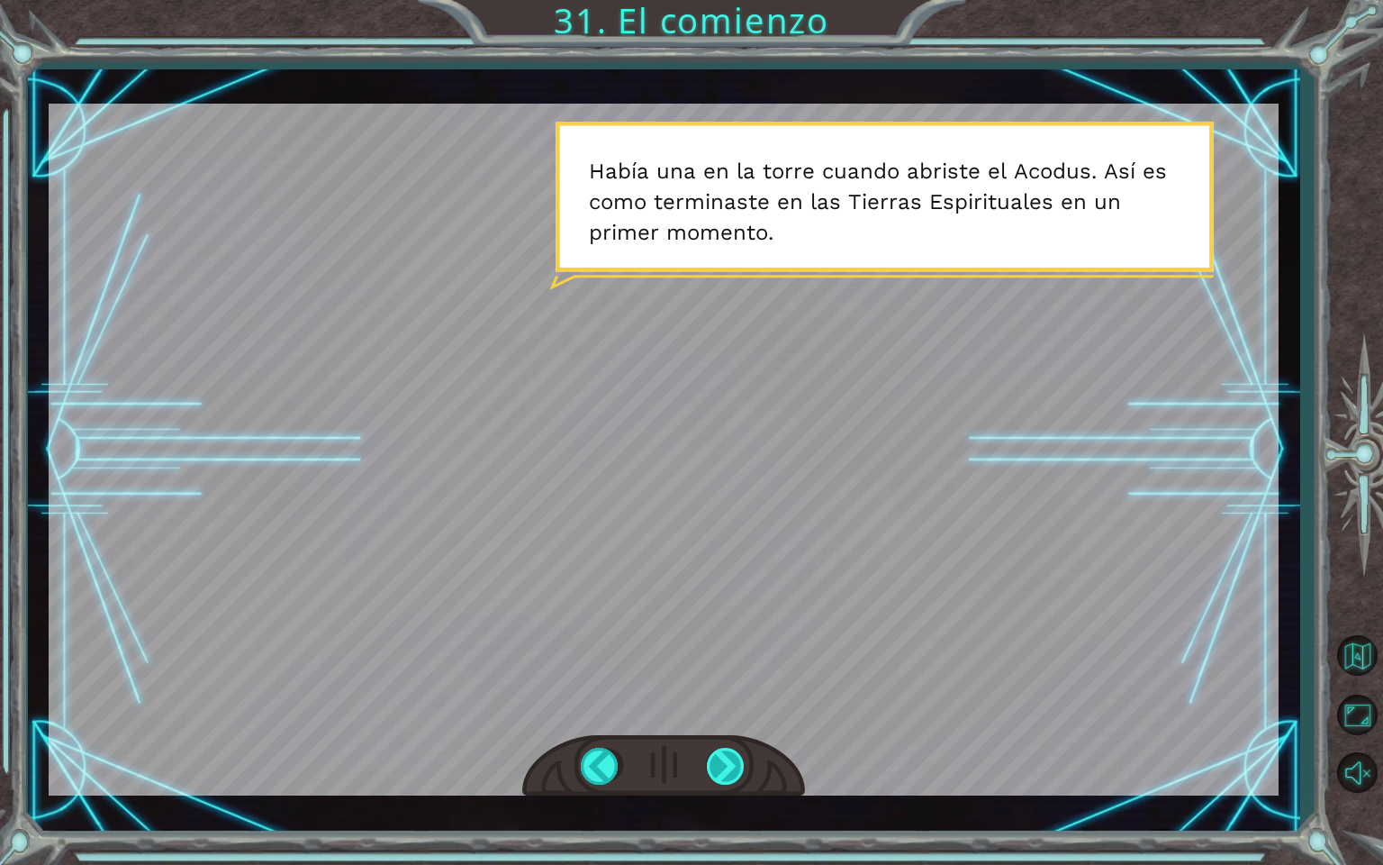
click at [729, 782] on div at bounding box center [727, 766] width 41 height 37
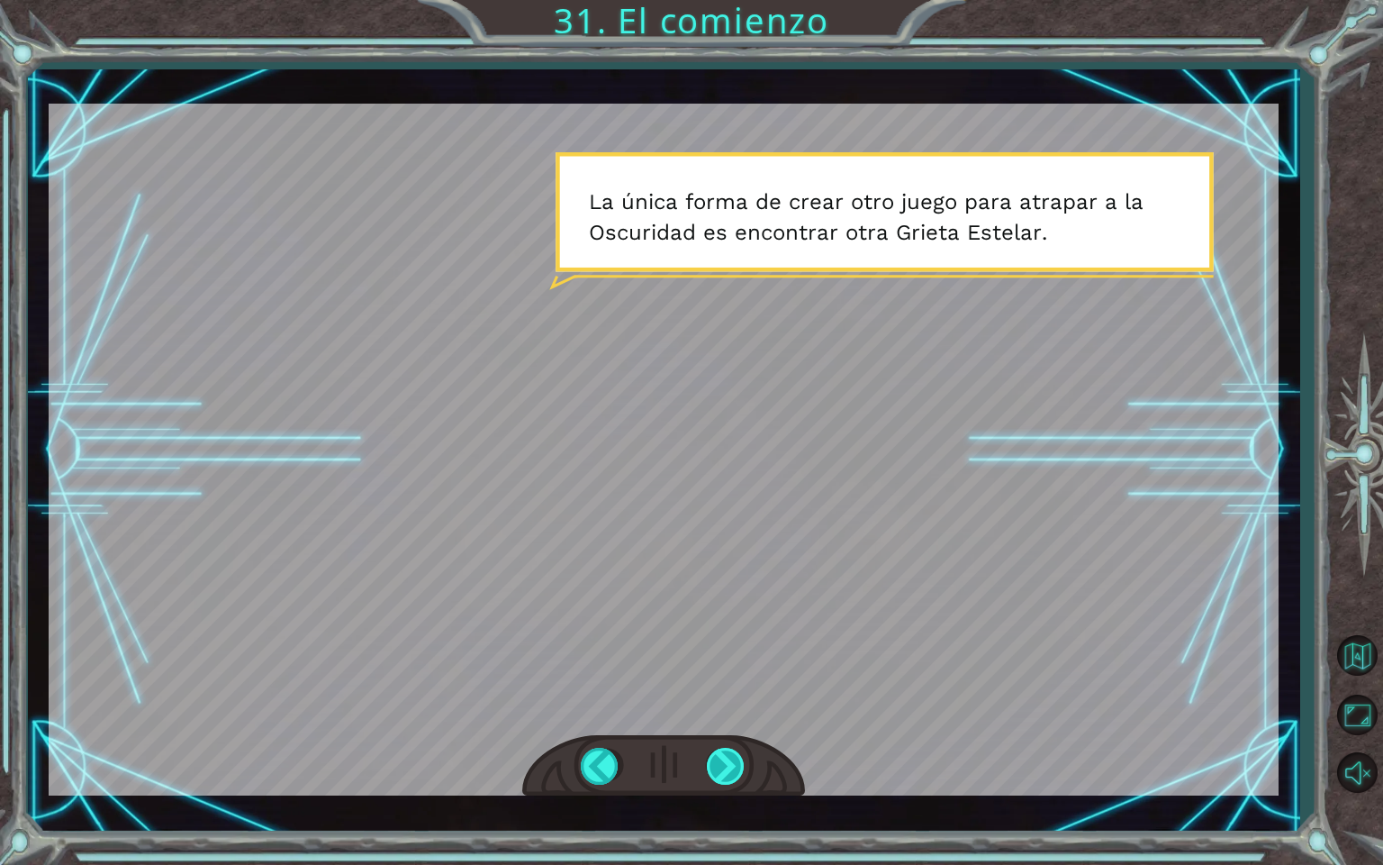
click at [729, 782] on div at bounding box center [727, 766] width 41 height 37
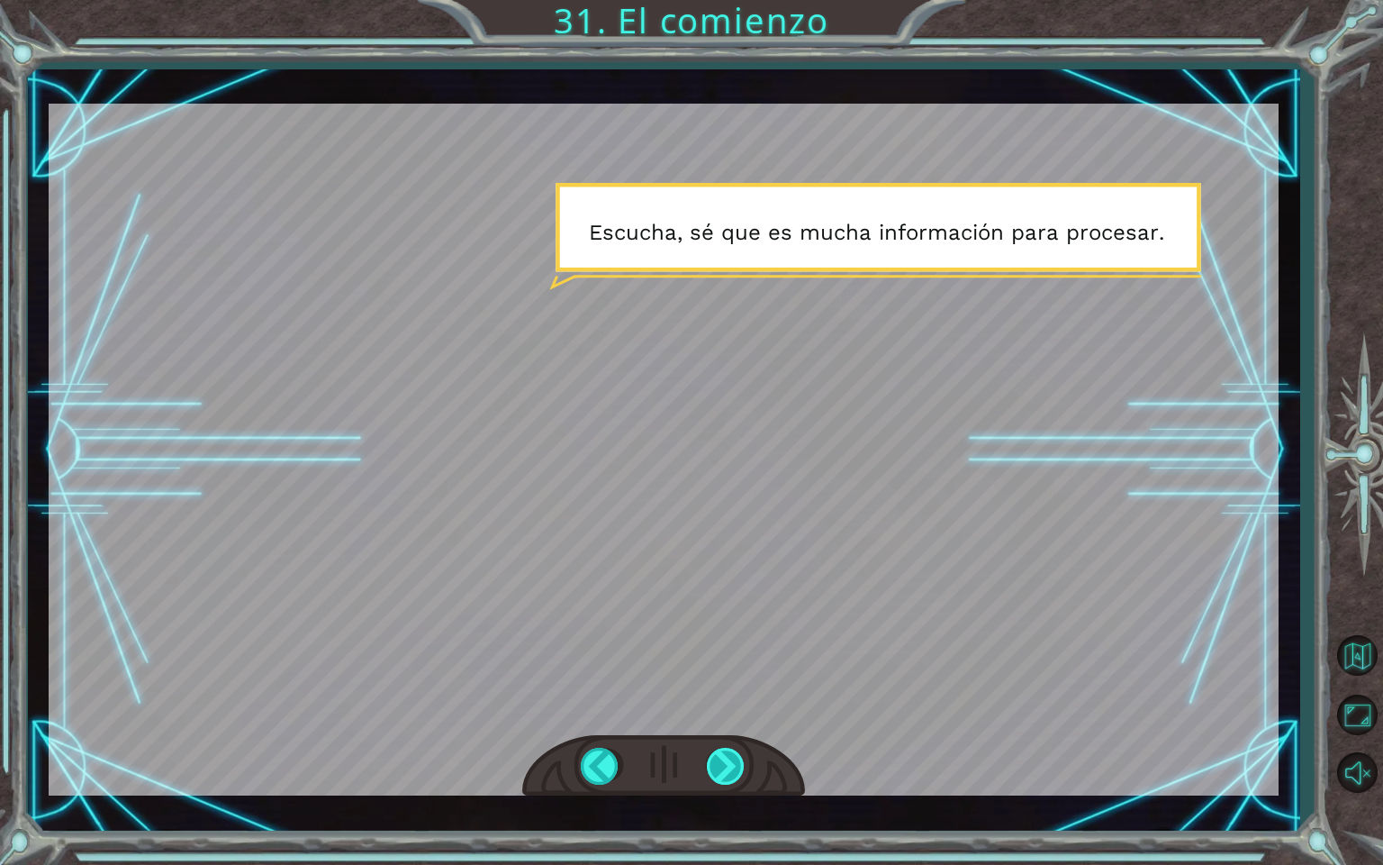
click at [729, 782] on div at bounding box center [727, 766] width 41 height 37
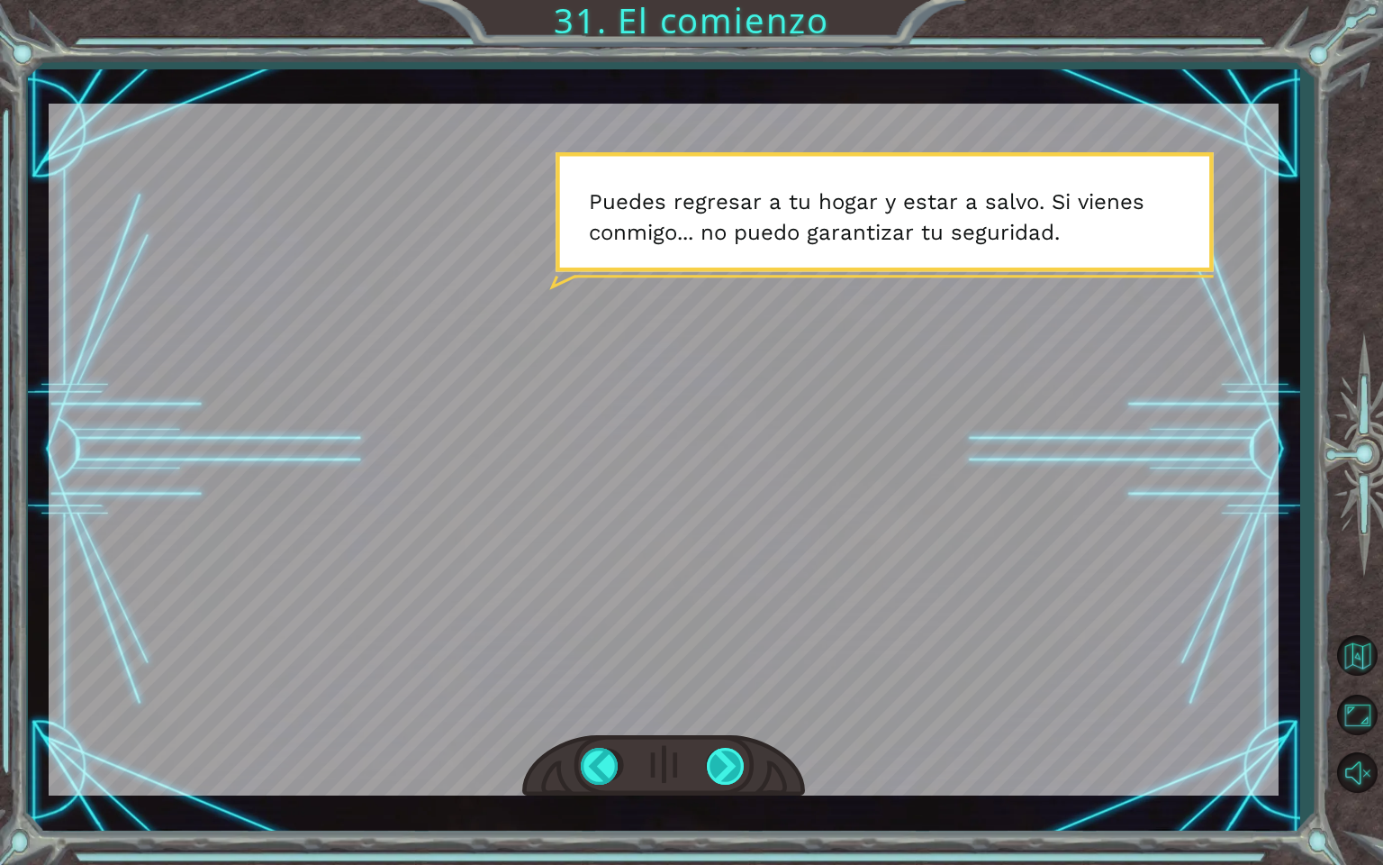
click at [729, 782] on div at bounding box center [727, 766] width 41 height 37
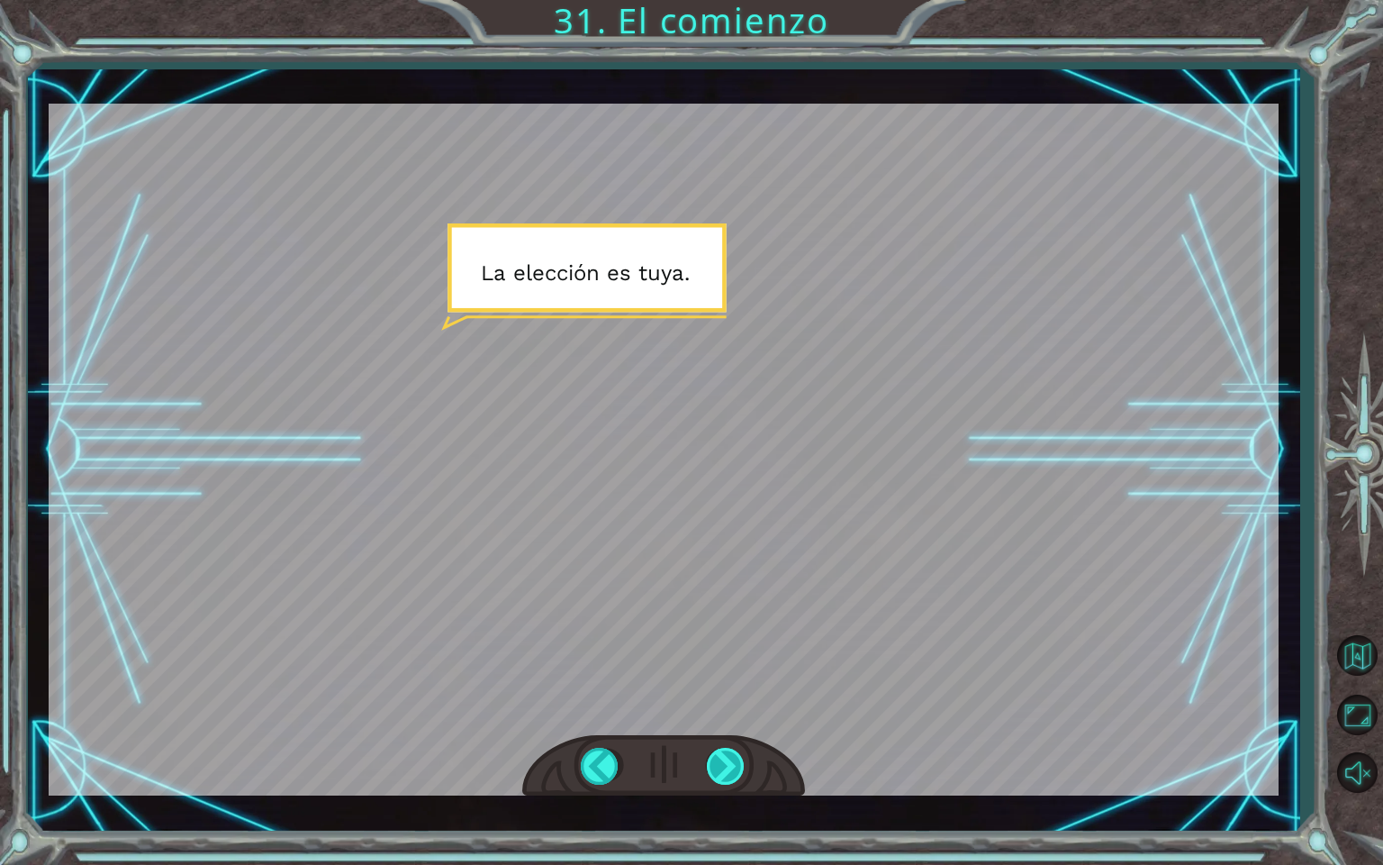
click at [729, 782] on div at bounding box center [727, 766] width 41 height 37
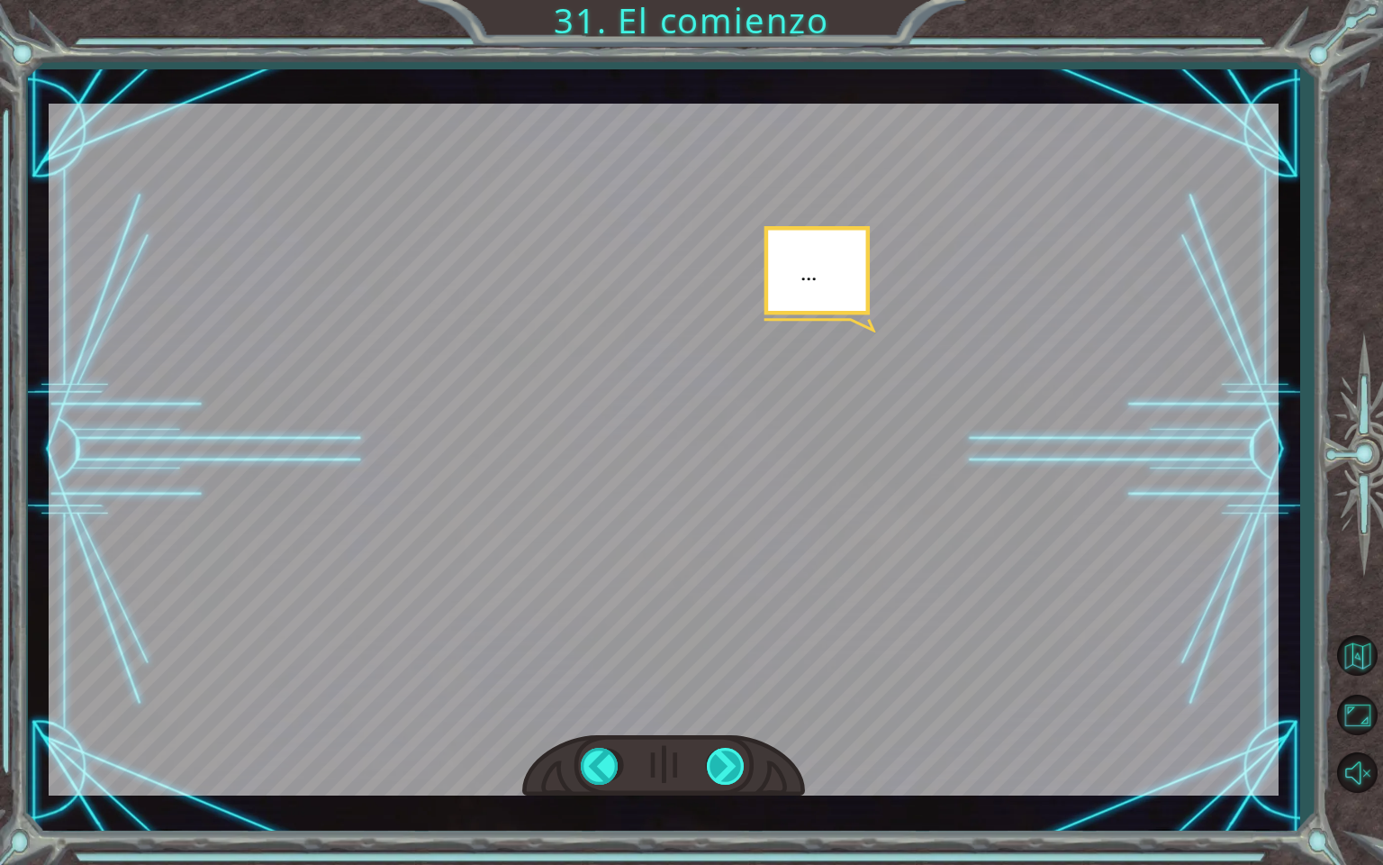
click at [729, 782] on div at bounding box center [727, 766] width 41 height 37
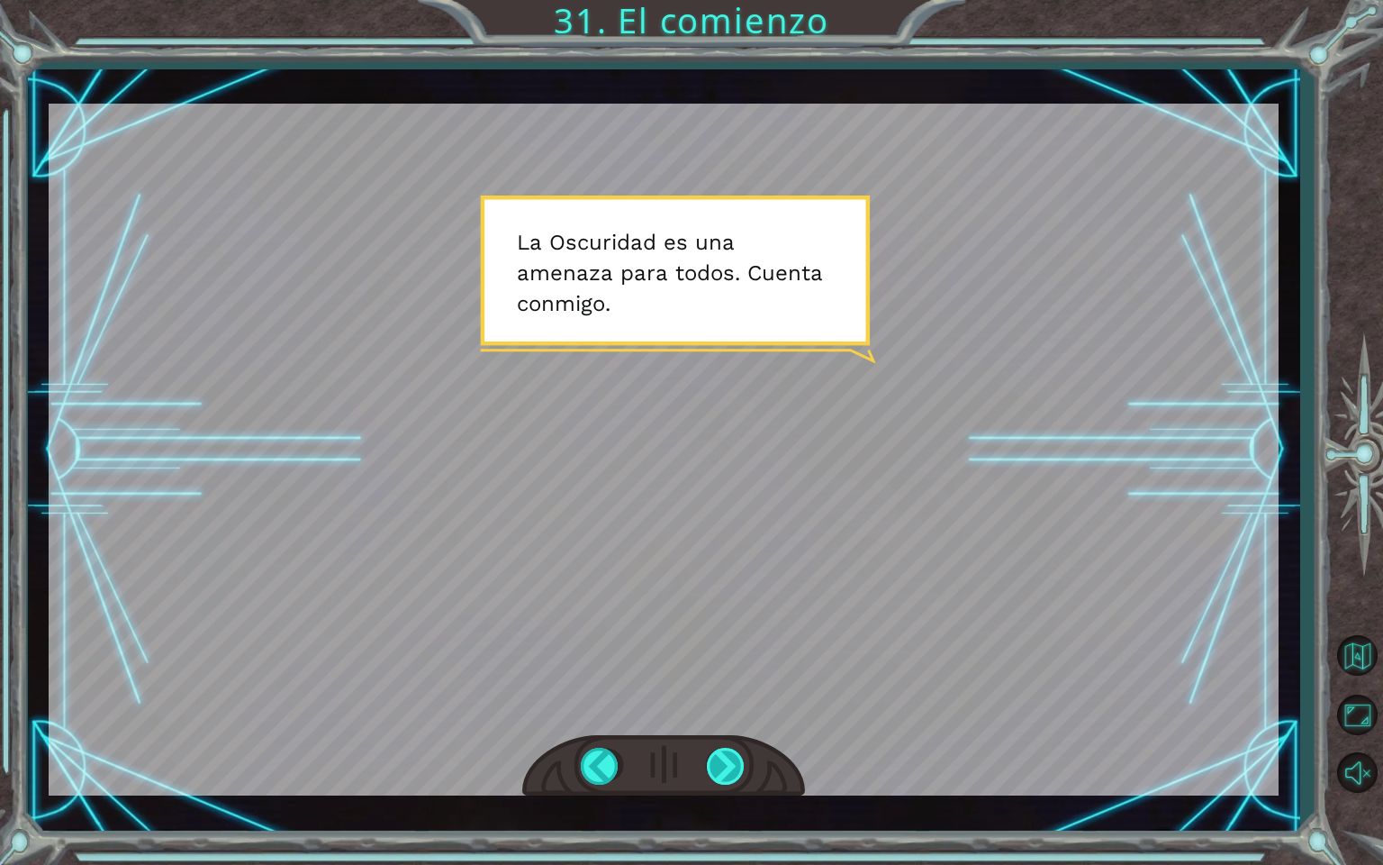
click at [729, 782] on div at bounding box center [727, 766] width 41 height 37
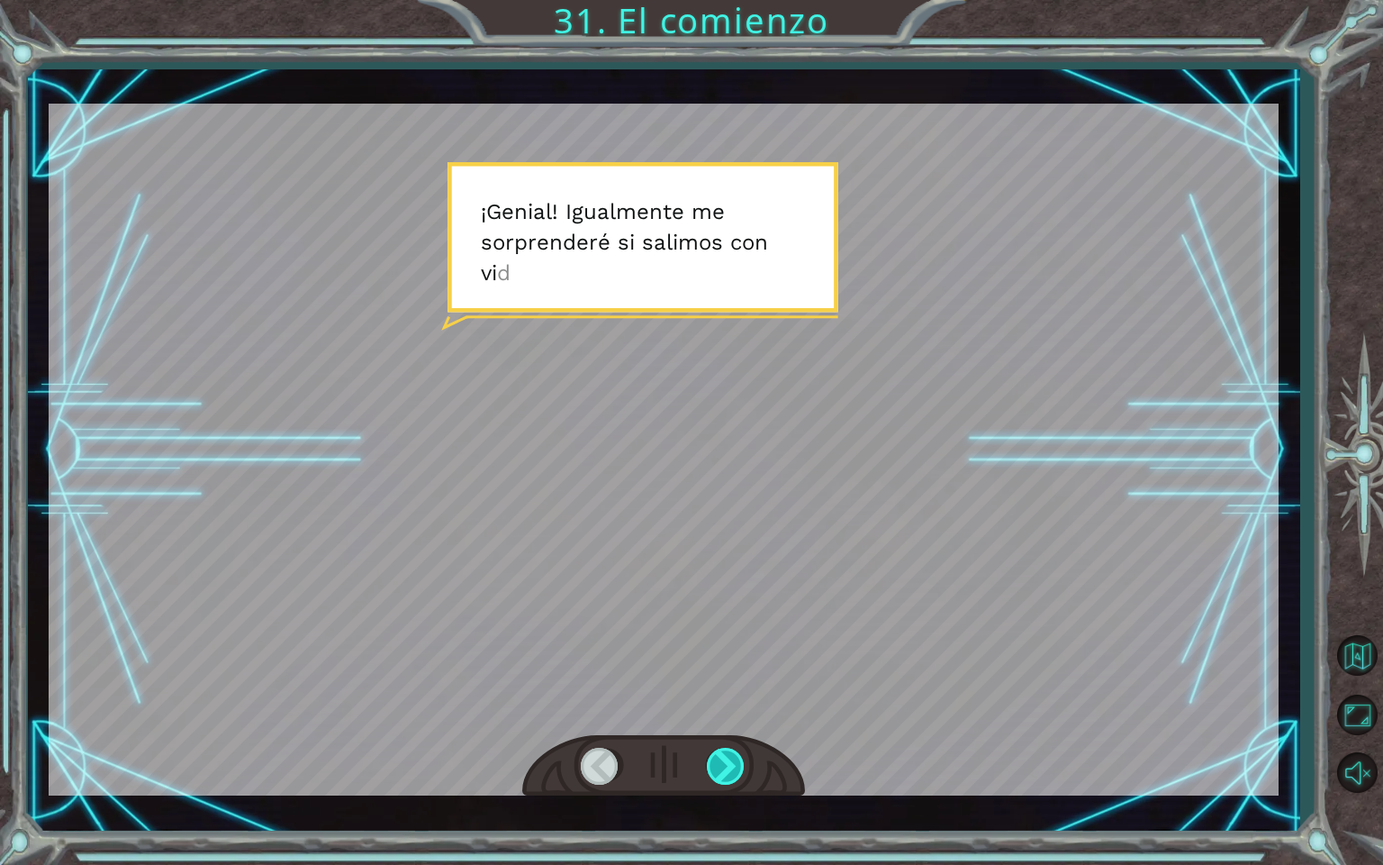
click at [729, 782] on div at bounding box center [727, 766] width 41 height 37
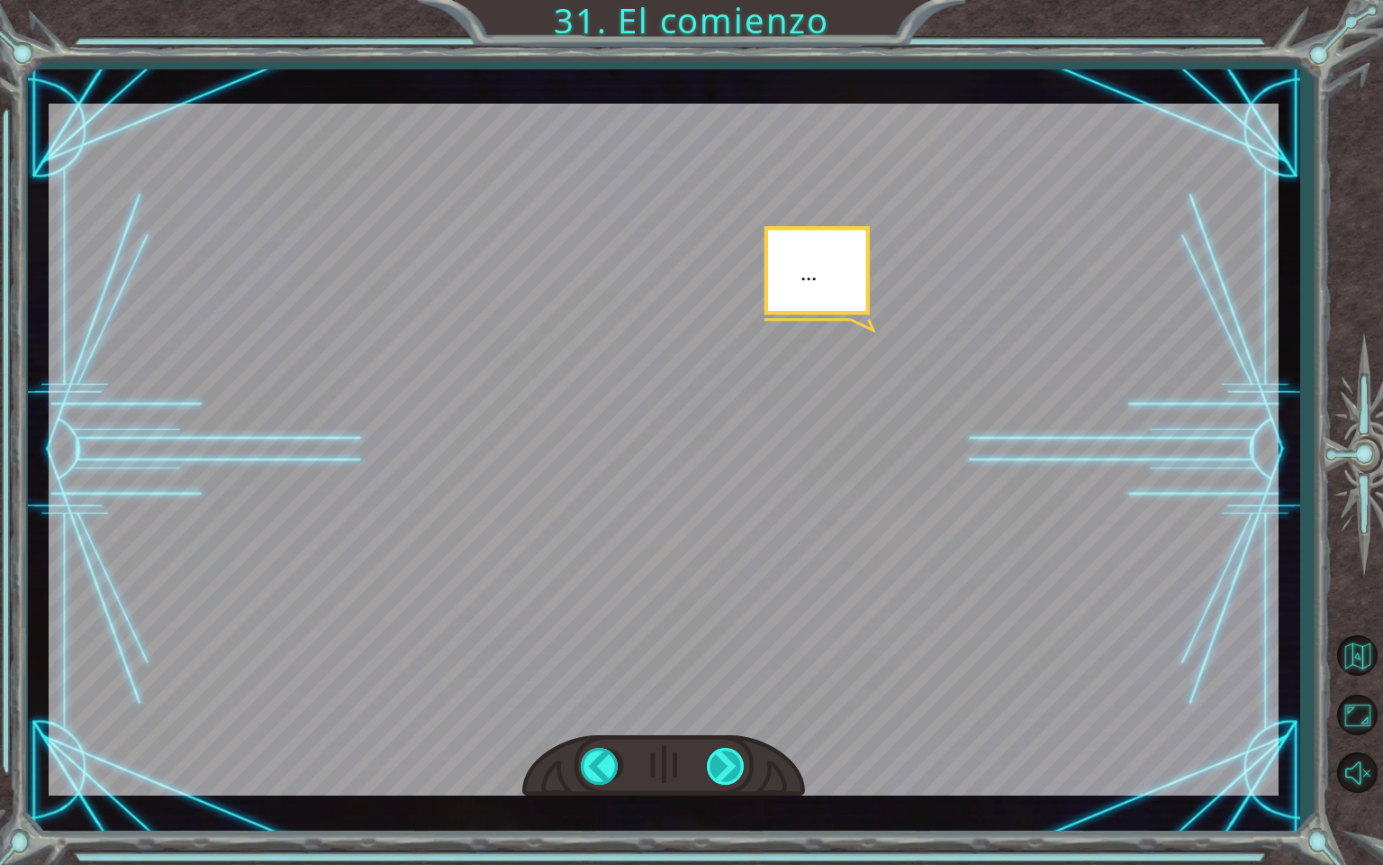
click at [729, 782] on div at bounding box center [727, 766] width 41 height 37
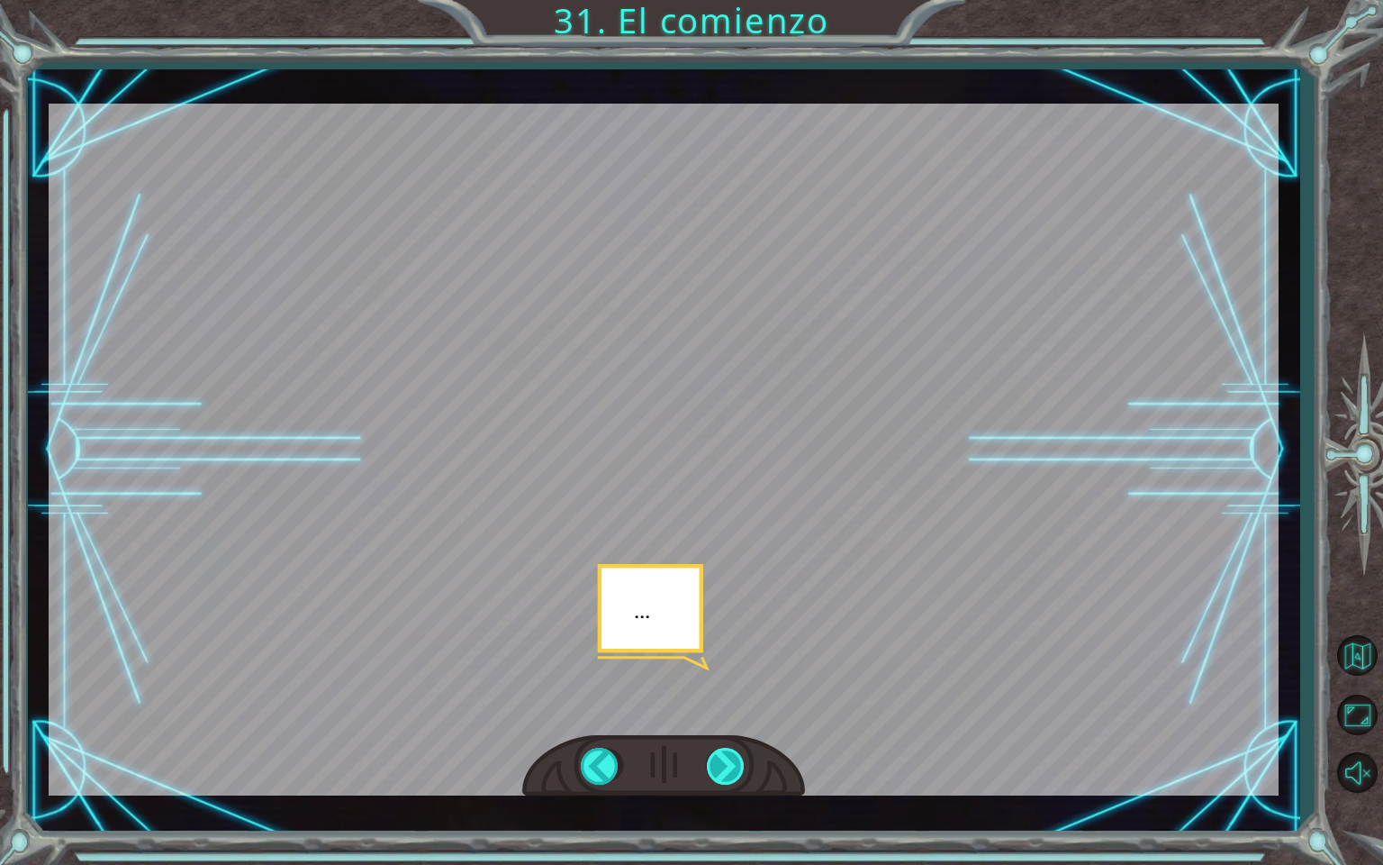
click at [729, 782] on div at bounding box center [727, 766] width 41 height 37
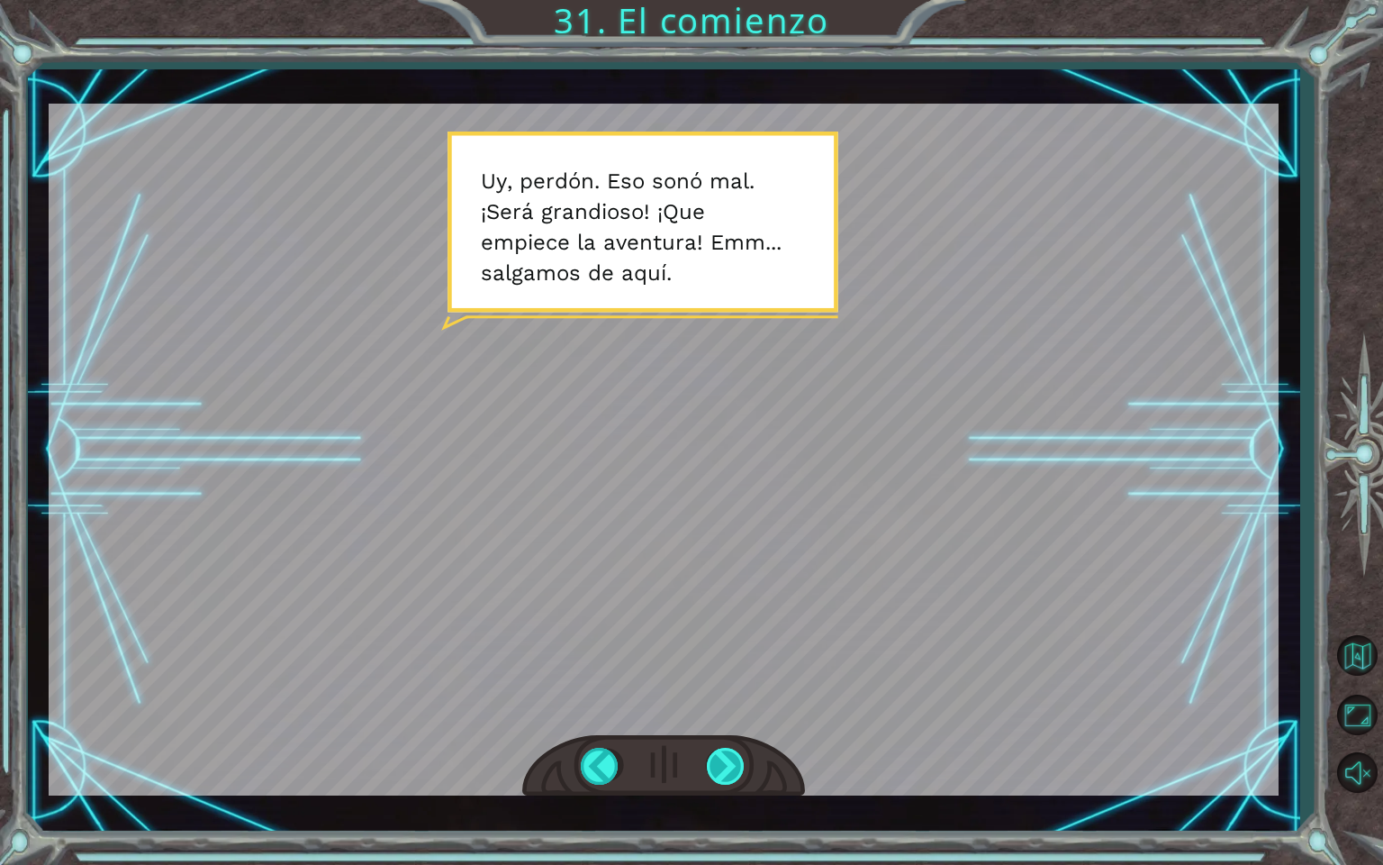
click at [728, 775] on div at bounding box center [727, 766] width 41 height 37
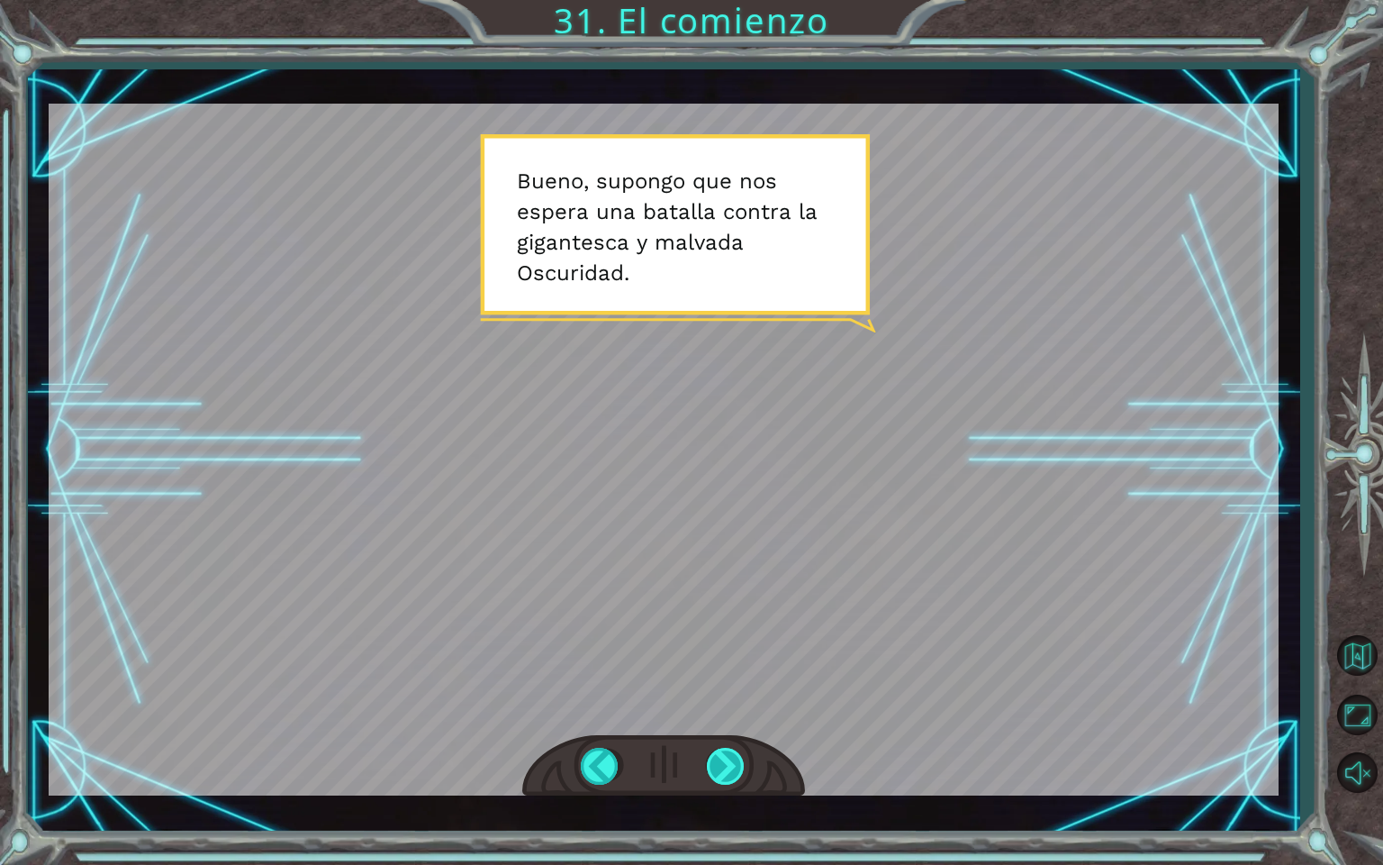
click at [728, 775] on div at bounding box center [727, 766] width 41 height 37
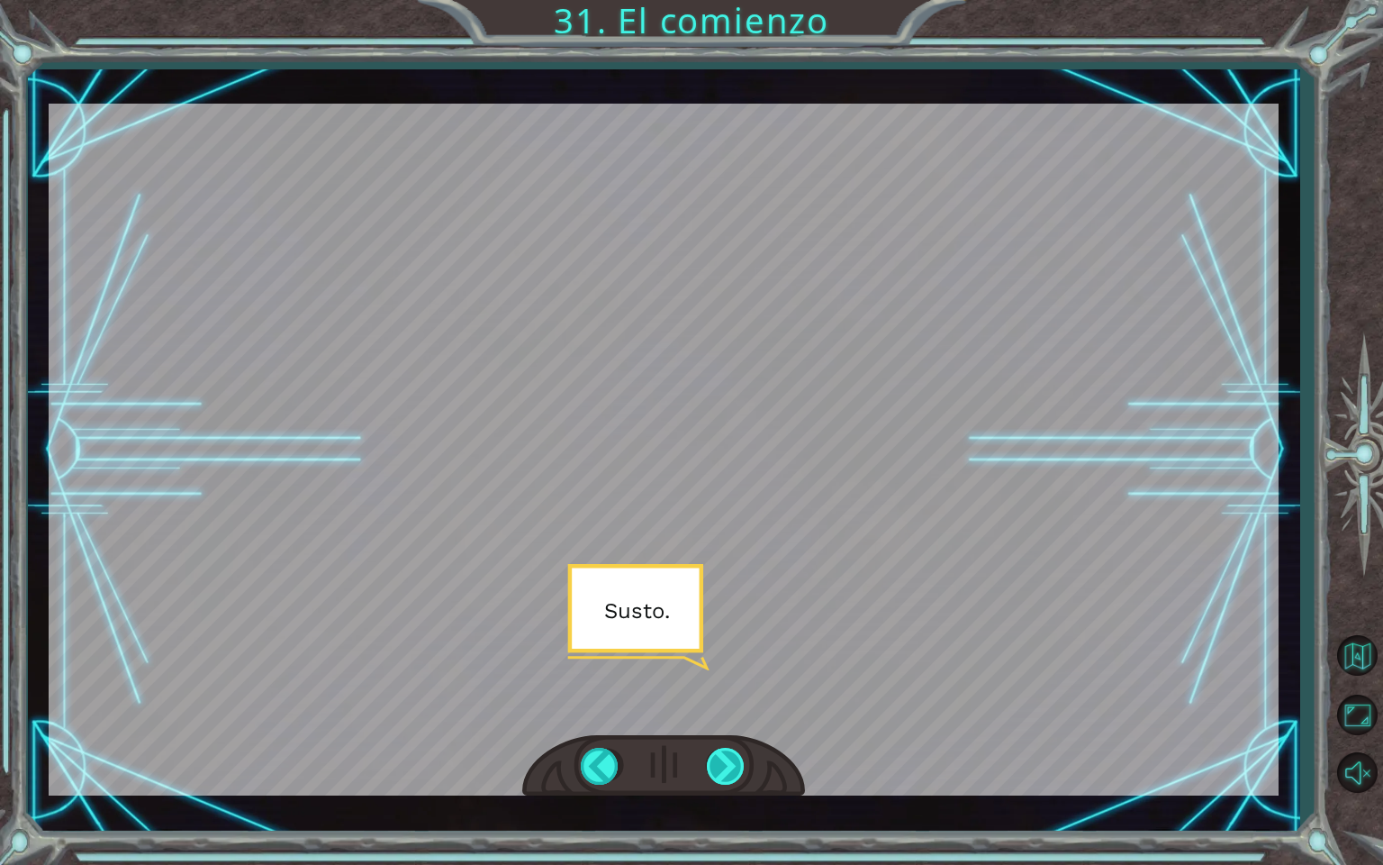
click at [728, 775] on div at bounding box center [727, 766] width 41 height 37
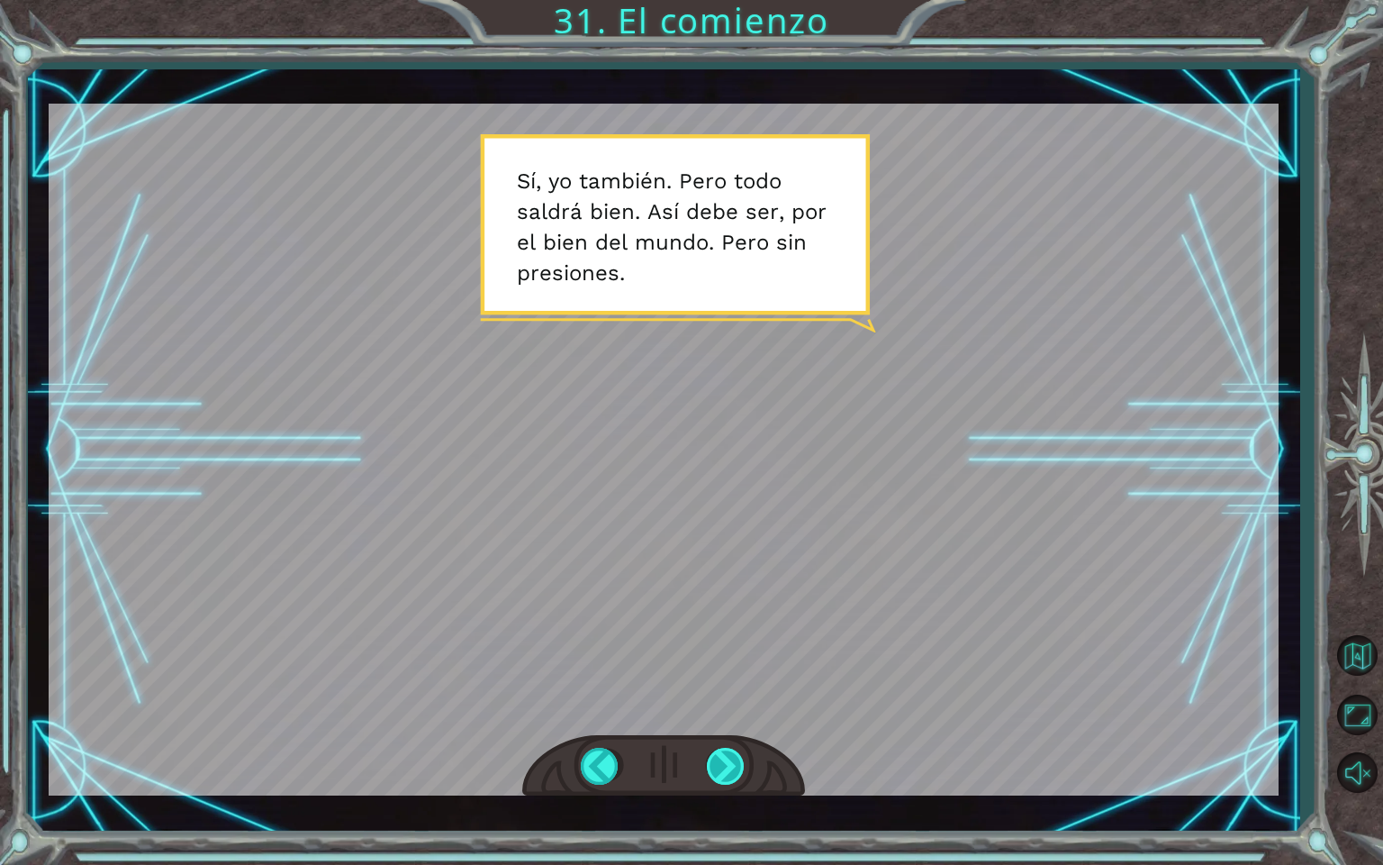
click at [735, 778] on div at bounding box center [727, 766] width 41 height 37
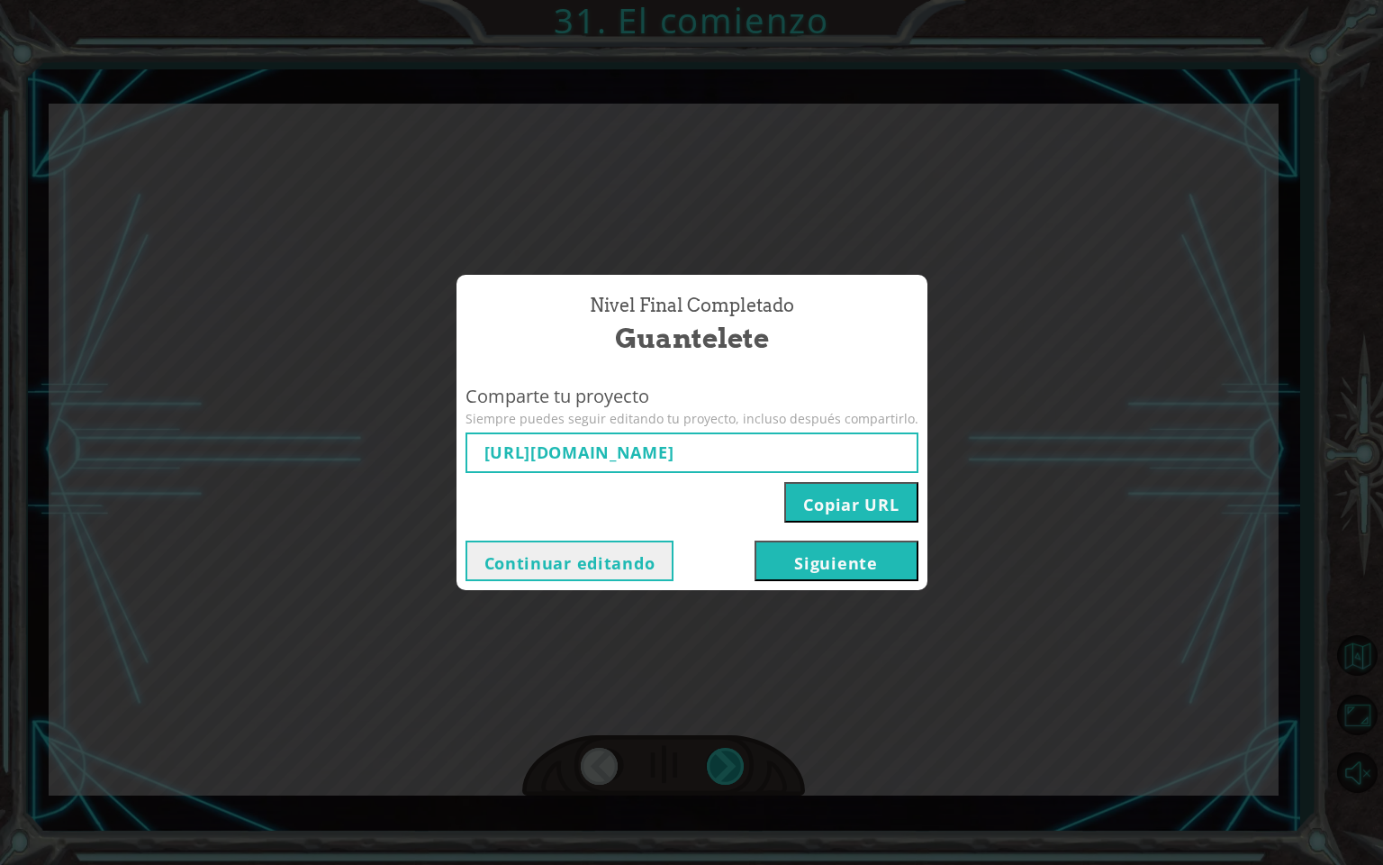
type input "[URL][DOMAIN_NAME]"
click at [827, 555] on button "Siguiente" at bounding box center [837, 560] width 164 height 41
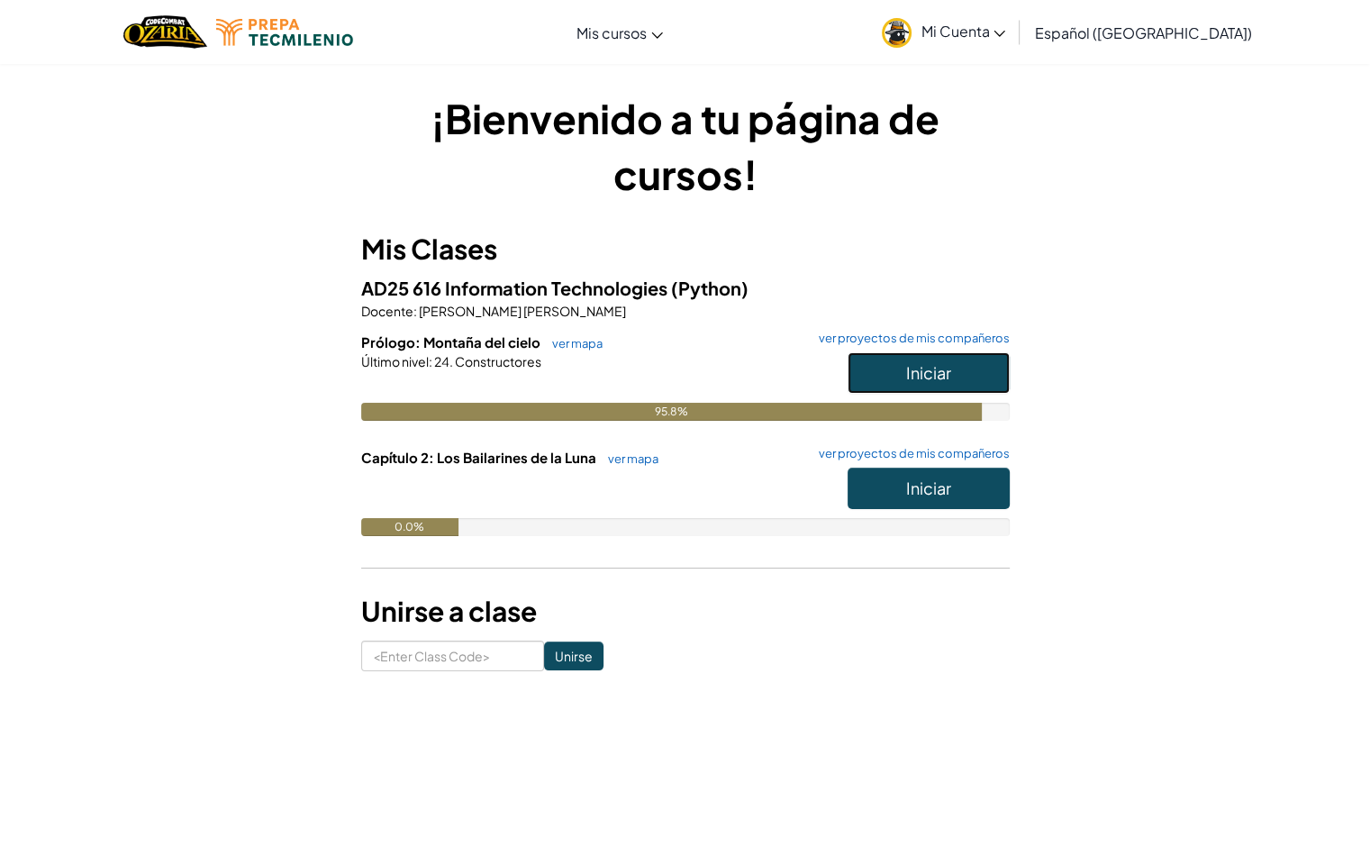
click at [963, 385] on button "Iniciar" at bounding box center [928, 372] width 162 height 41
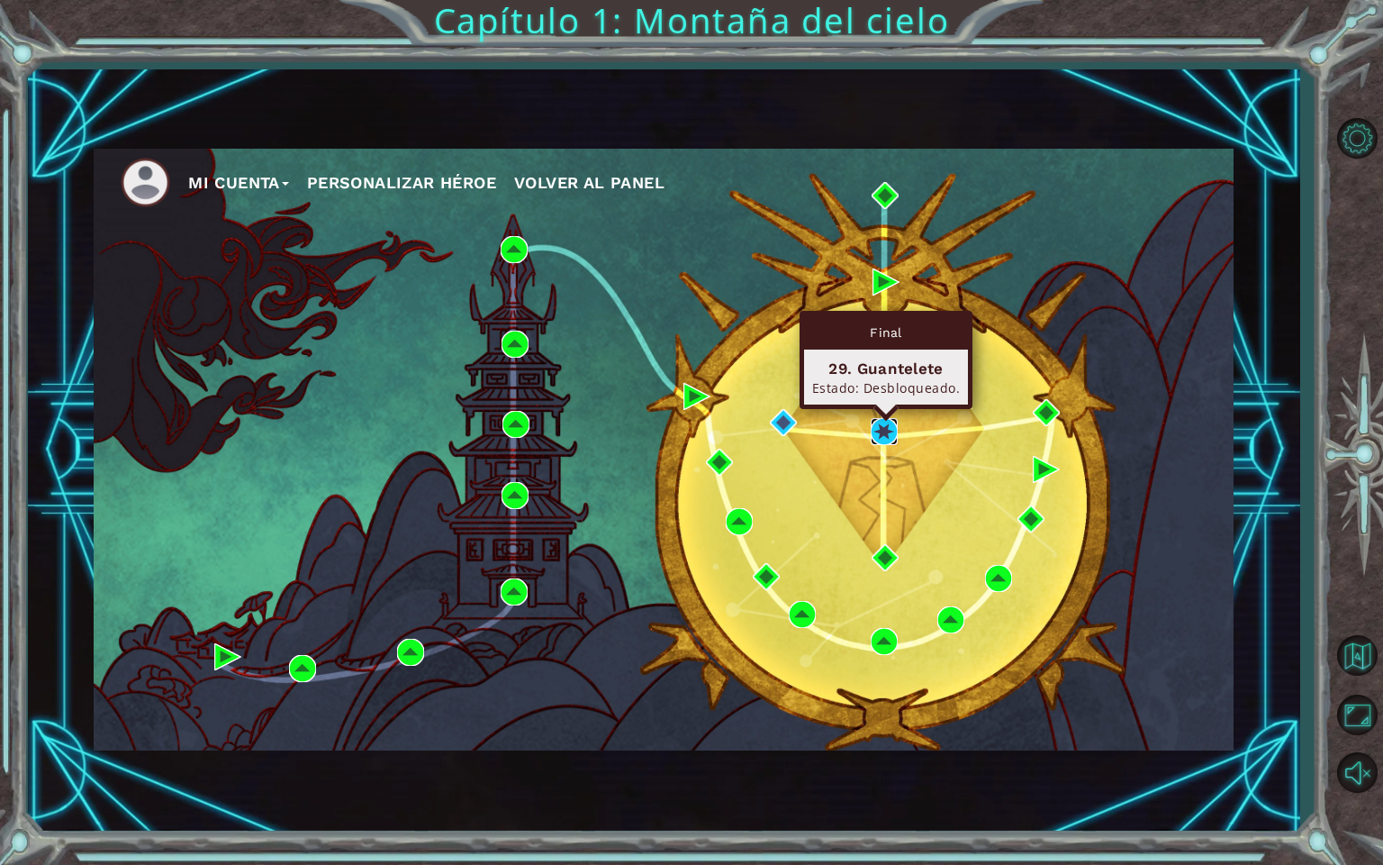
click at [888, 435] on img at bounding box center [884, 431] width 27 height 27
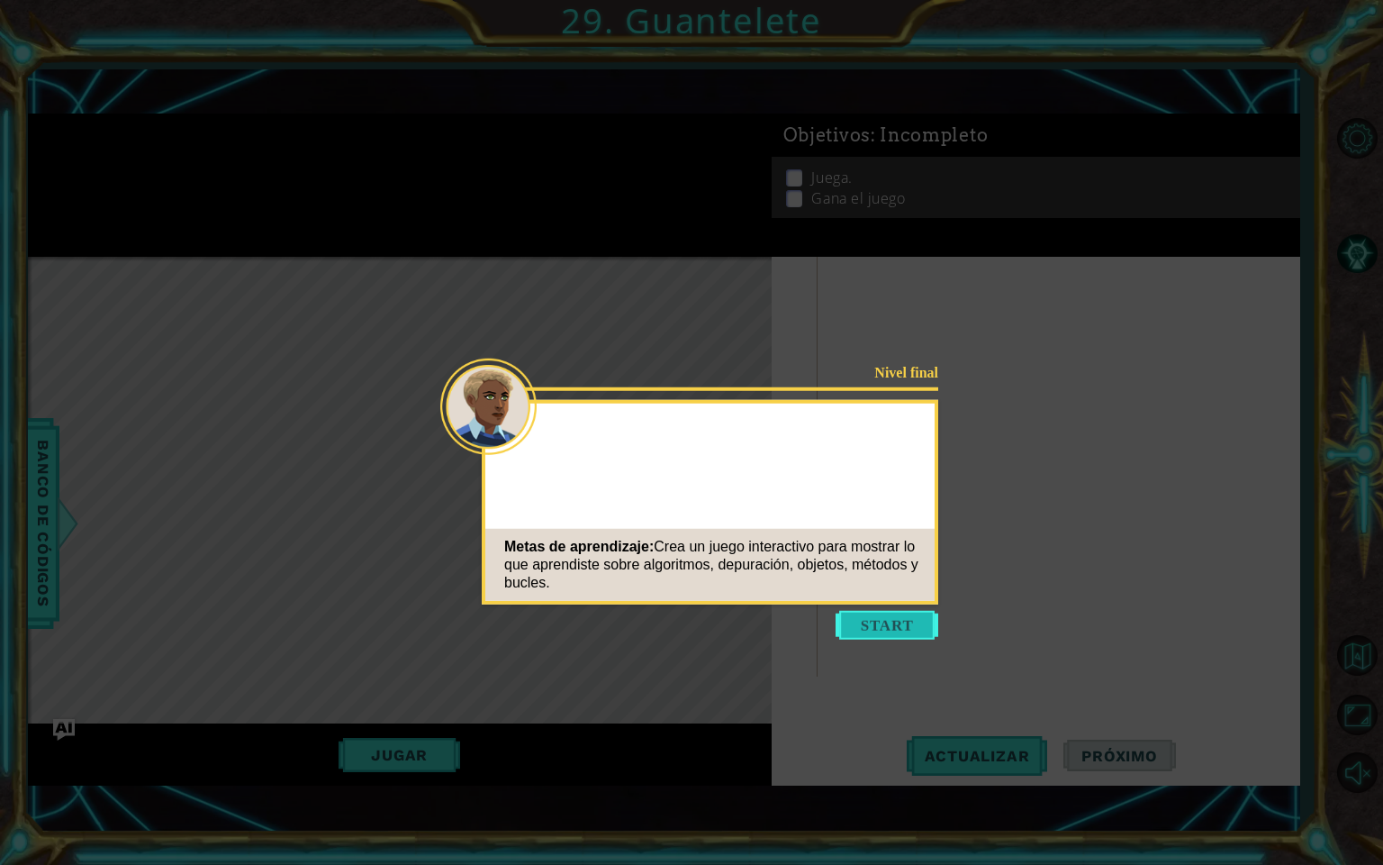
click at [873, 633] on button "Start" at bounding box center [887, 625] width 103 height 29
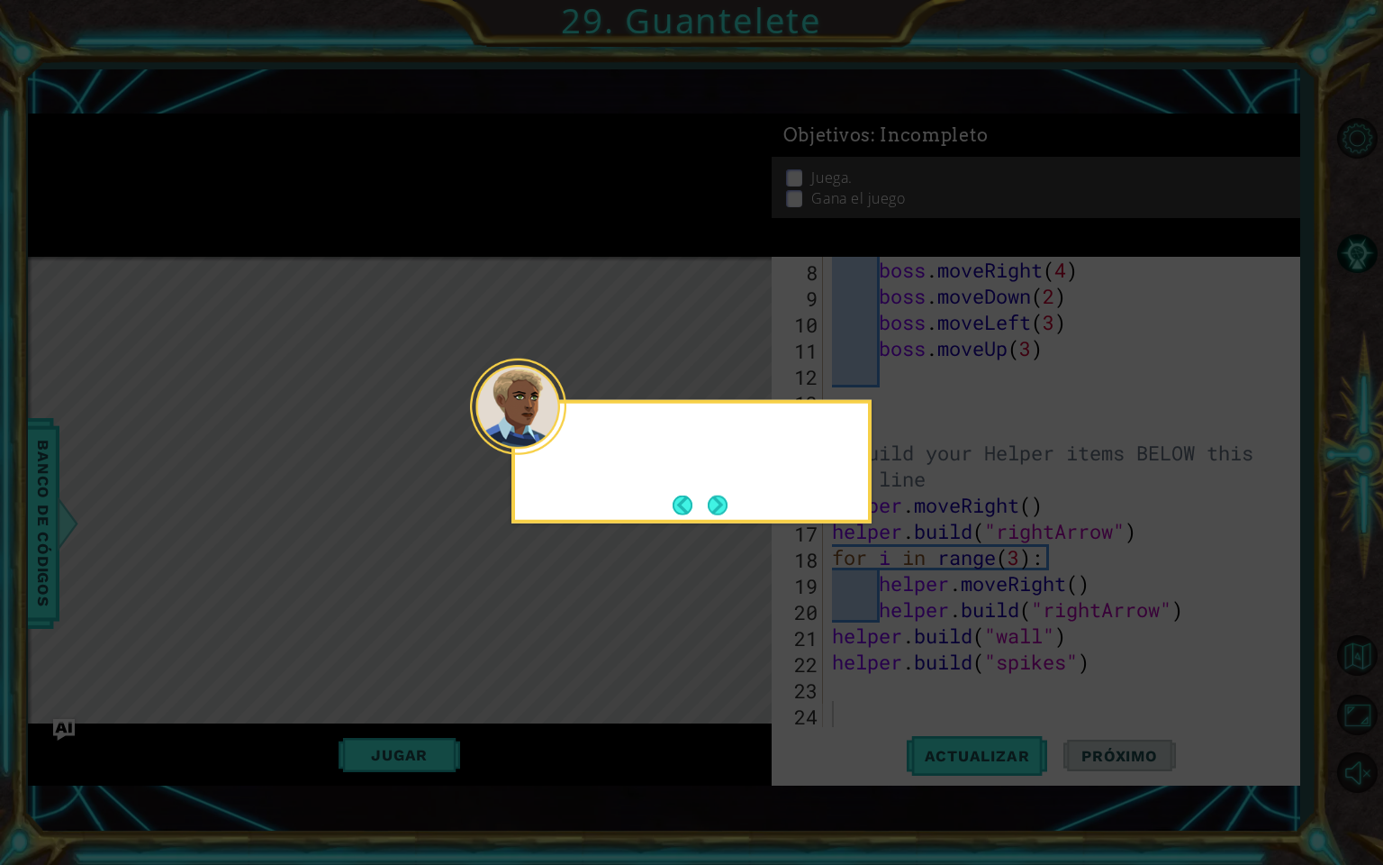
scroll to position [209, 0]
click at [730, 508] on button "Next" at bounding box center [718, 505] width 24 height 24
click at [708, 494] on button "Next" at bounding box center [718, 504] width 20 height 20
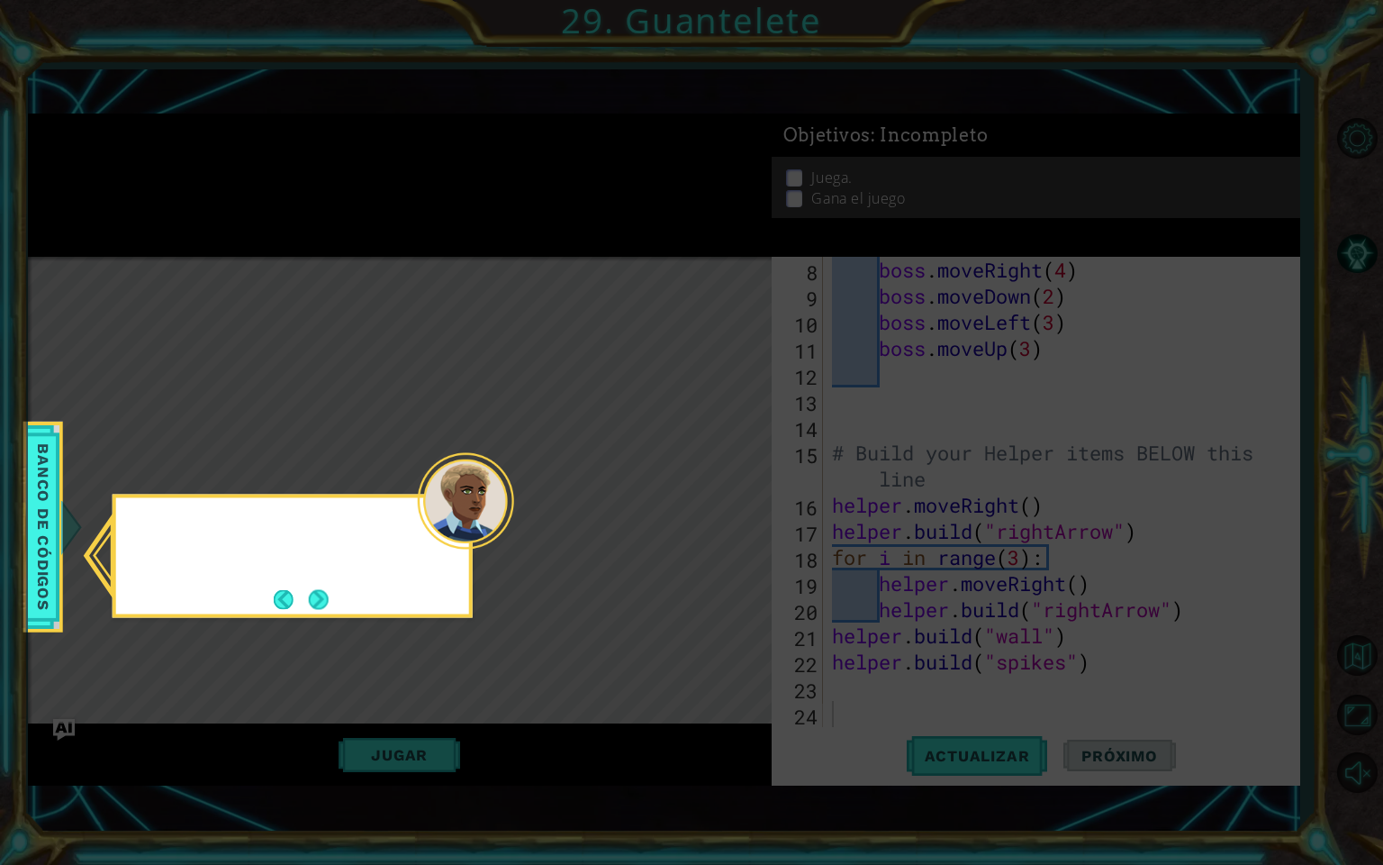
click at [704, 487] on icon at bounding box center [691, 432] width 1383 height 865
drag, startPoint x: 704, startPoint y: 487, endPoint x: 1338, endPoint y: 643, distance: 652.9
click at [1338, 643] on icon at bounding box center [691, 432] width 1383 height 865
click at [1369, 659] on icon at bounding box center [691, 432] width 1383 height 865
click at [313, 561] on p "Consulta los métodos de los ayudantes en el banco de código" at bounding box center [282, 541] width 269 height 40
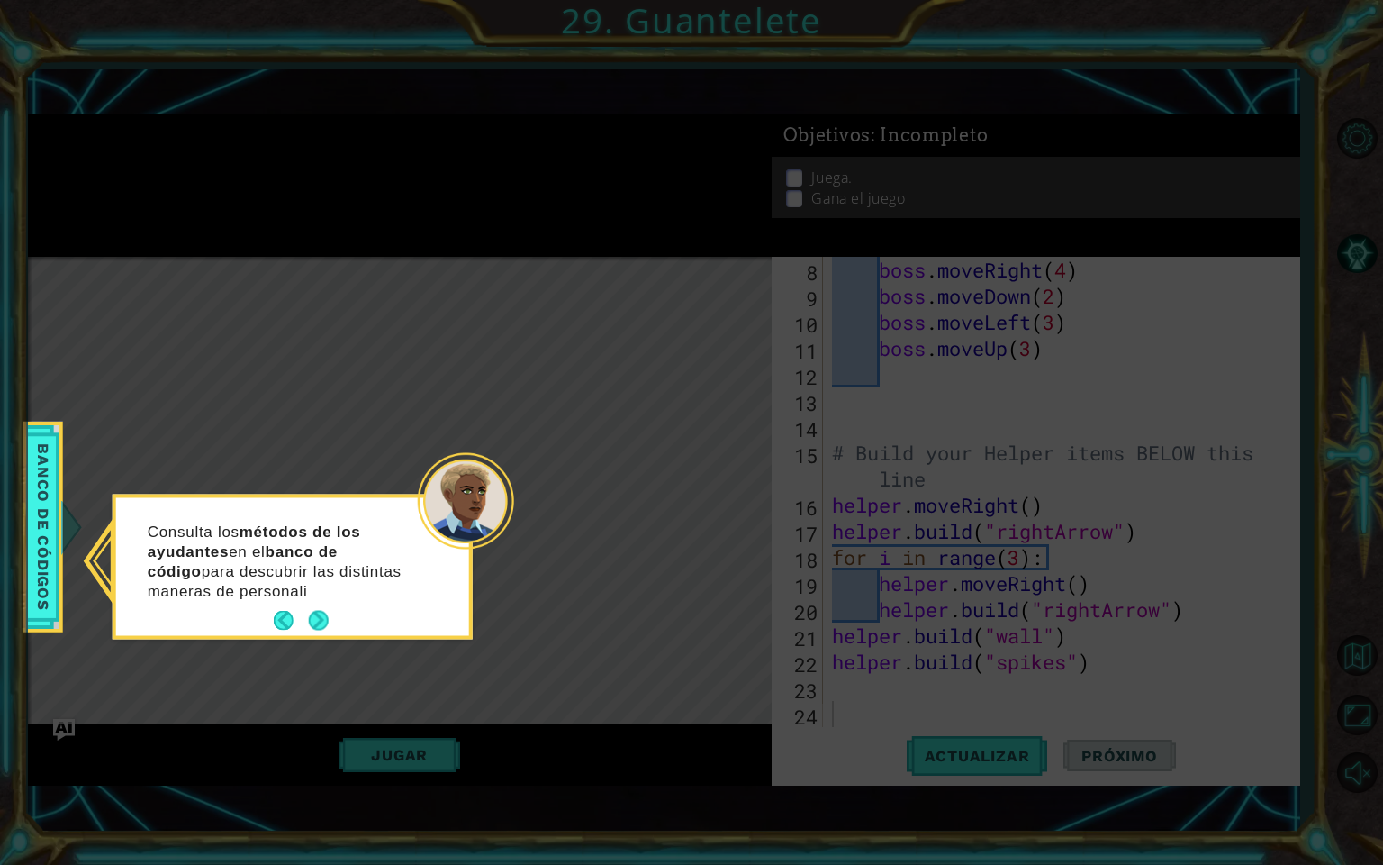
click at [319, 609] on footer at bounding box center [301, 620] width 55 height 27
click at [319, 609] on button "Next" at bounding box center [318, 620] width 23 height 23
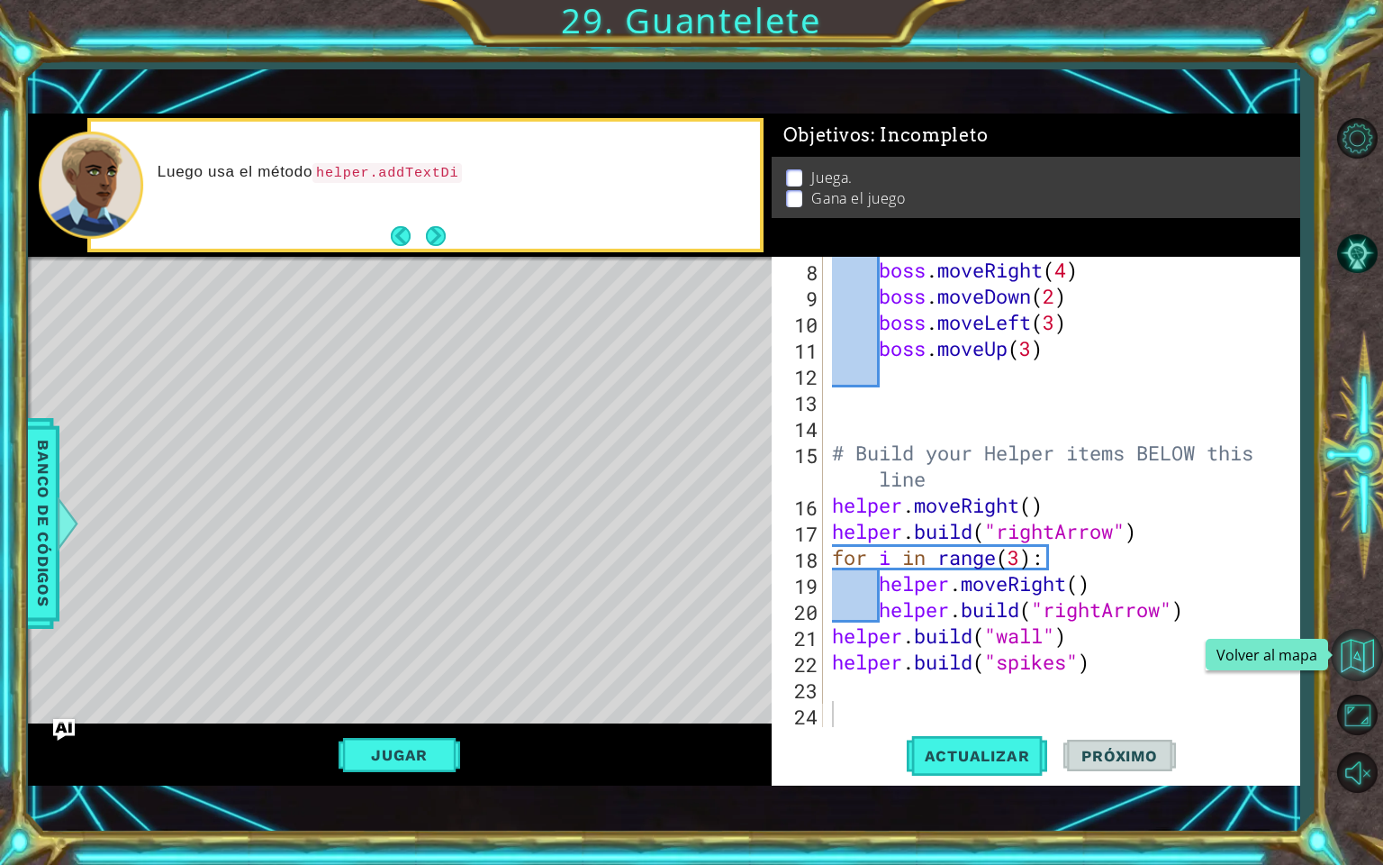
click at [1352, 652] on button "Volver al mapa" at bounding box center [1357, 655] width 52 height 52
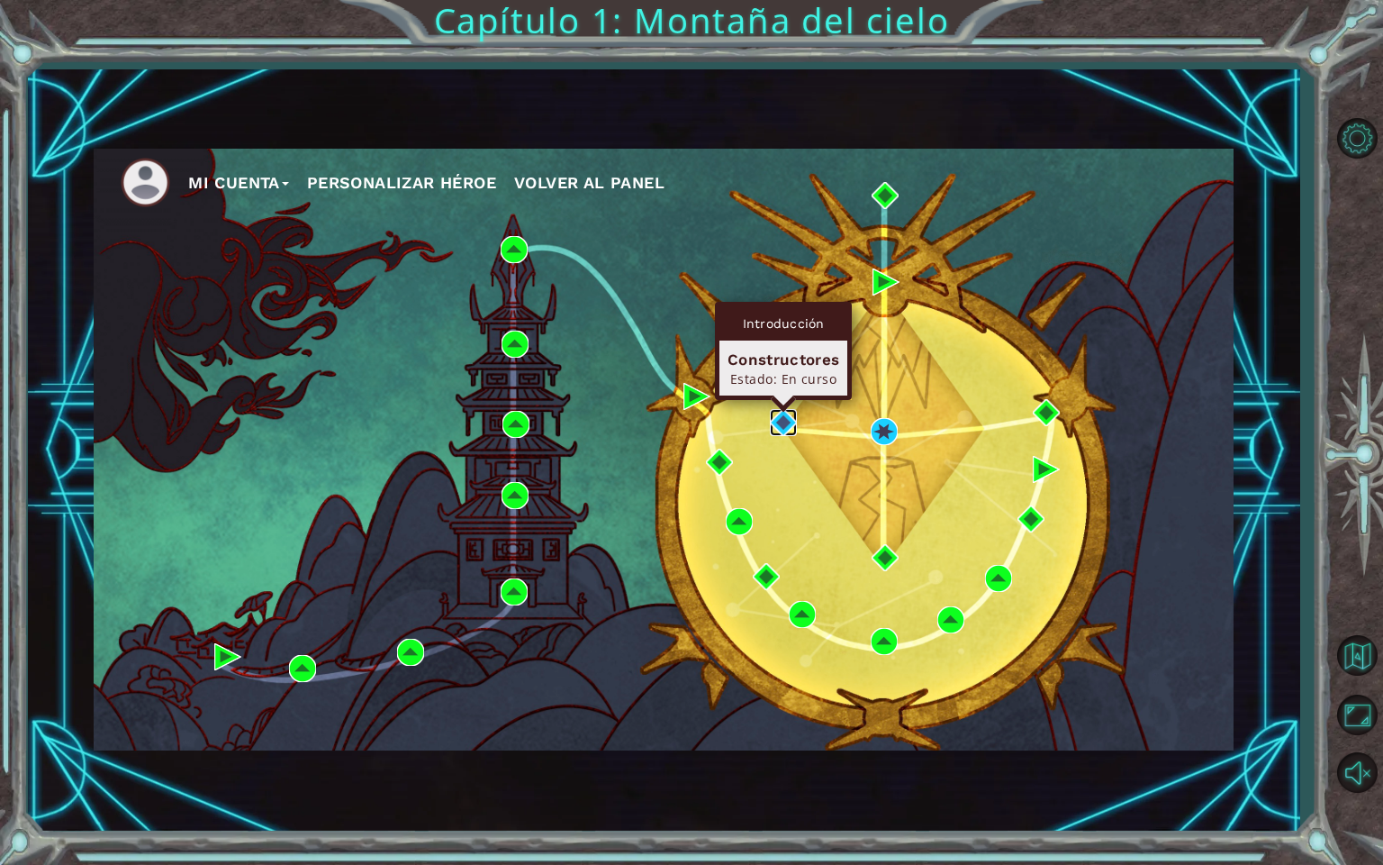
click at [785, 425] on img at bounding box center [783, 422] width 27 height 27
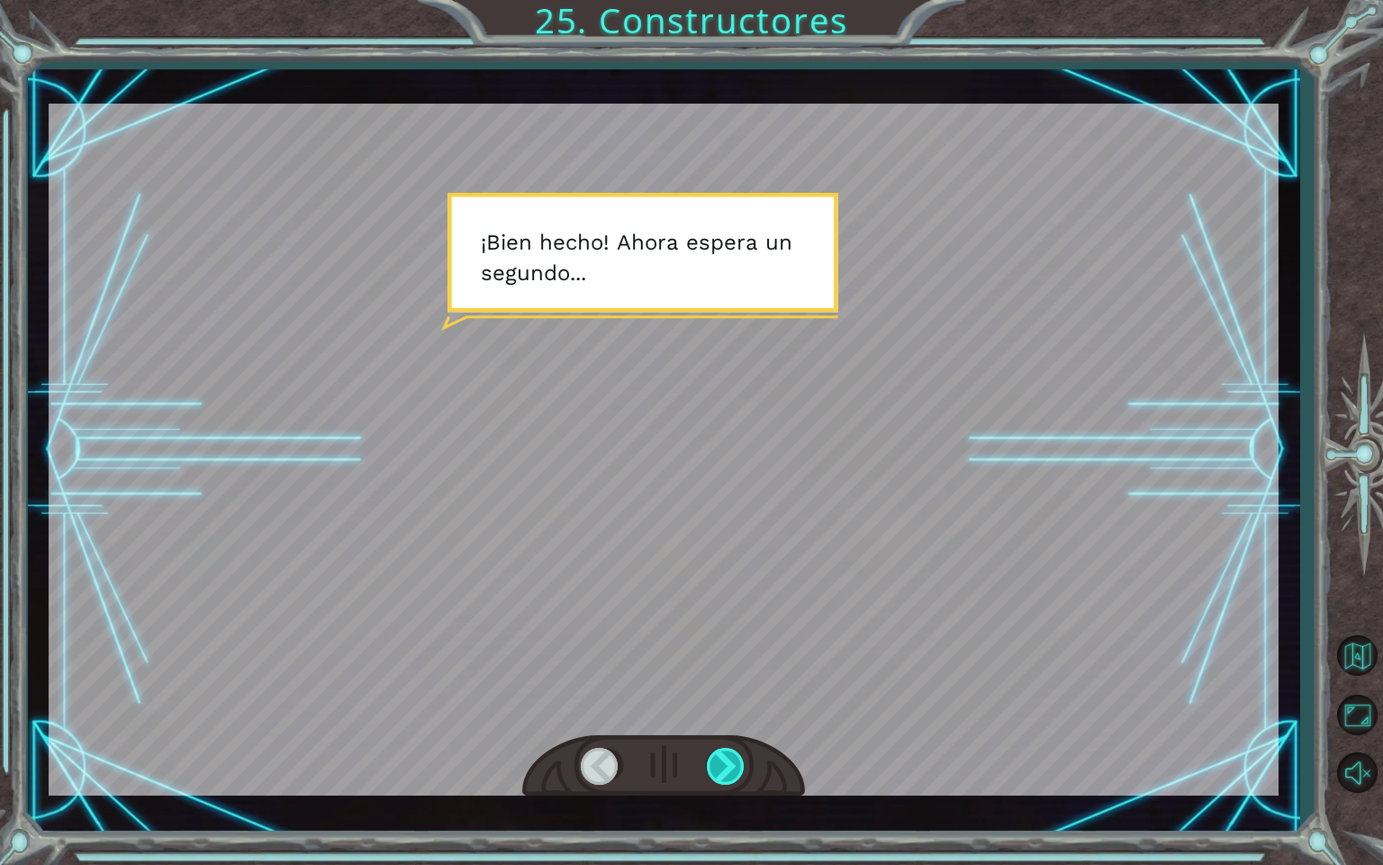
click at [733, 749] on div at bounding box center [727, 766] width 41 height 37
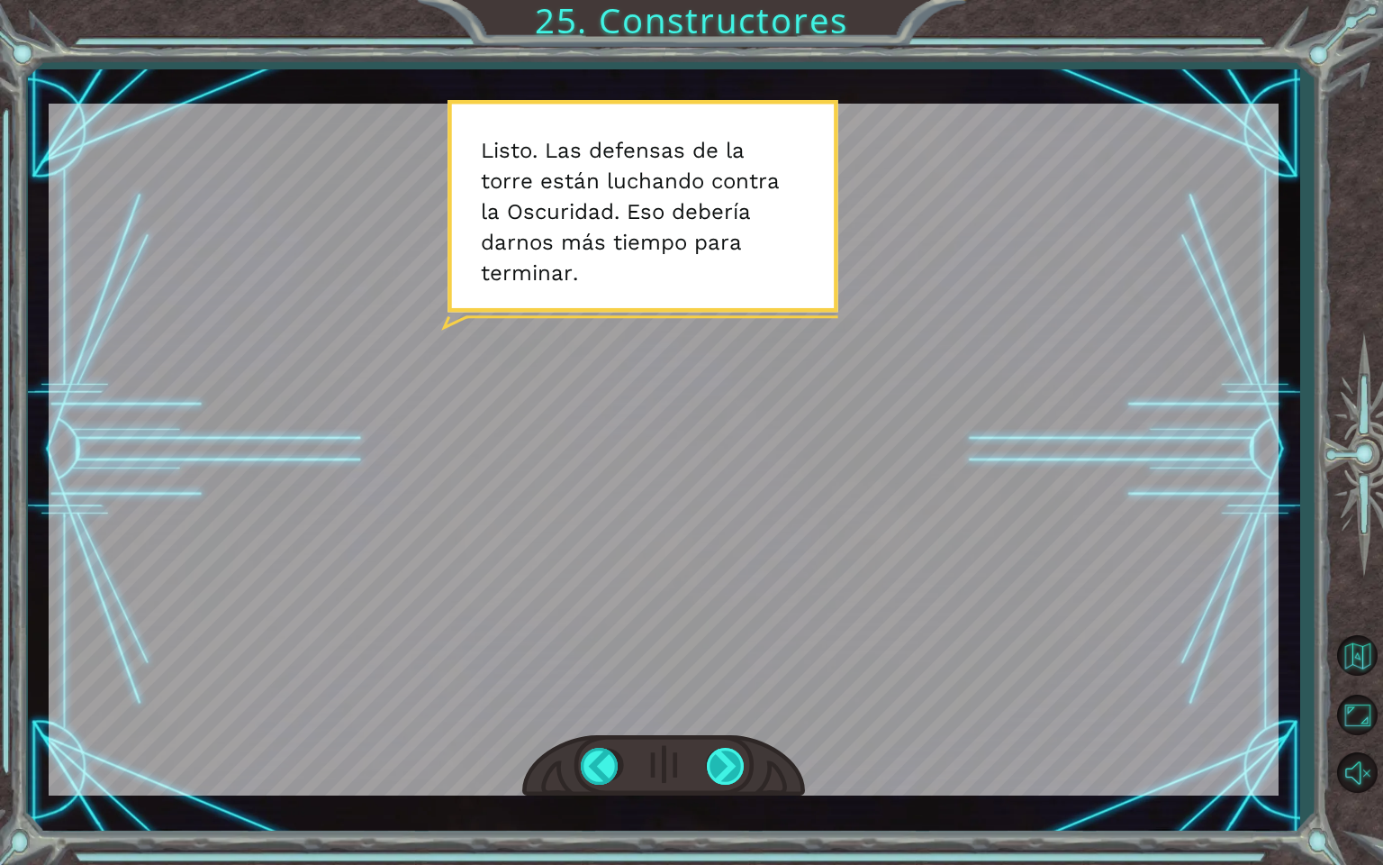
click at [733, 749] on div at bounding box center [727, 766] width 41 height 37
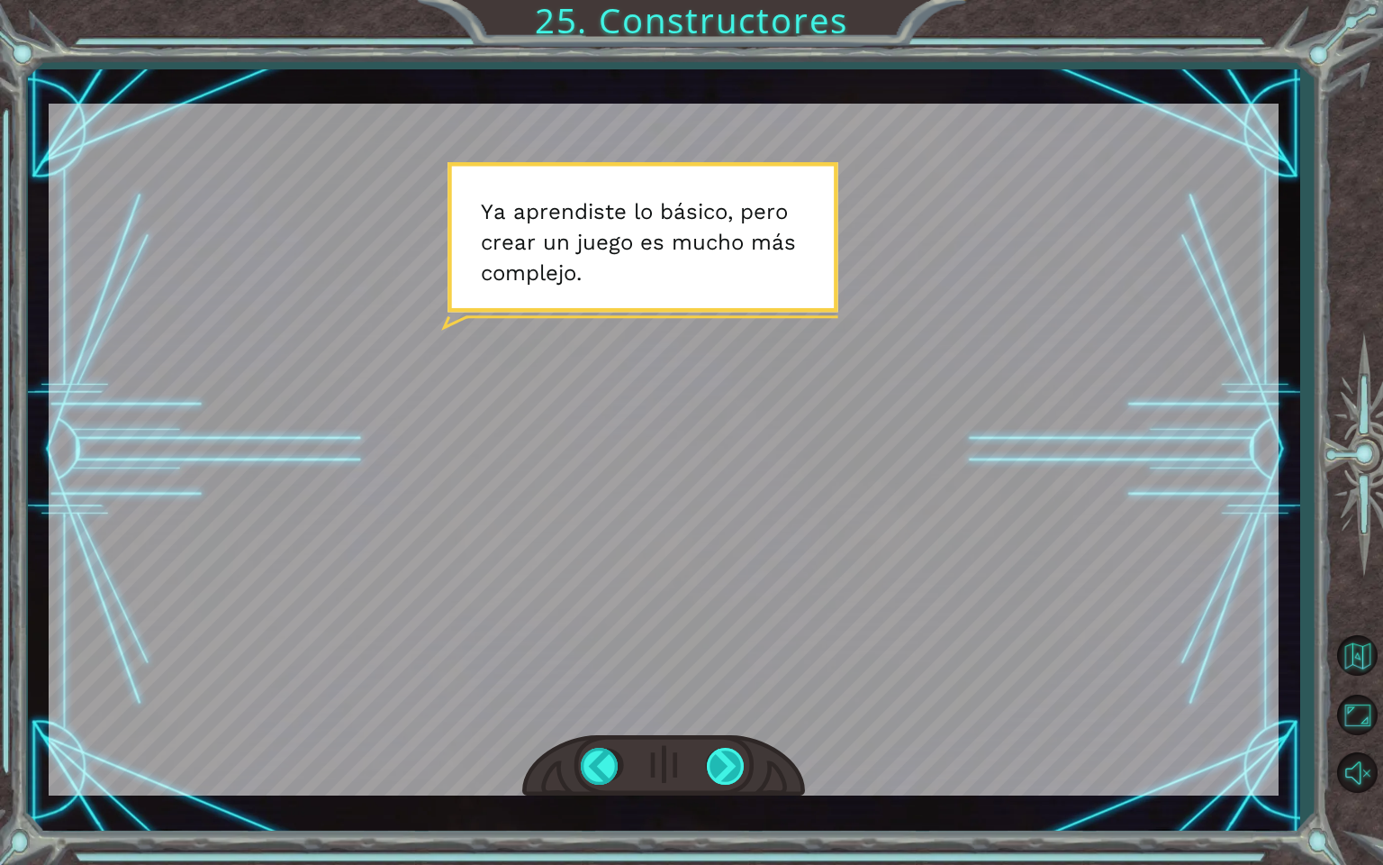
click at [733, 749] on div at bounding box center [727, 766] width 41 height 37
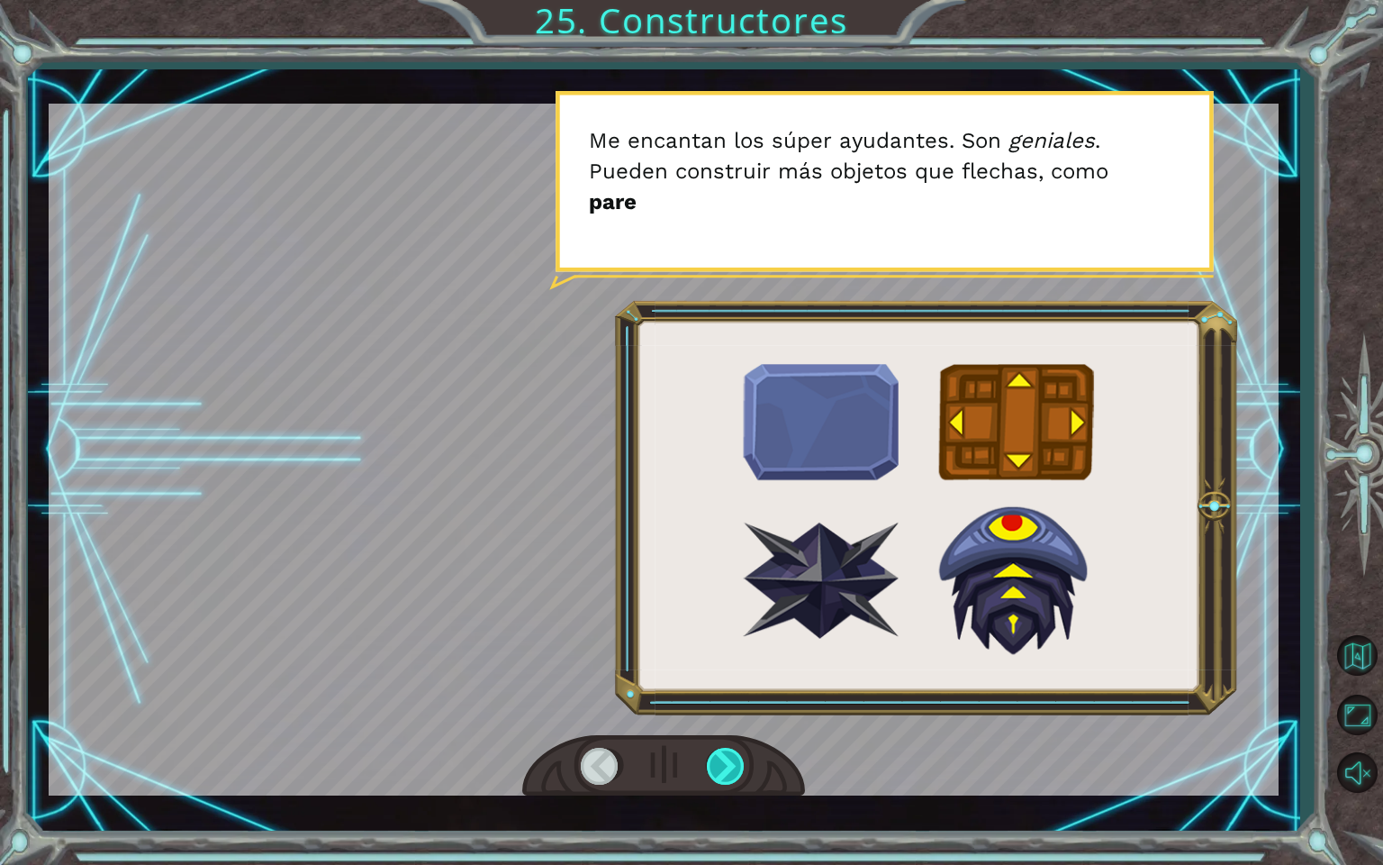
click at [733, 749] on div at bounding box center [727, 766] width 41 height 37
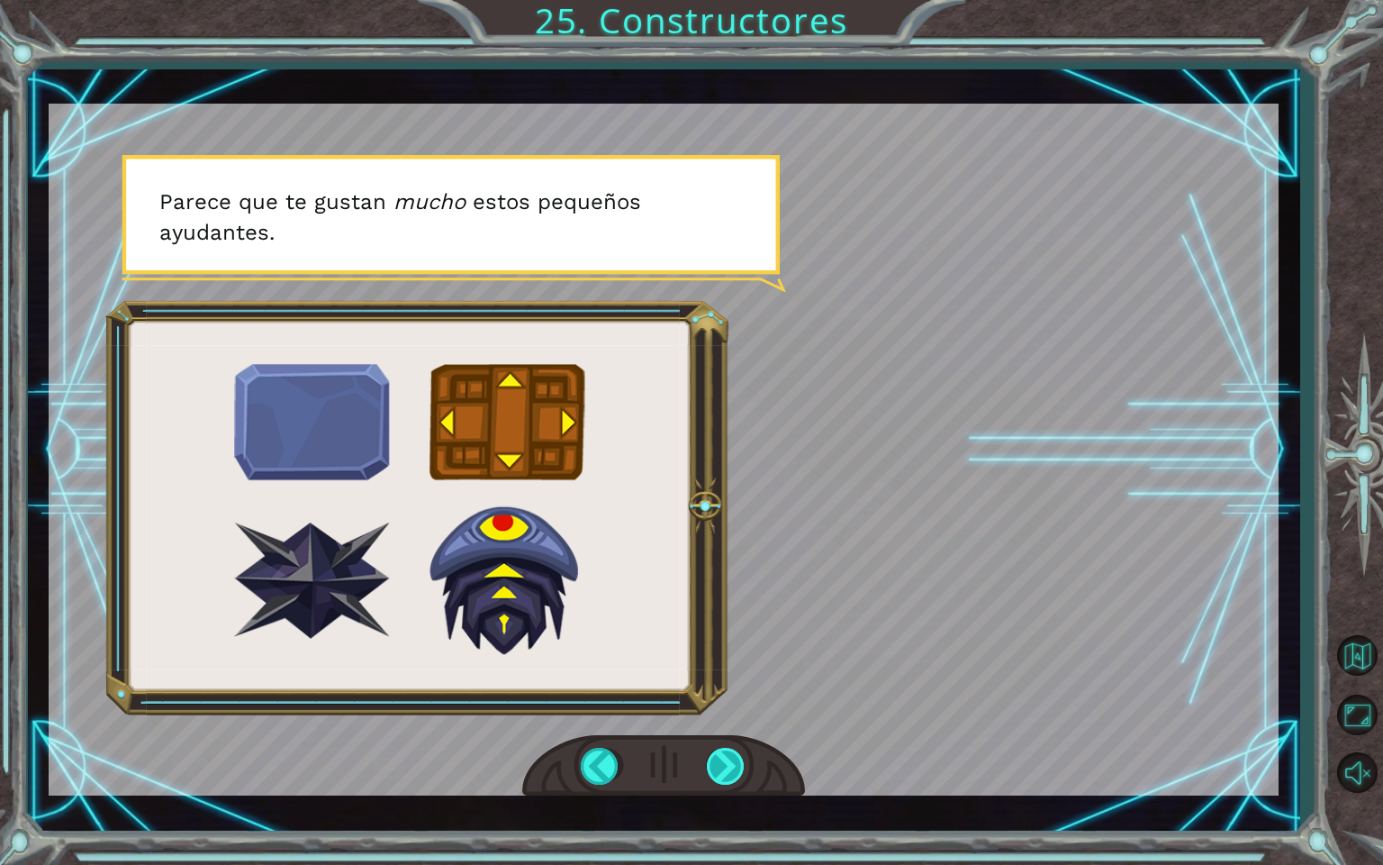
click at [733, 749] on div at bounding box center [727, 766] width 41 height 37
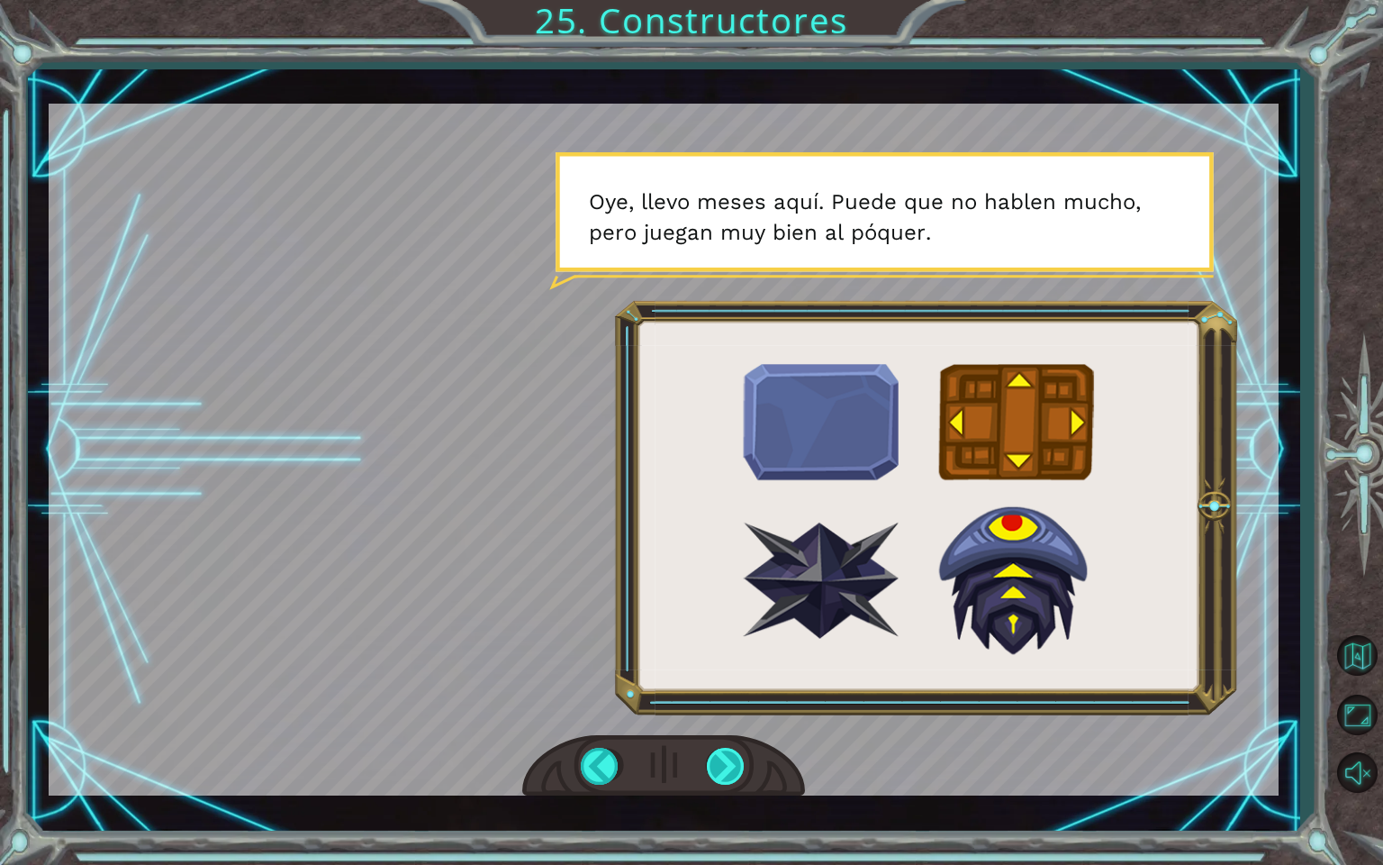
click at [733, 749] on div at bounding box center [727, 766] width 41 height 37
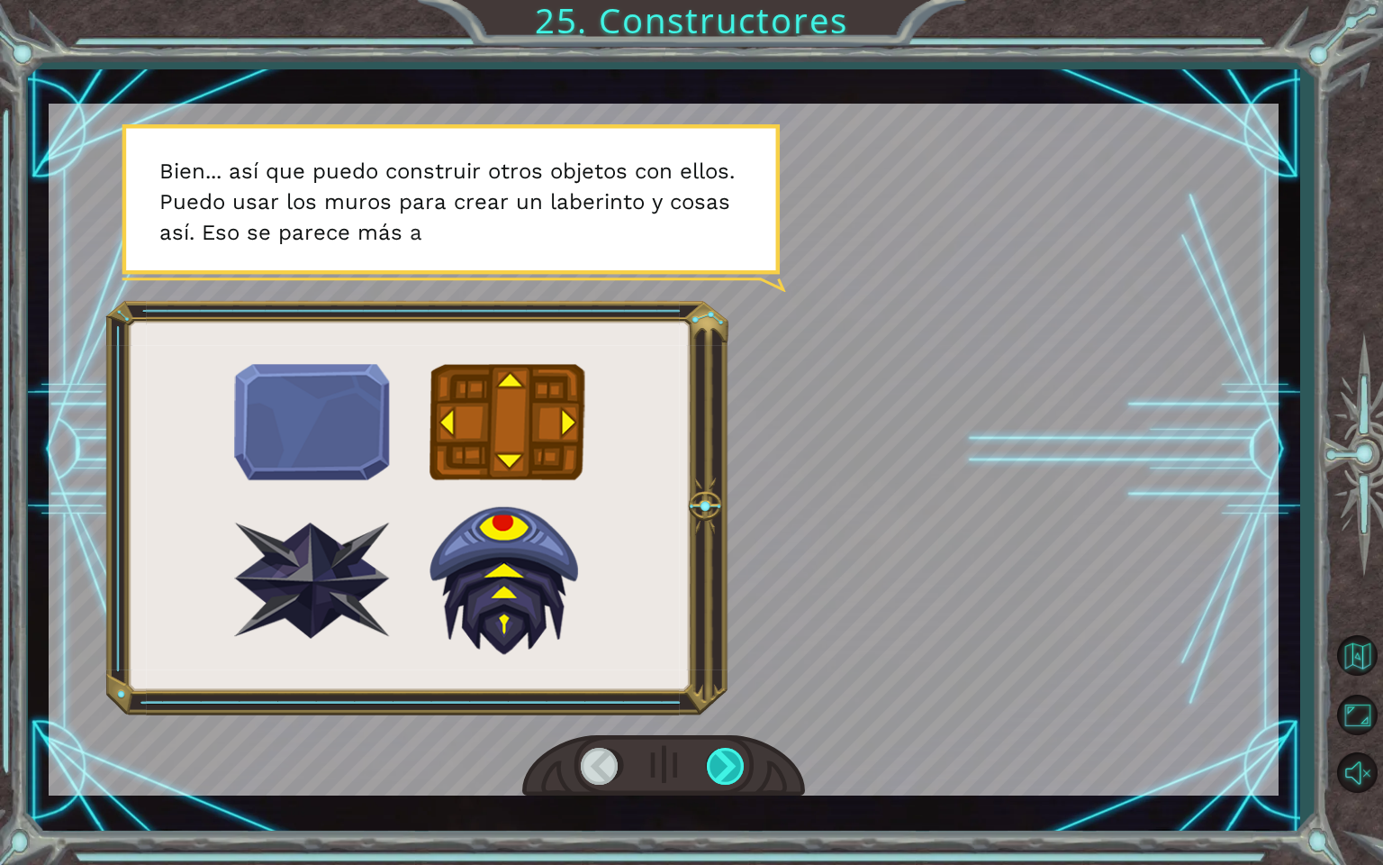
click at [733, 749] on div at bounding box center [727, 766] width 41 height 37
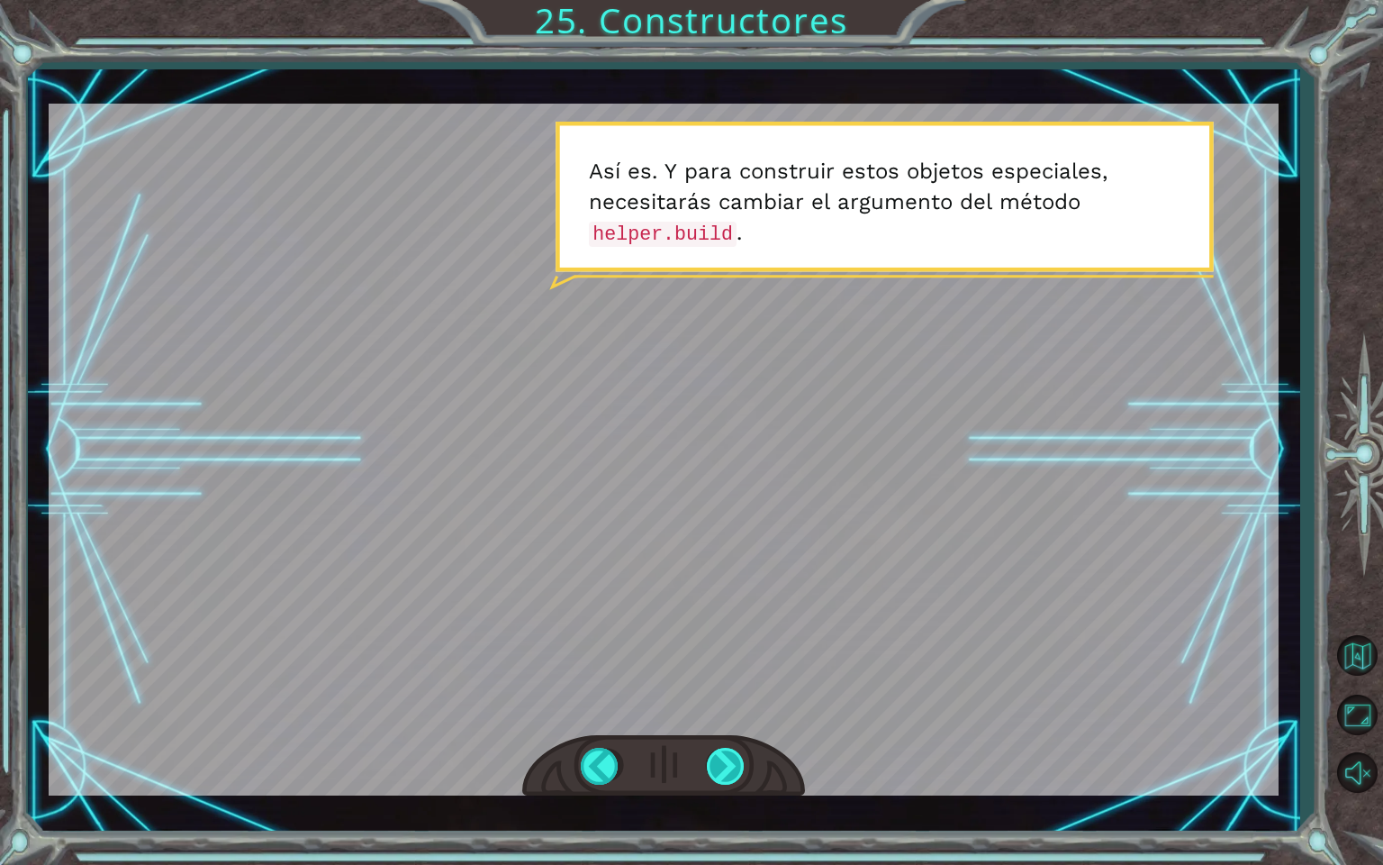
click at [733, 749] on div at bounding box center [727, 766] width 41 height 37
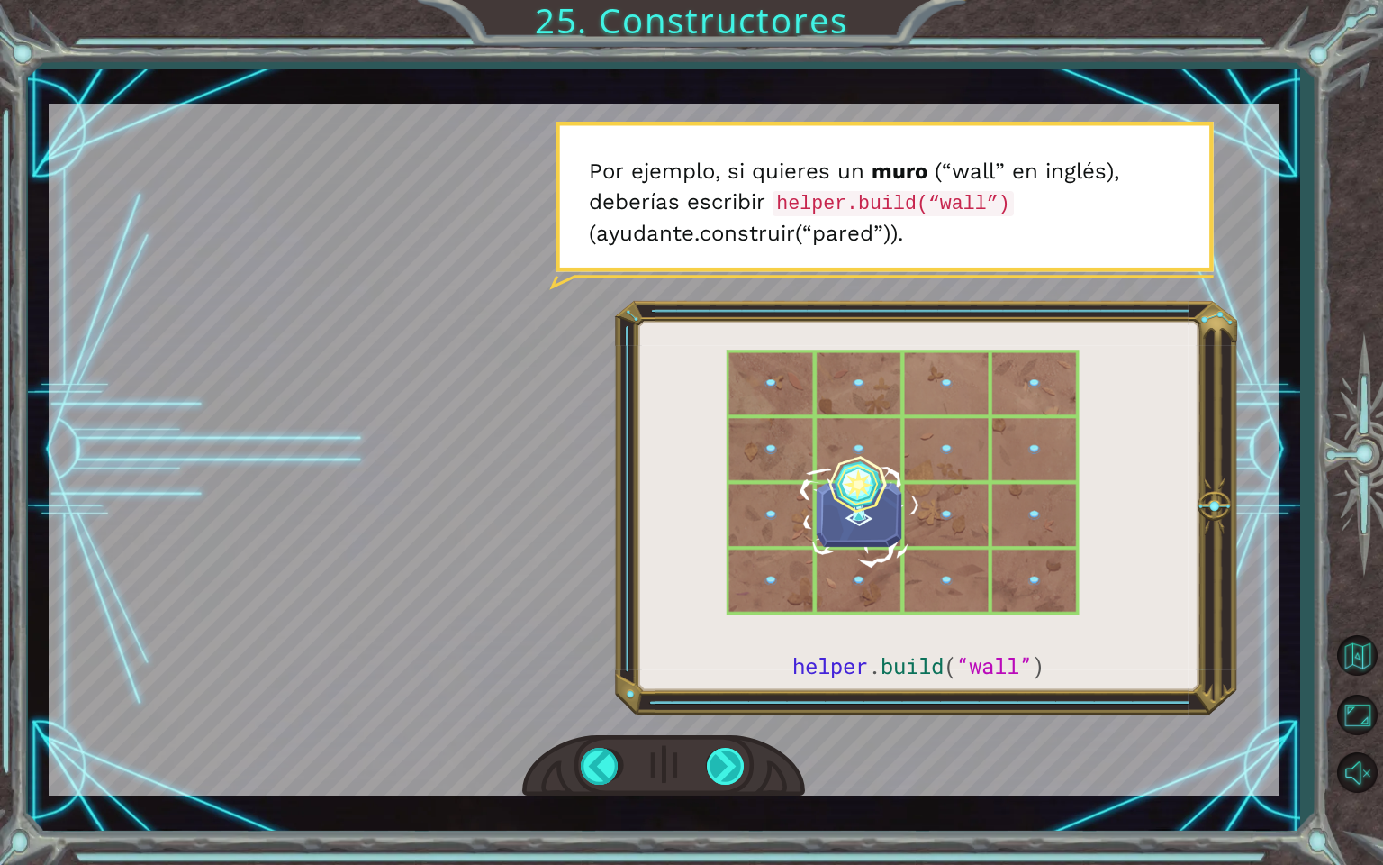
click at [723, 776] on div at bounding box center [727, 766] width 41 height 37
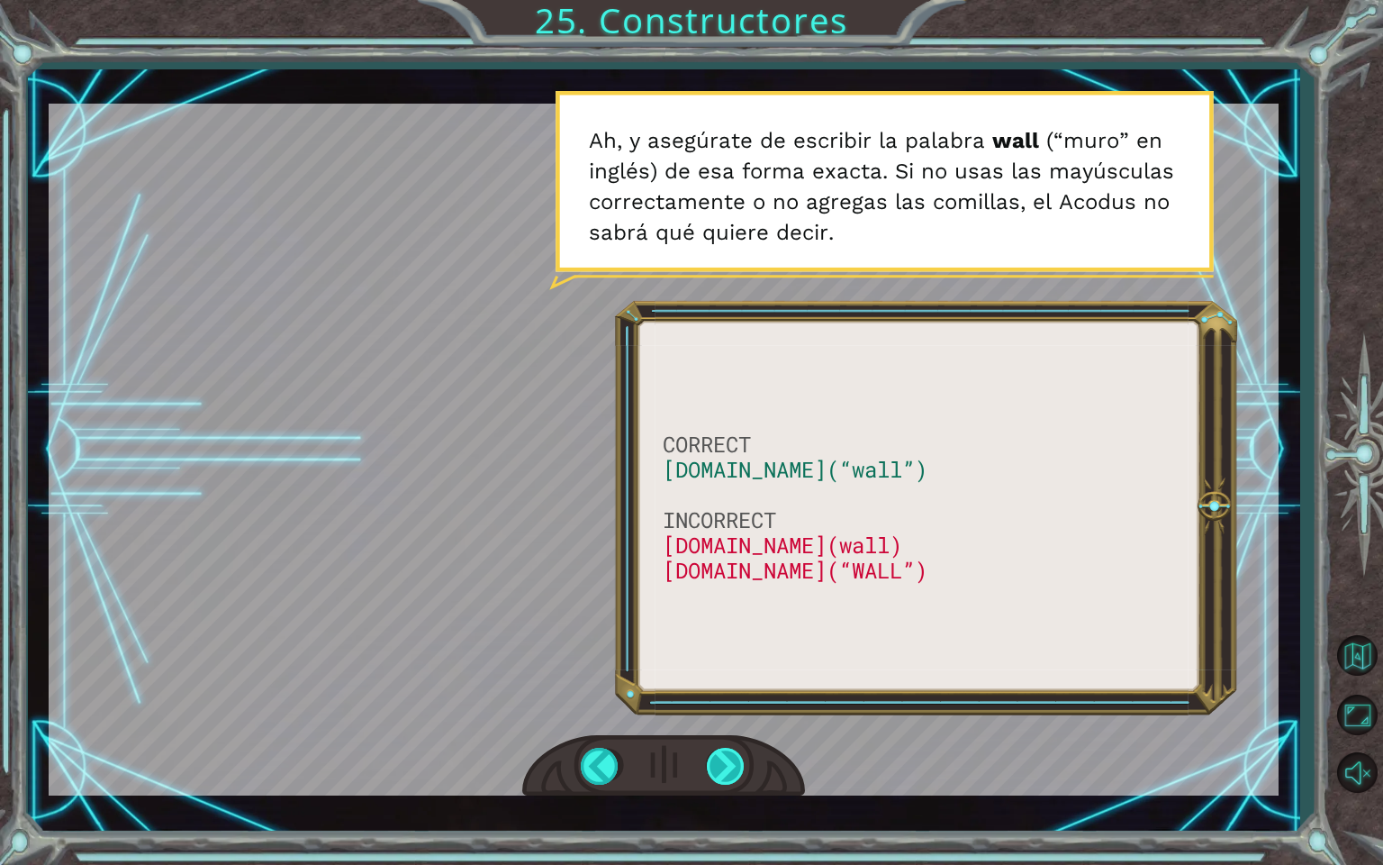
click at [723, 776] on div at bounding box center [727, 766] width 41 height 37
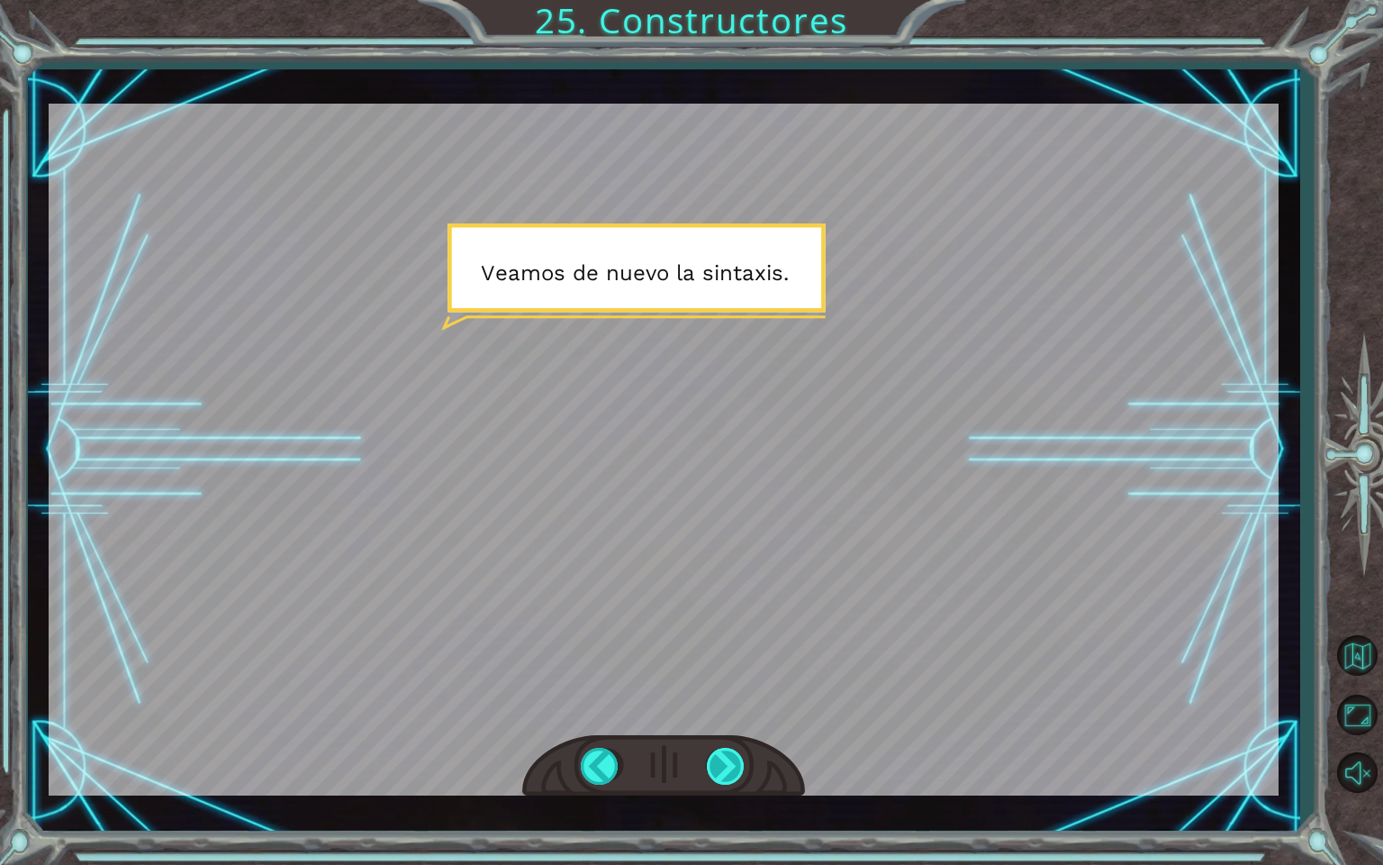
click at [723, 776] on div at bounding box center [727, 766] width 41 height 37
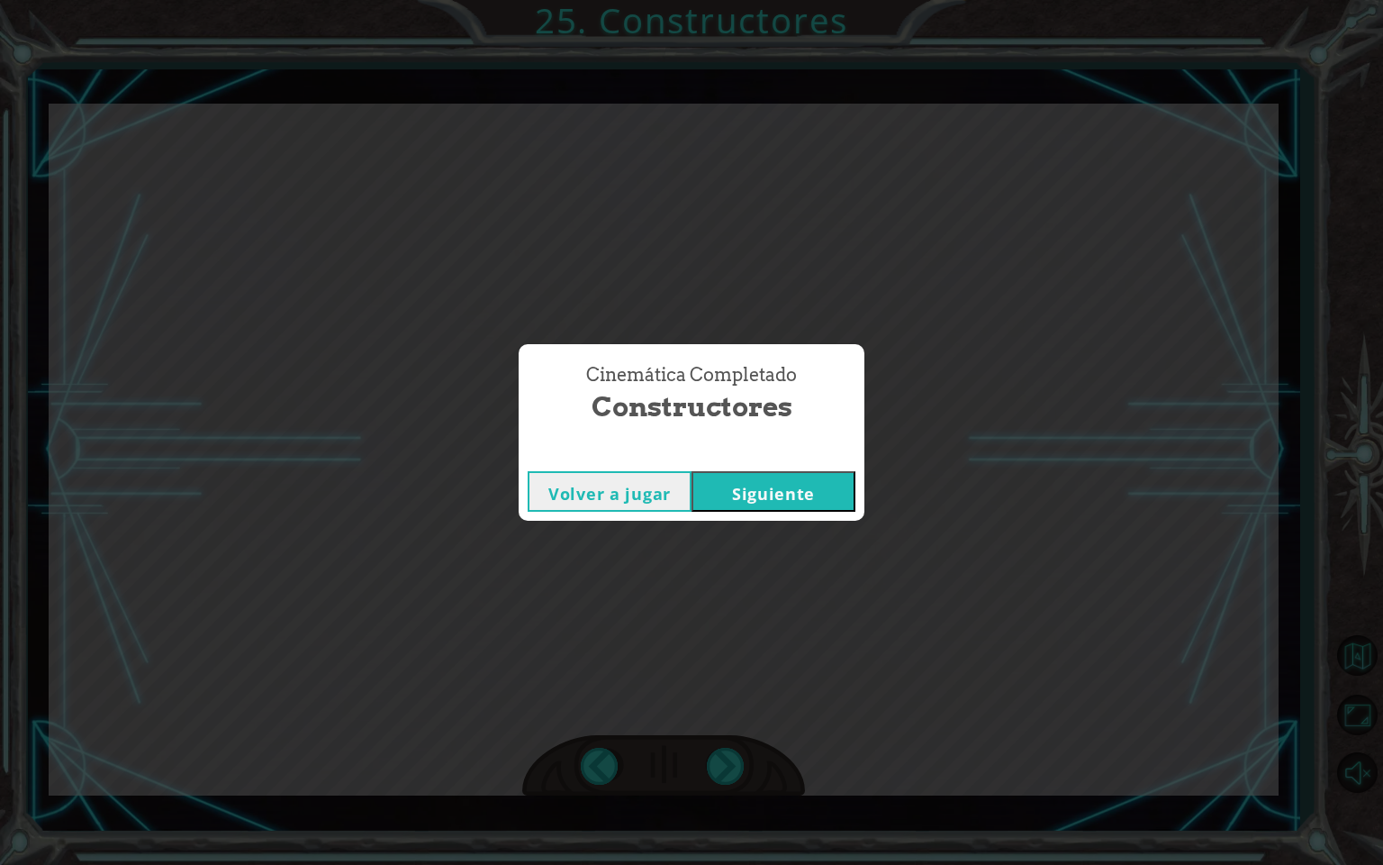
click at [781, 498] on button "Siguiente" at bounding box center [774, 491] width 164 height 41
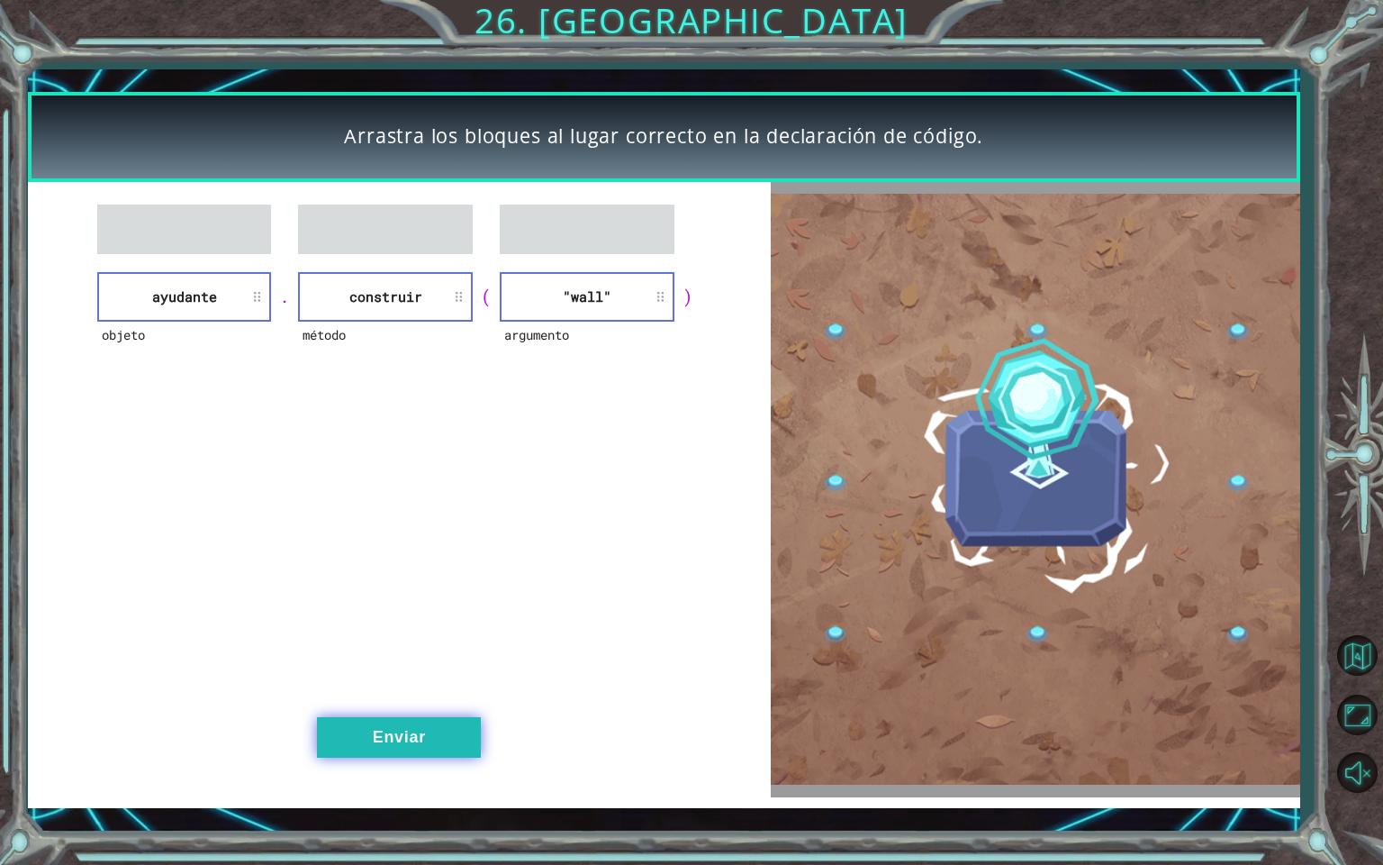
click at [421, 748] on button "Enviar" at bounding box center [399, 737] width 164 height 41
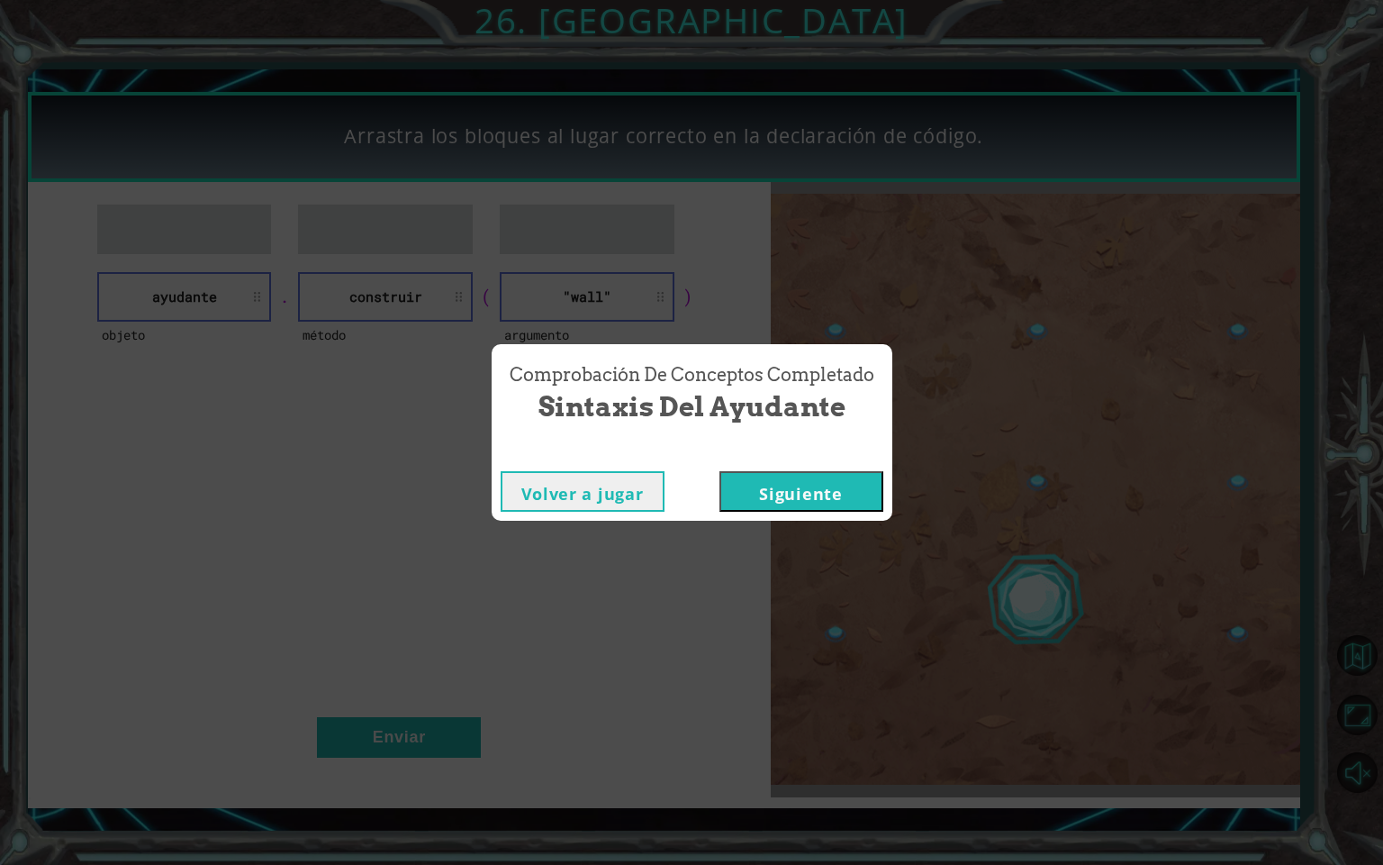
click at [766, 494] on button "Siguiente" at bounding box center [802, 491] width 164 height 41
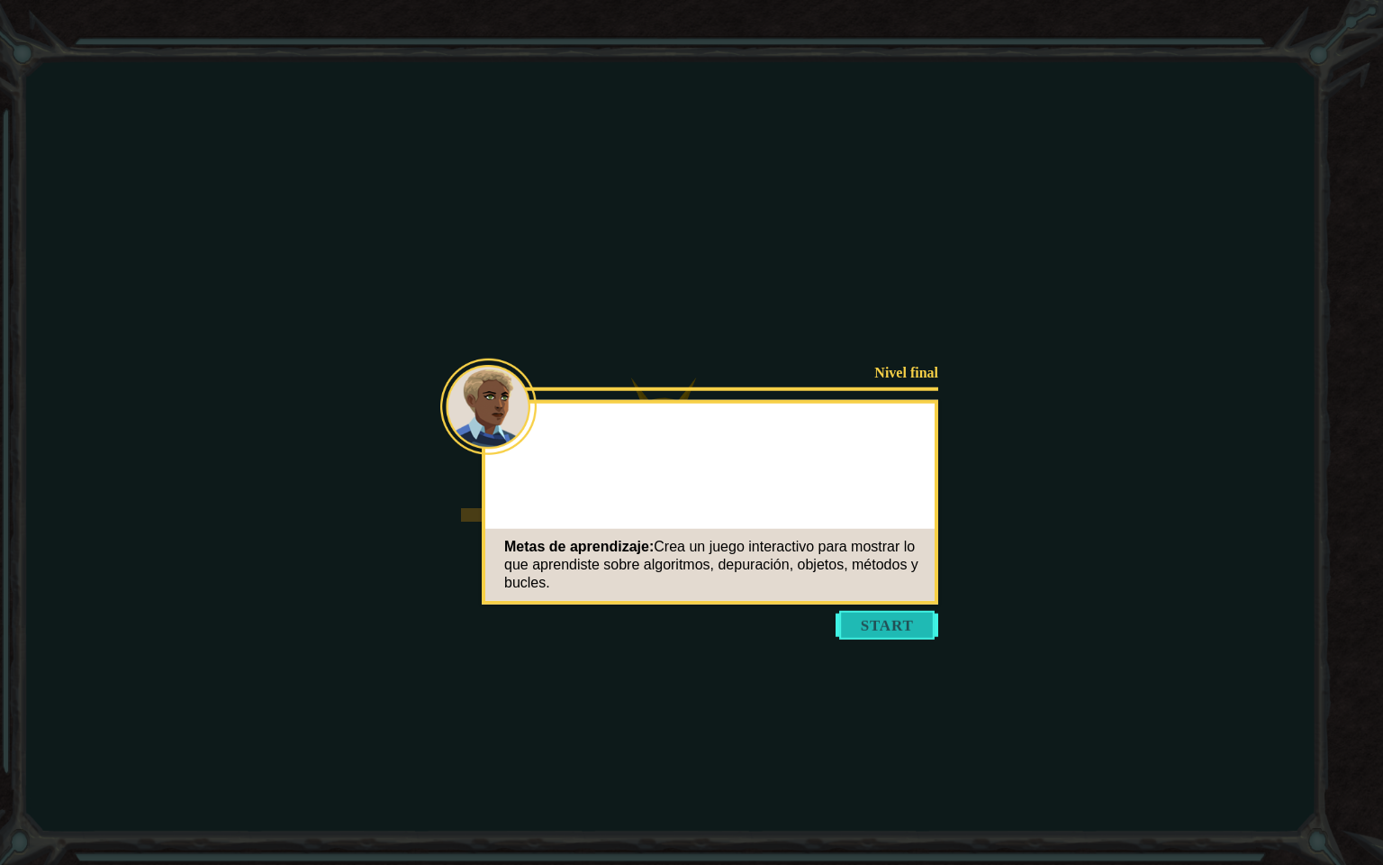
click at [875, 623] on button "Start" at bounding box center [887, 625] width 103 height 29
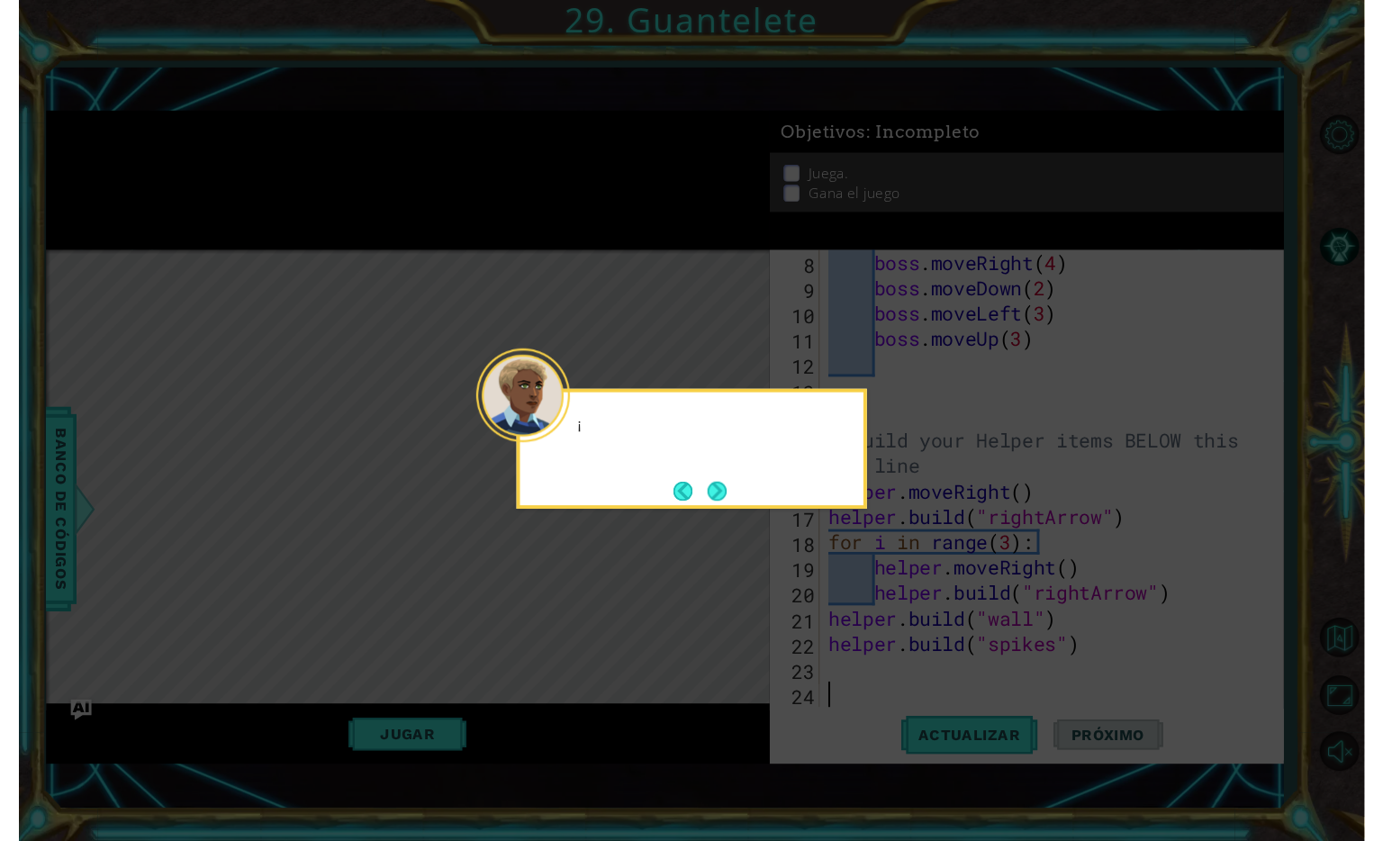
scroll to position [209, 0]
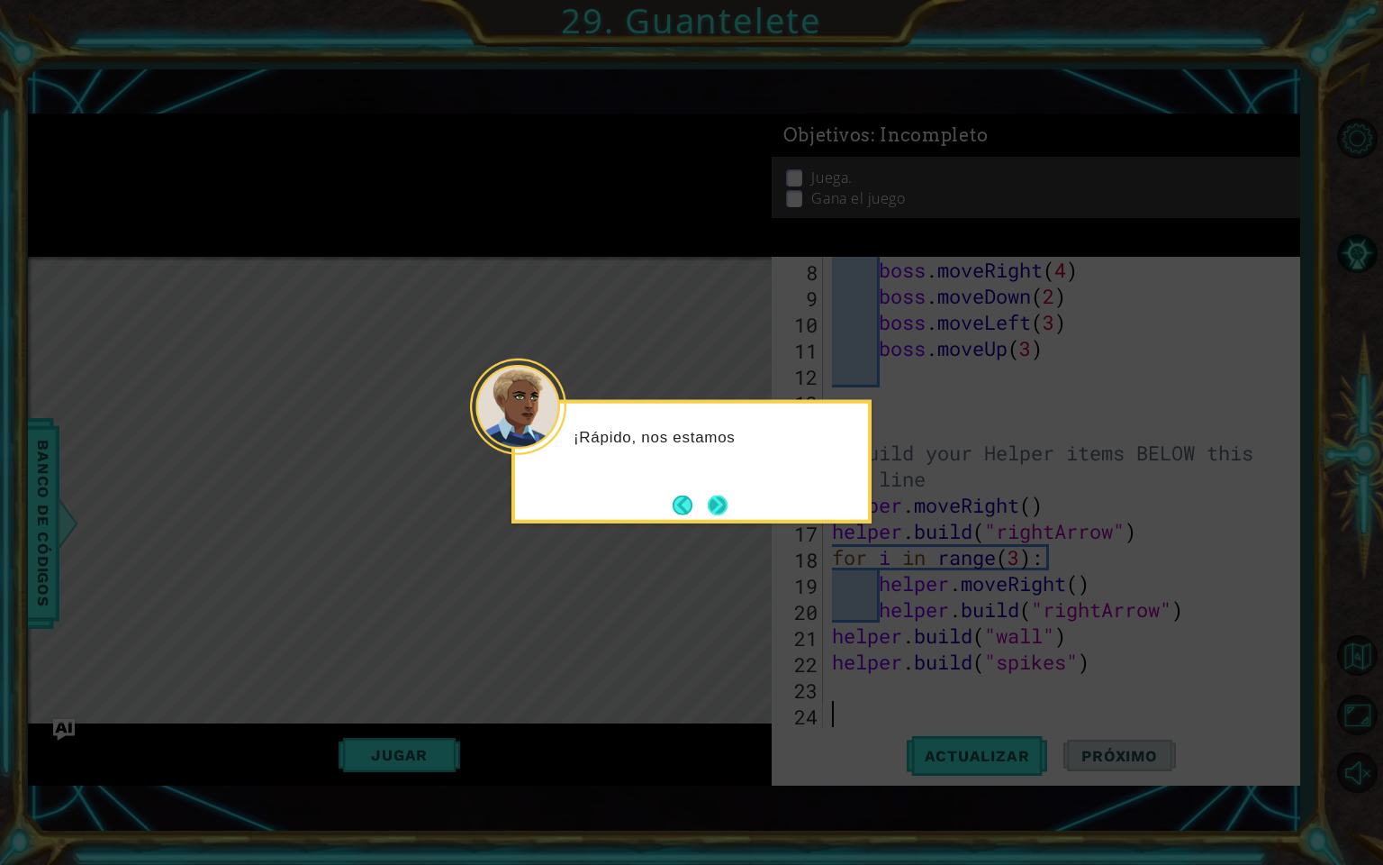
click at [708, 500] on button "Next" at bounding box center [718, 504] width 20 height 20
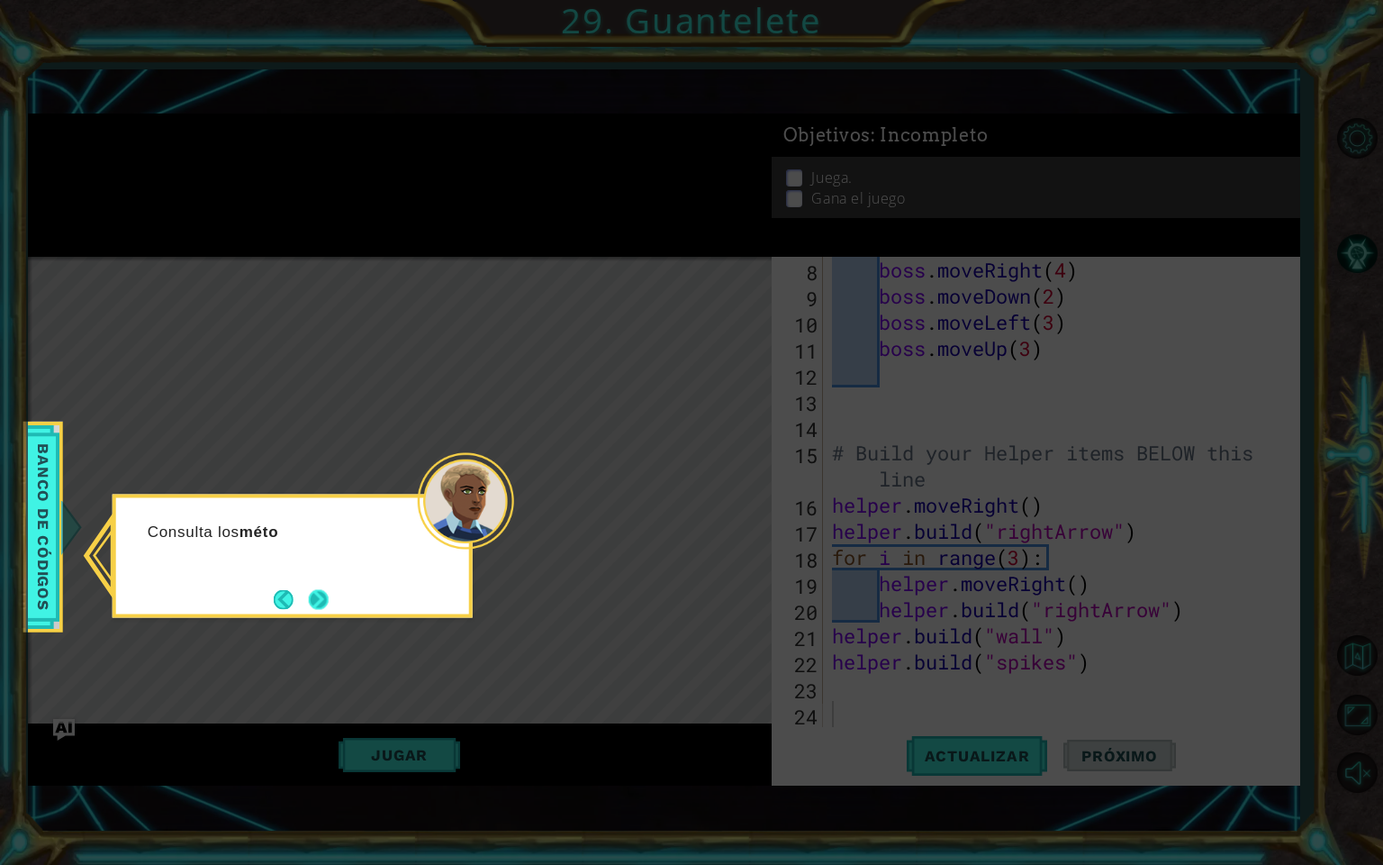
click at [308, 609] on button "Next" at bounding box center [318, 599] width 20 height 20
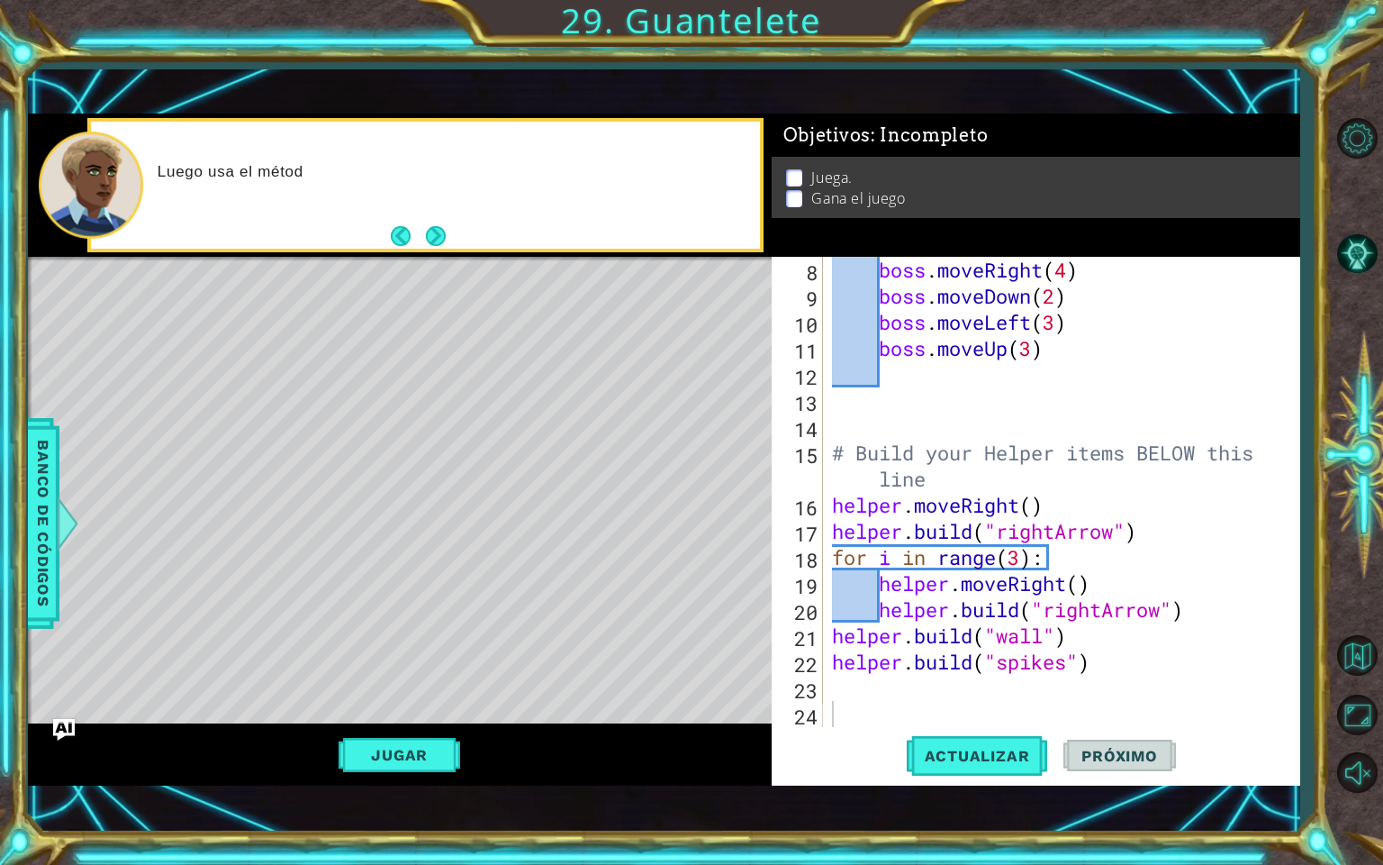
click at [962, 785] on div "1 ההההההההההההההההההההההההההההההההההההההההההההההההההההההההההההההההההההההההההההה…" at bounding box center [664, 449] width 1273 height 761
click at [969, 761] on span "Actualizar" at bounding box center [977, 756] width 141 height 18
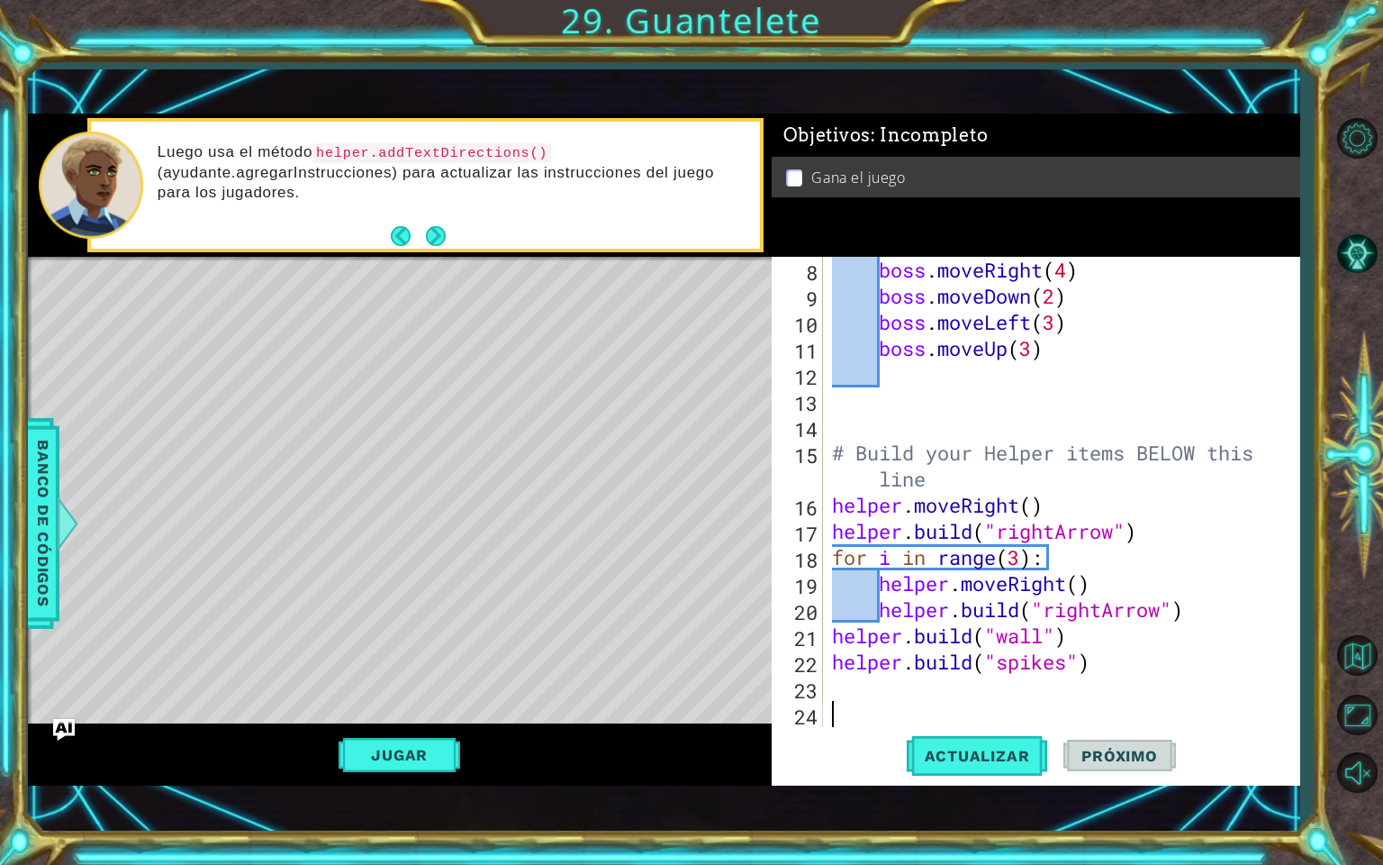
click at [410, 735] on div "Jugar" at bounding box center [400, 754] width 744 height 62
click at [407, 739] on button "Jugar" at bounding box center [400, 755] width 122 height 34
click at [1346, 673] on button "Volver al mapa" at bounding box center [1357, 655] width 52 height 52
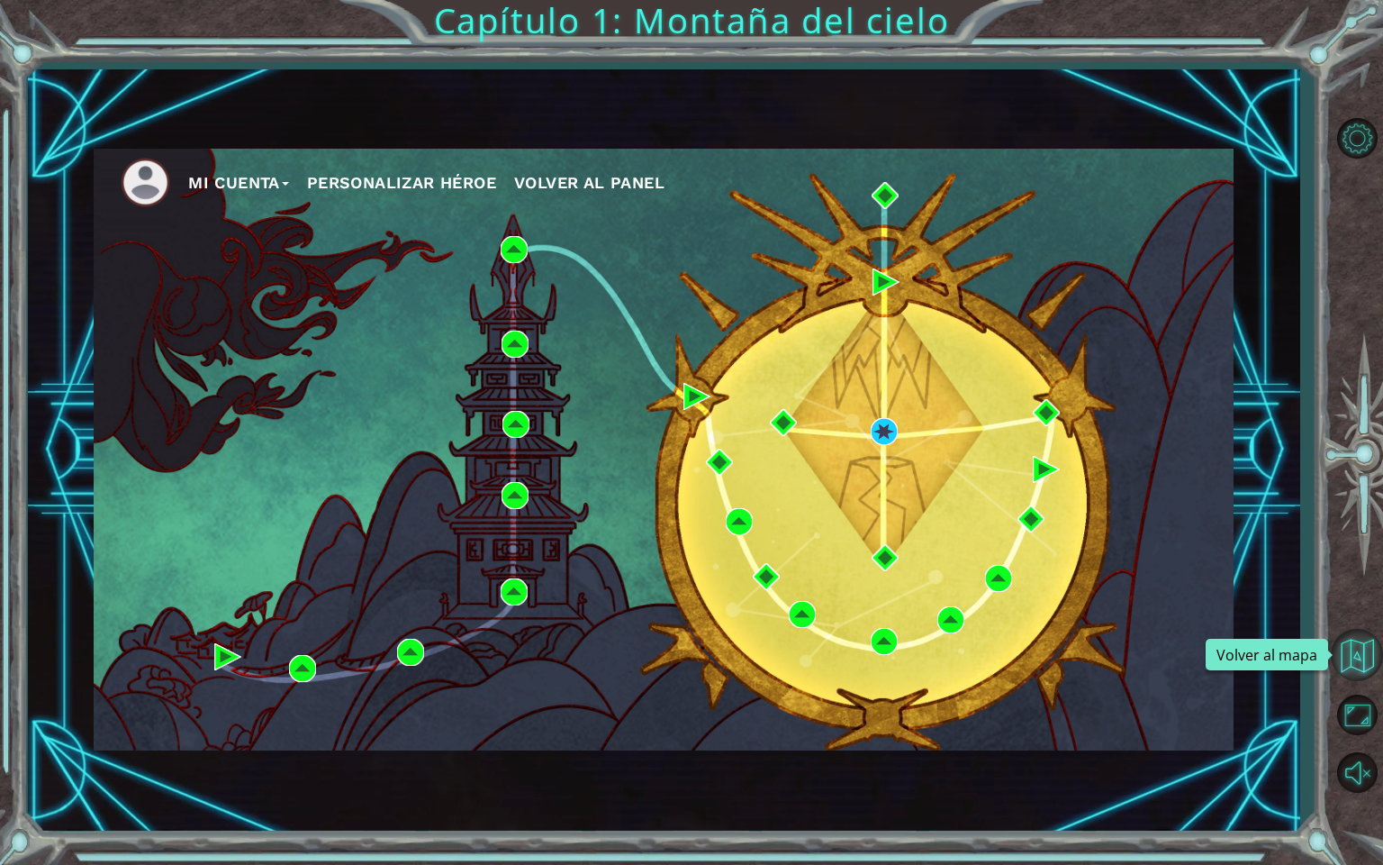
click at [1353, 666] on button "Volver al mapa" at bounding box center [1357, 655] width 52 height 52
click at [1369, 655] on button "Volver al mapa" at bounding box center [1357, 655] width 52 height 52
click at [567, 177] on span "Volver al panel" at bounding box center [589, 182] width 150 height 19
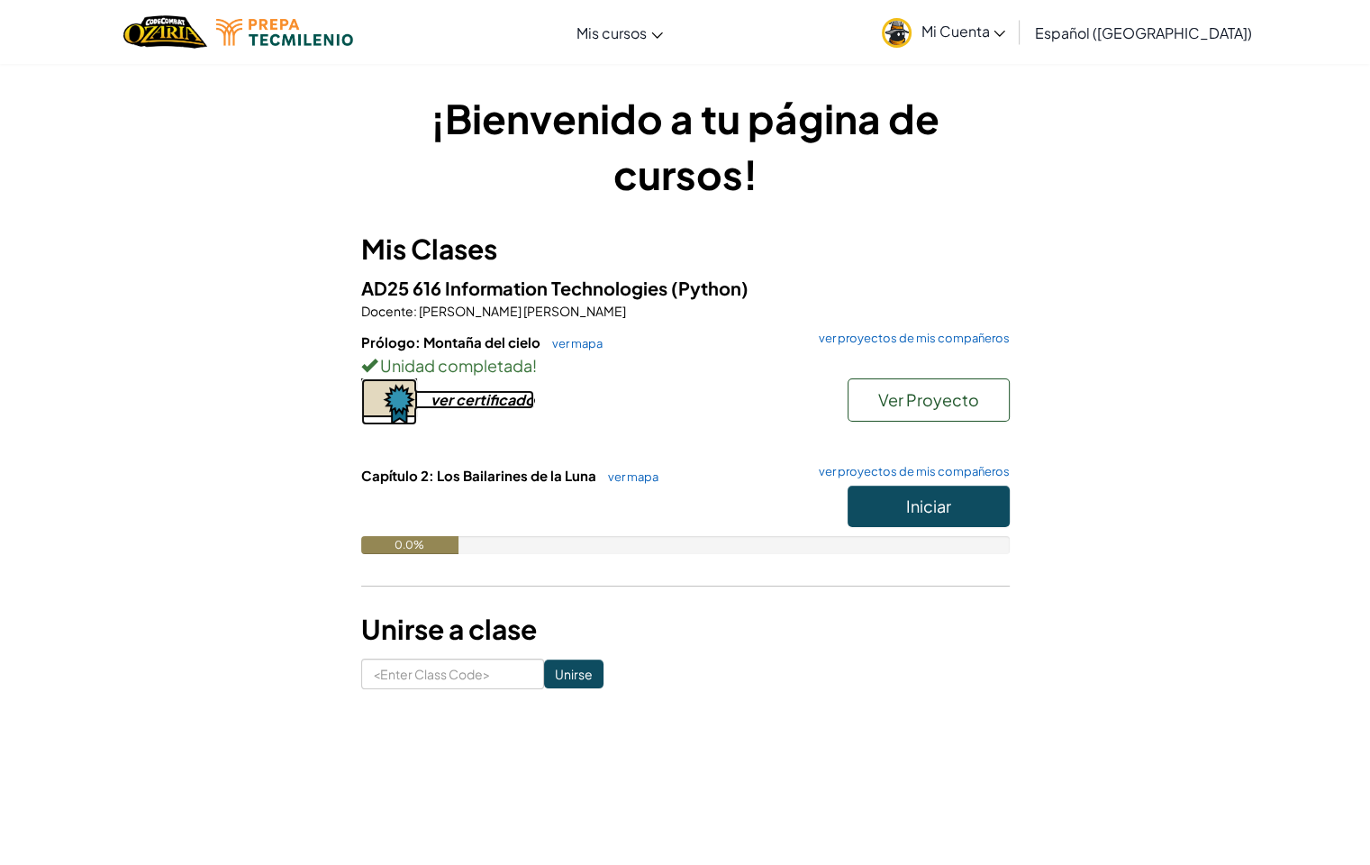
click at [466, 406] on div "ver certificado" at bounding box center [482, 399] width 104 height 19
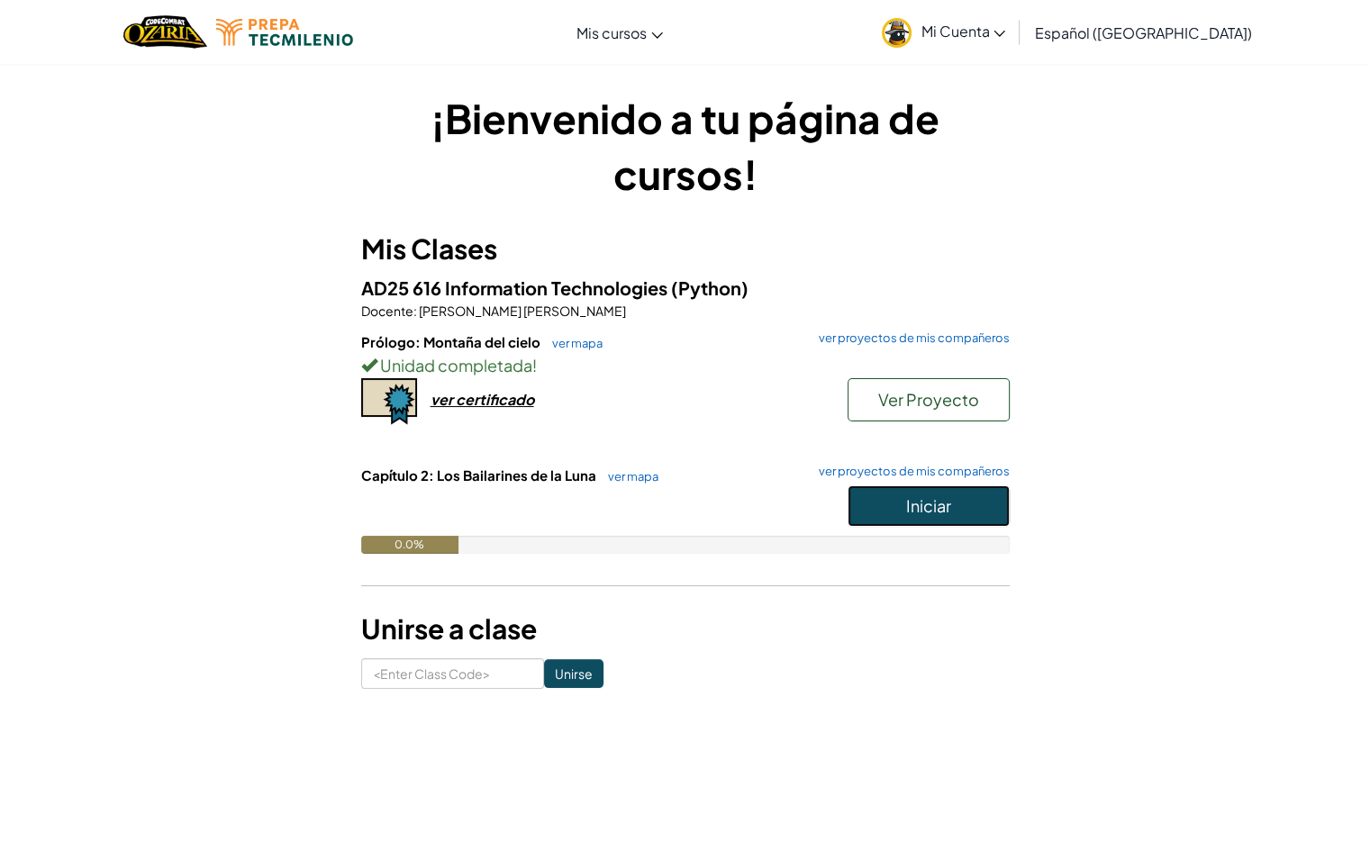
click at [904, 513] on button "Iniciar" at bounding box center [928, 505] width 162 height 41
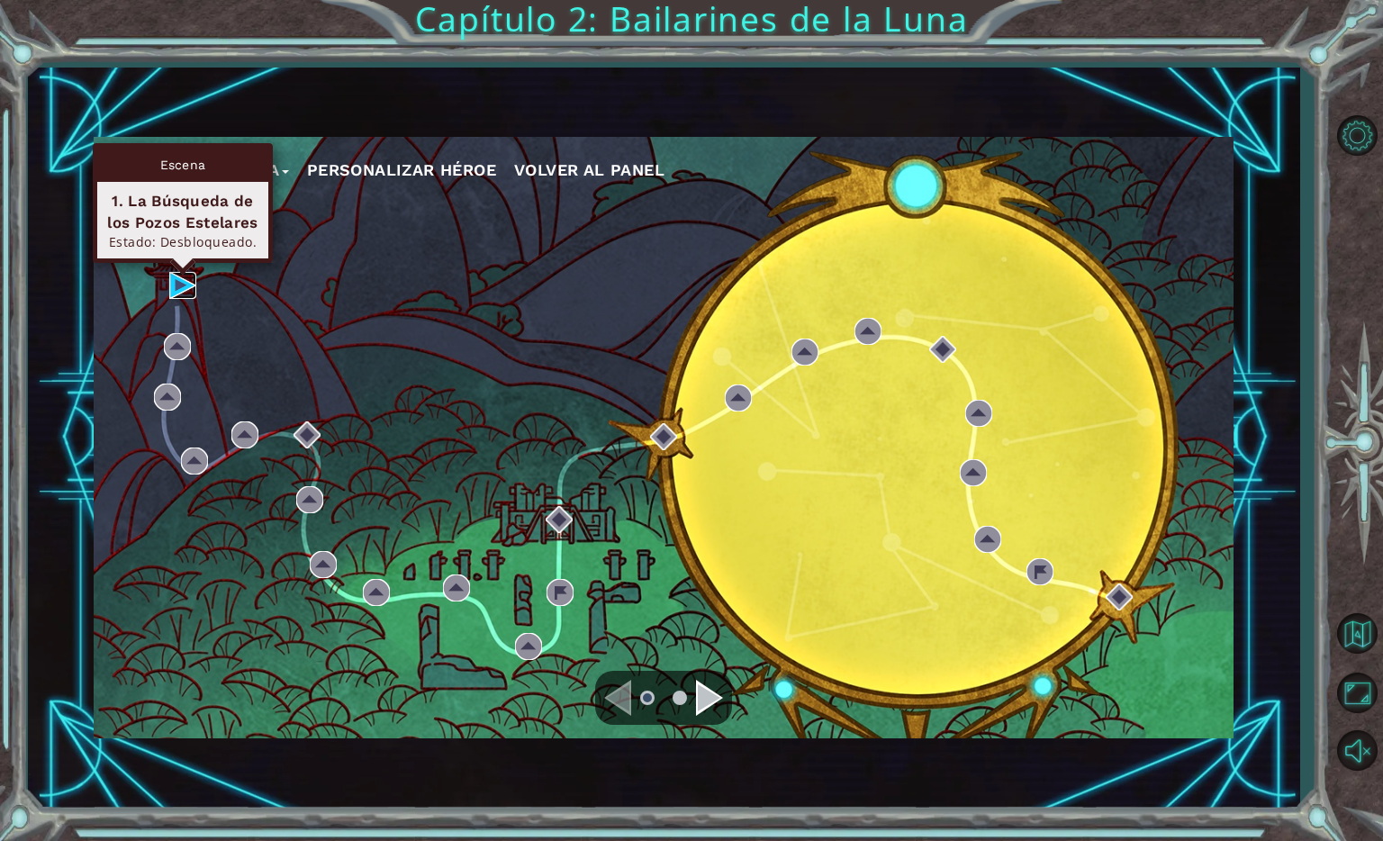
click at [173, 284] on img at bounding box center [182, 285] width 27 height 27
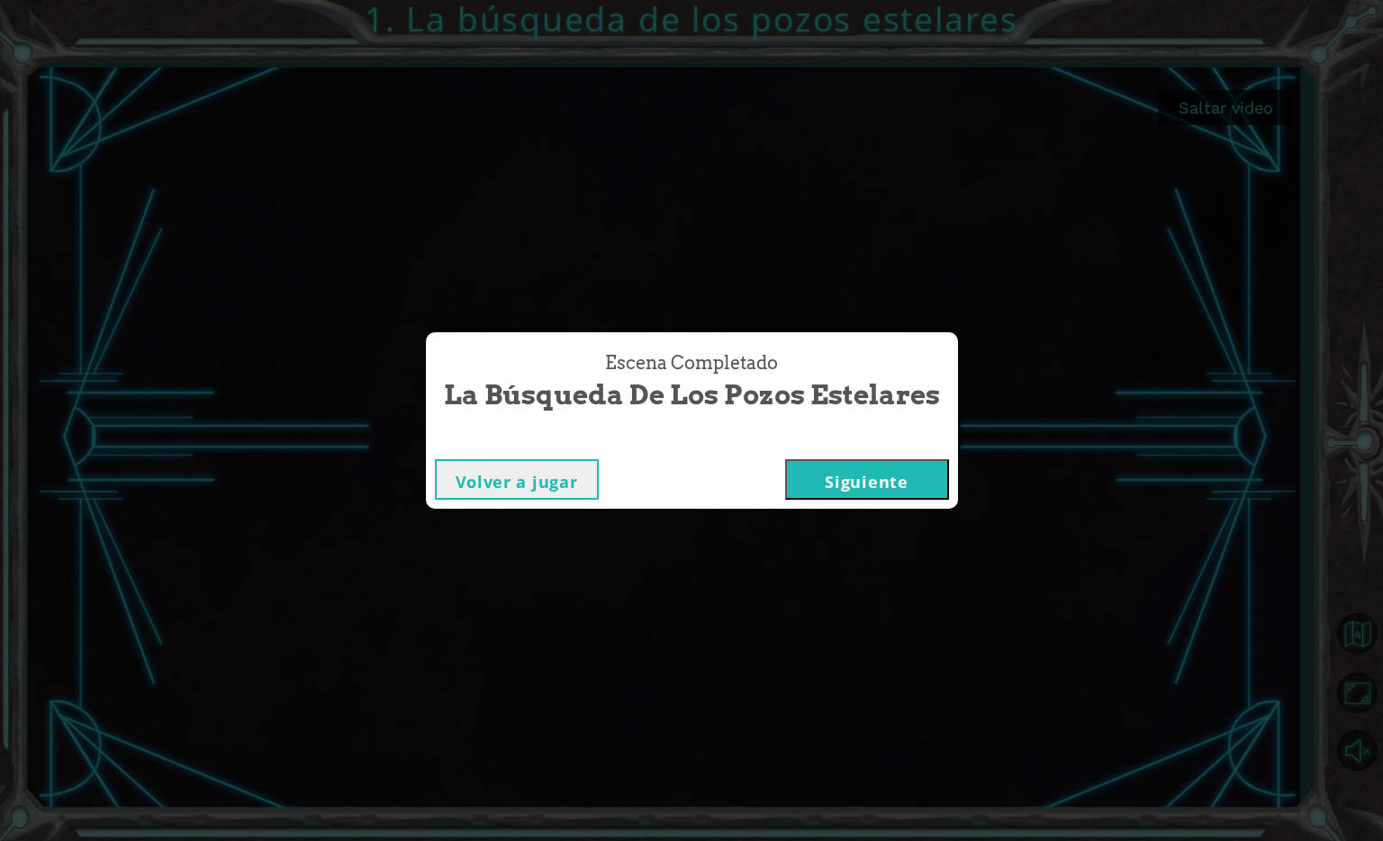
click at [888, 476] on button "Siguiente" at bounding box center [867, 479] width 164 height 41
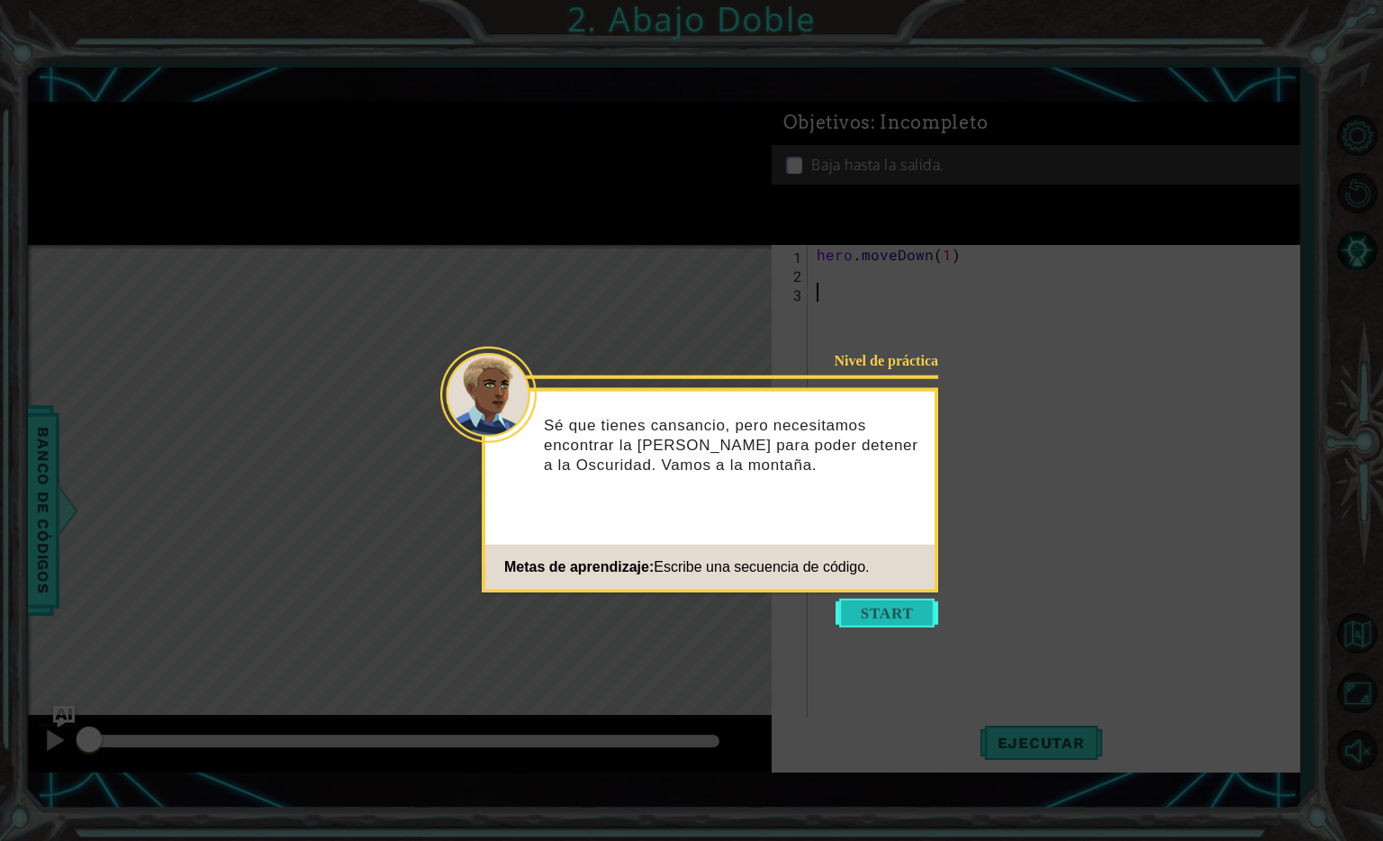
click at [847, 611] on button "Start" at bounding box center [887, 613] width 103 height 29
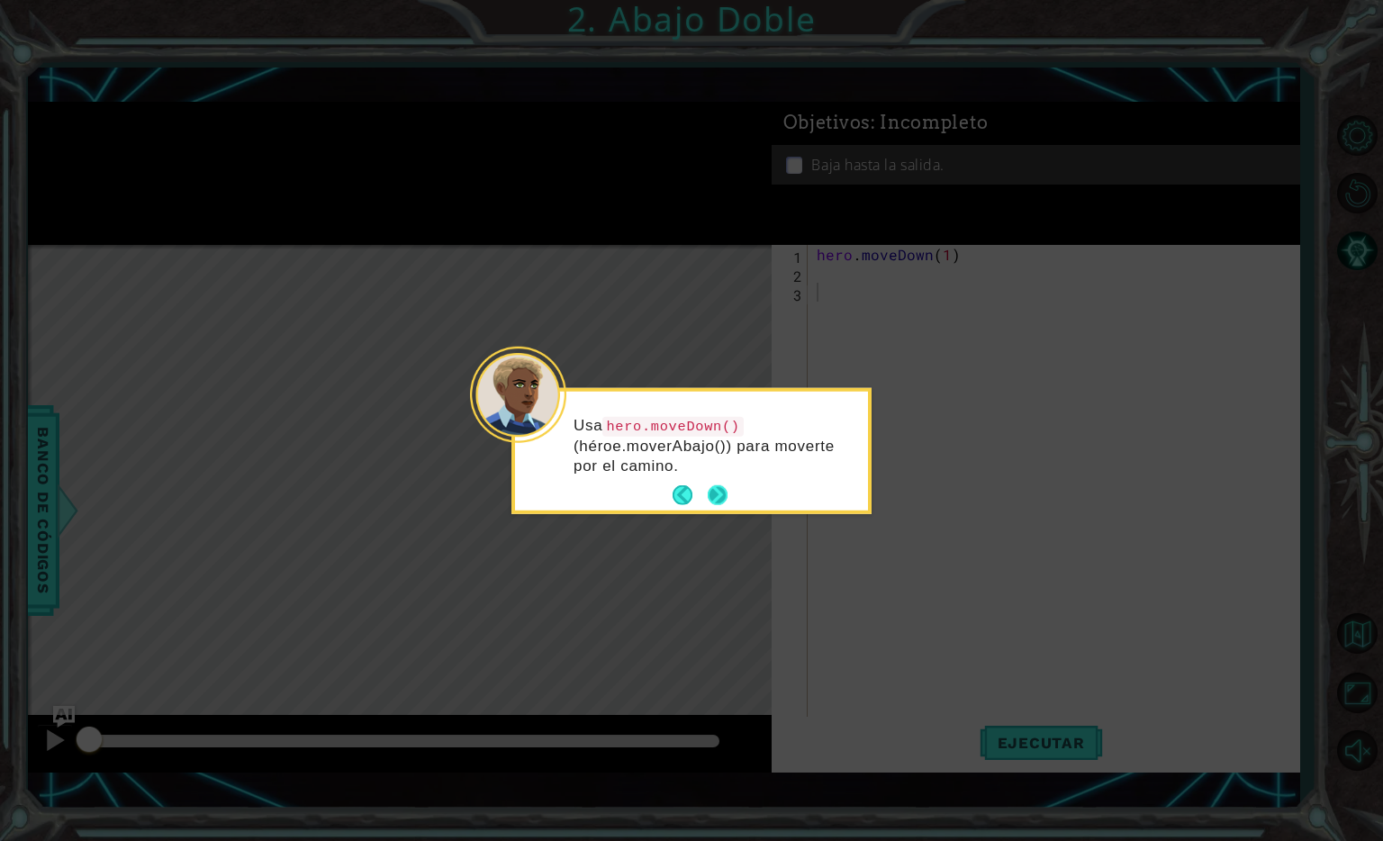
click at [711, 495] on button "Next" at bounding box center [717, 495] width 23 height 23
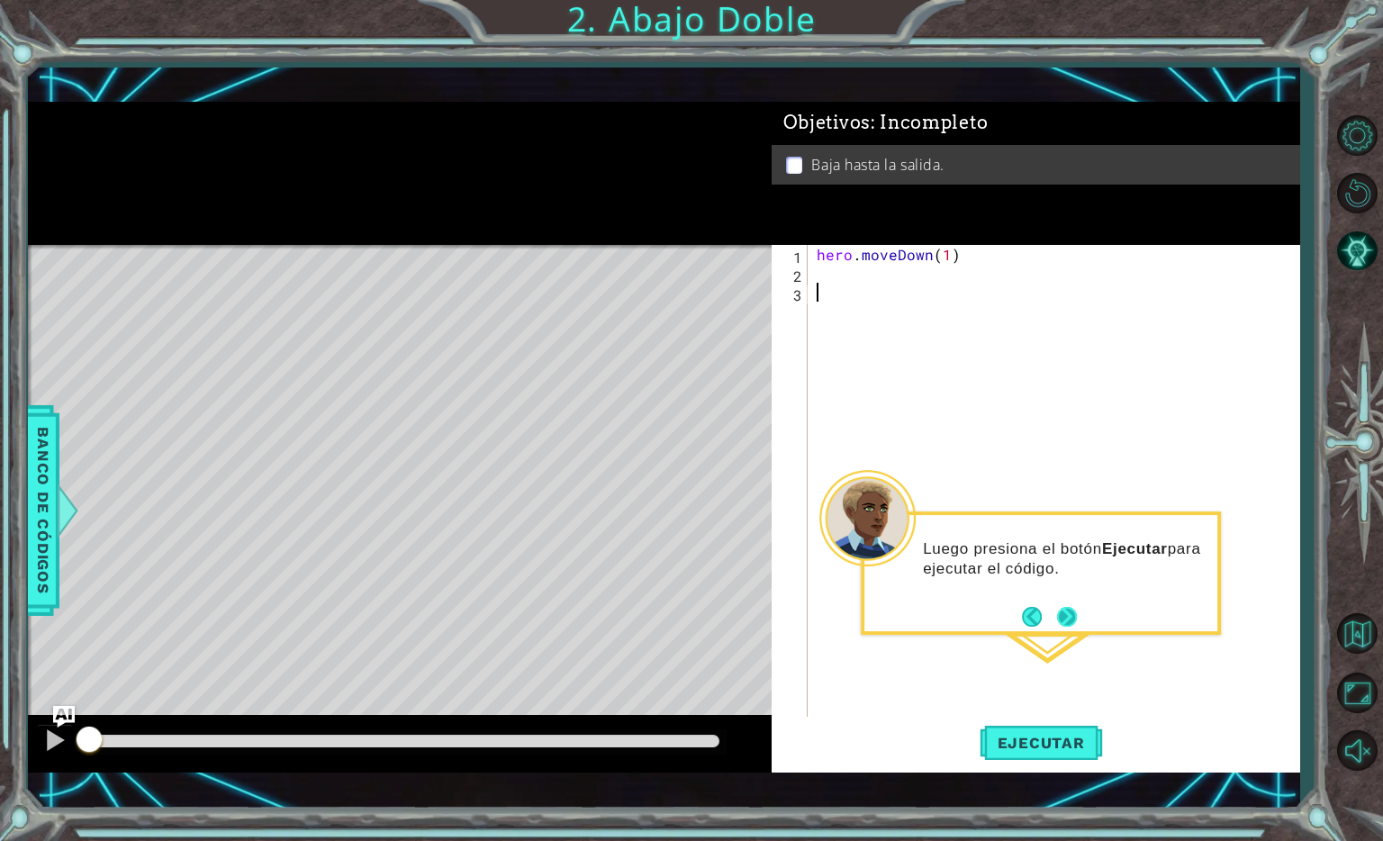
click at [1066, 620] on button "Next" at bounding box center [1067, 617] width 20 height 20
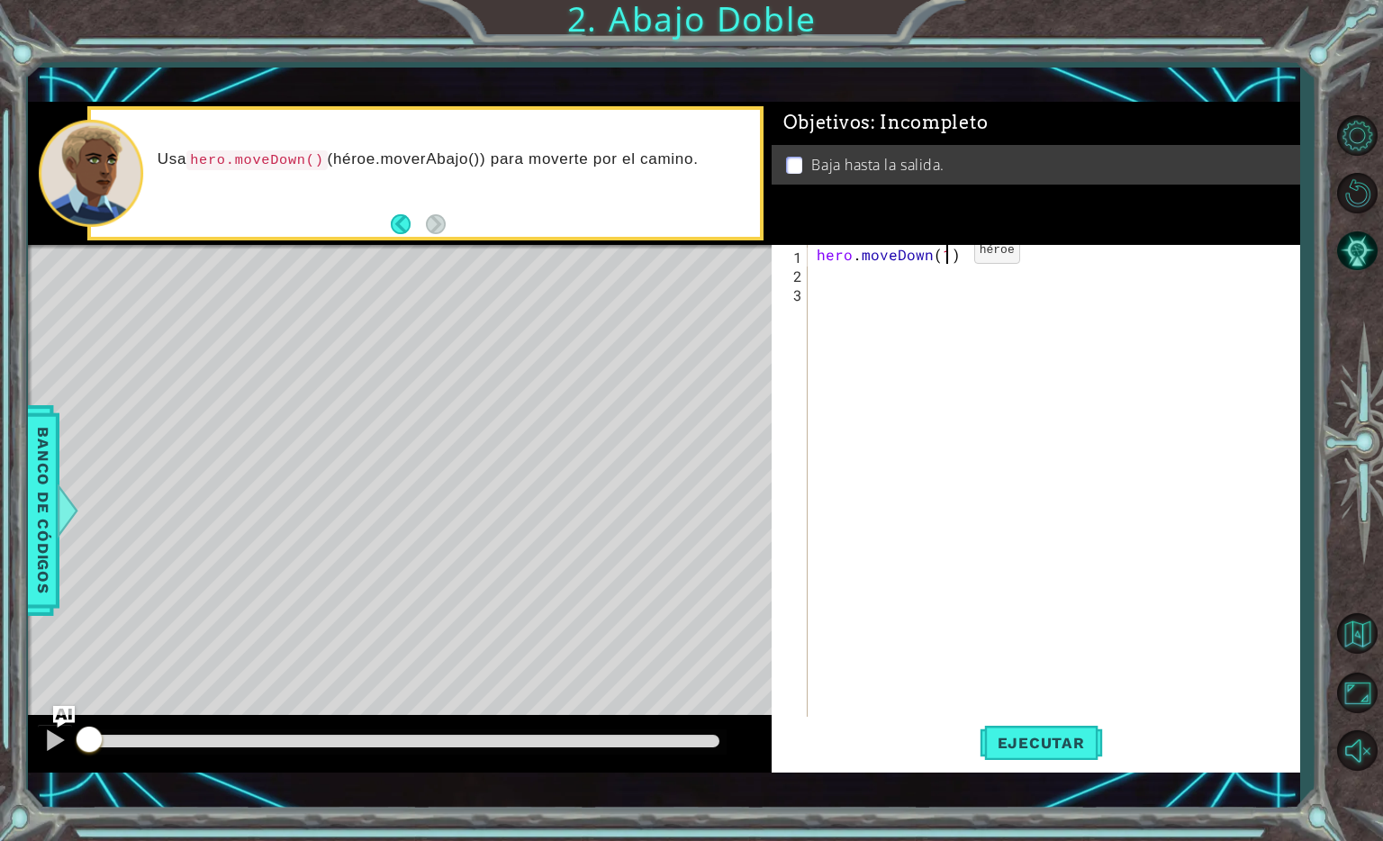
click at [943, 254] on div "hero . moveDown ( 1 )" at bounding box center [1058, 500] width 491 height 511
type textarea "hero.moveDown(3)"
click at [1027, 734] on span "Ejecutar" at bounding box center [1041, 743] width 123 height 18
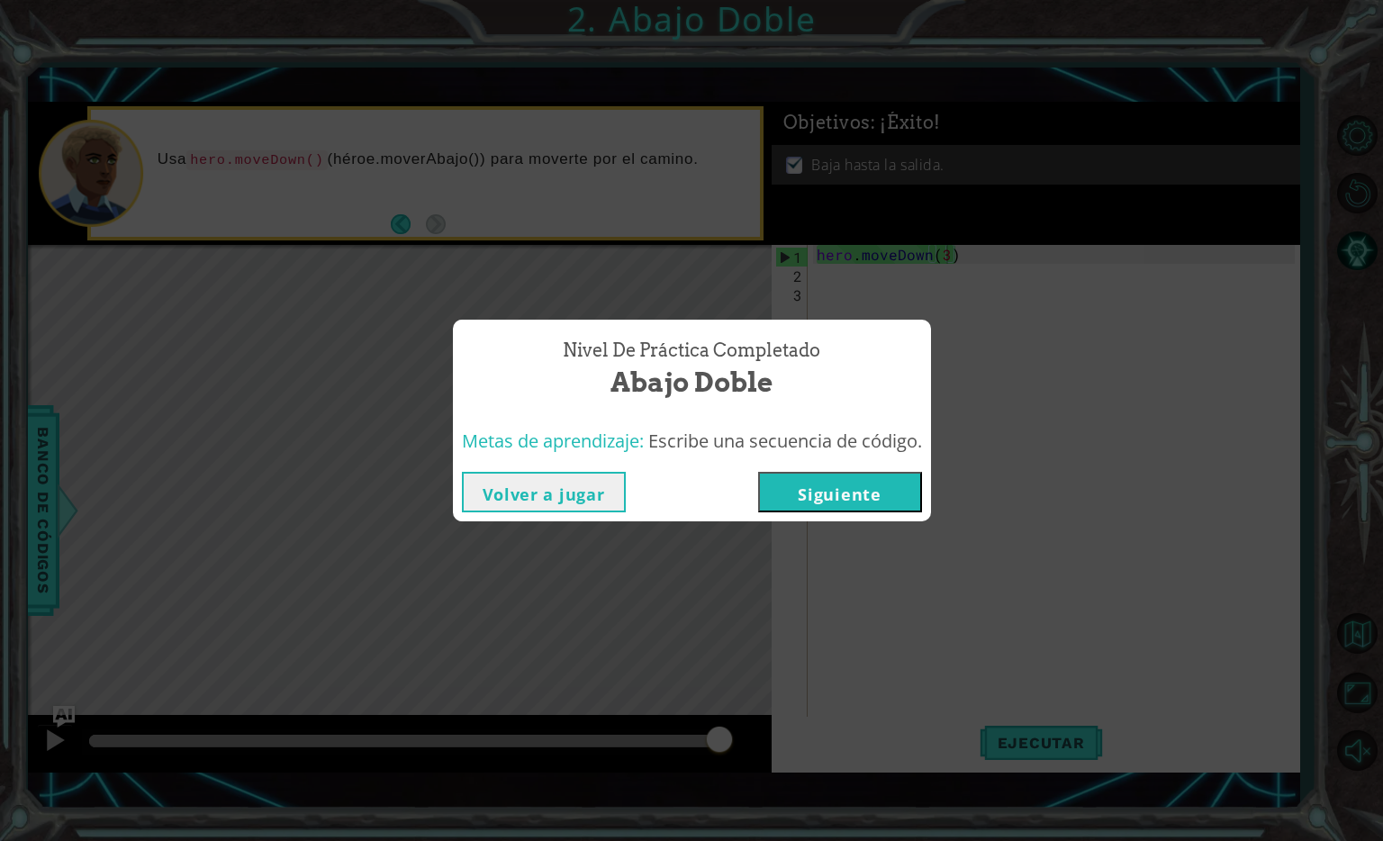
click at [834, 500] on button "Siguiente" at bounding box center [840, 492] width 164 height 41
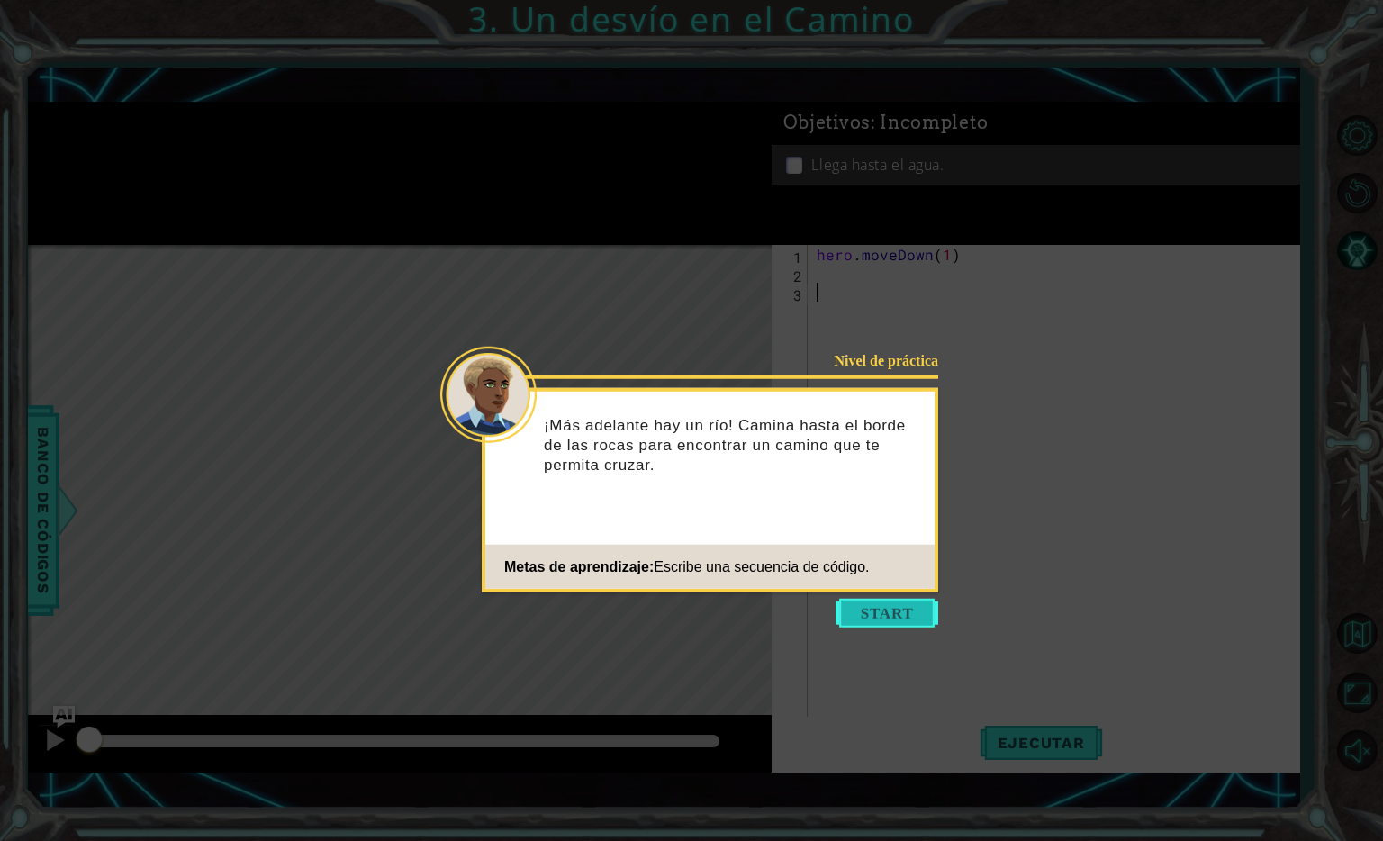
click at [902, 614] on button "Start" at bounding box center [887, 613] width 103 height 29
